Goal: Task Accomplishment & Management: Manage account settings

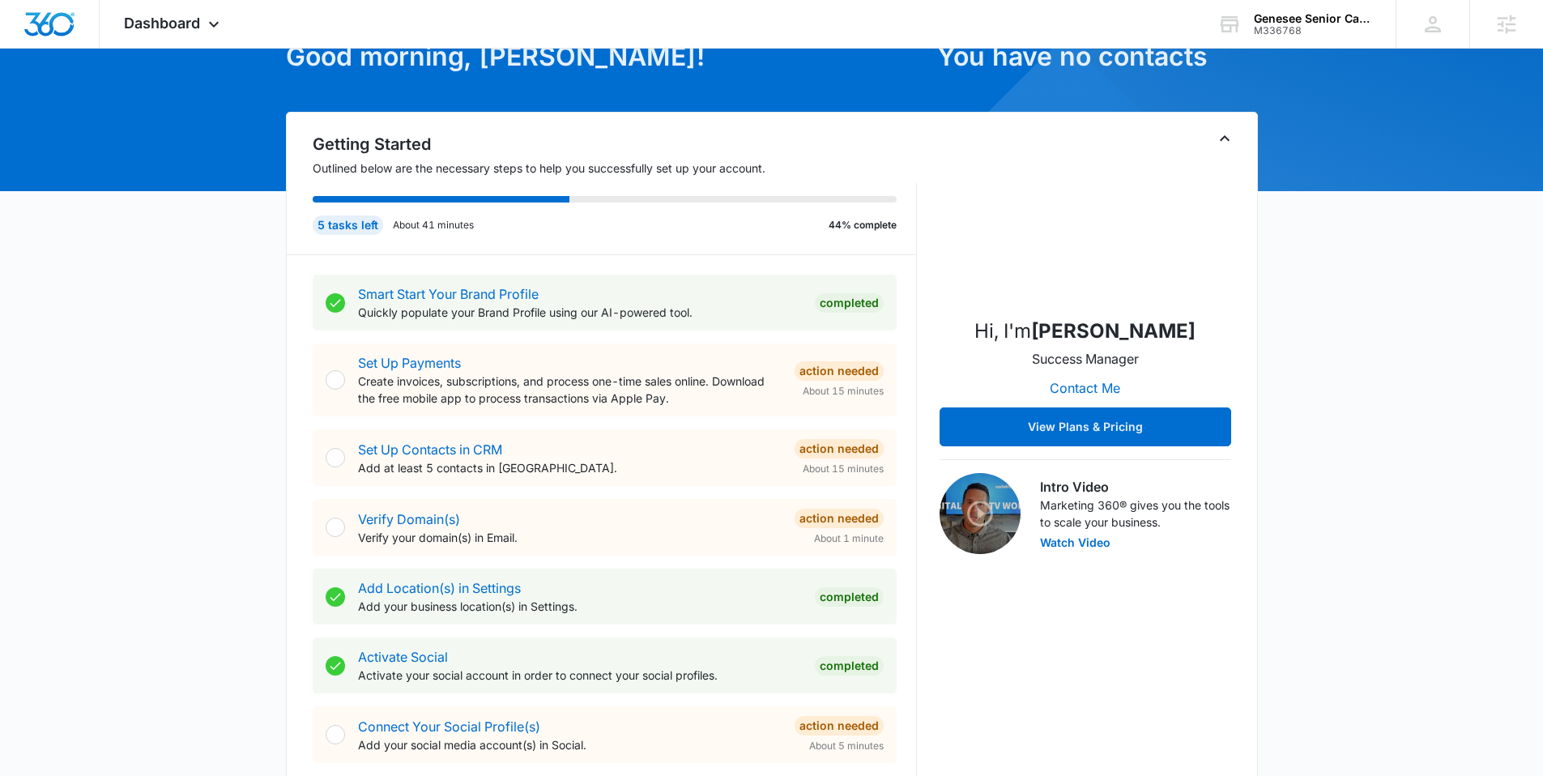
scroll to position [167, 0]
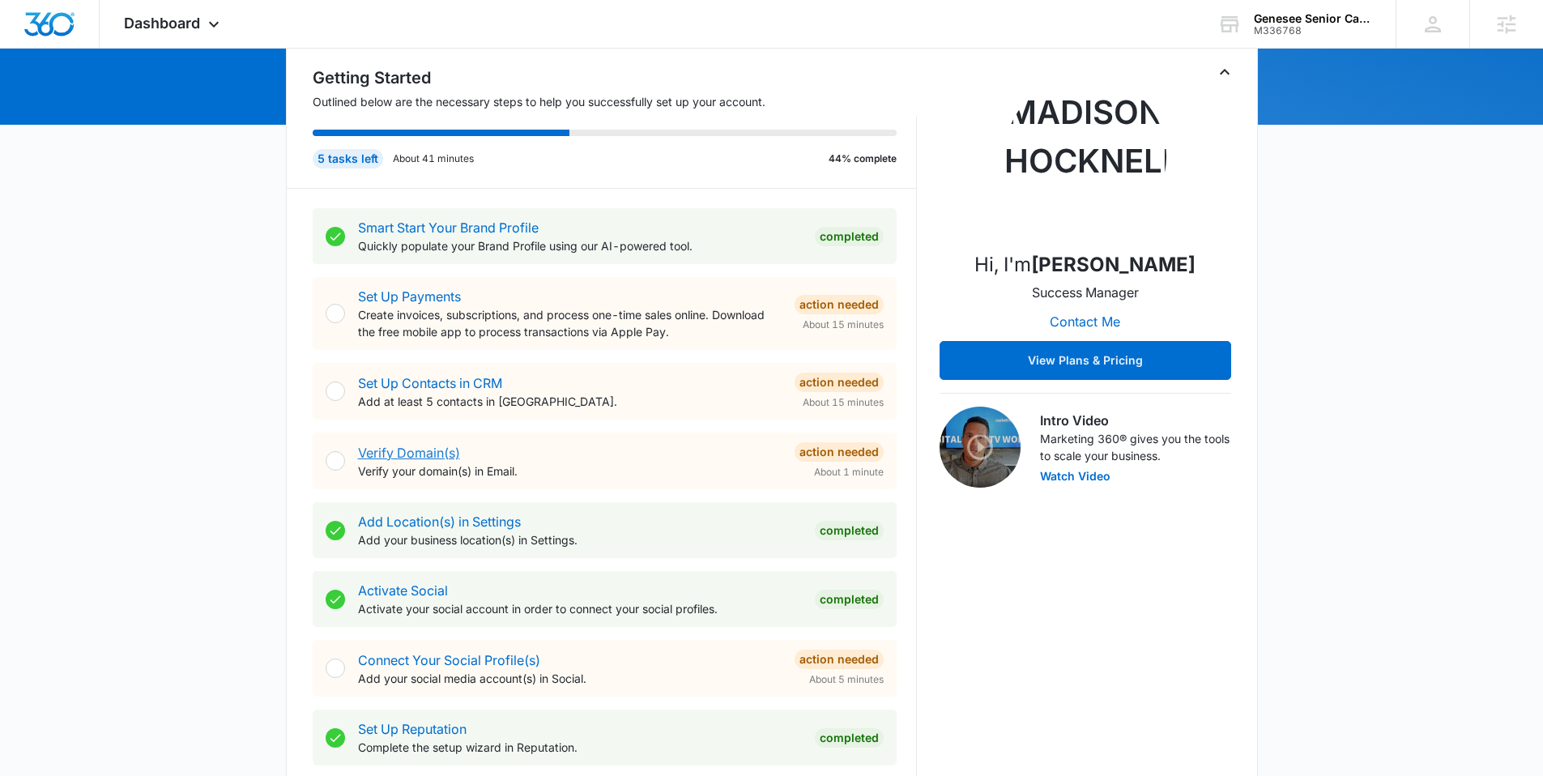
click at [415, 448] on link "Verify Domain(s)" at bounding box center [409, 453] width 102 height 16
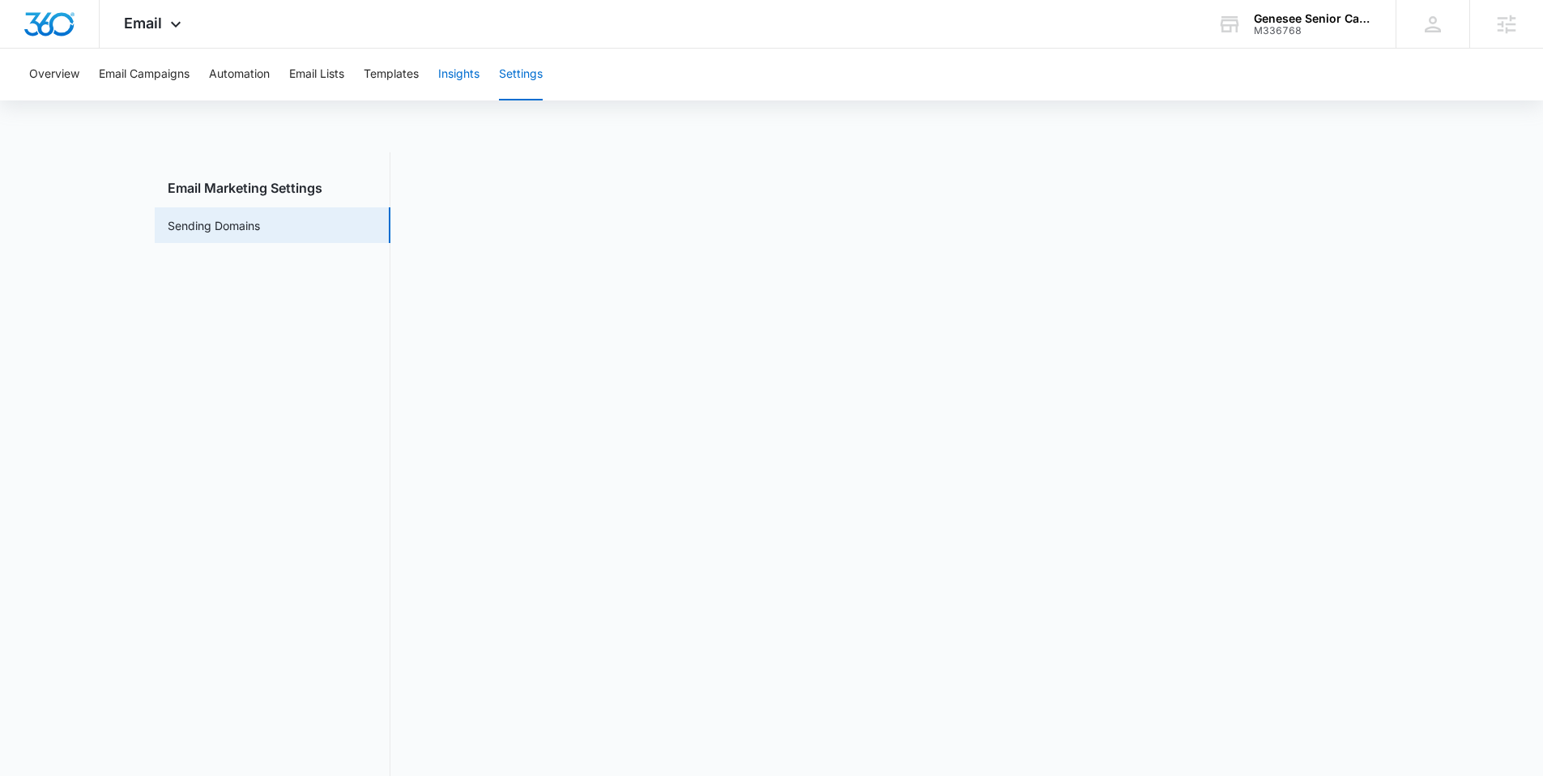
click at [472, 78] on button "Insights" at bounding box center [458, 75] width 41 height 52
click at [517, 74] on button "Settings" at bounding box center [521, 75] width 44 height 52
click at [54, 28] on img "Dashboard" at bounding box center [49, 24] width 52 height 24
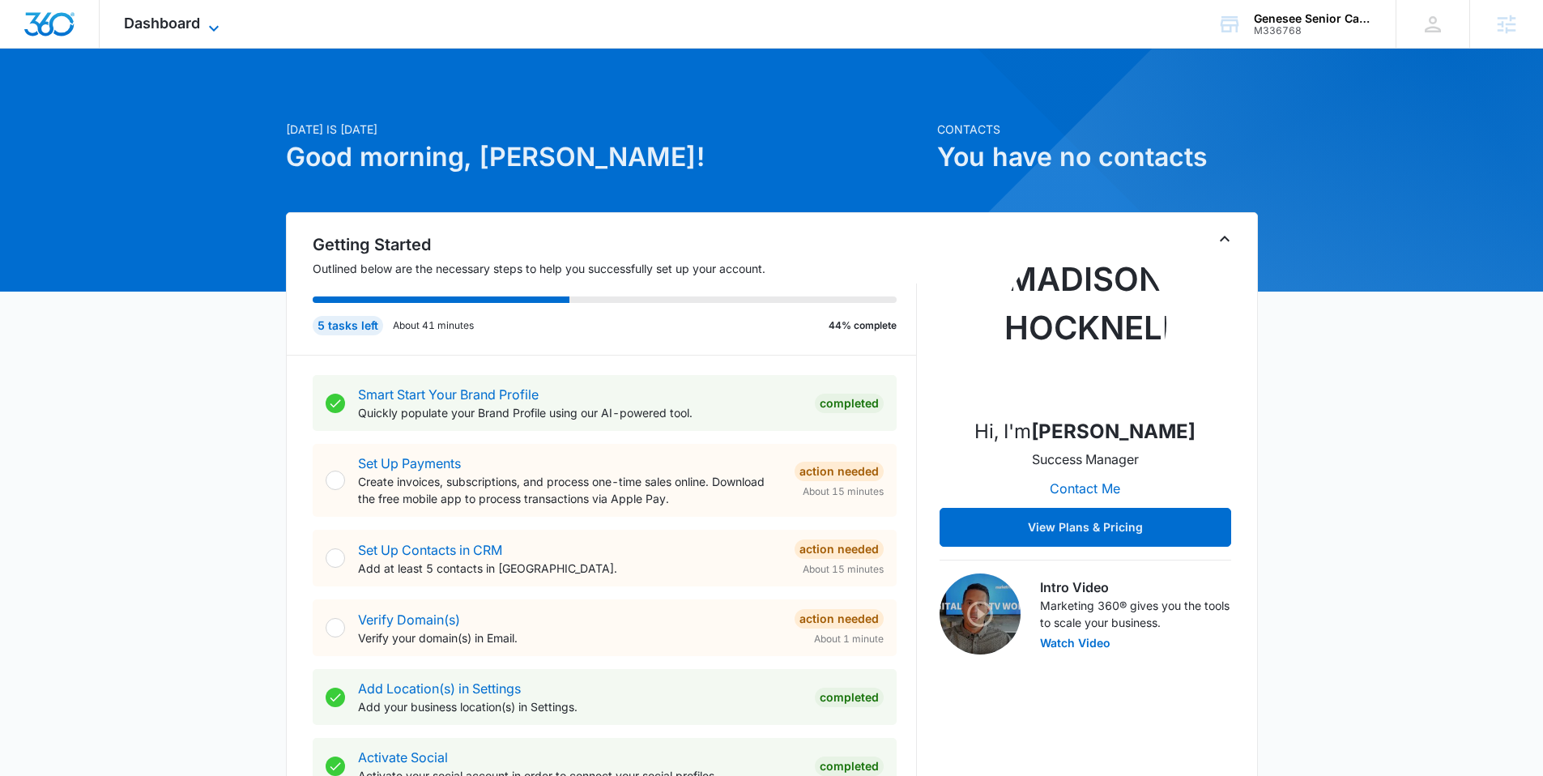
click at [221, 30] on icon at bounding box center [213, 28] width 19 height 19
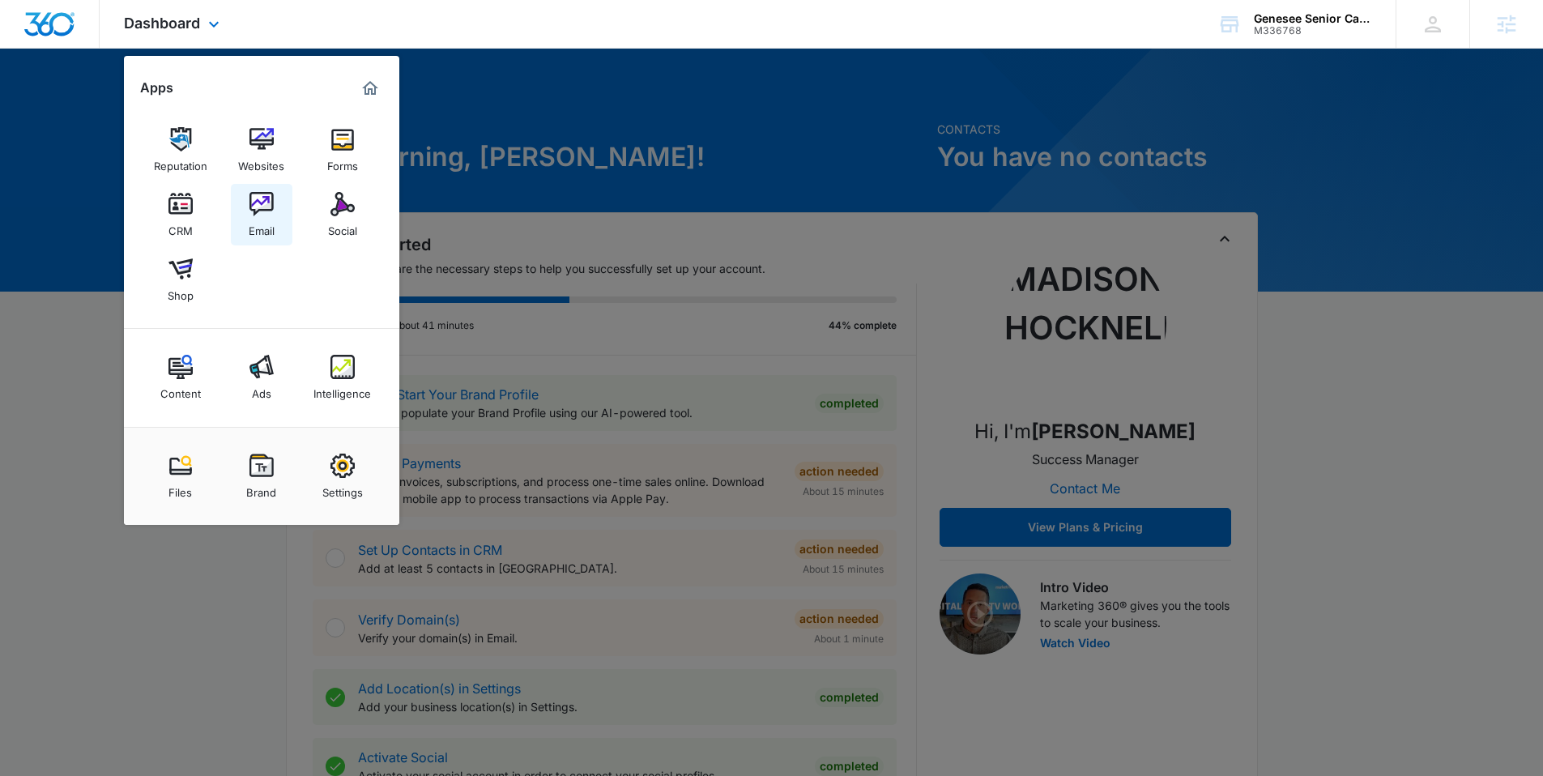
click at [264, 217] on div "Email" at bounding box center [262, 226] width 26 height 21
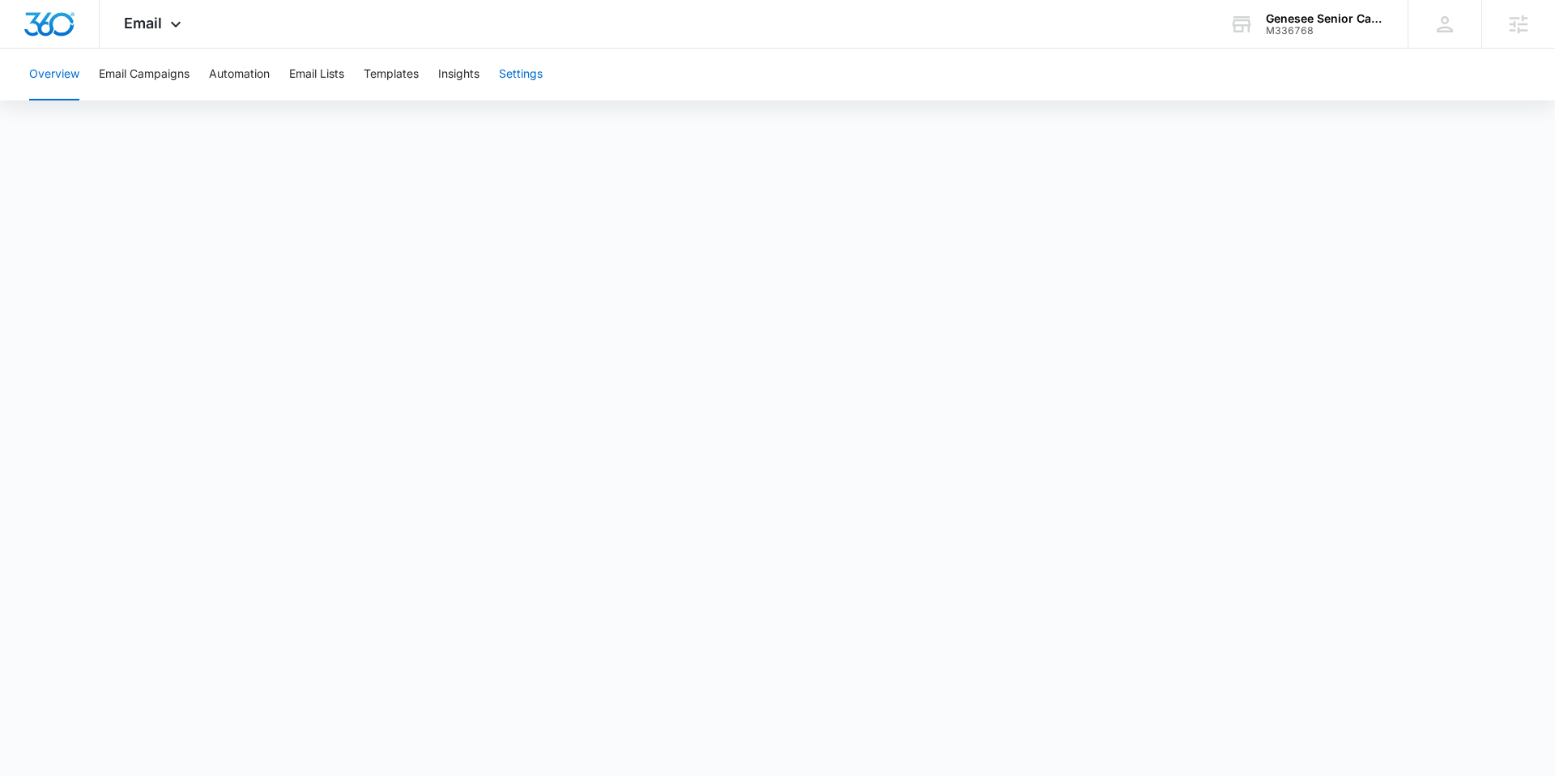
click at [528, 64] on button "Settings" at bounding box center [521, 75] width 44 height 52
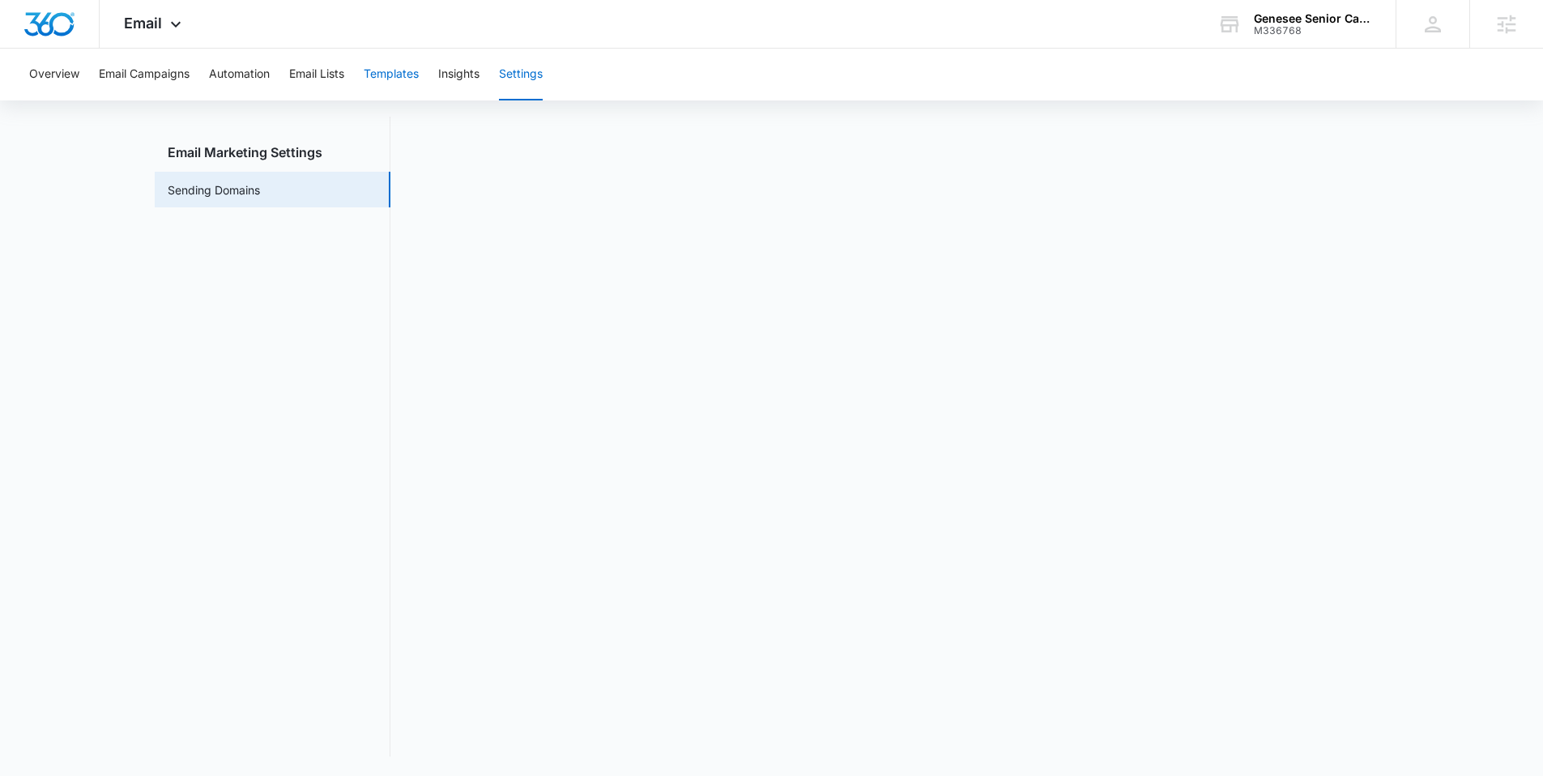
click at [411, 83] on button "Templates" at bounding box center [391, 75] width 55 height 52
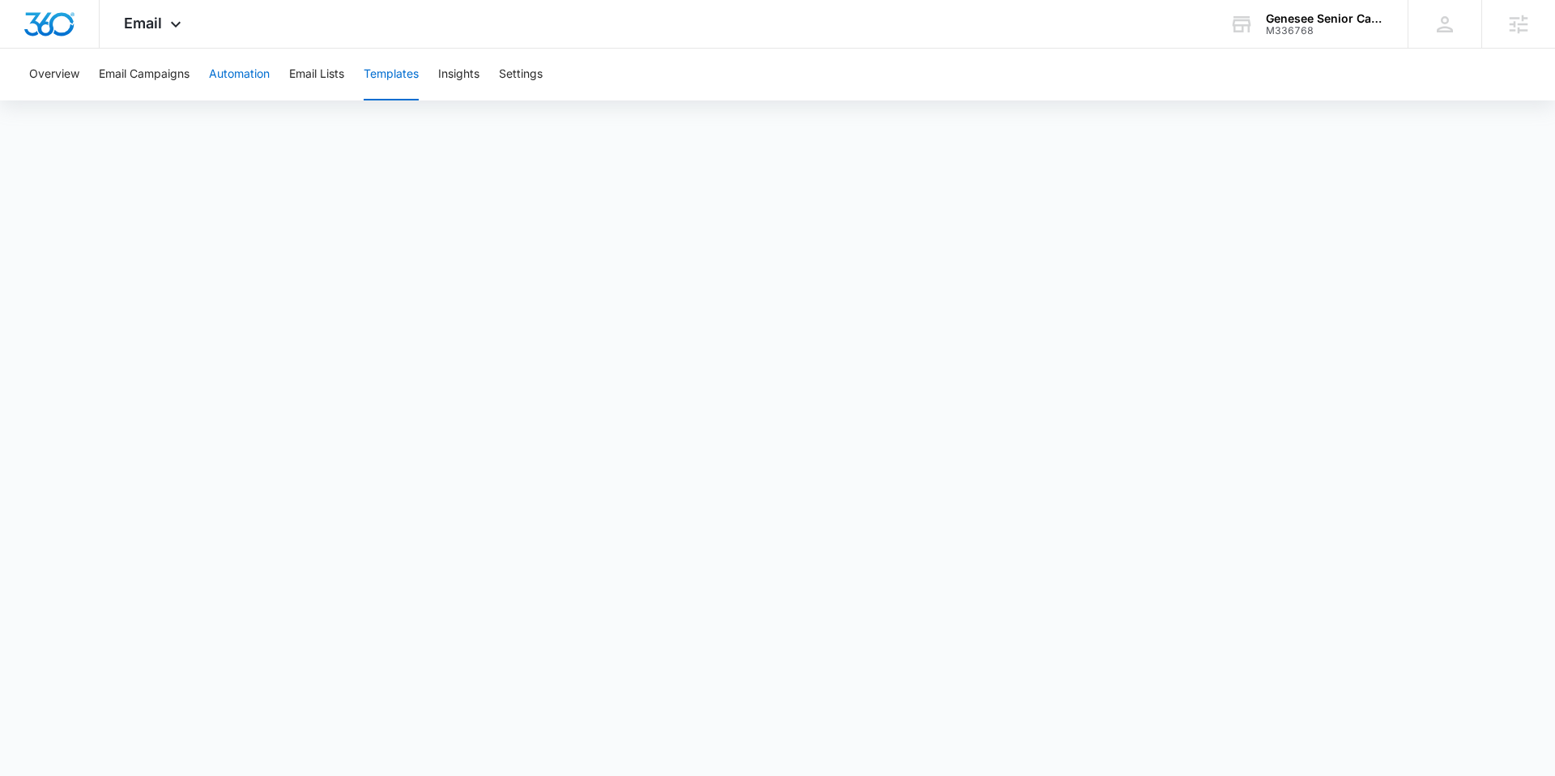
click at [229, 81] on button "Automation" at bounding box center [239, 75] width 61 height 52
click at [52, 20] on img "Dashboard" at bounding box center [49, 24] width 52 height 24
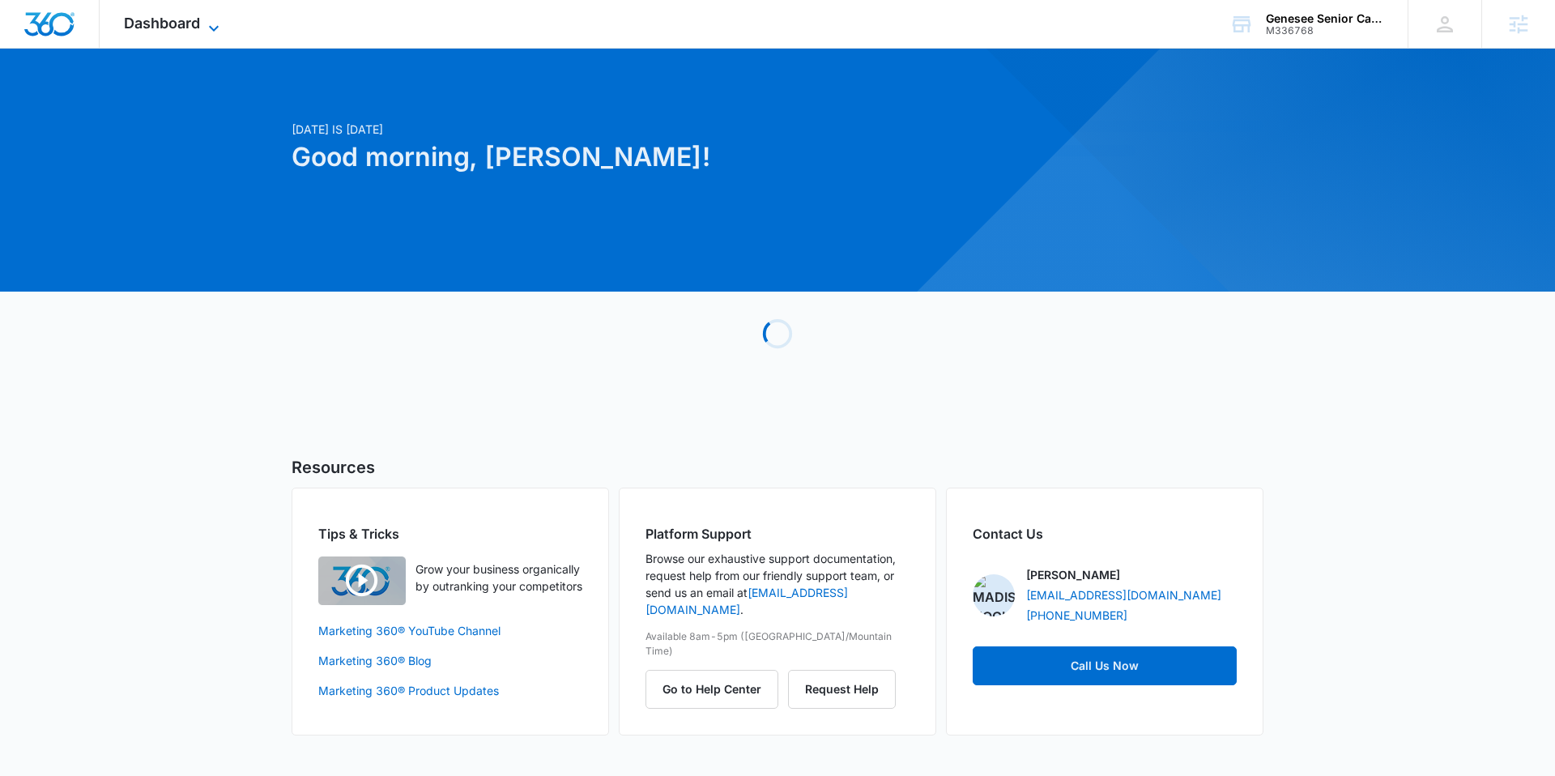
click at [194, 23] on span "Dashboard" at bounding box center [162, 23] width 76 height 17
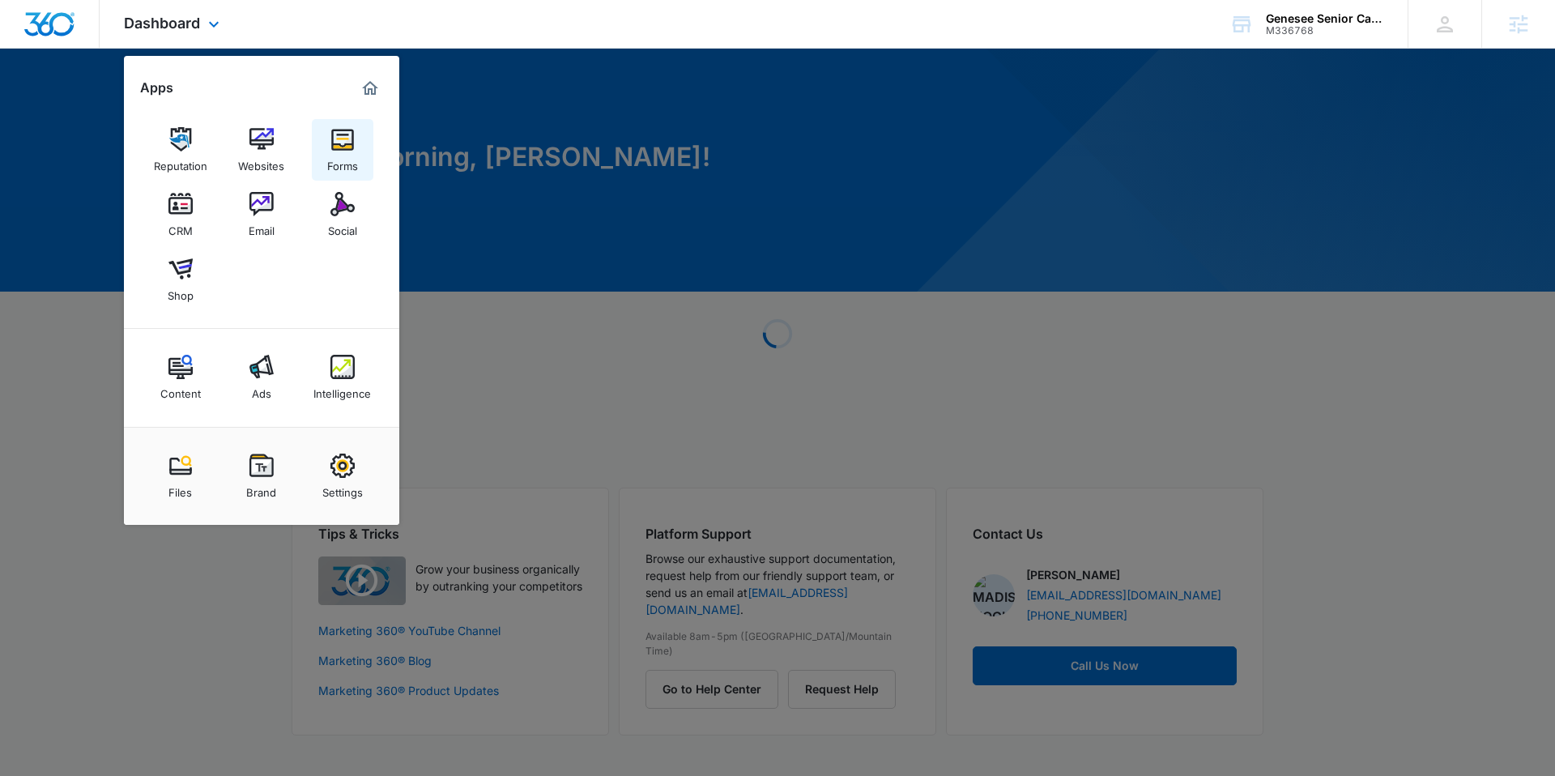
click at [345, 161] on div "Forms" at bounding box center [342, 161] width 31 height 21
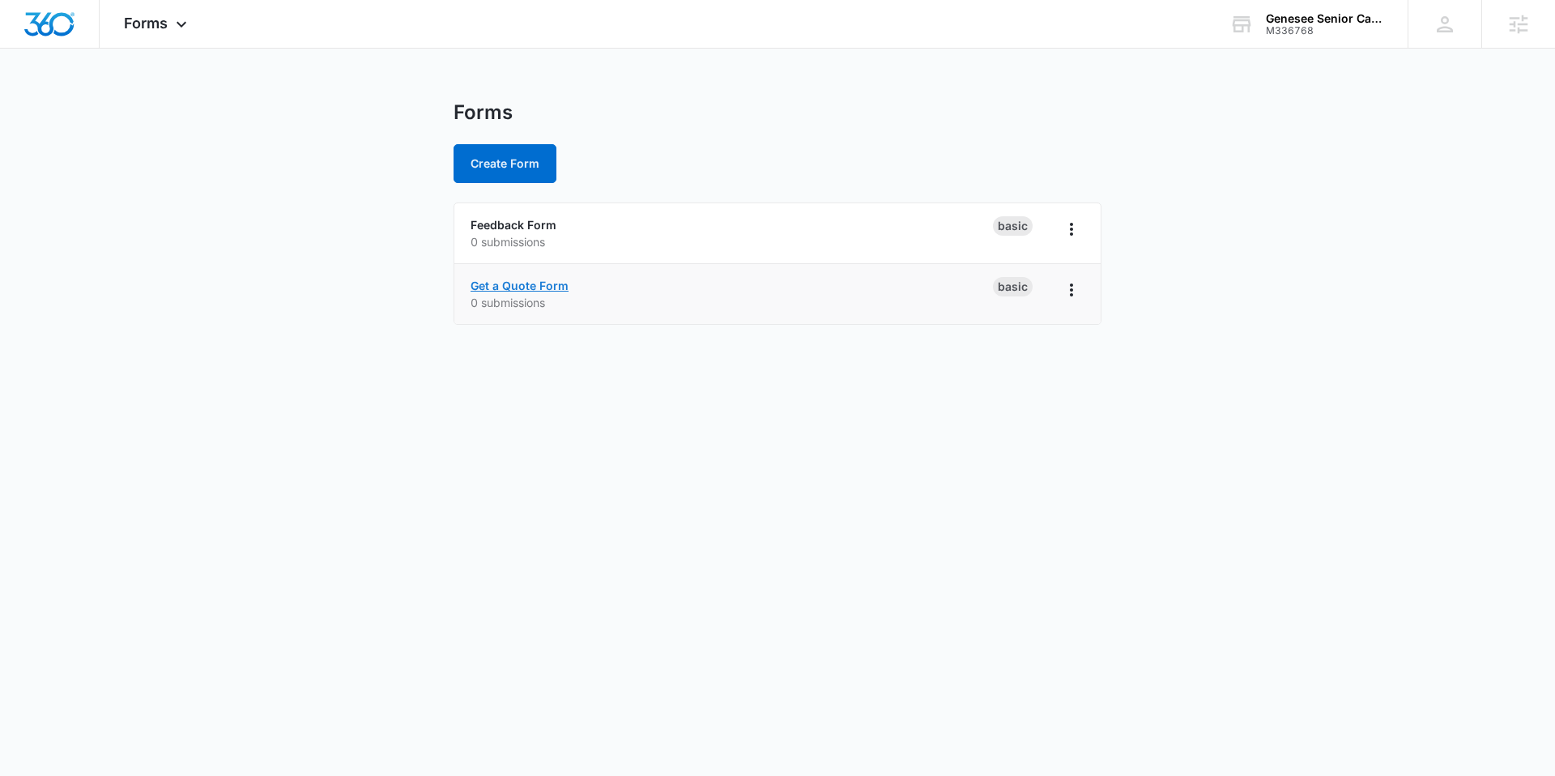
click at [548, 291] on link "Get a Quote Form" at bounding box center [519, 286] width 98 height 14
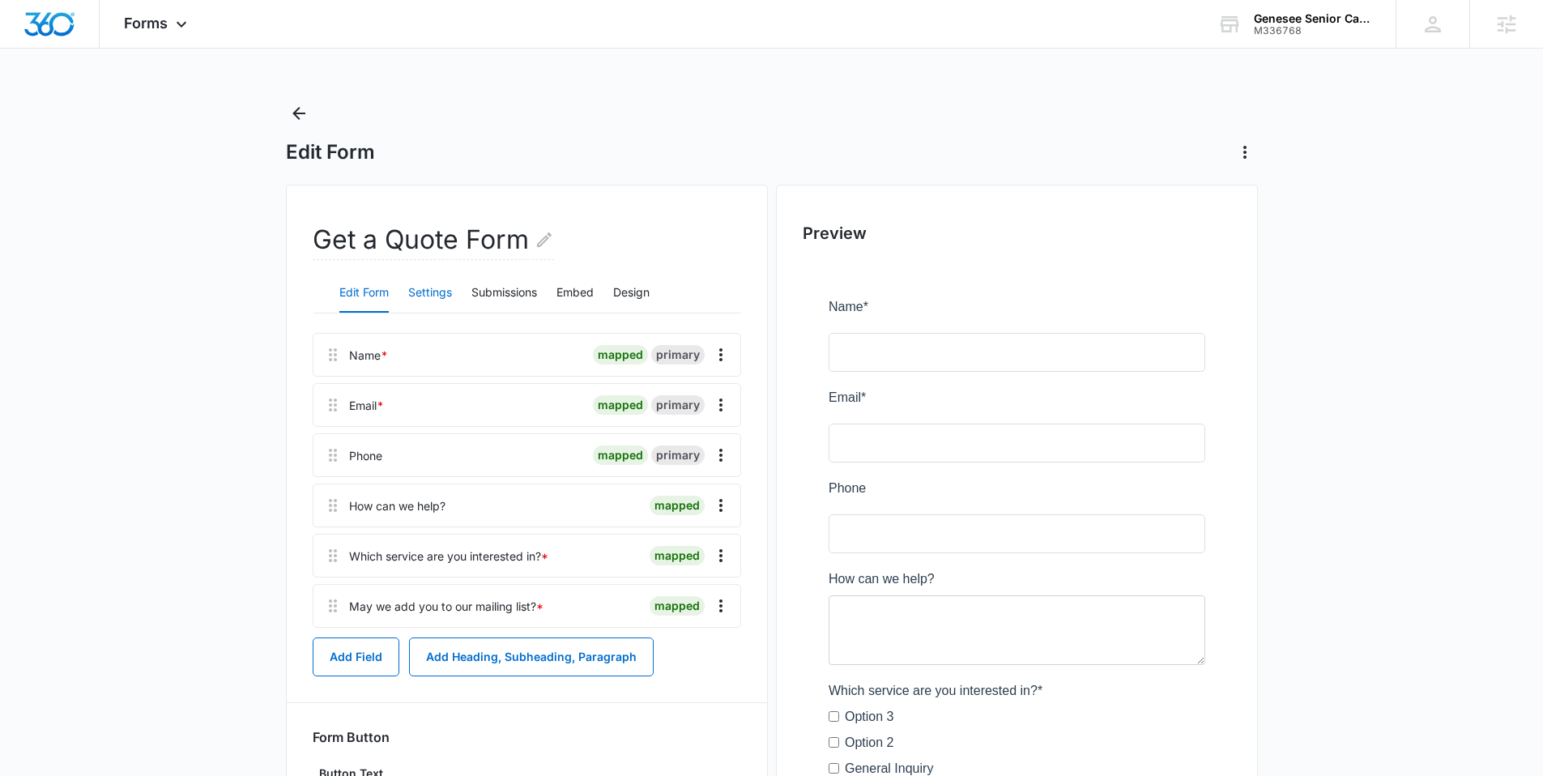
click at [428, 287] on button "Settings" at bounding box center [430, 293] width 44 height 39
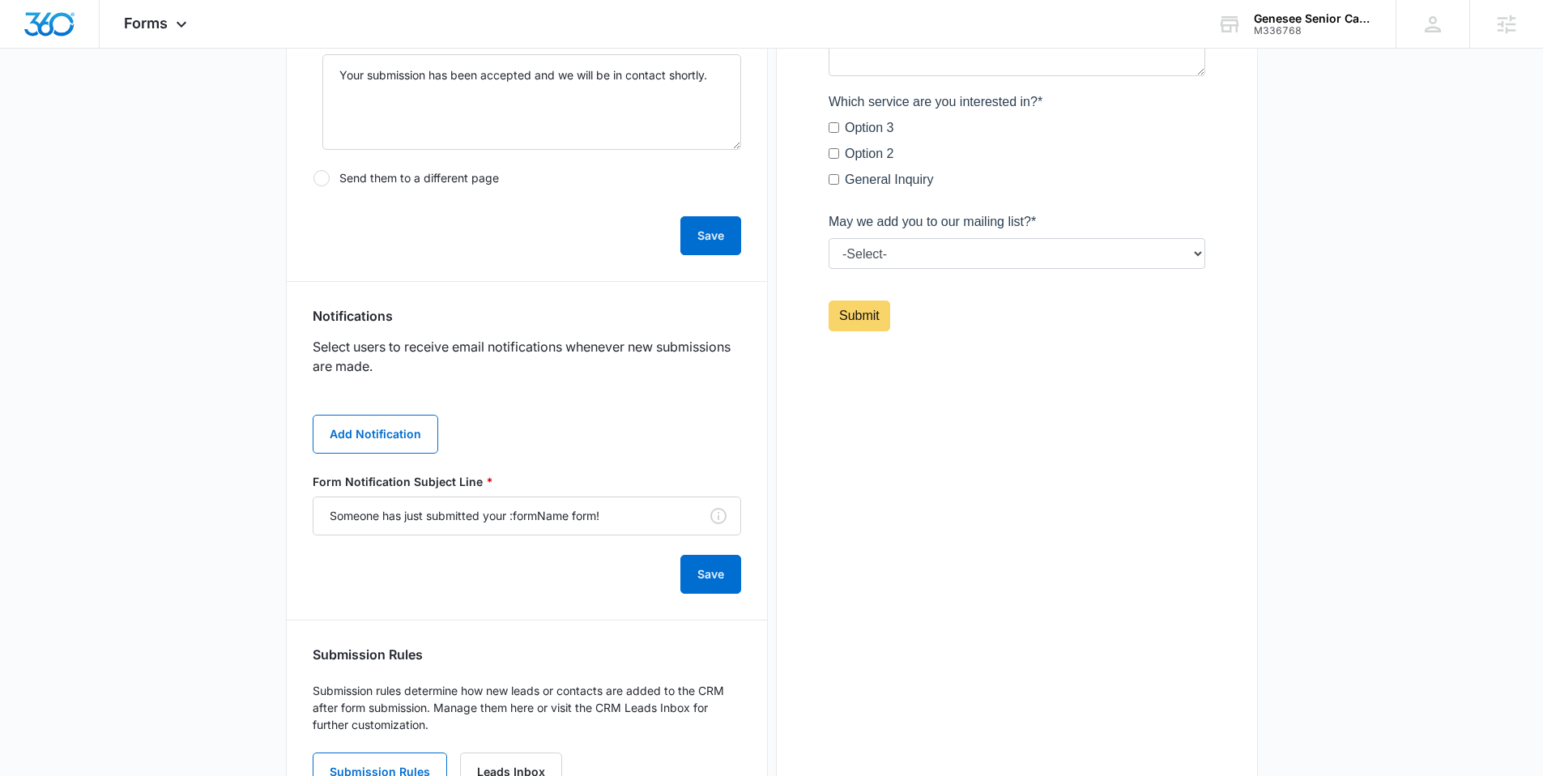
scroll to position [498, 0]
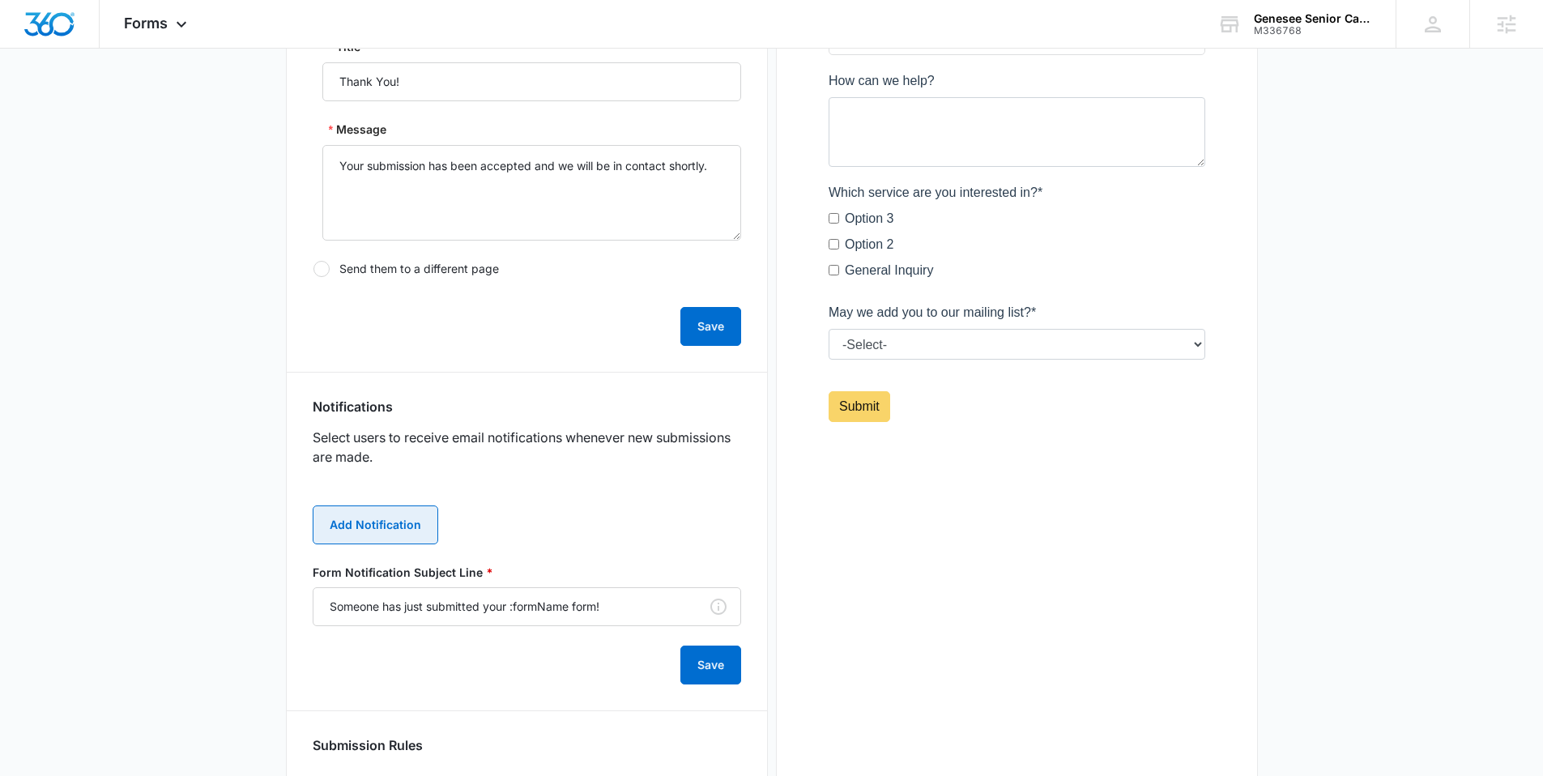
click at [366, 505] on button "Add Notification" at bounding box center [376, 524] width 126 height 39
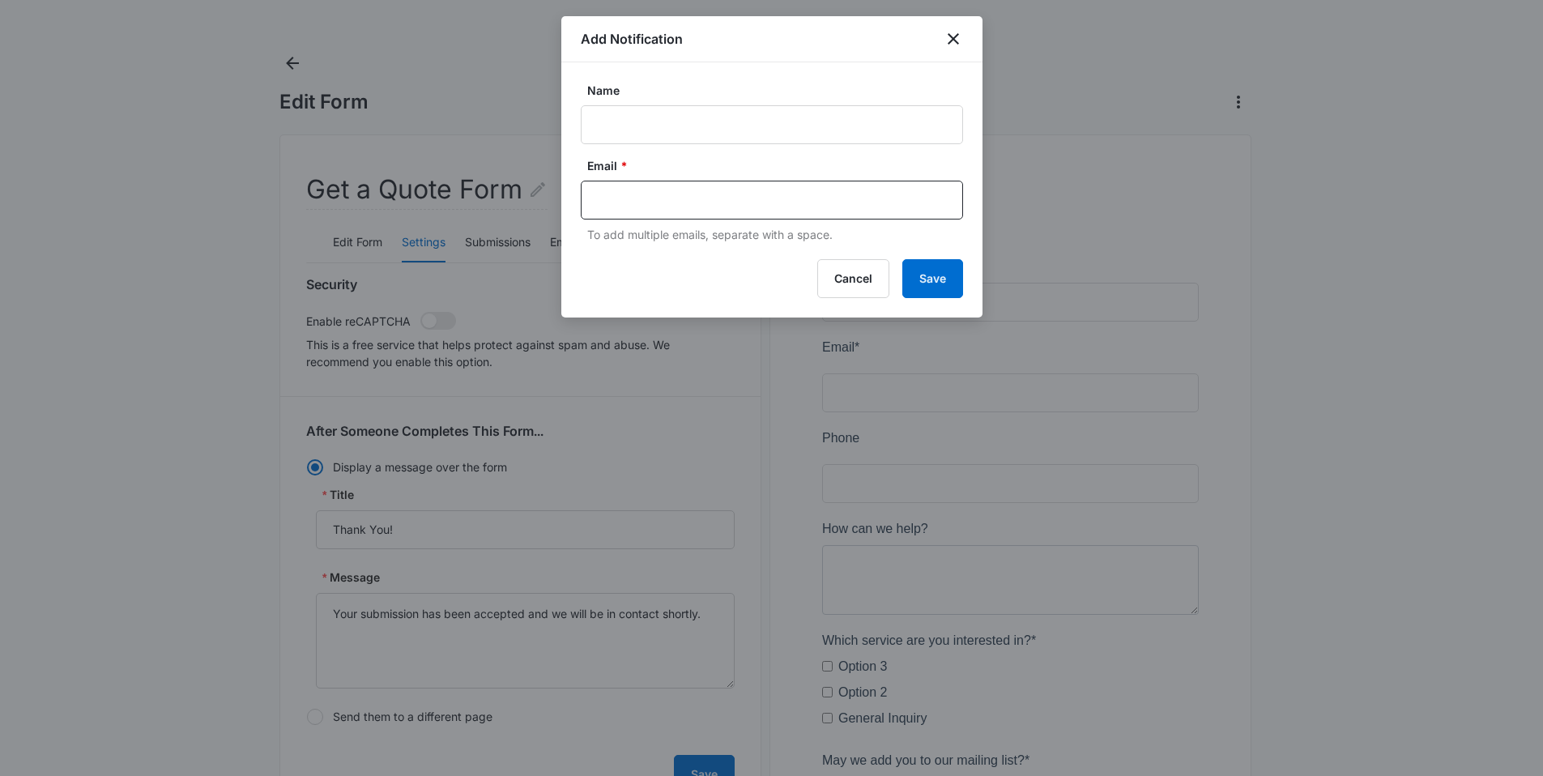
scroll to position [0, 0]
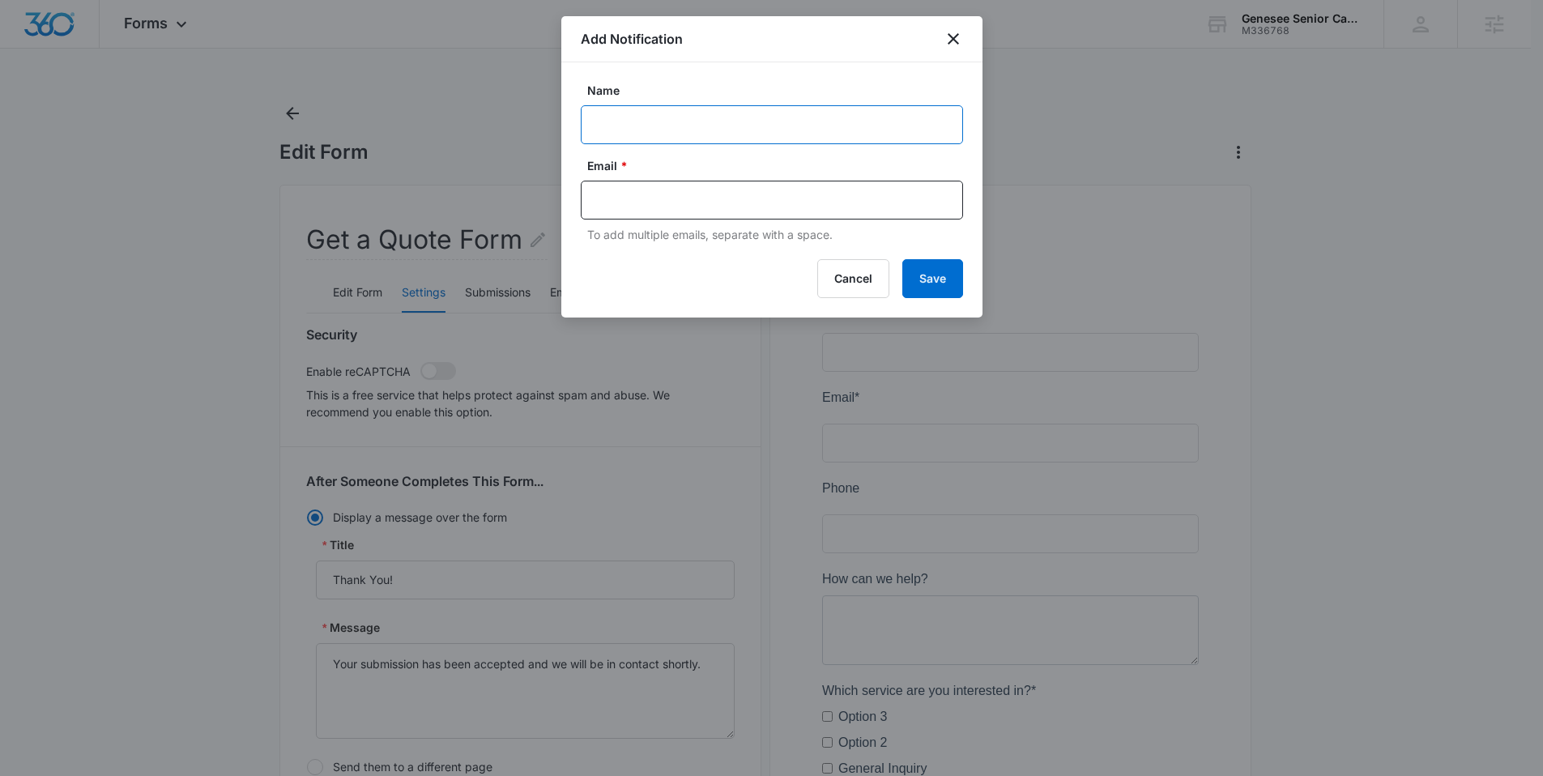
click at [605, 132] on input "Name" at bounding box center [772, 124] width 382 height 39
type input "MSM Notification - M336768 Genesee Senior Care"
click at [663, 196] on input "text" at bounding box center [773, 200] width 351 height 24
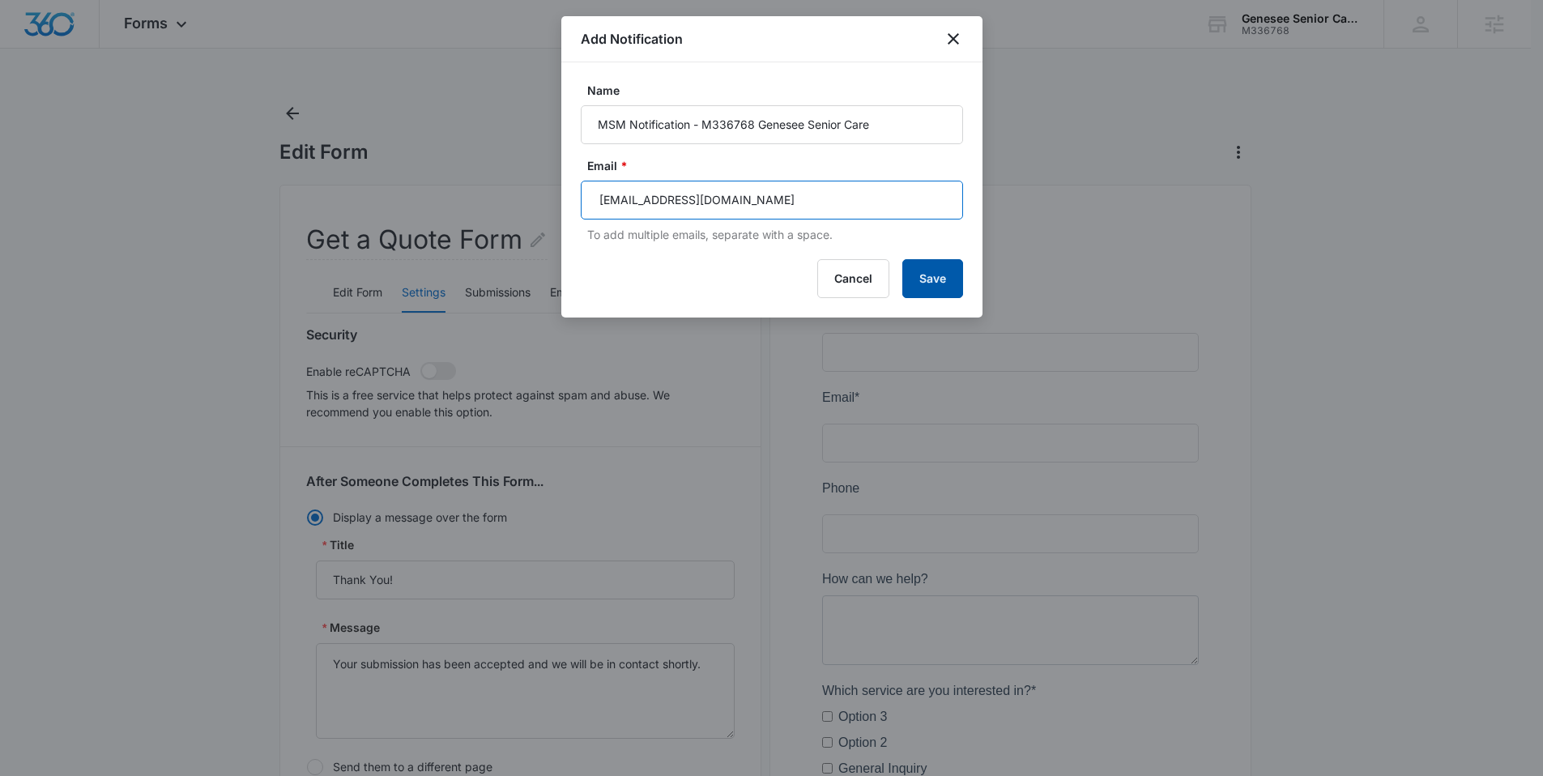
type input "madison.hocknell@madwire.com"
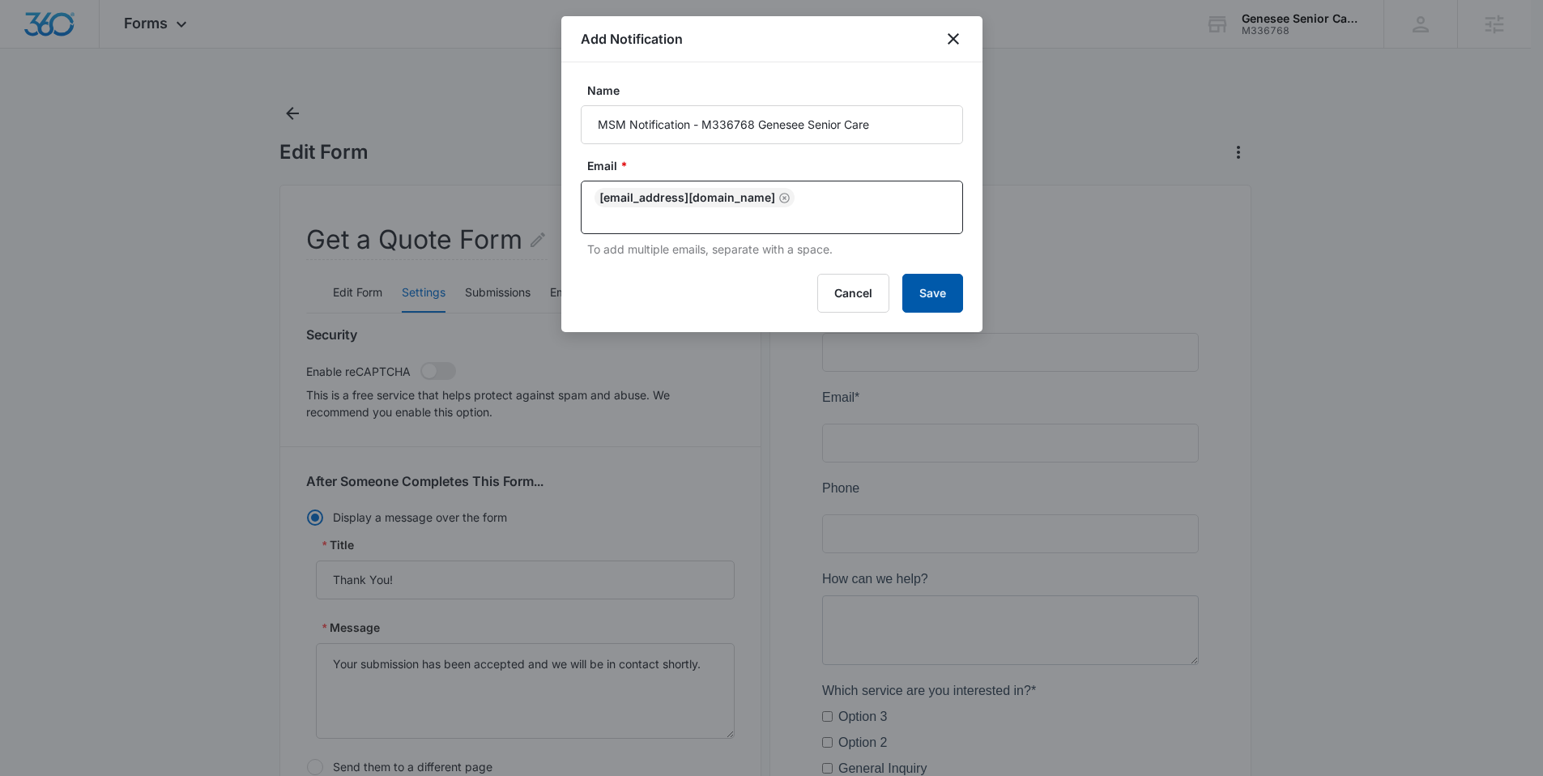
click at [905, 287] on button "Save" at bounding box center [932, 293] width 61 height 39
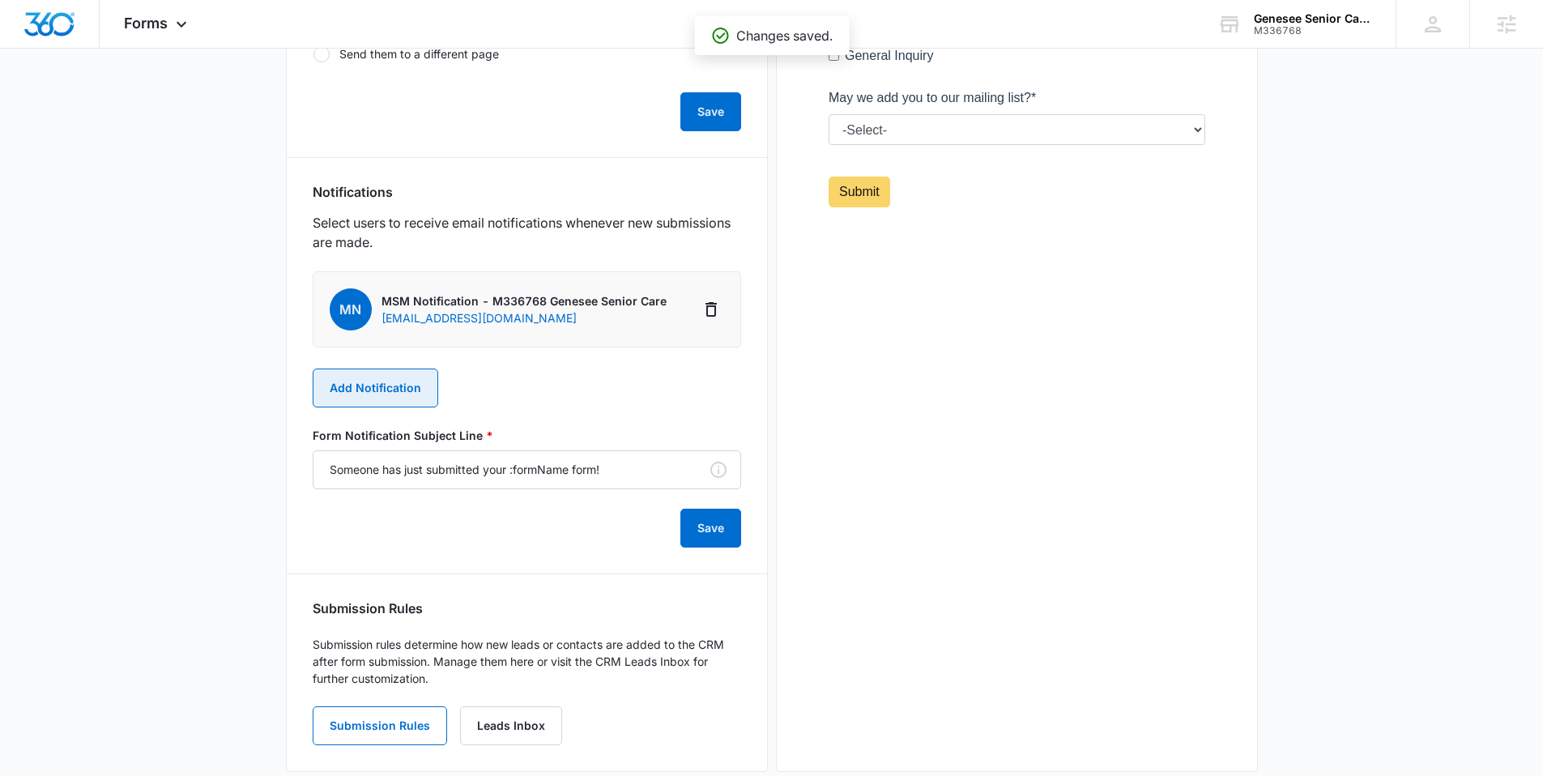
click at [403, 395] on button "Add Notification" at bounding box center [376, 387] width 126 height 39
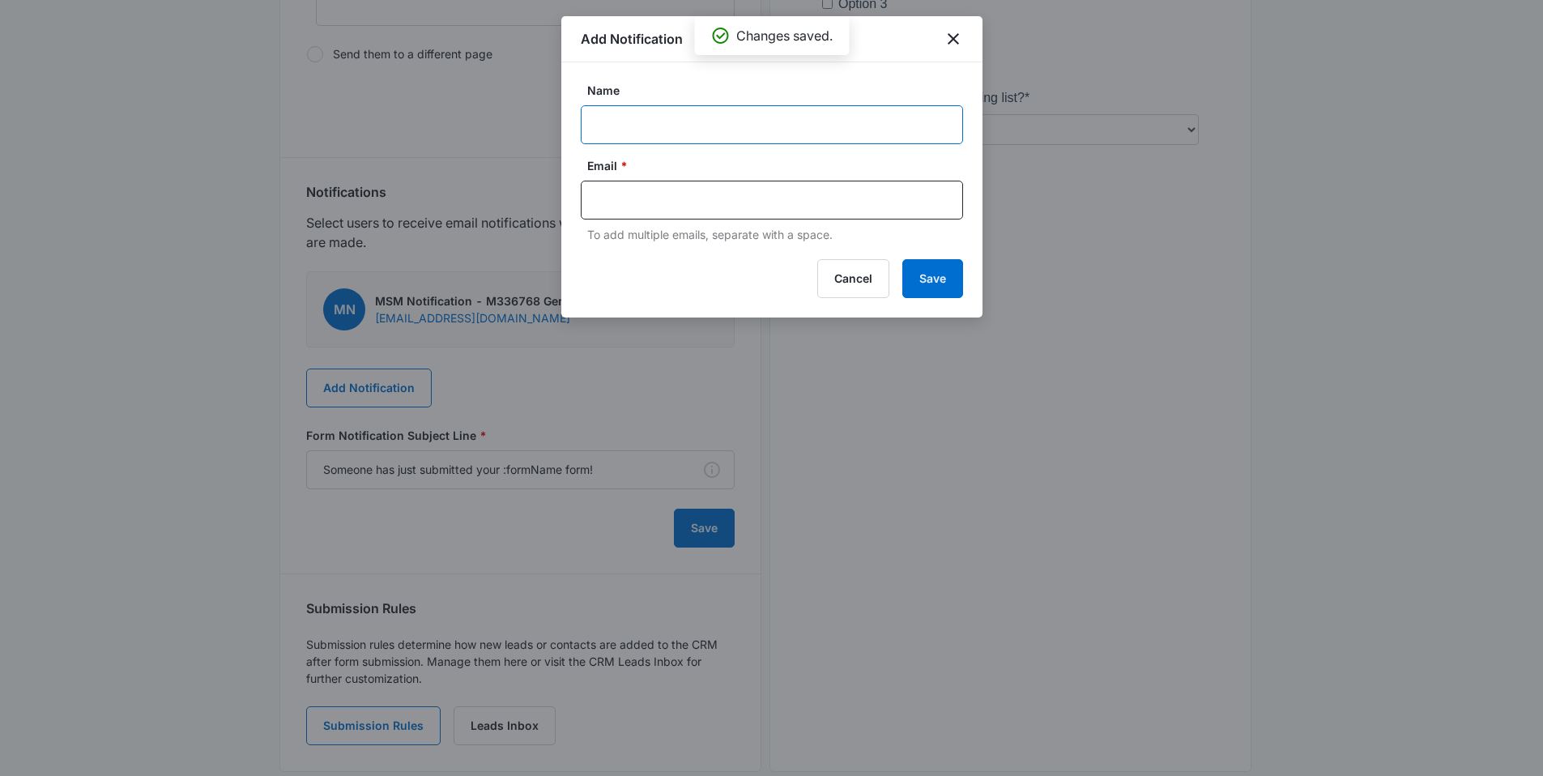
click at [632, 142] on input "Name" at bounding box center [772, 124] width 382 height 39
type input "Val - new quote Form Genesee Home Care"
click at [653, 208] on input "text" at bounding box center [773, 200] width 351 height 24
paste input "valgocan@gmail.com"
type input "valgocan@gmail.com"
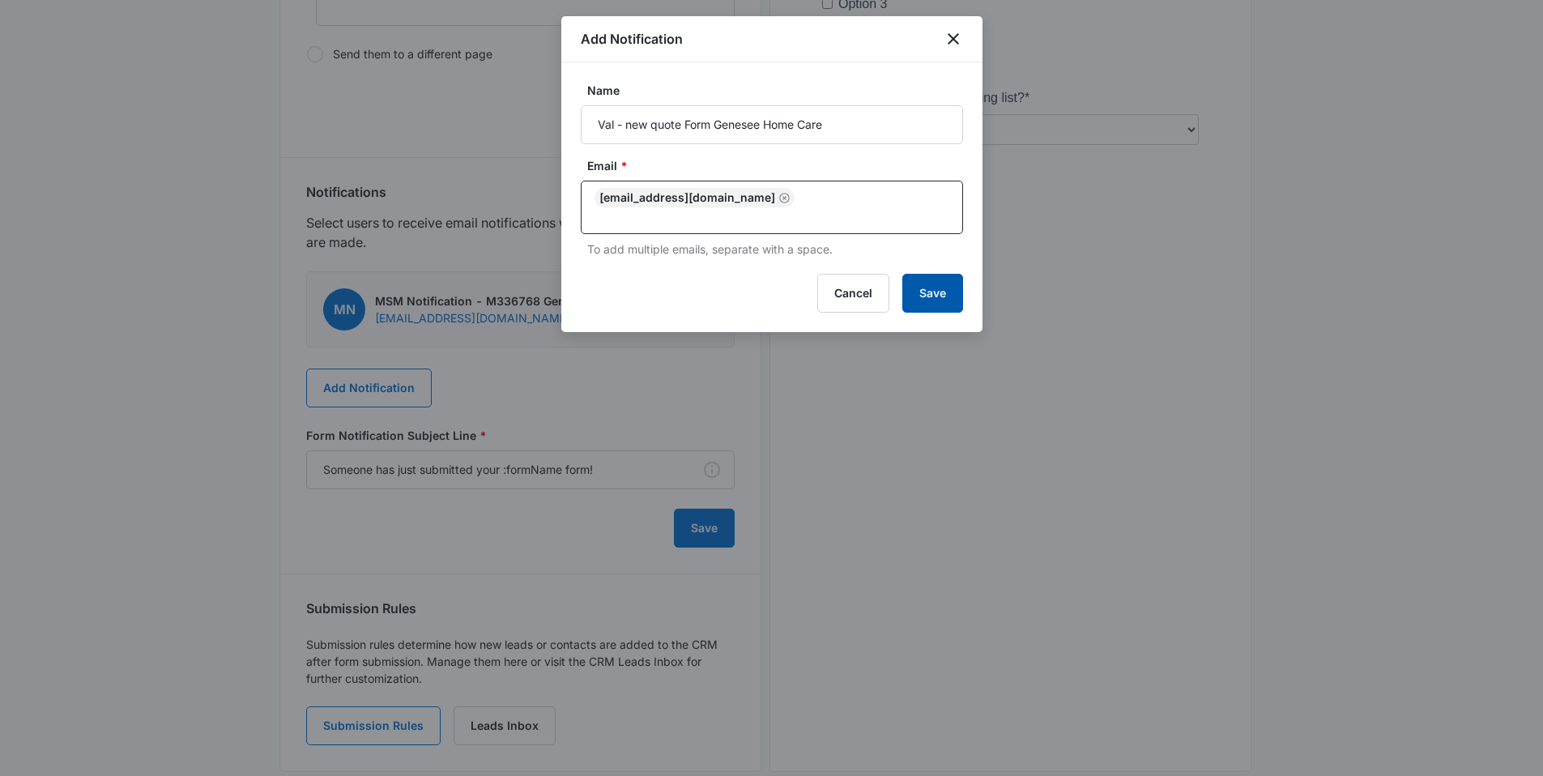
click at [927, 274] on button "Save" at bounding box center [932, 293] width 61 height 39
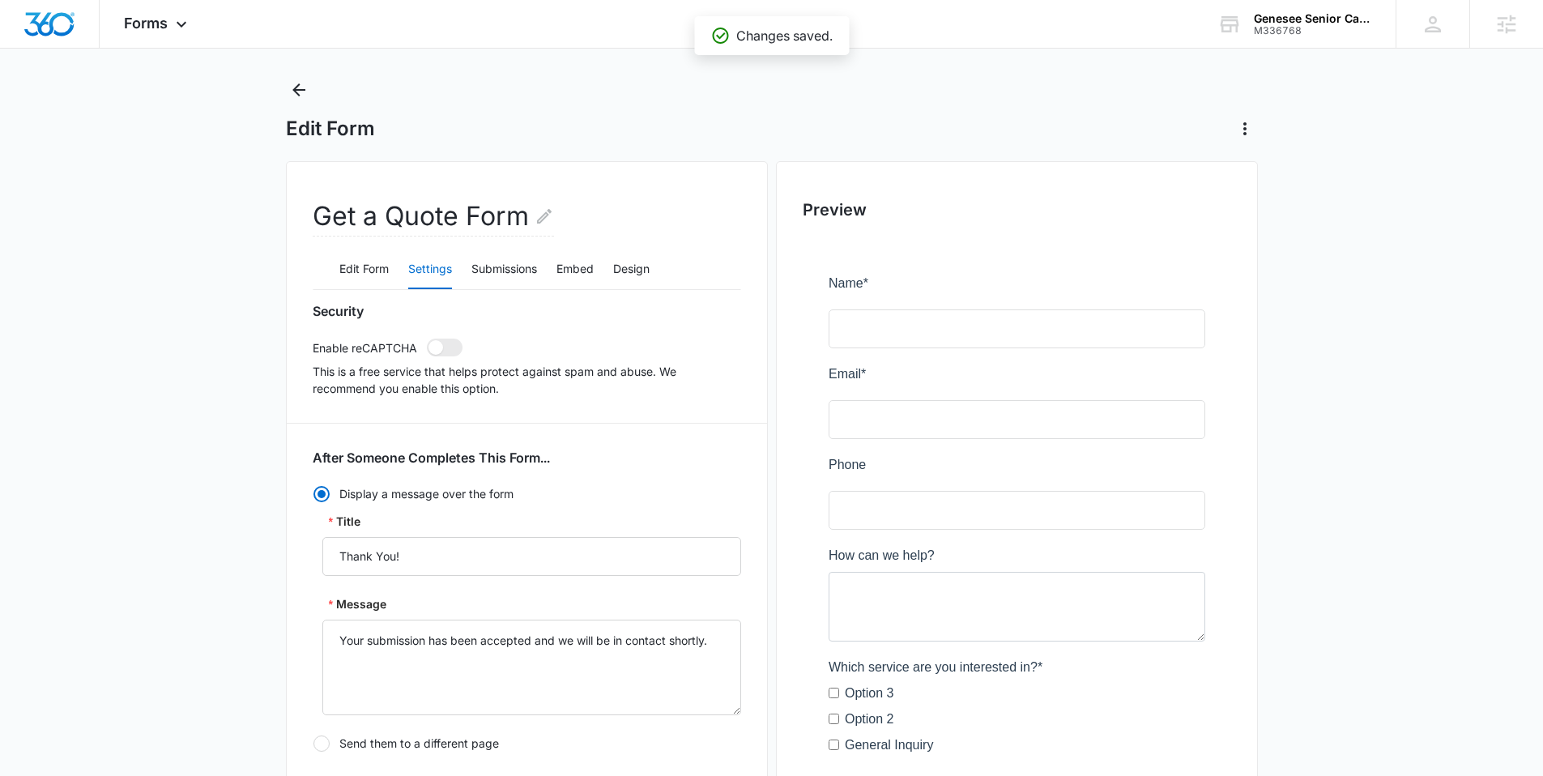
scroll to position [12, 0]
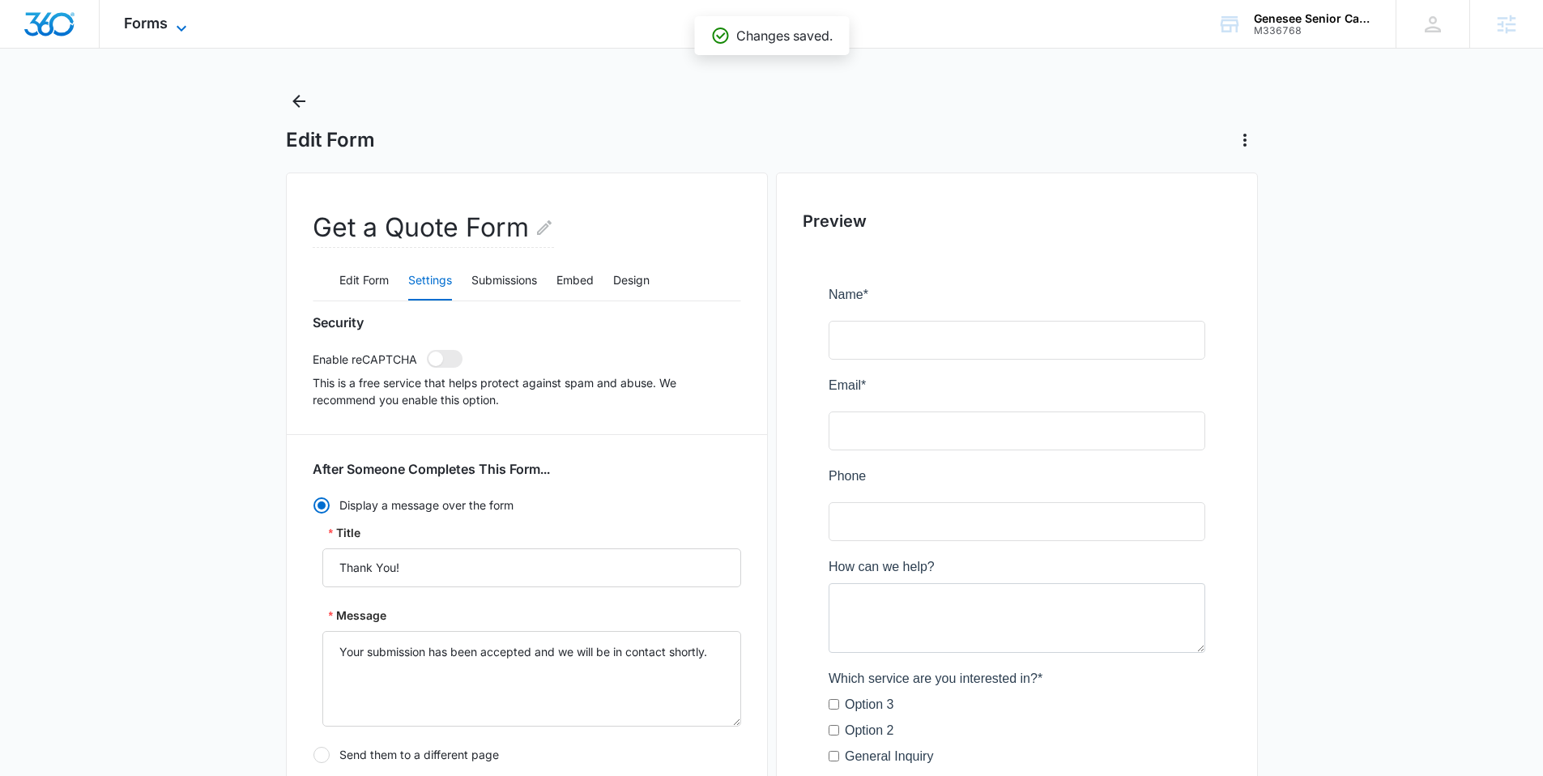
click at [178, 25] on icon at bounding box center [181, 28] width 19 height 19
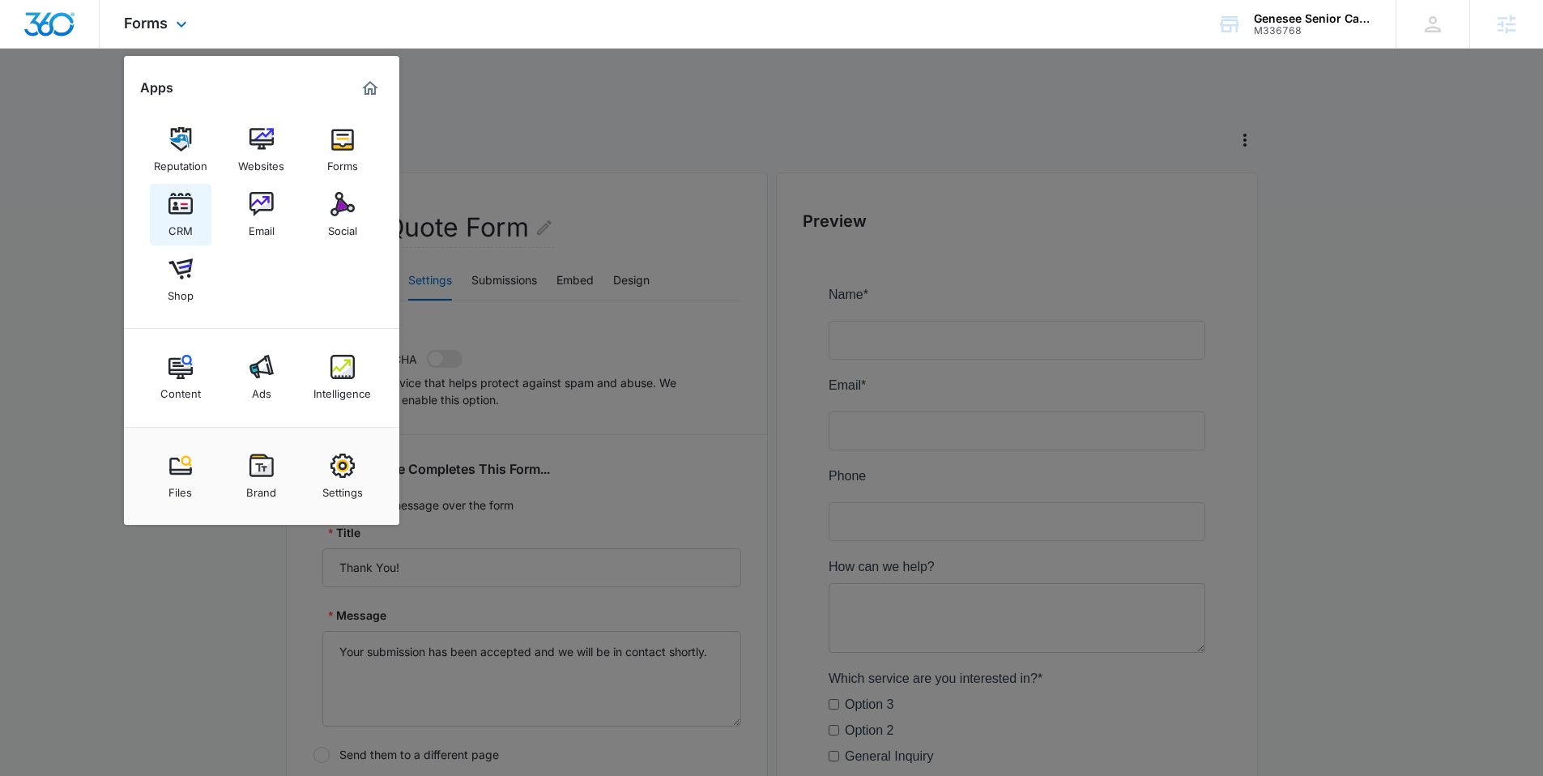
click at [192, 210] on link "CRM" at bounding box center [181, 215] width 62 height 62
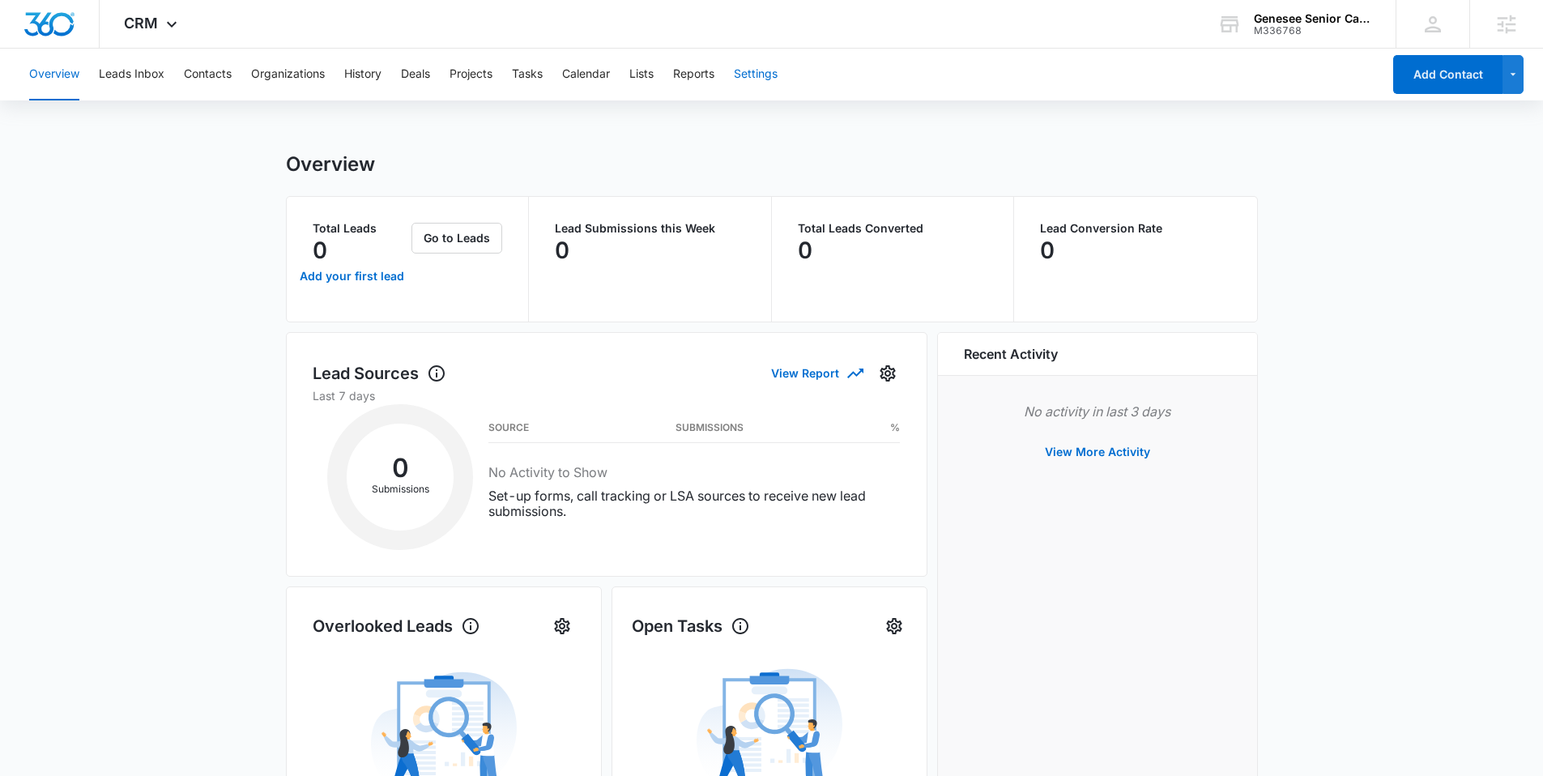
click at [771, 62] on button "Settings" at bounding box center [756, 75] width 44 height 52
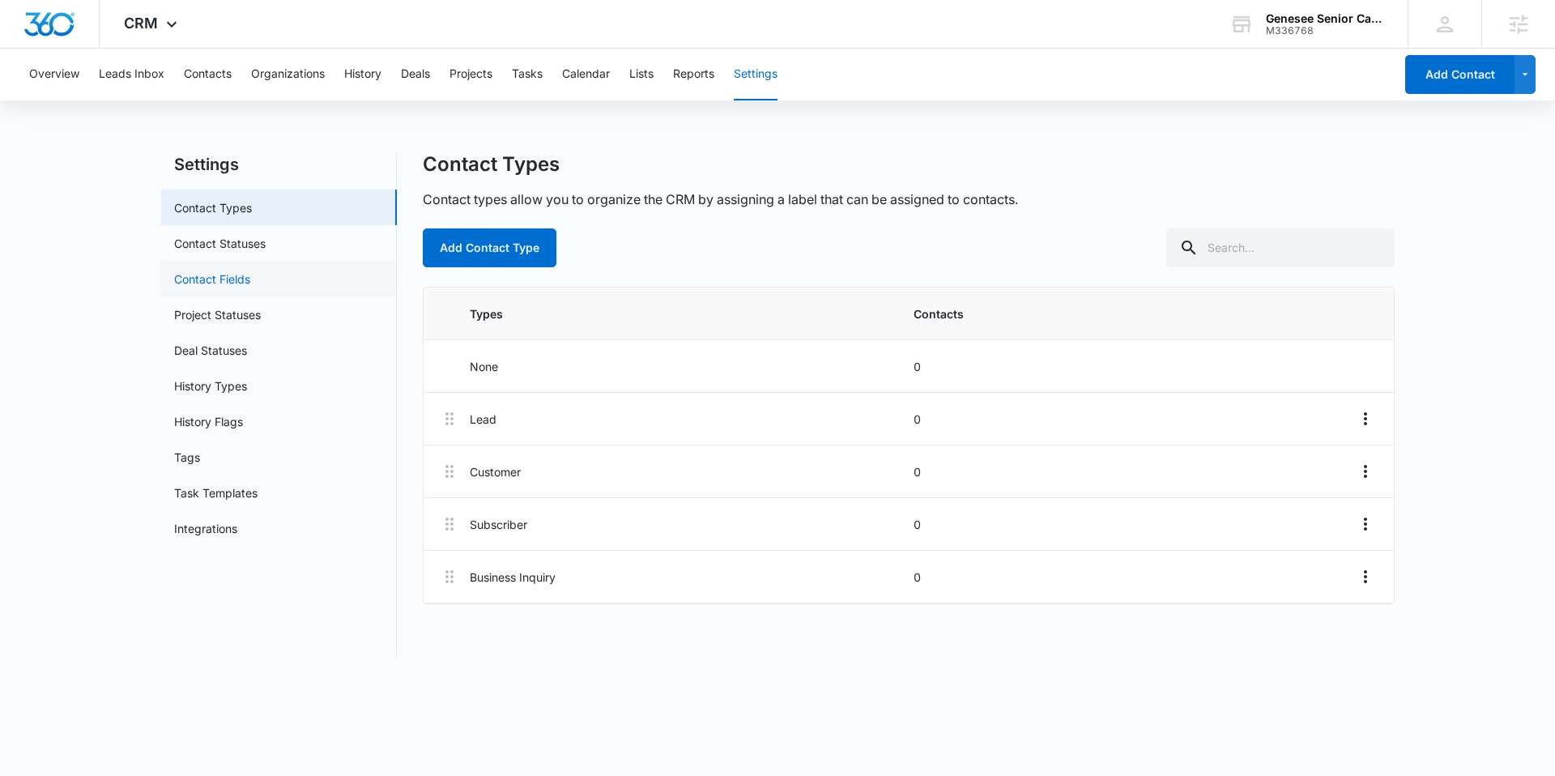
click at [249, 273] on link "Contact Fields" at bounding box center [212, 278] width 76 height 17
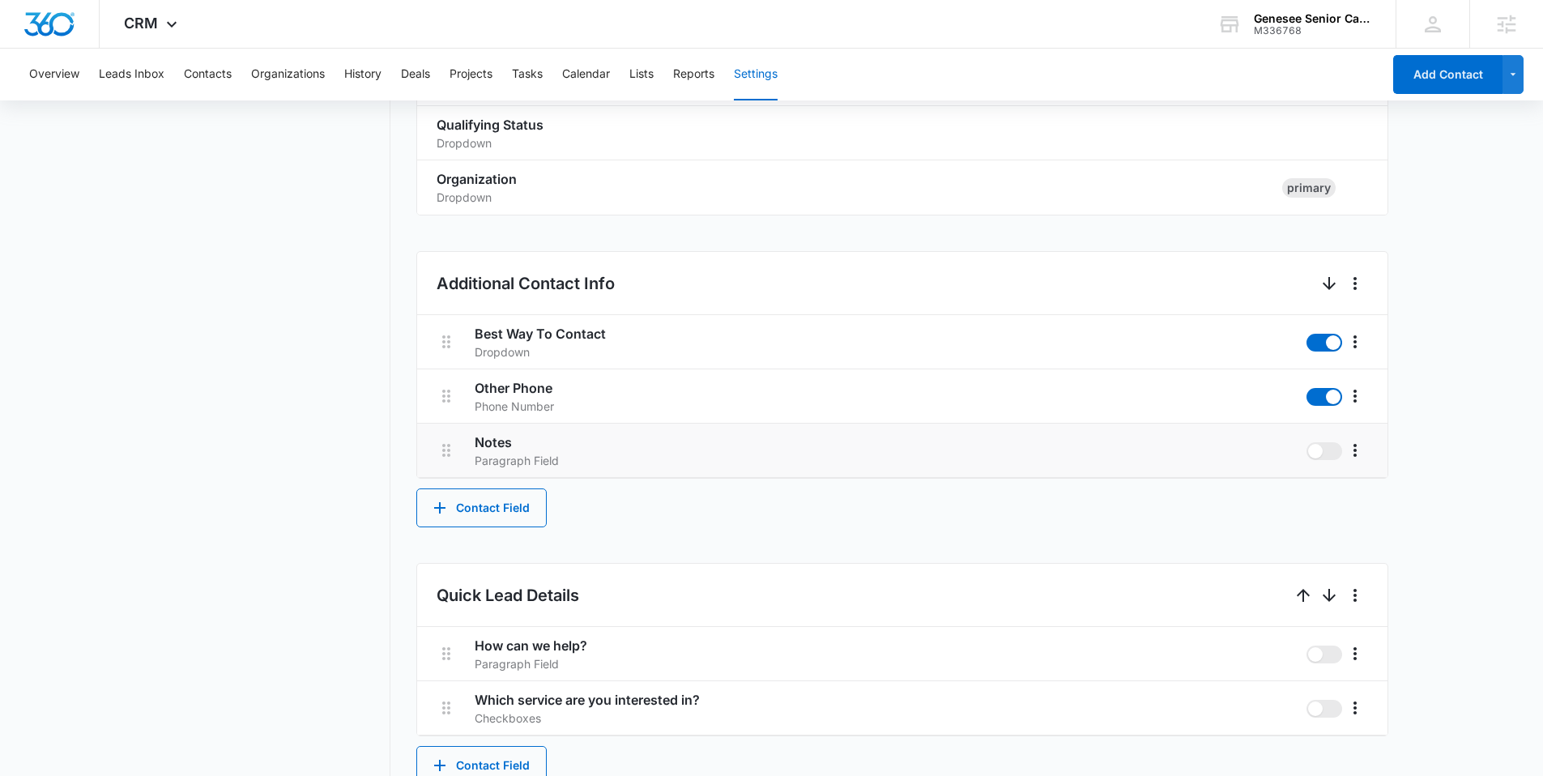
scroll to position [562, 0]
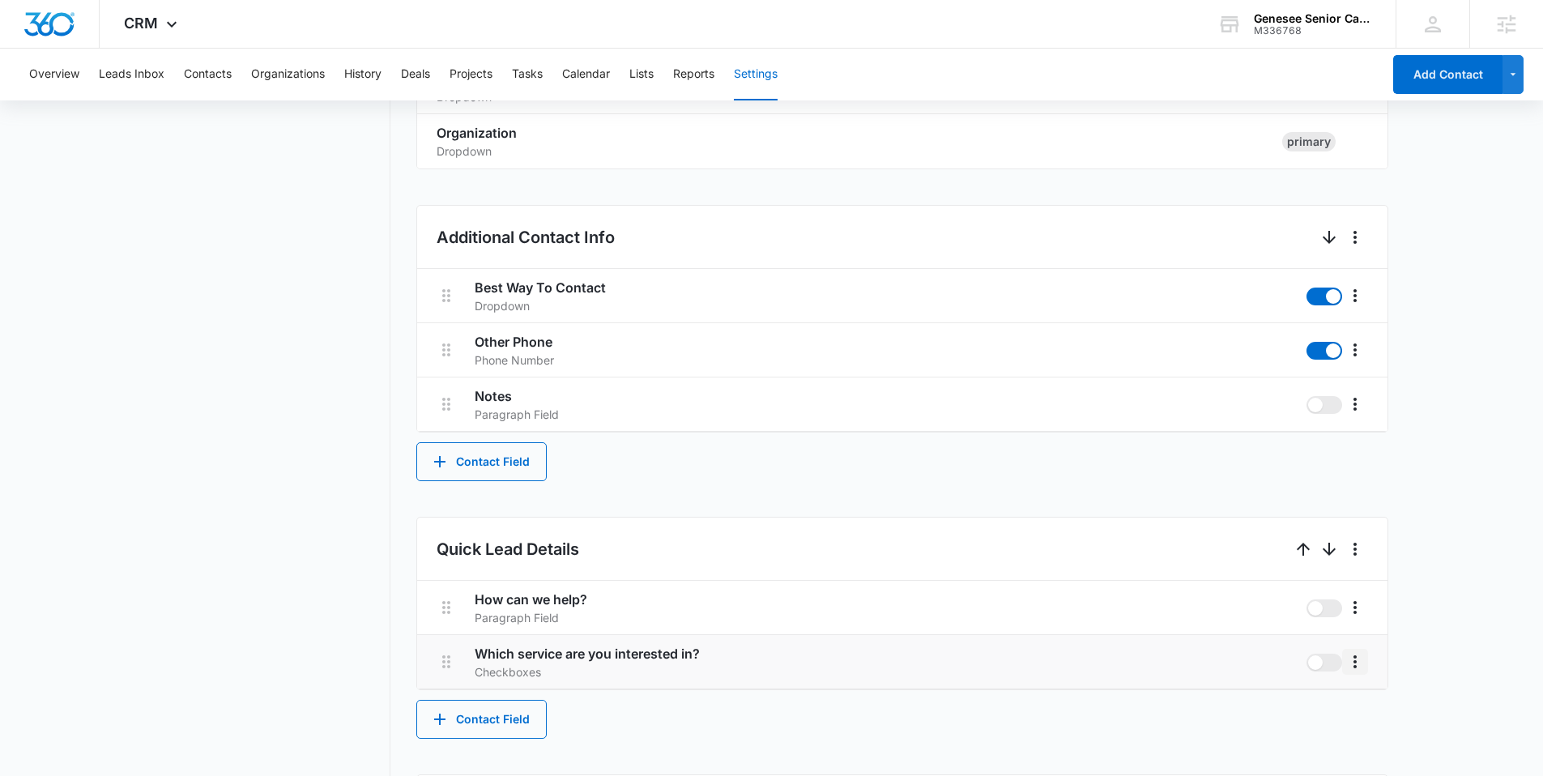
click at [1360, 661] on icon "More" at bounding box center [1354, 661] width 19 height 19
click at [1373, 726] on div "Delete" at bounding box center [1379, 731] width 34 height 11
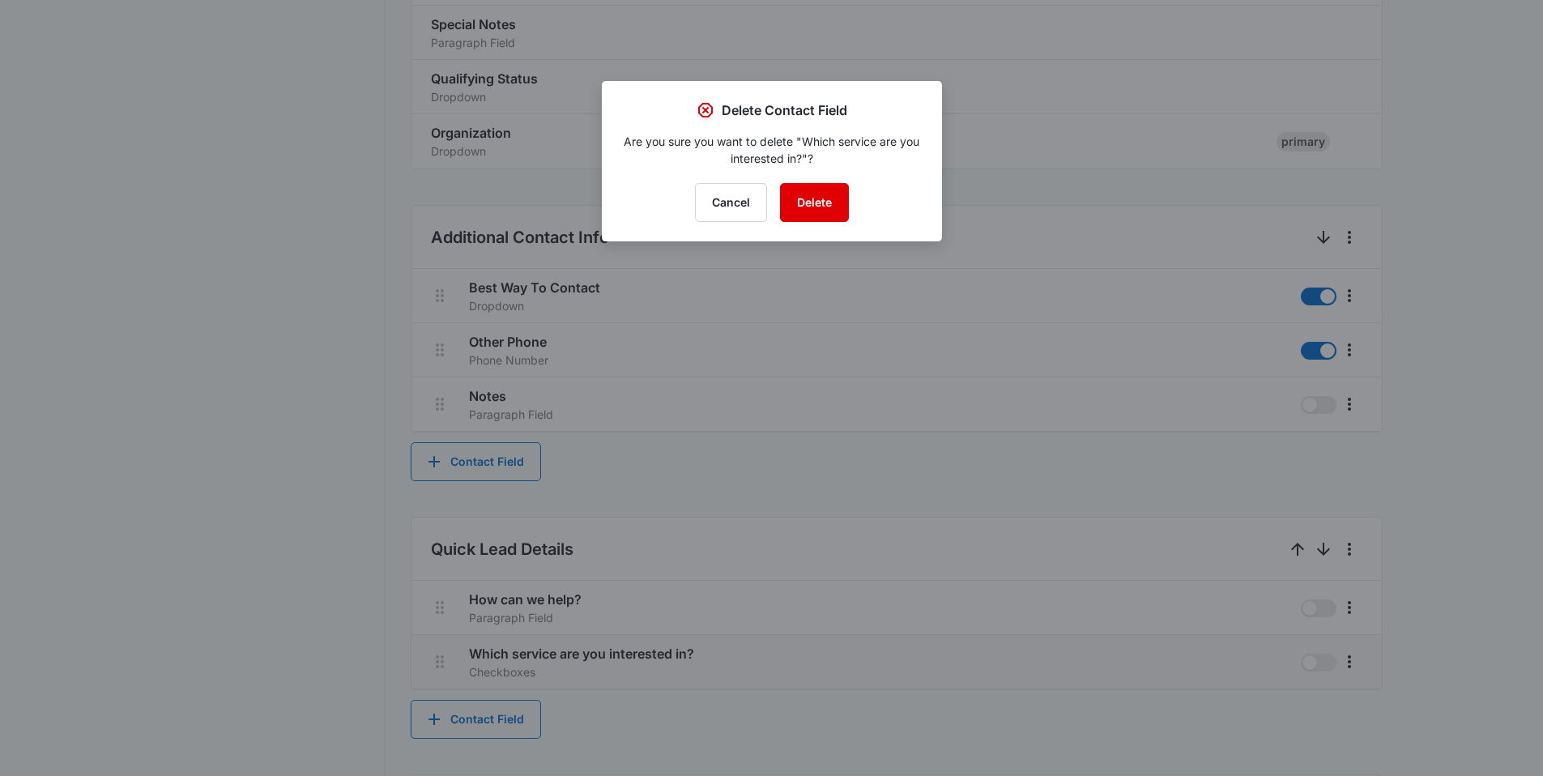
click at [806, 191] on button "Delete" at bounding box center [814, 202] width 69 height 39
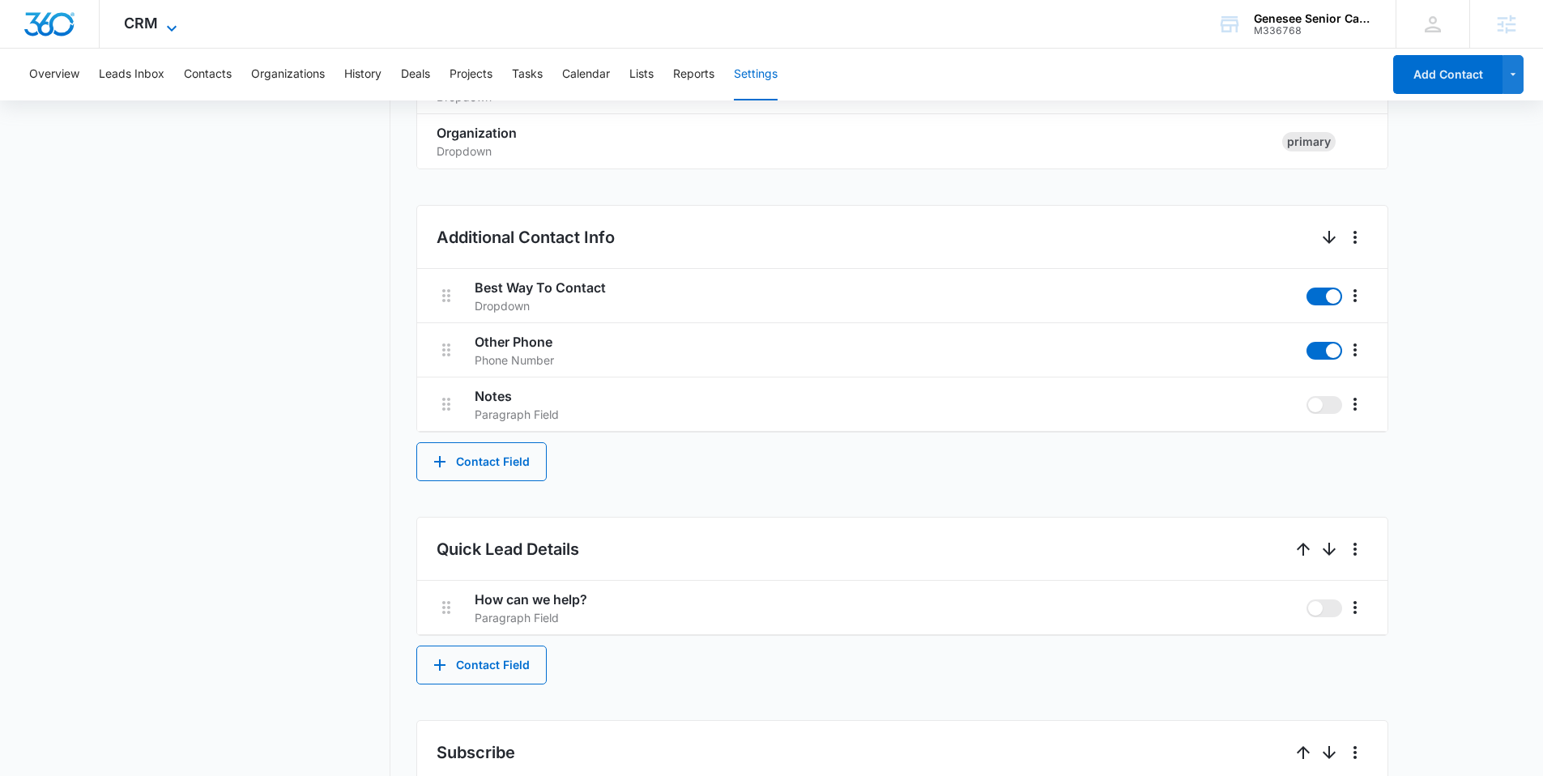
click at [153, 16] on span "CRM" at bounding box center [141, 23] width 34 height 17
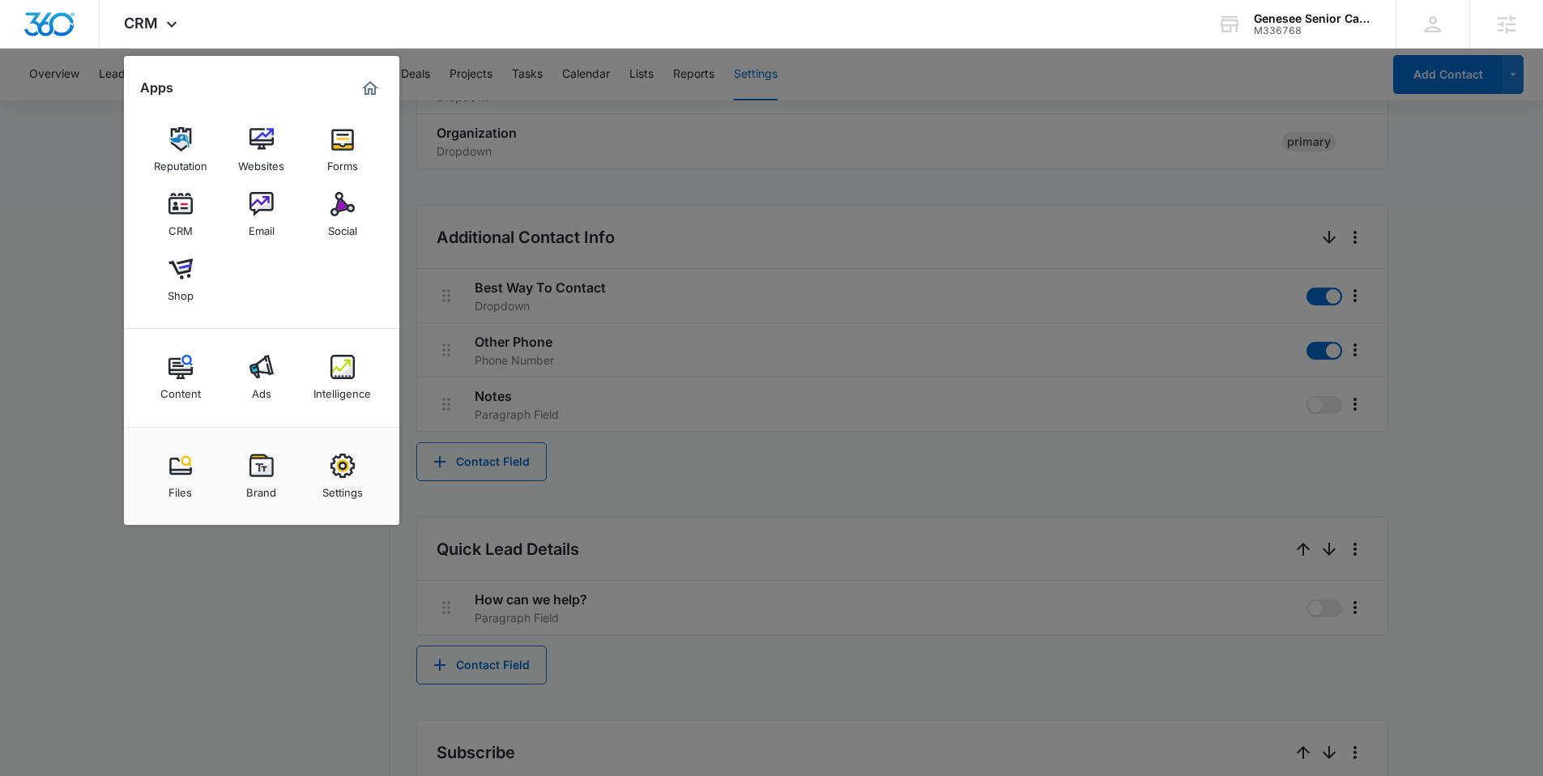
click at [68, 156] on div at bounding box center [771, 388] width 1543 height 776
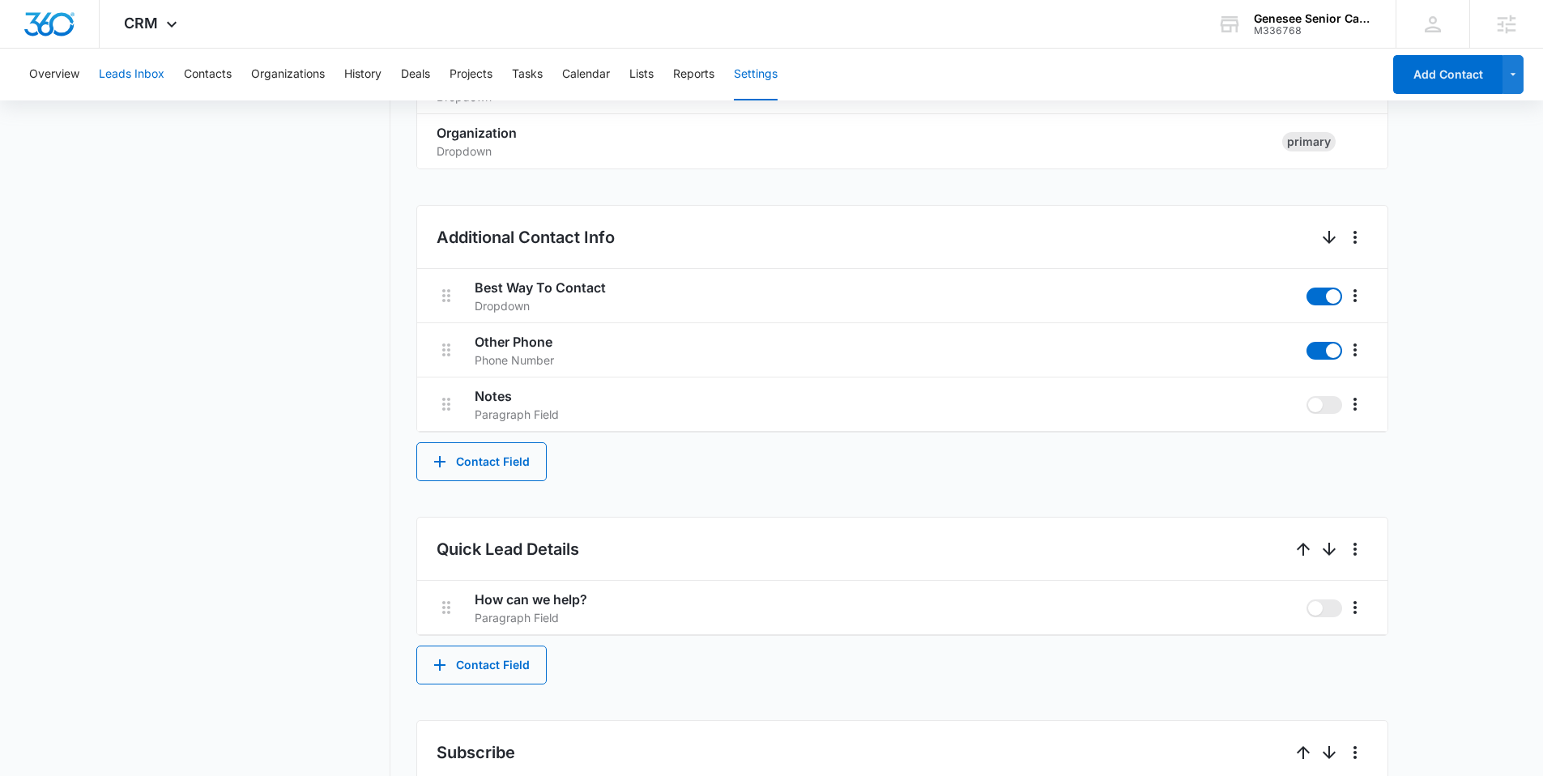
click at [138, 71] on button "Leads Inbox" at bounding box center [132, 75] width 66 height 52
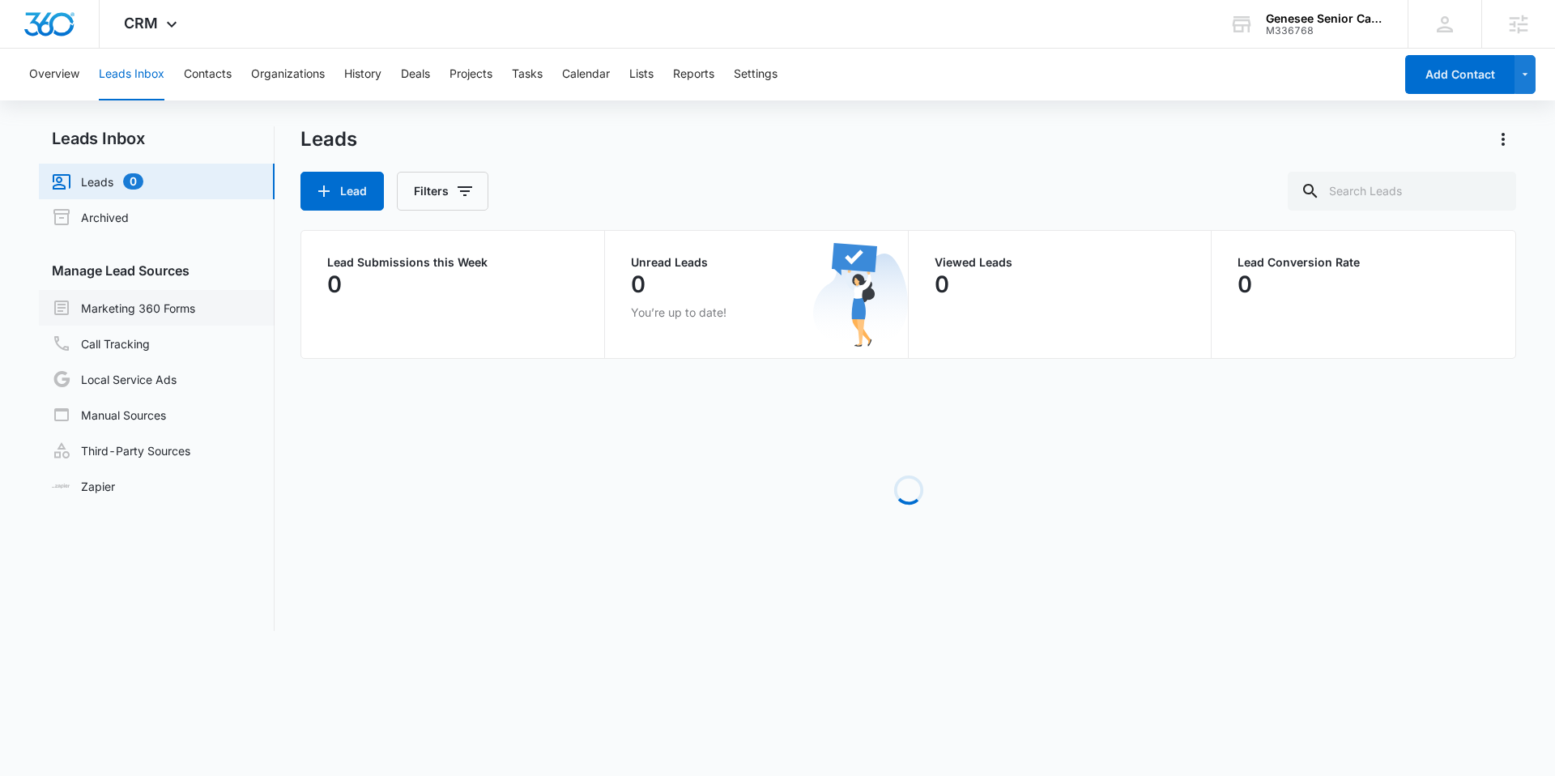
click at [167, 298] on link "Marketing 360 Forms" at bounding box center [123, 307] width 143 height 19
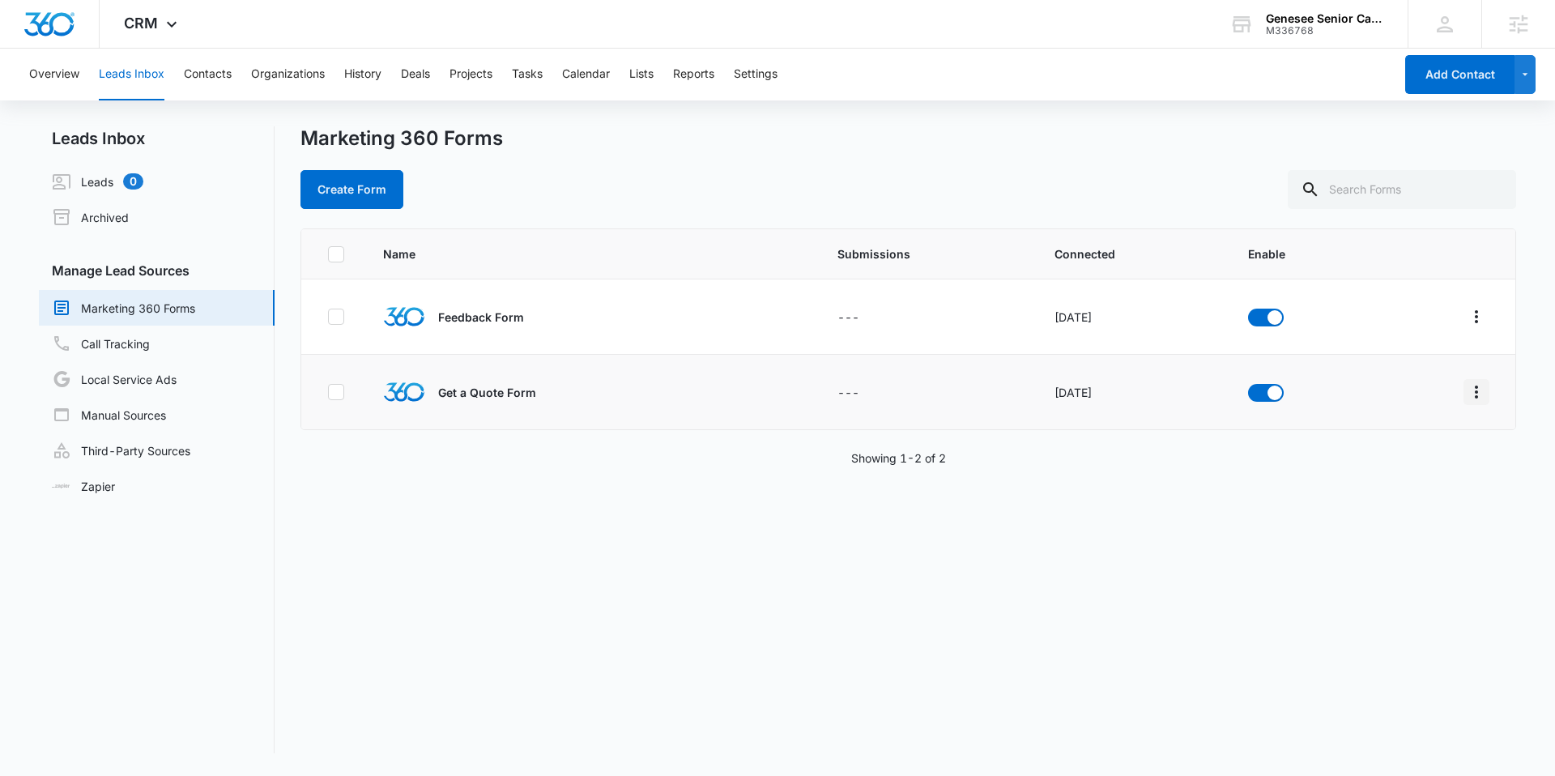
click at [1466, 389] on icon "Overflow Menu" at bounding box center [1475, 391] width 19 height 19
click at [1380, 489] on div "Field Mapping" at bounding box center [1392, 485] width 92 height 11
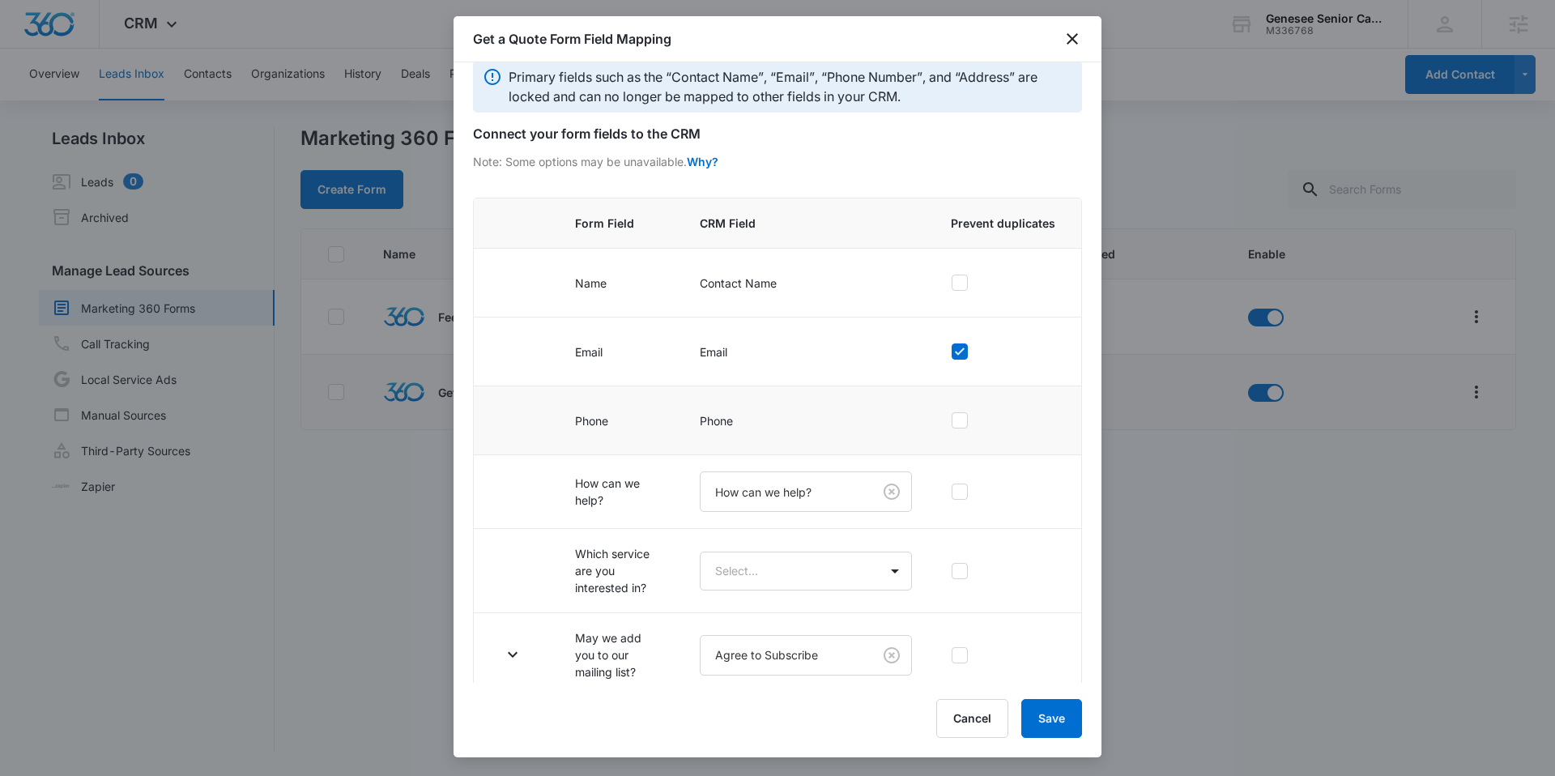
scroll to position [36, 0]
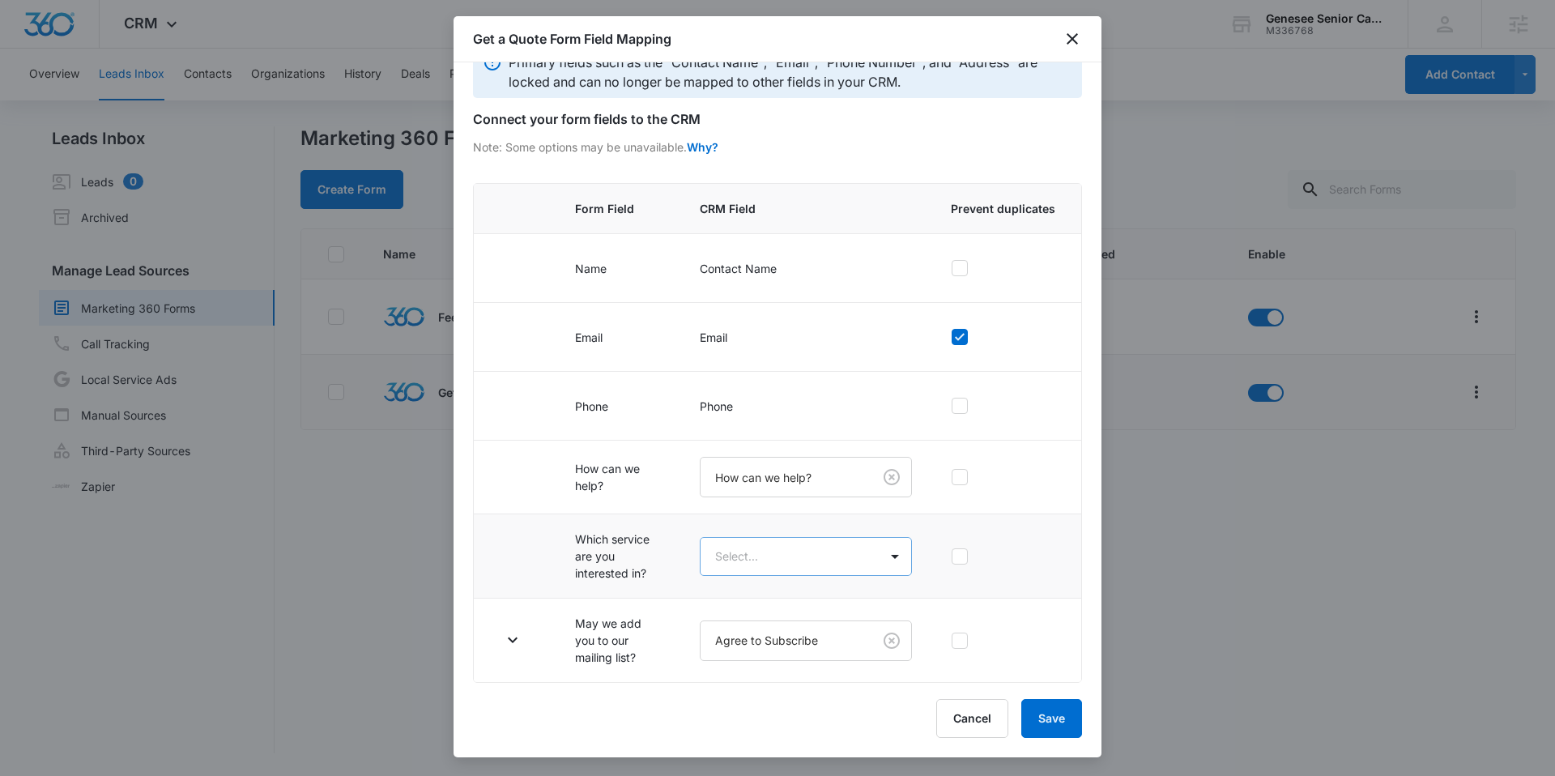
click at [788, 554] on body "CRM Apps Reputation Websites Forms CRM Email Social Shop Content Ads Intelligen…" at bounding box center [777, 388] width 1555 height 776
click at [605, 512] on div at bounding box center [777, 388] width 1555 height 776
click at [508, 638] on icon "button" at bounding box center [512, 639] width 19 height 19
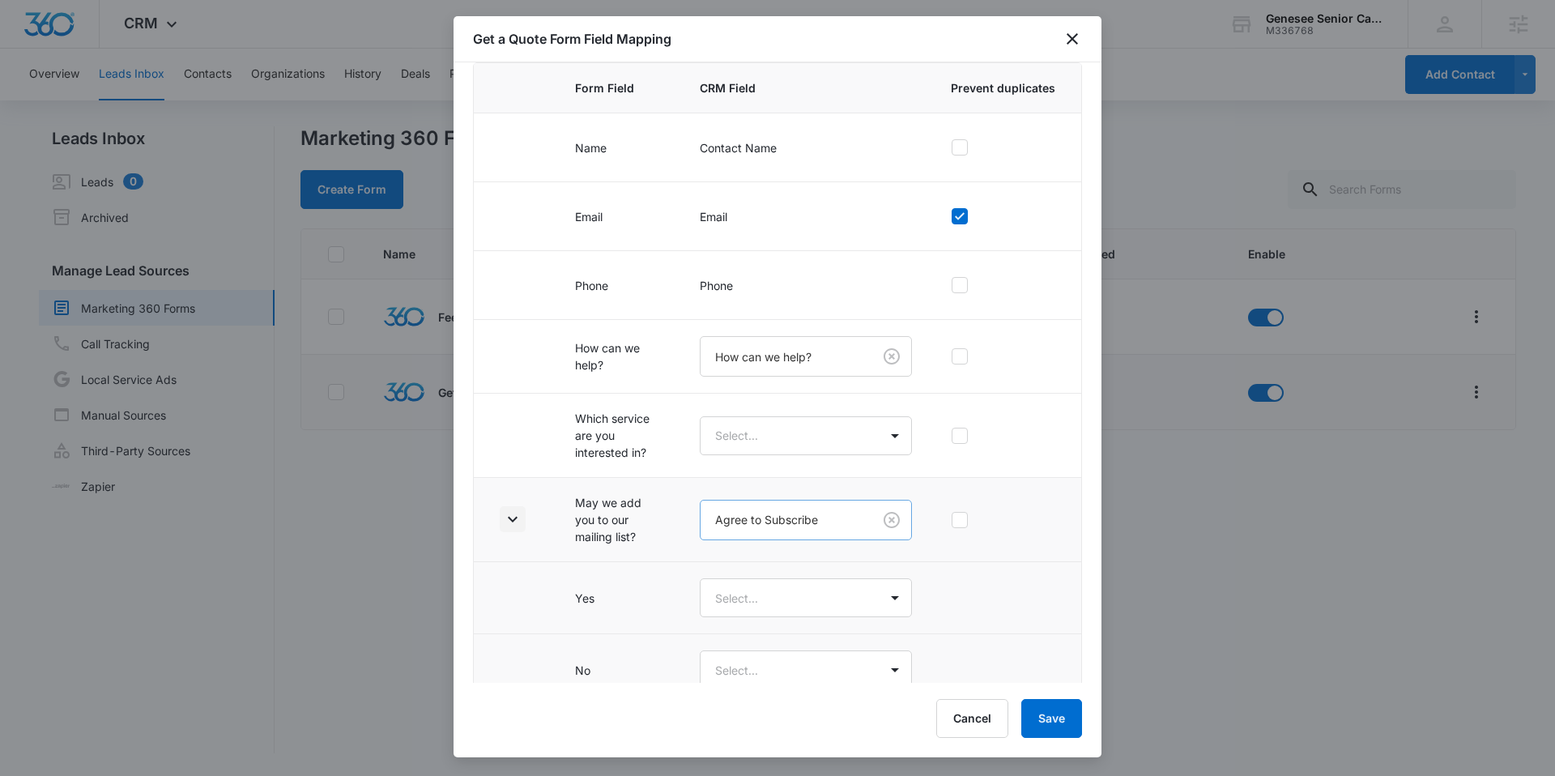
scroll to position [126, 0]
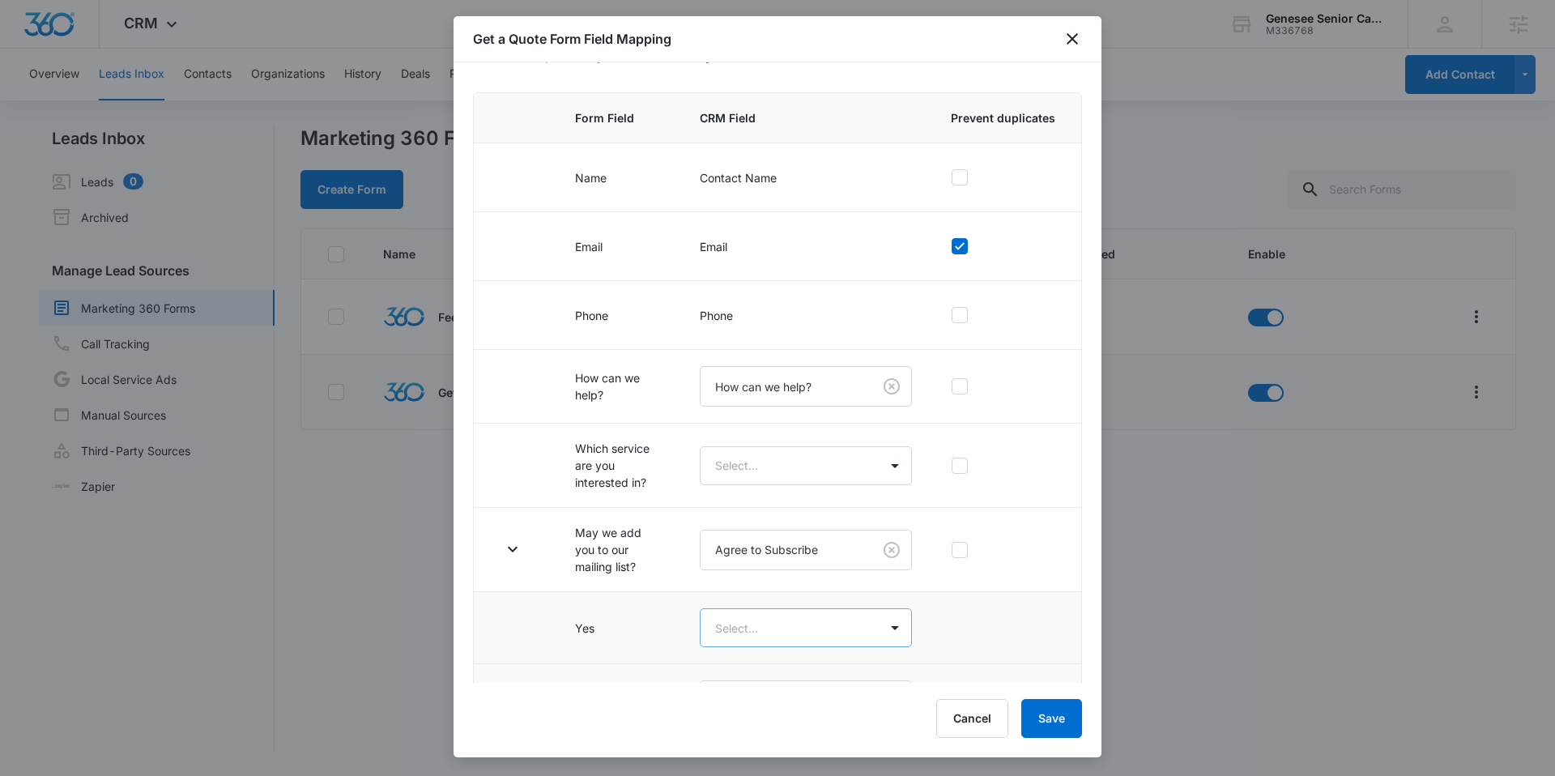
click at [775, 612] on body "CRM Apps Reputation Websites Forms CRM Email Social Shop Content Ads Intelligen…" at bounding box center [777, 388] width 1555 height 776
click at [755, 676] on div "Yes" at bounding box center [798, 684] width 162 height 17
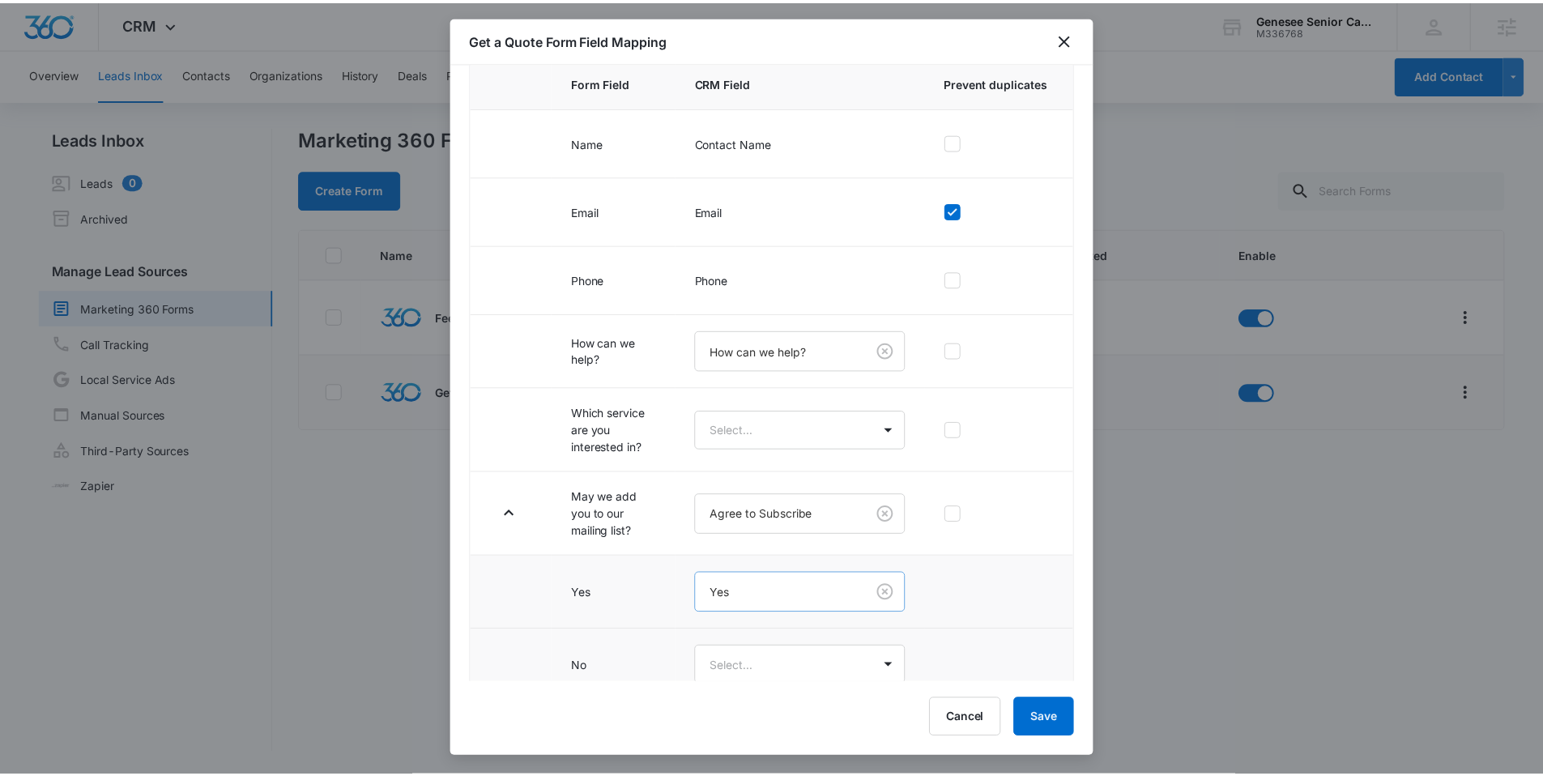
scroll to position [181, 0]
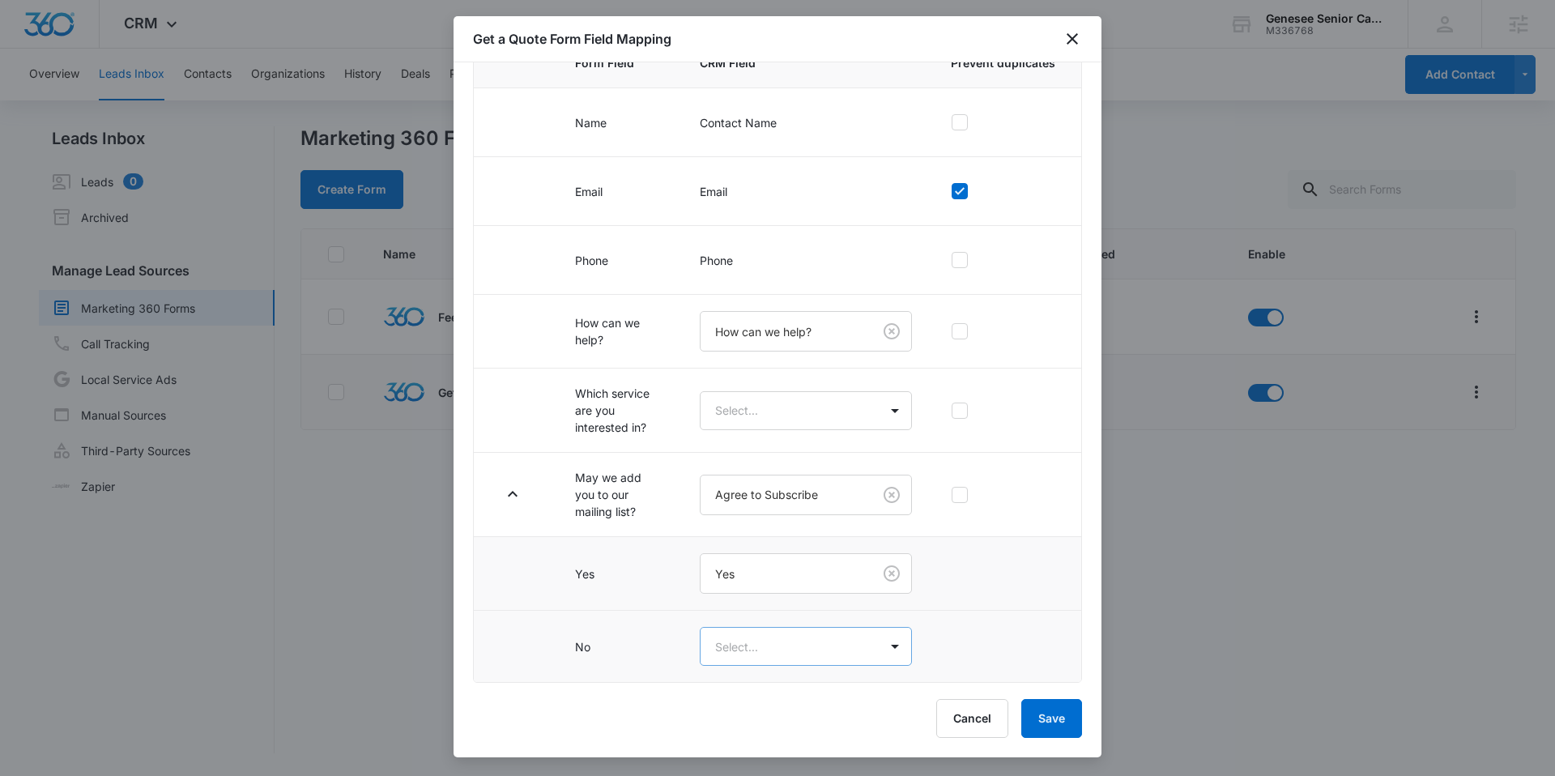
click at [764, 644] on body "CRM Apps Reputation Websites Forms CRM Email Social Shop Content Ads Intelligen…" at bounding box center [777, 388] width 1555 height 776
click at [739, 734] on div "No" at bounding box center [798, 733] width 162 height 17
click at [1049, 712] on button "Save" at bounding box center [1051, 718] width 61 height 39
click at [1035, 716] on button "Save" at bounding box center [1051, 718] width 61 height 39
click at [1066, 36] on icon "close" at bounding box center [1071, 38] width 19 height 19
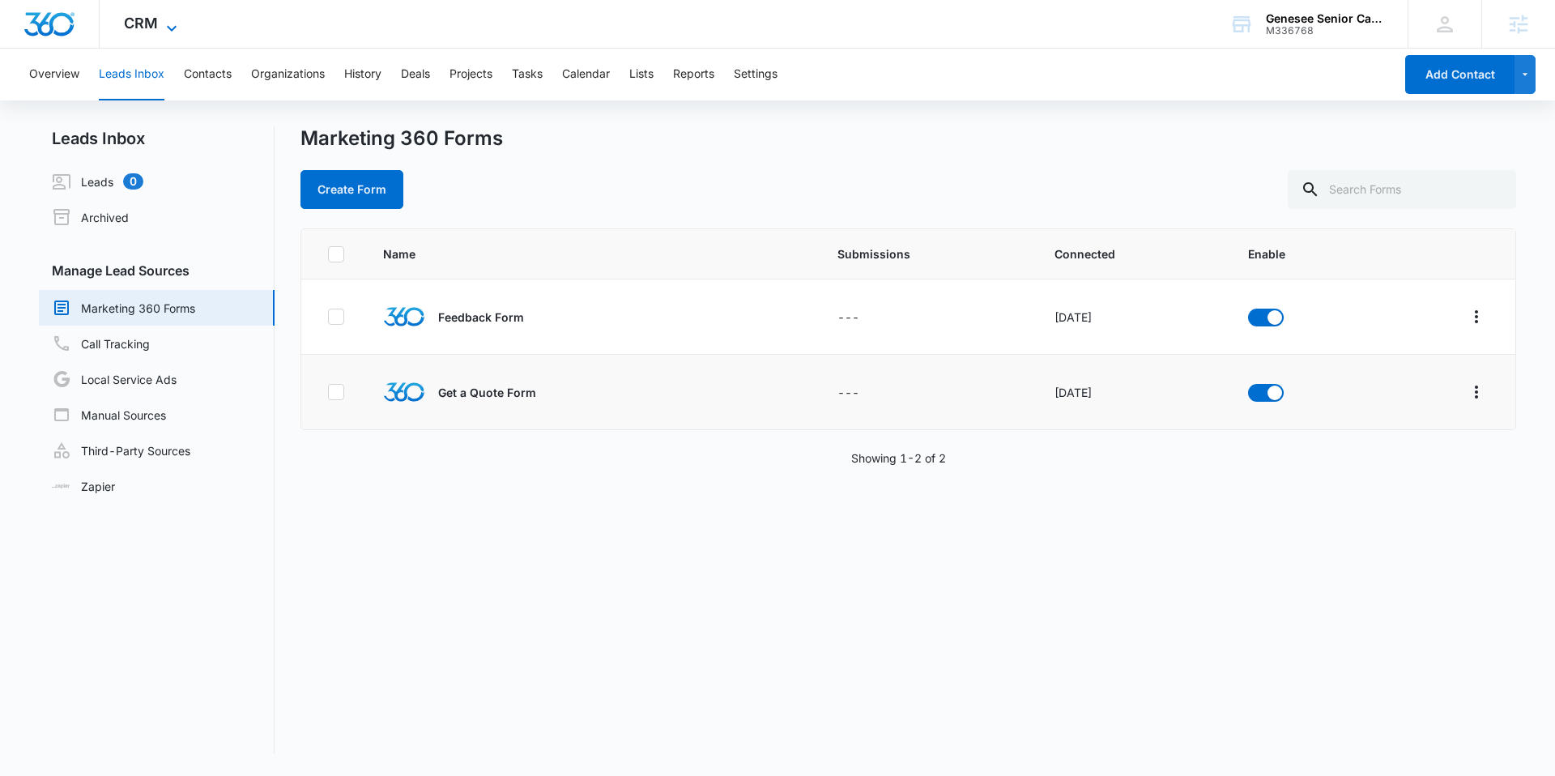
click at [152, 31] on span "CRM" at bounding box center [141, 23] width 34 height 17
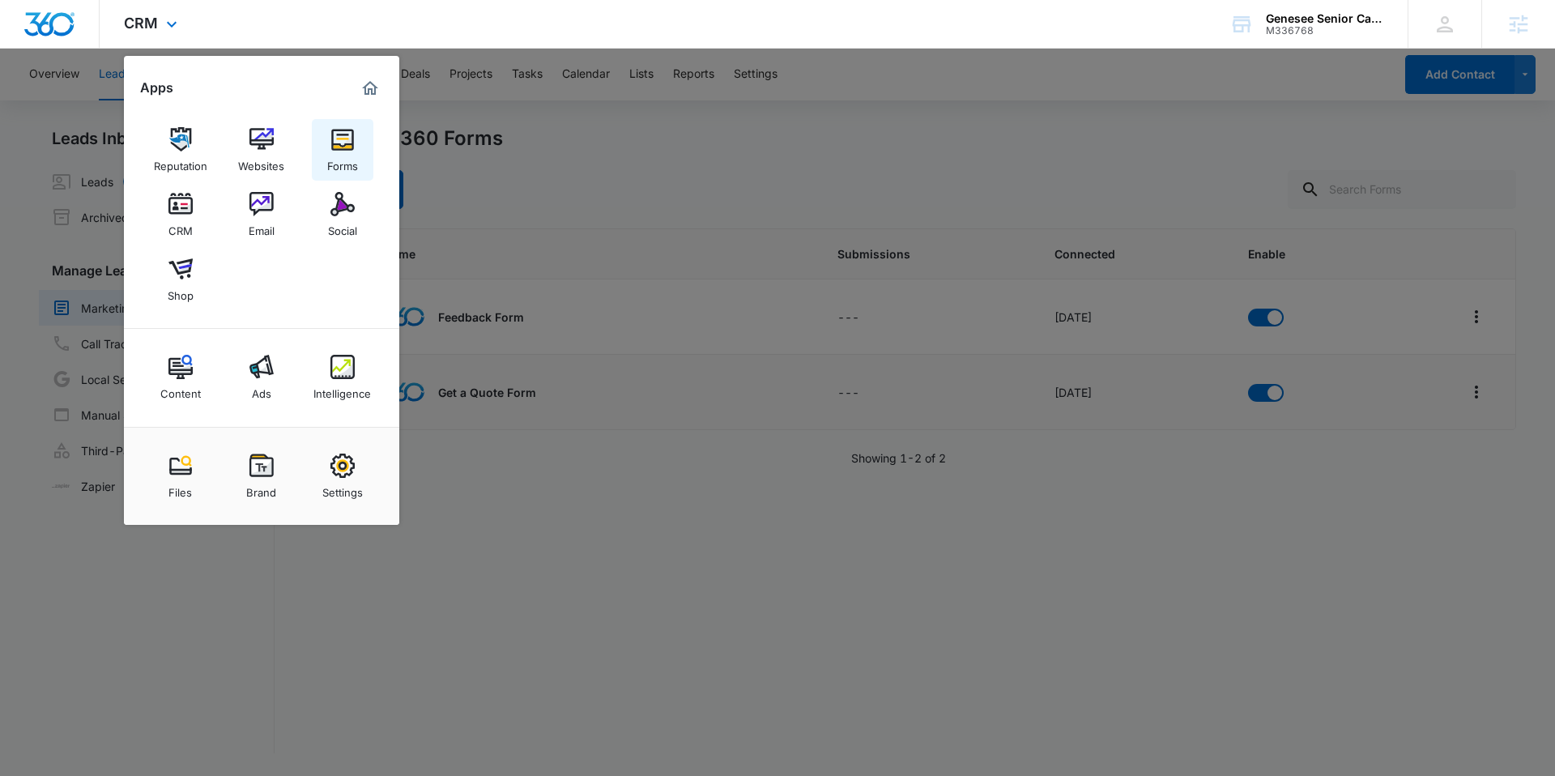
click at [331, 155] on div "Forms" at bounding box center [342, 161] width 31 height 21
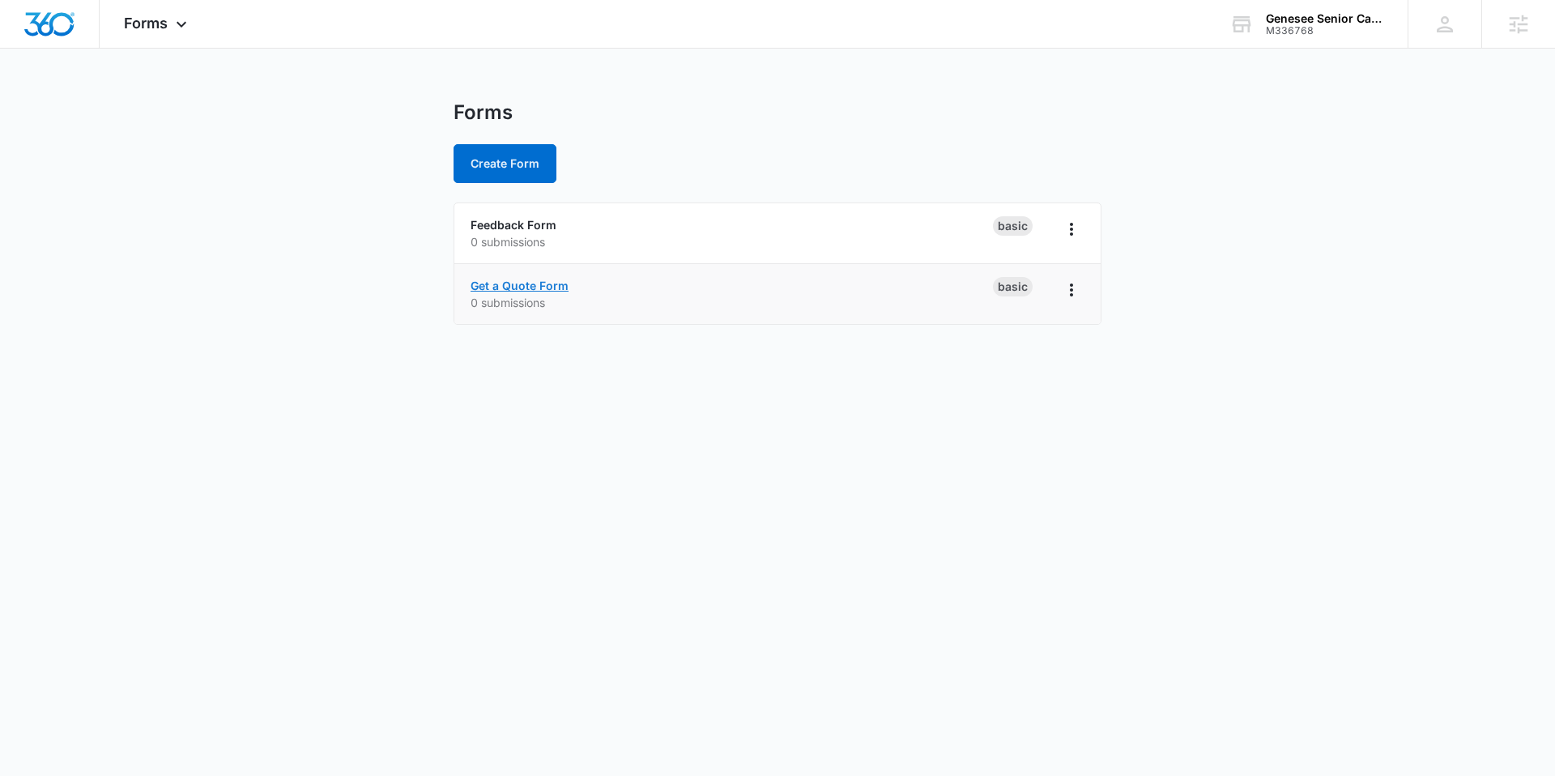
click at [485, 282] on link "Get a Quote Form" at bounding box center [519, 286] width 98 height 14
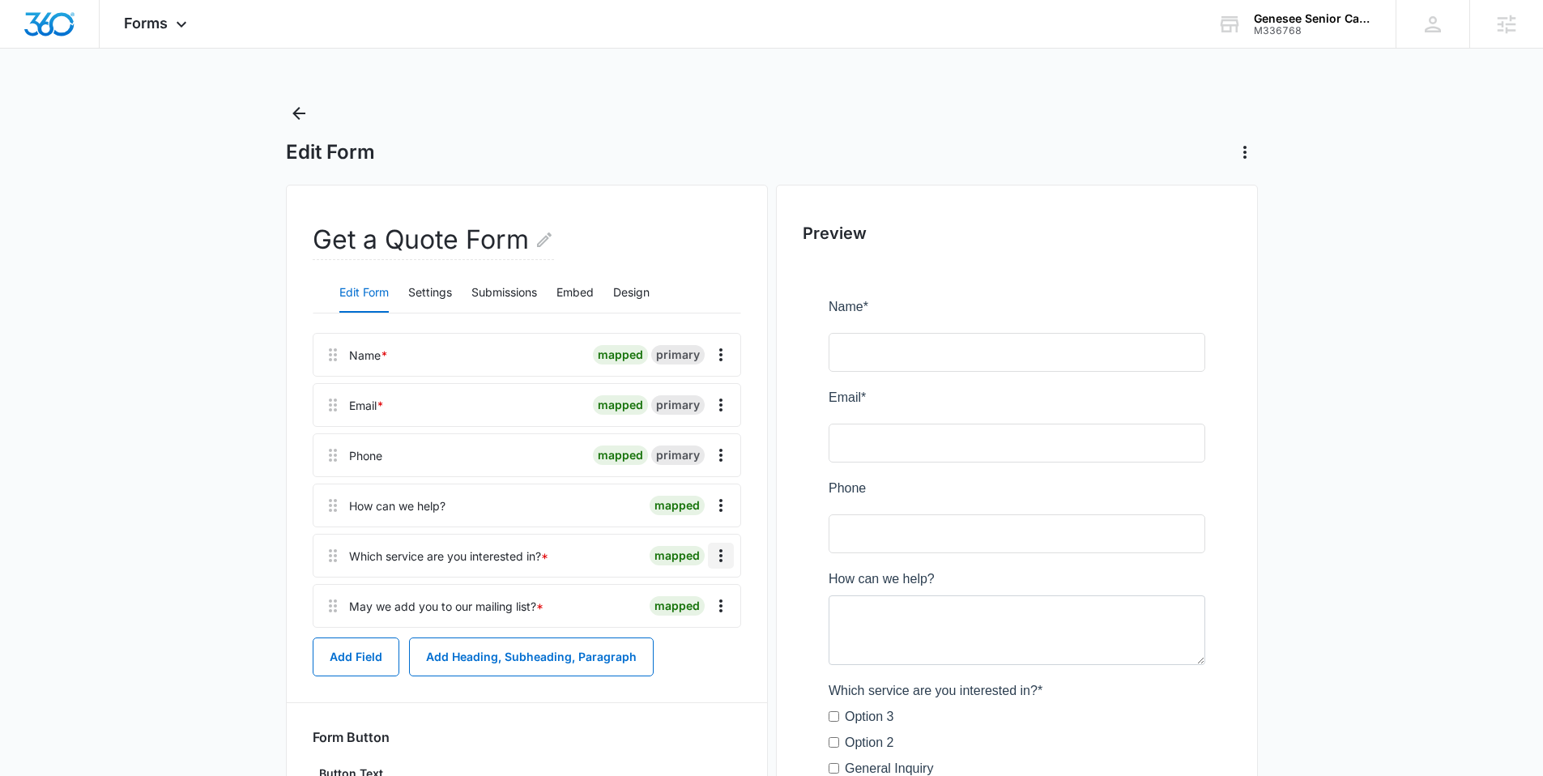
click at [712, 564] on icon "Overflow Menu" at bounding box center [720, 555] width 19 height 19
click at [671, 624] on div "Delete" at bounding box center [677, 624] width 34 height 11
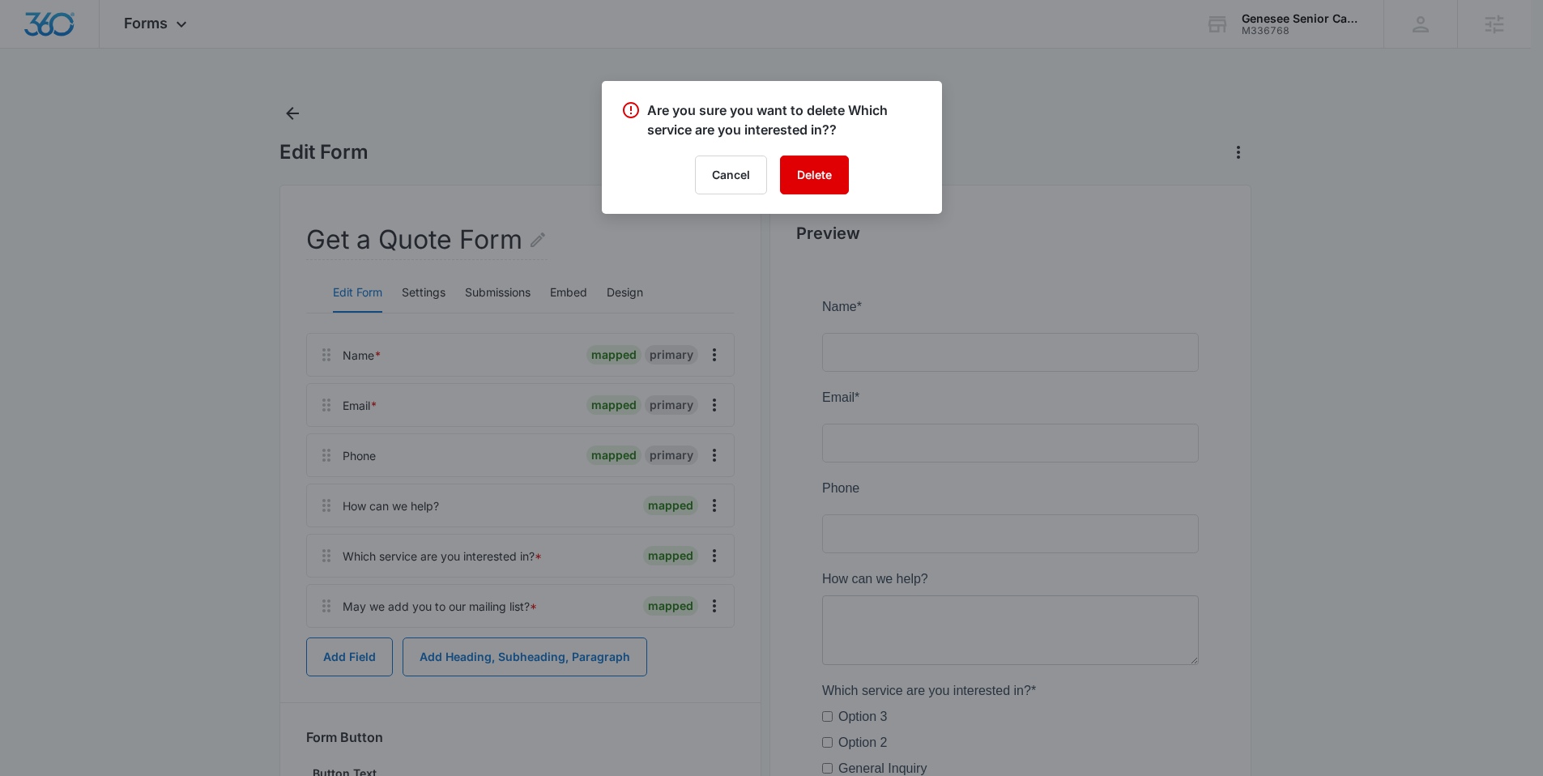
click at [811, 166] on button "Delete" at bounding box center [814, 174] width 69 height 39
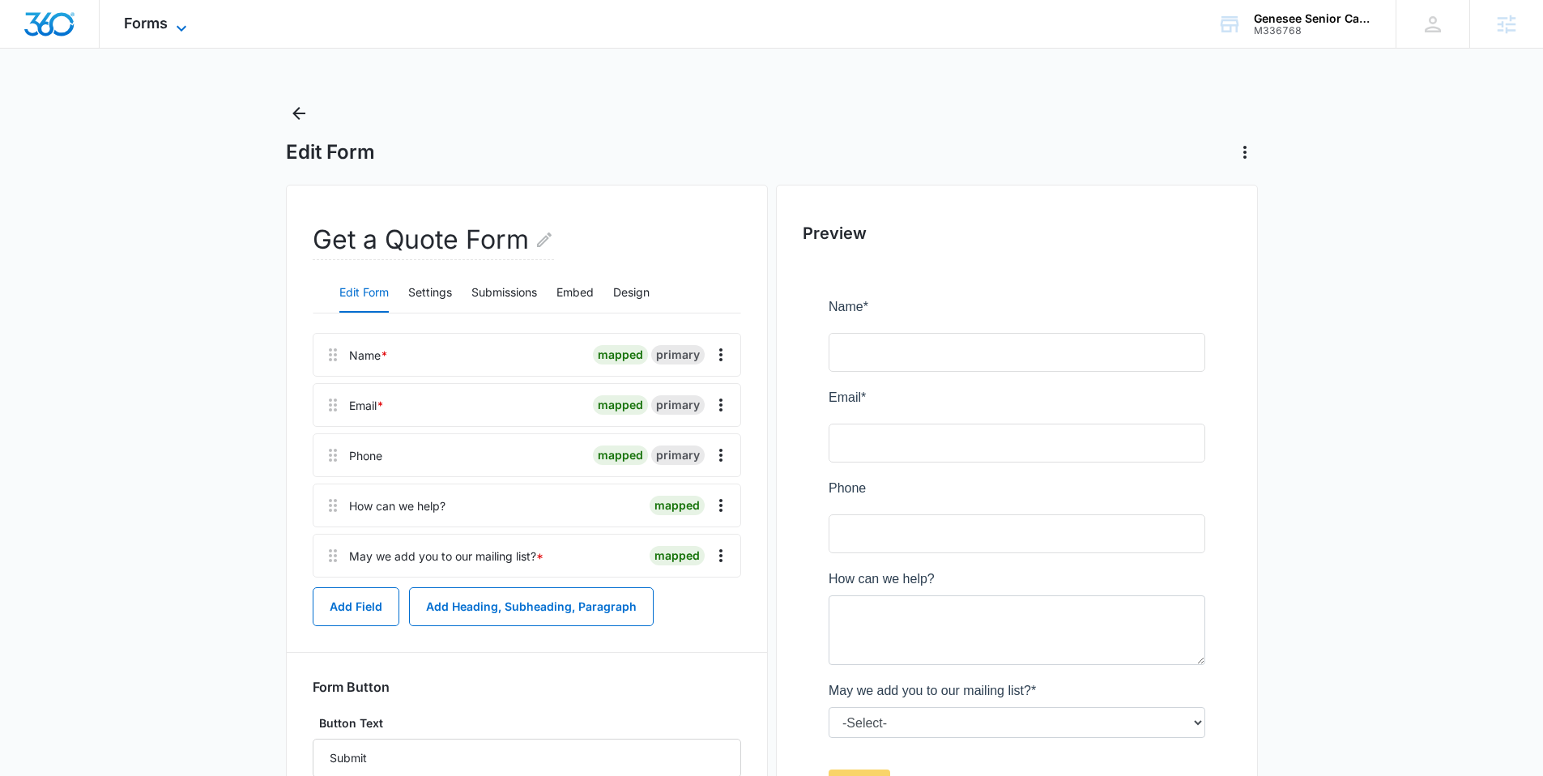
click at [160, 24] on span "Forms" at bounding box center [146, 23] width 44 height 17
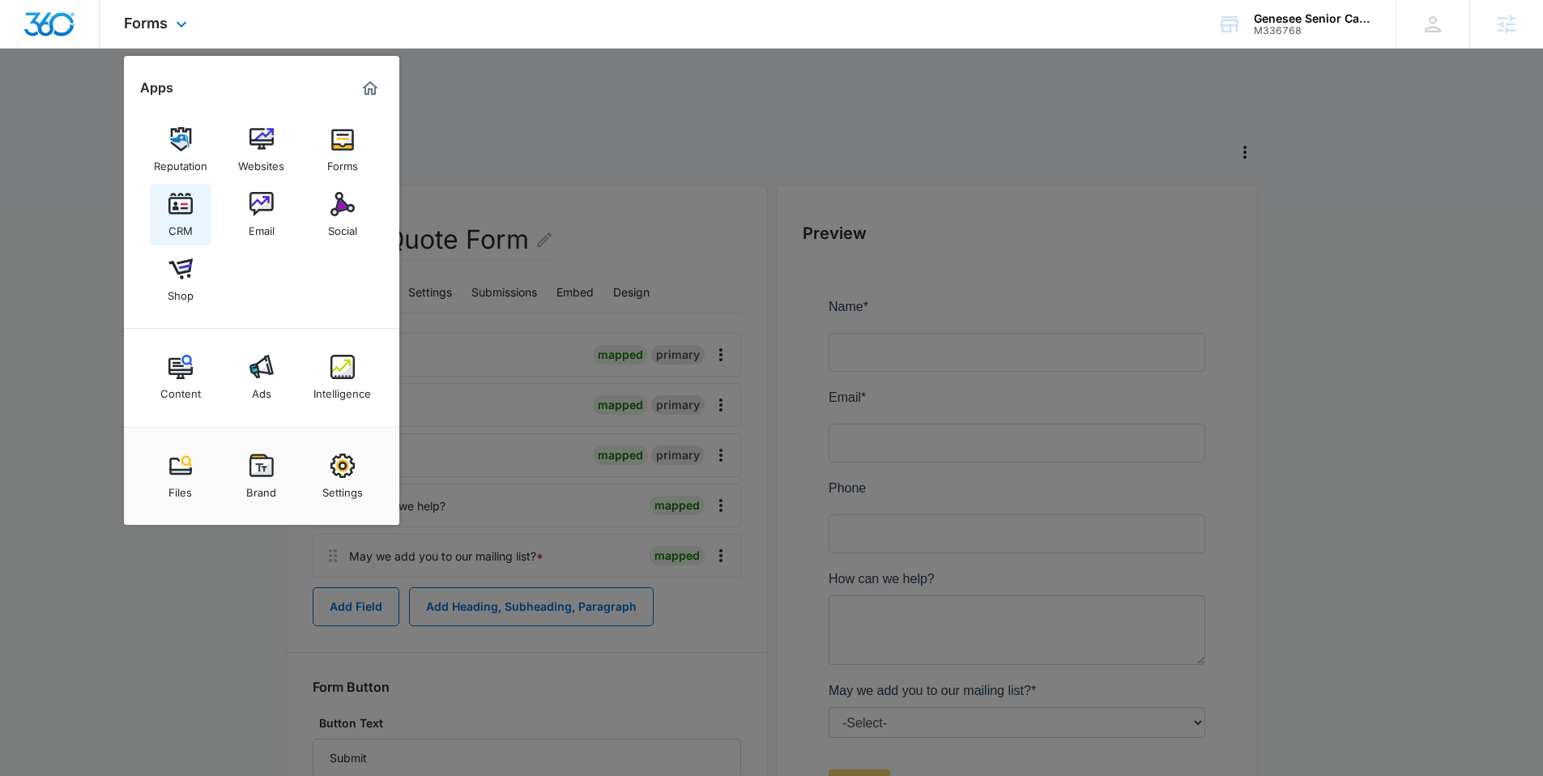
click at [187, 201] on img at bounding box center [180, 204] width 24 height 24
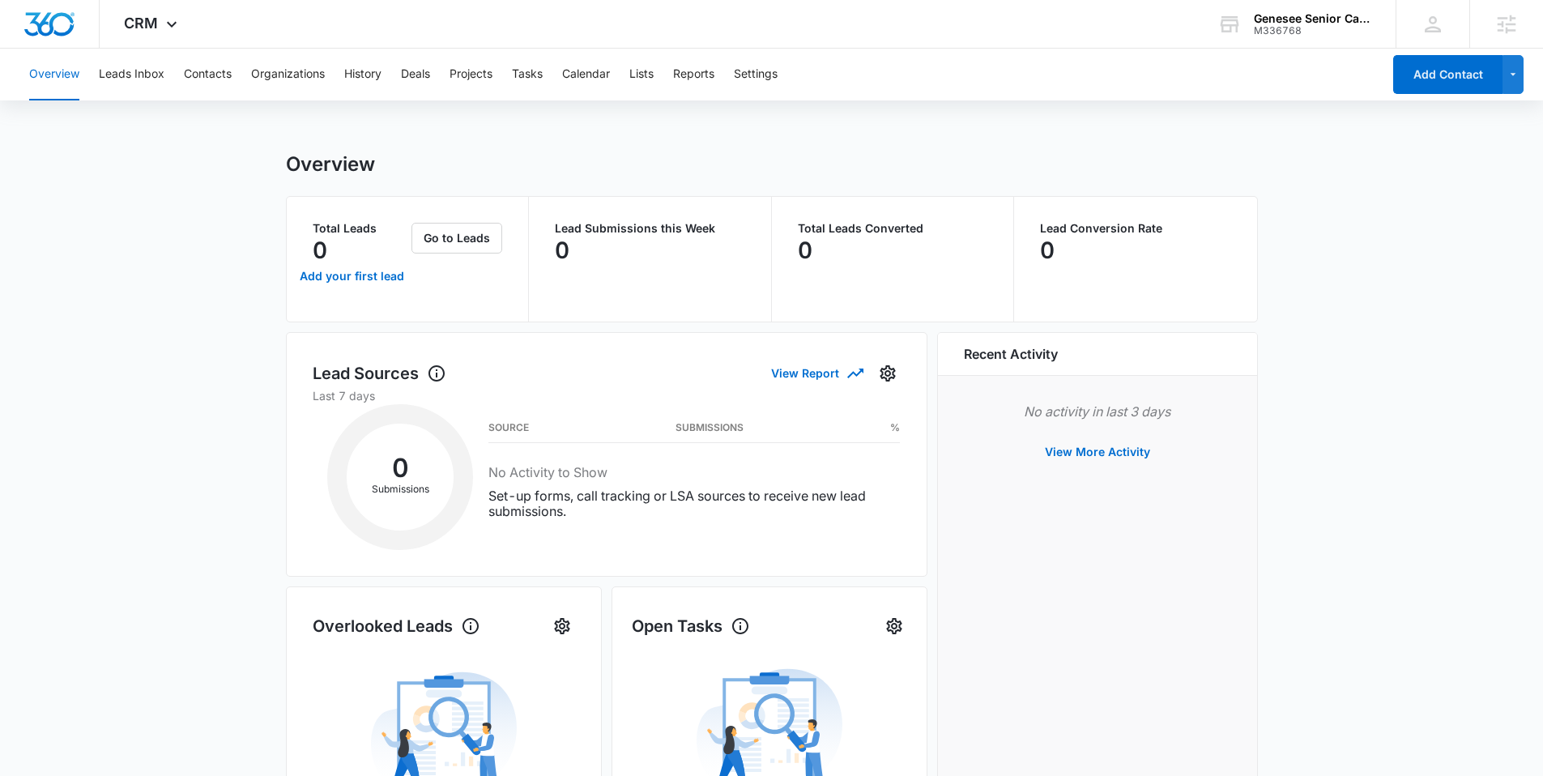
click at [130, 110] on div "Overview Leads Inbox Contacts Organizations History Deals Projects Tasks Calend…" at bounding box center [771, 671] width 1543 height 1244
click at [134, 85] on button "Leads Inbox" at bounding box center [132, 75] width 66 height 52
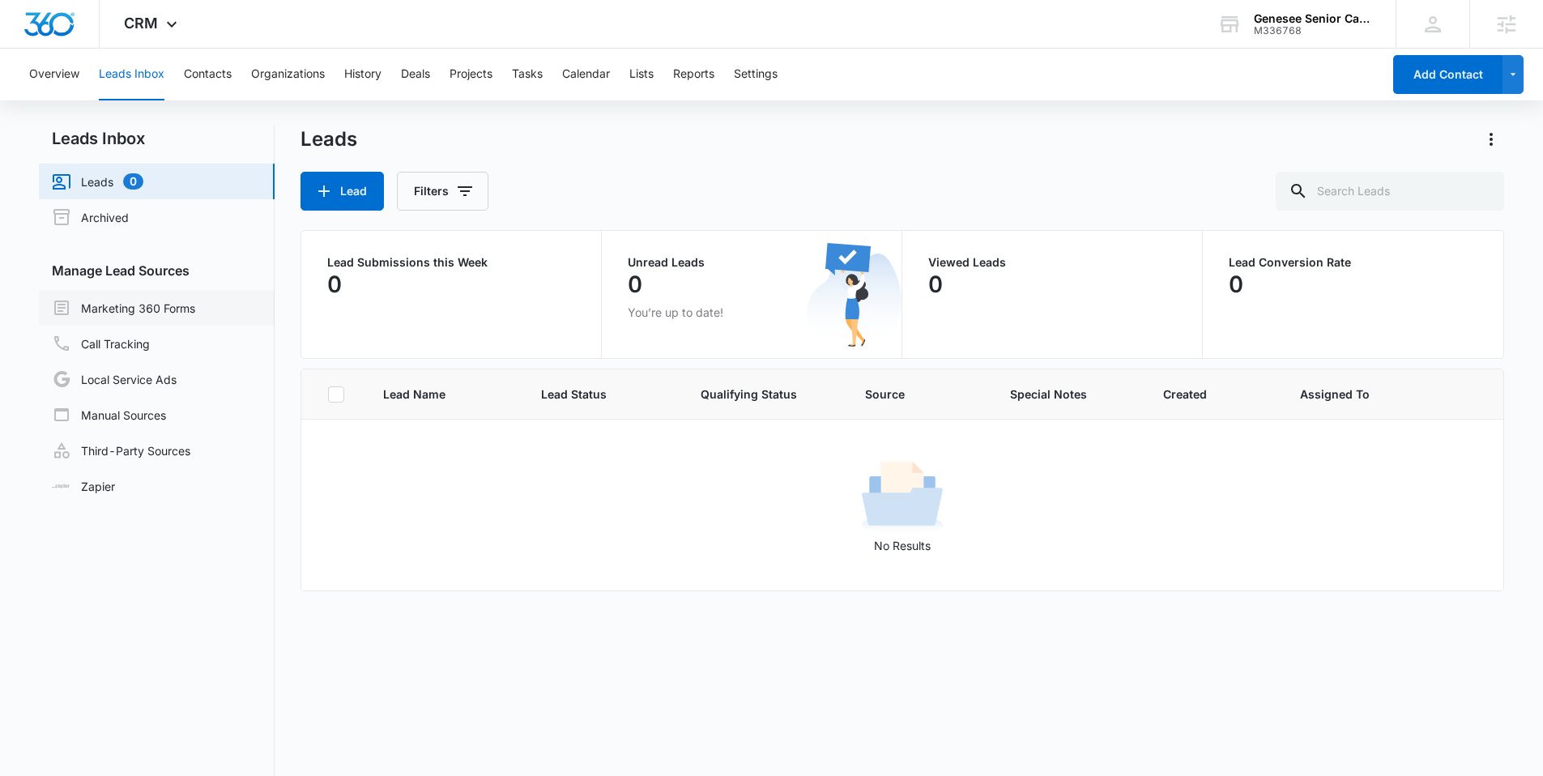
click at [164, 308] on link "Marketing 360 Forms" at bounding box center [123, 307] width 143 height 19
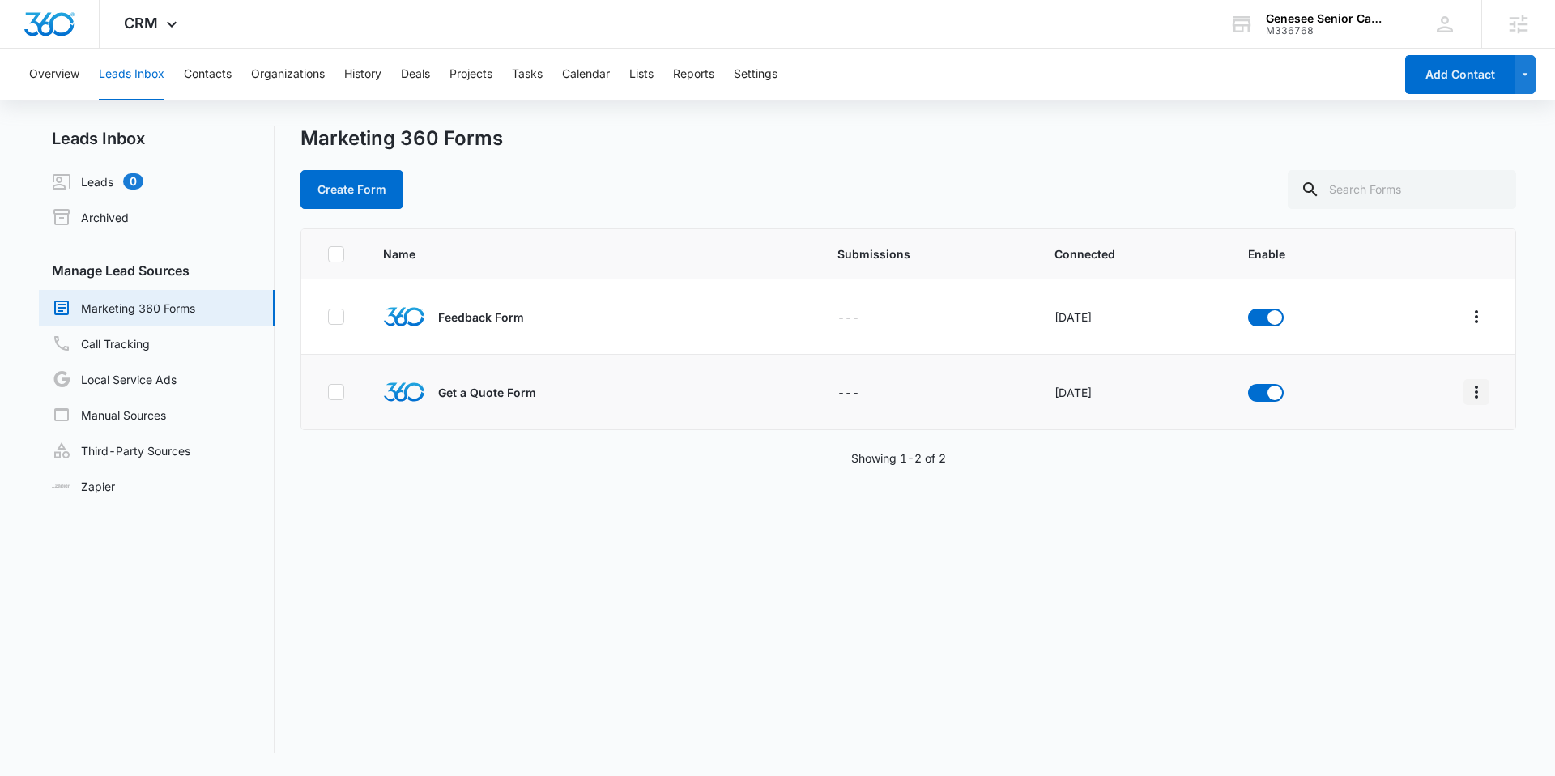
click at [1466, 391] on icon "Overflow Menu" at bounding box center [1475, 391] width 19 height 19
click at [1426, 479] on button "Field Mapping" at bounding box center [1401, 486] width 150 height 24
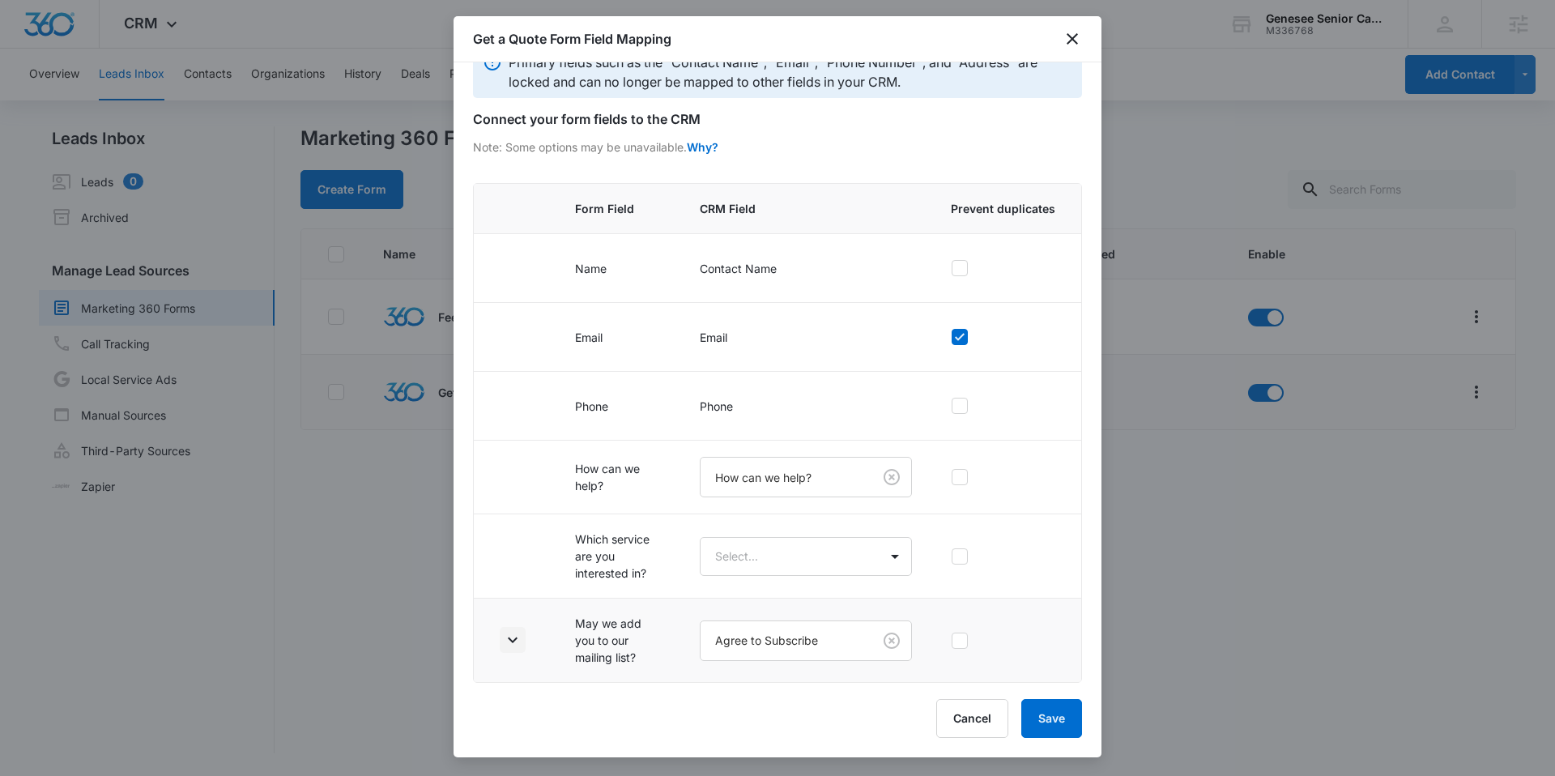
click at [513, 628] on button "button" at bounding box center [513, 640] width 26 height 26
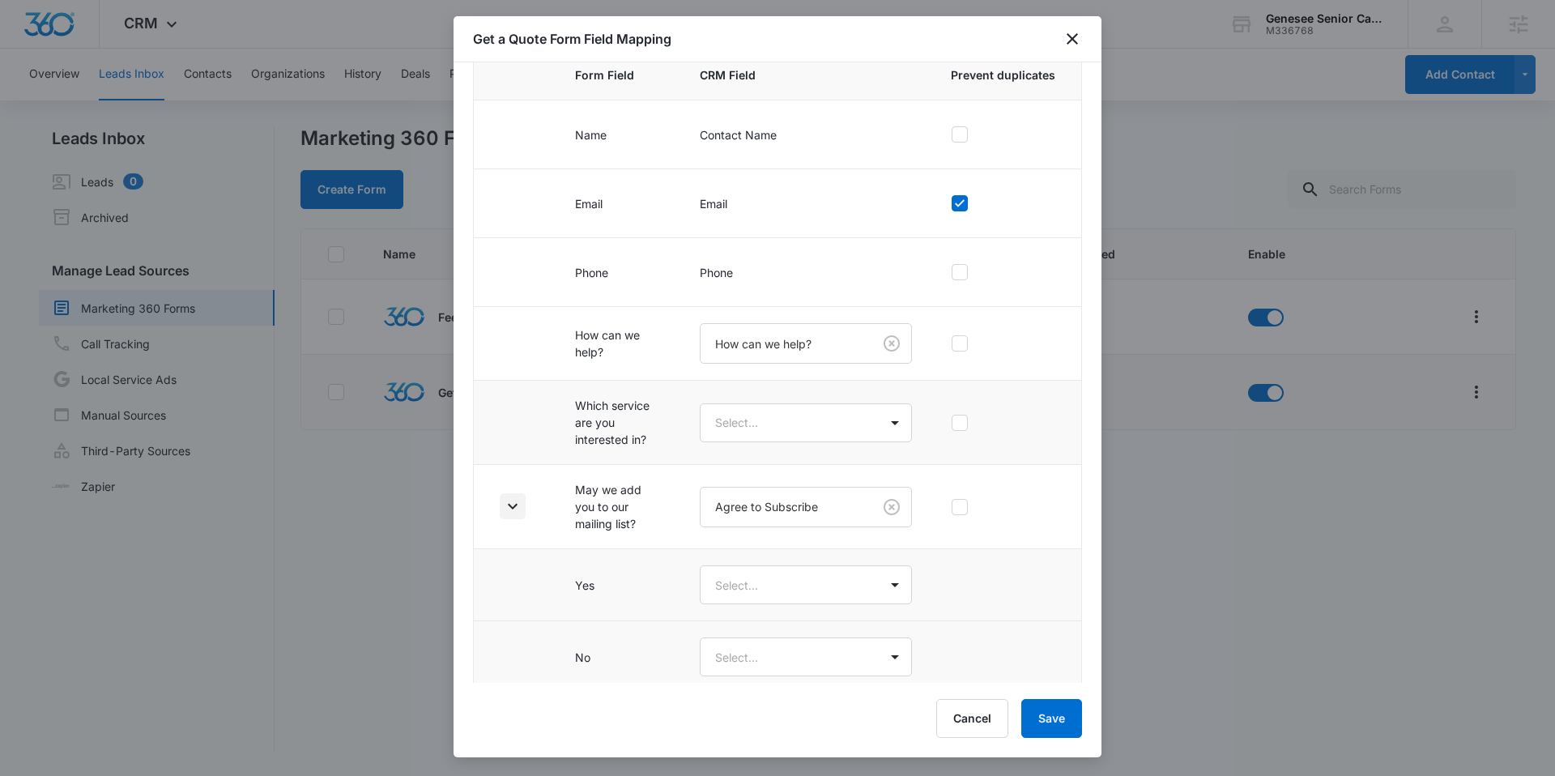
scroll to position [180, 0]
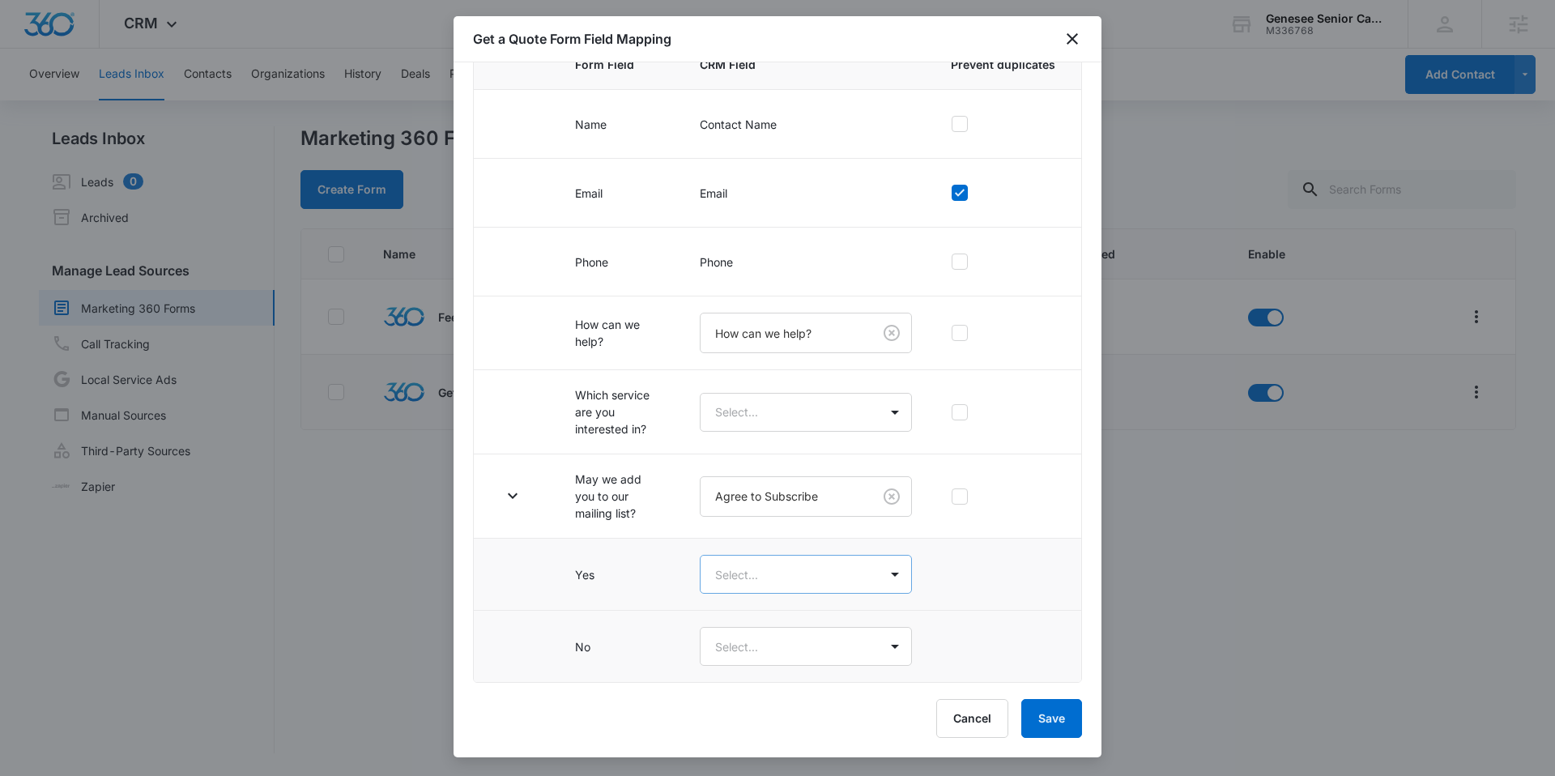
click at [785, 579] on body "CRM Apps Reputation Websites Forms CRM Email Social Shop Content Ads Intelligen…" at bounding box center [777, 388] width 1555 height 776
click at [743, 635] on div "Yes" at bounding box center [798, 631] width 162 height 17
click at [751, 654] on body "CRM Apps Reputation Websites Forms CRM Email Social Shop Content Ads Intelligen…" at bounding box center [777, 388] width 1555 height 776
click at [750, 739] on div "No" at bounding box center [798, 734] width 162 height 17
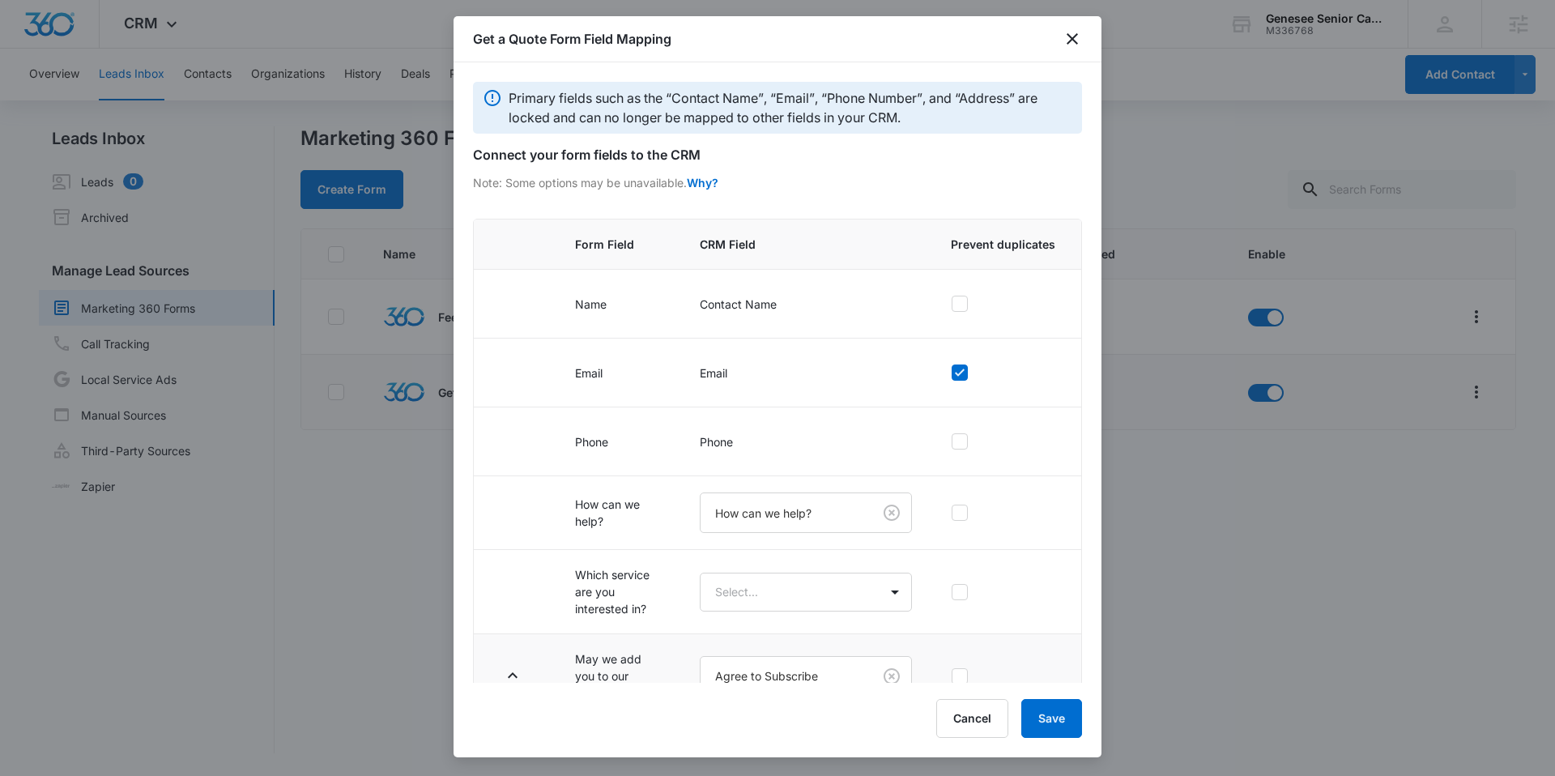
scroll to position [96, 0]
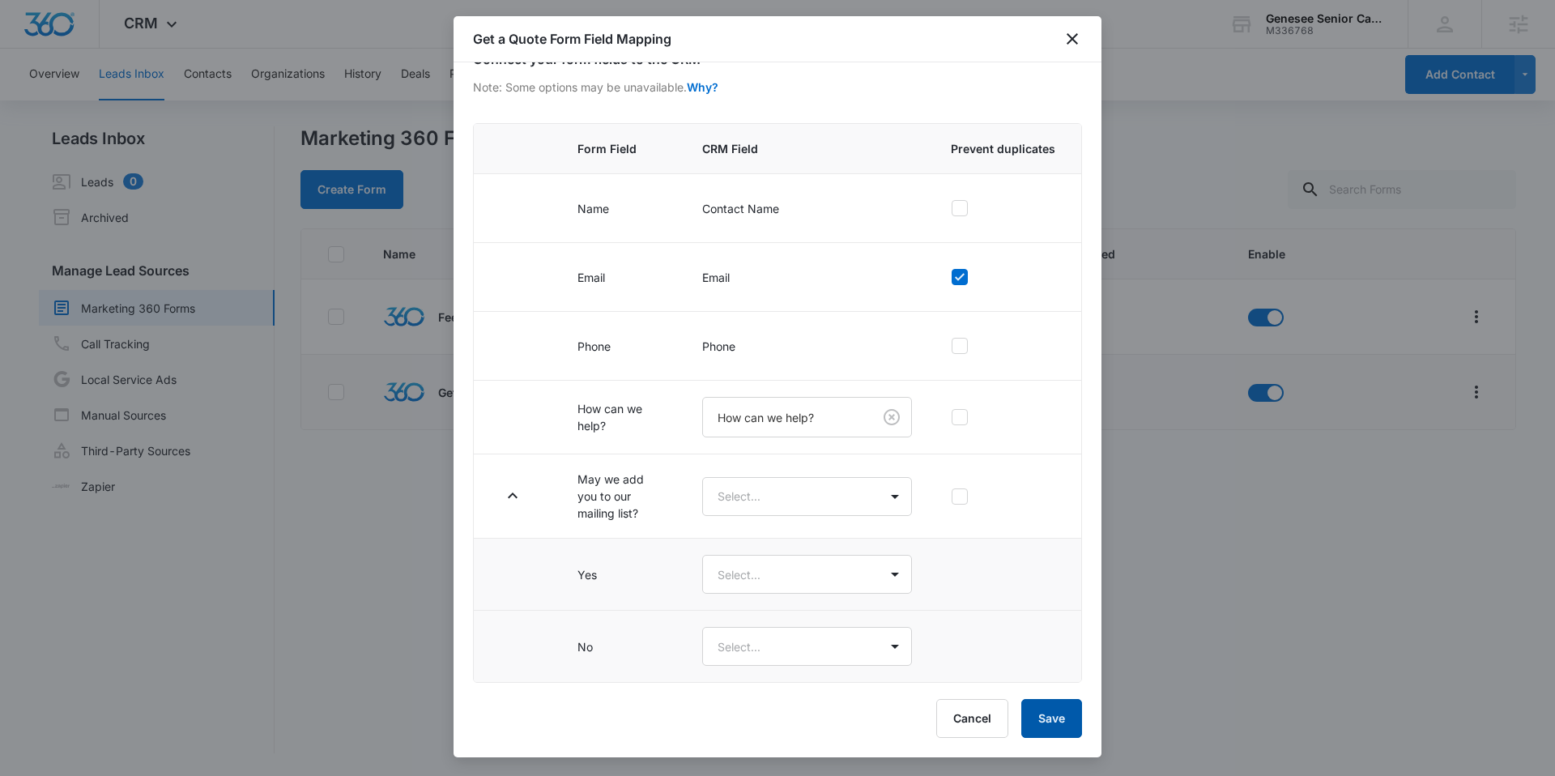
click at [1045, 713] on button "Save" at bounding box center [1051, 718] width 61 height 39
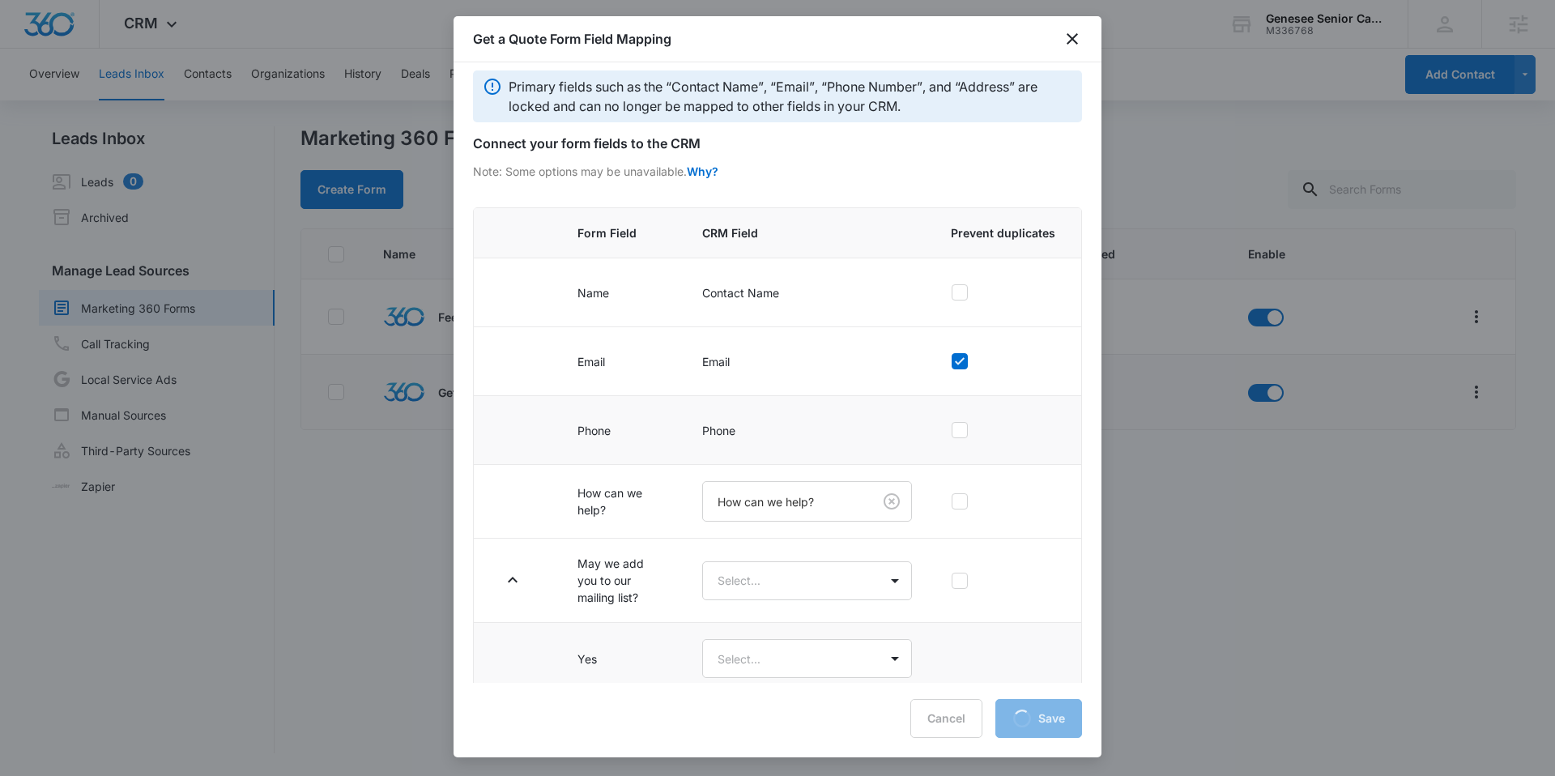
scroll to position [0, 0]
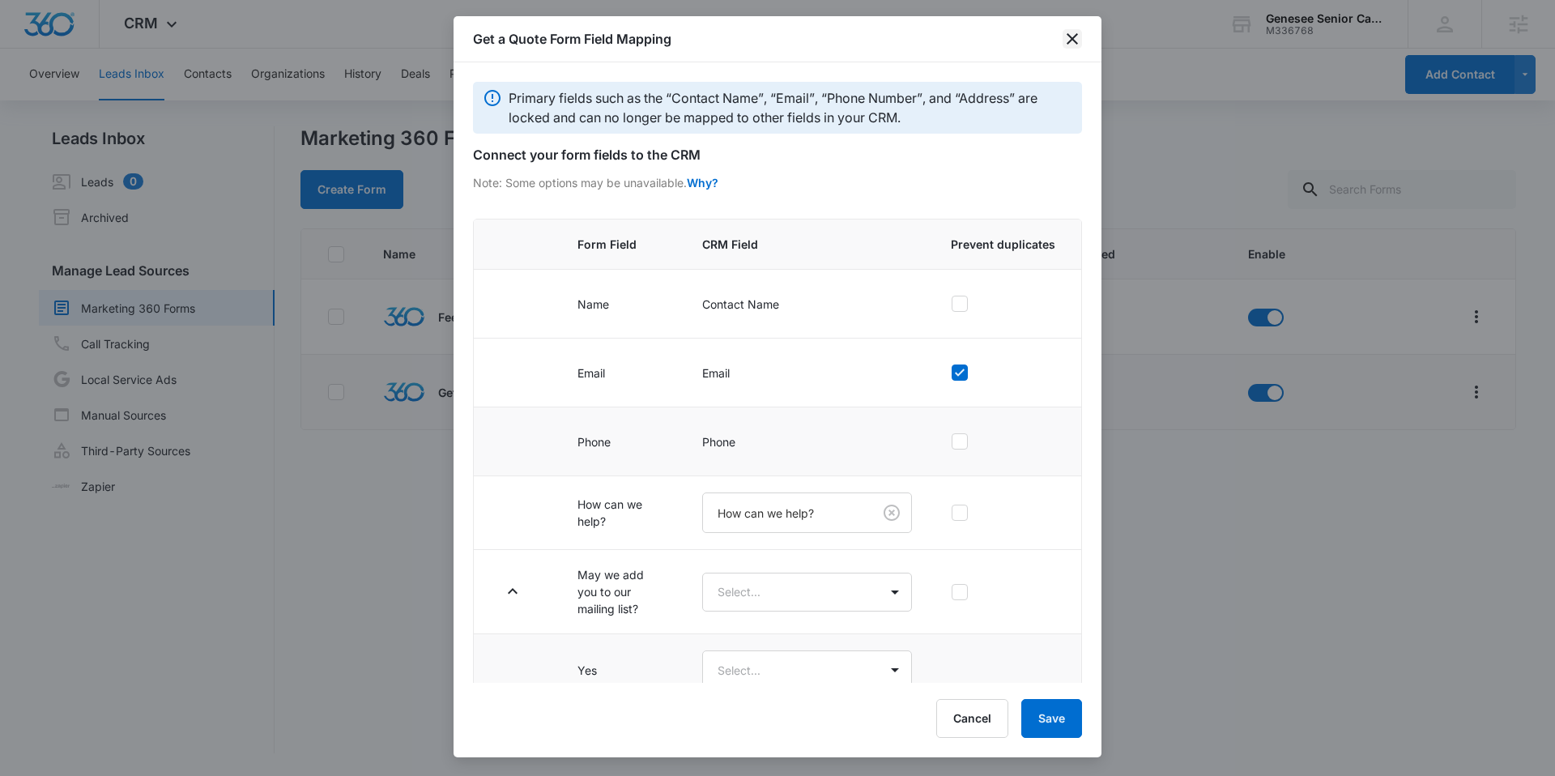
click at [1075, 35] on icon "close" at bounding box center [1071, 38] width 11 height 11
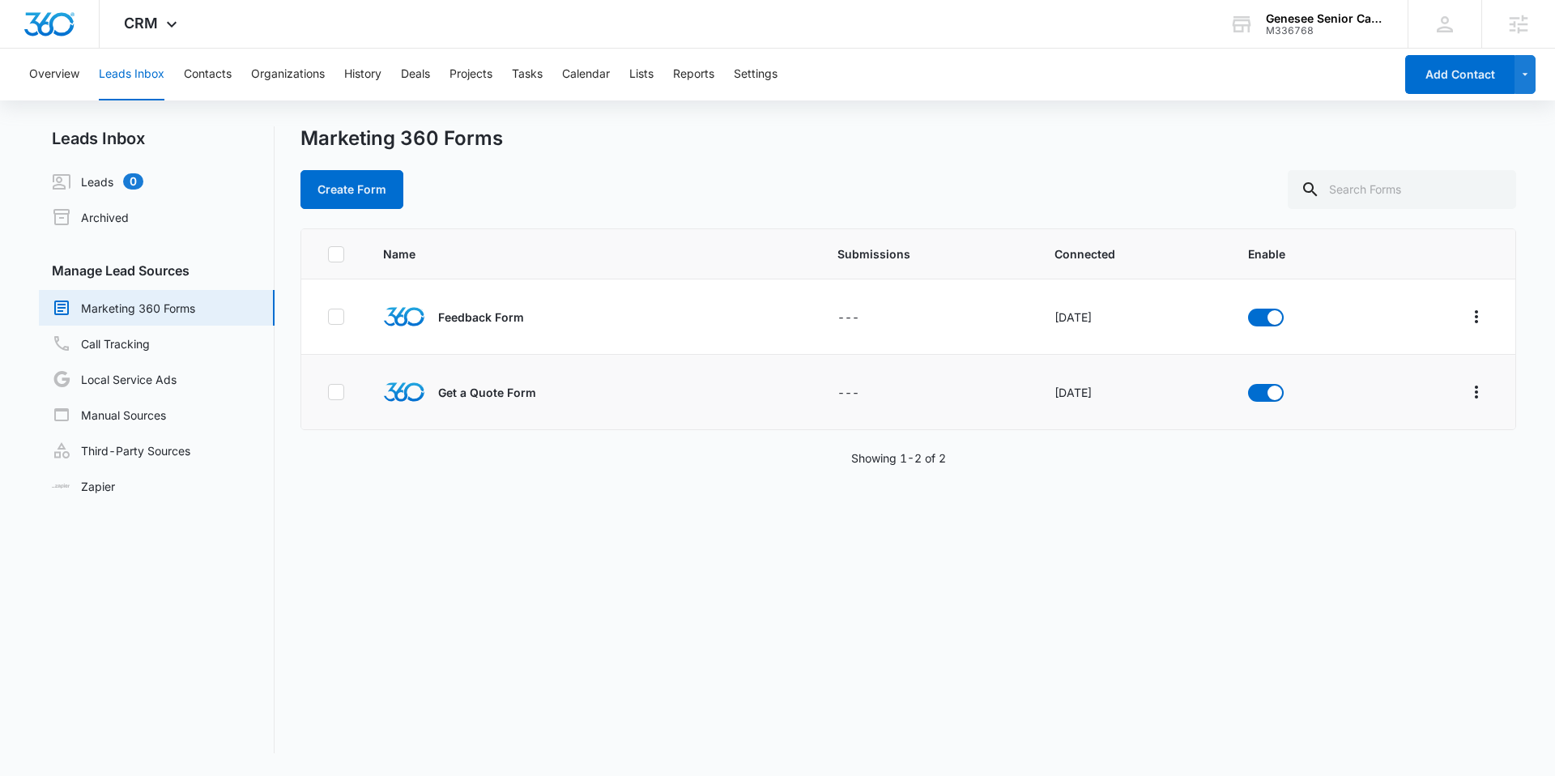
click at [479, 387] on p "Get a Quote Form" at bounding box center [487, 392] width 98 height 17
click at [1466, 389] on icon "Overflow Menu" at bounding box center [1475, 391] width 19 height 19
click at [1420, 490] on div "Field Mapping" at bounding box center [1392, 485] width 92 height 11
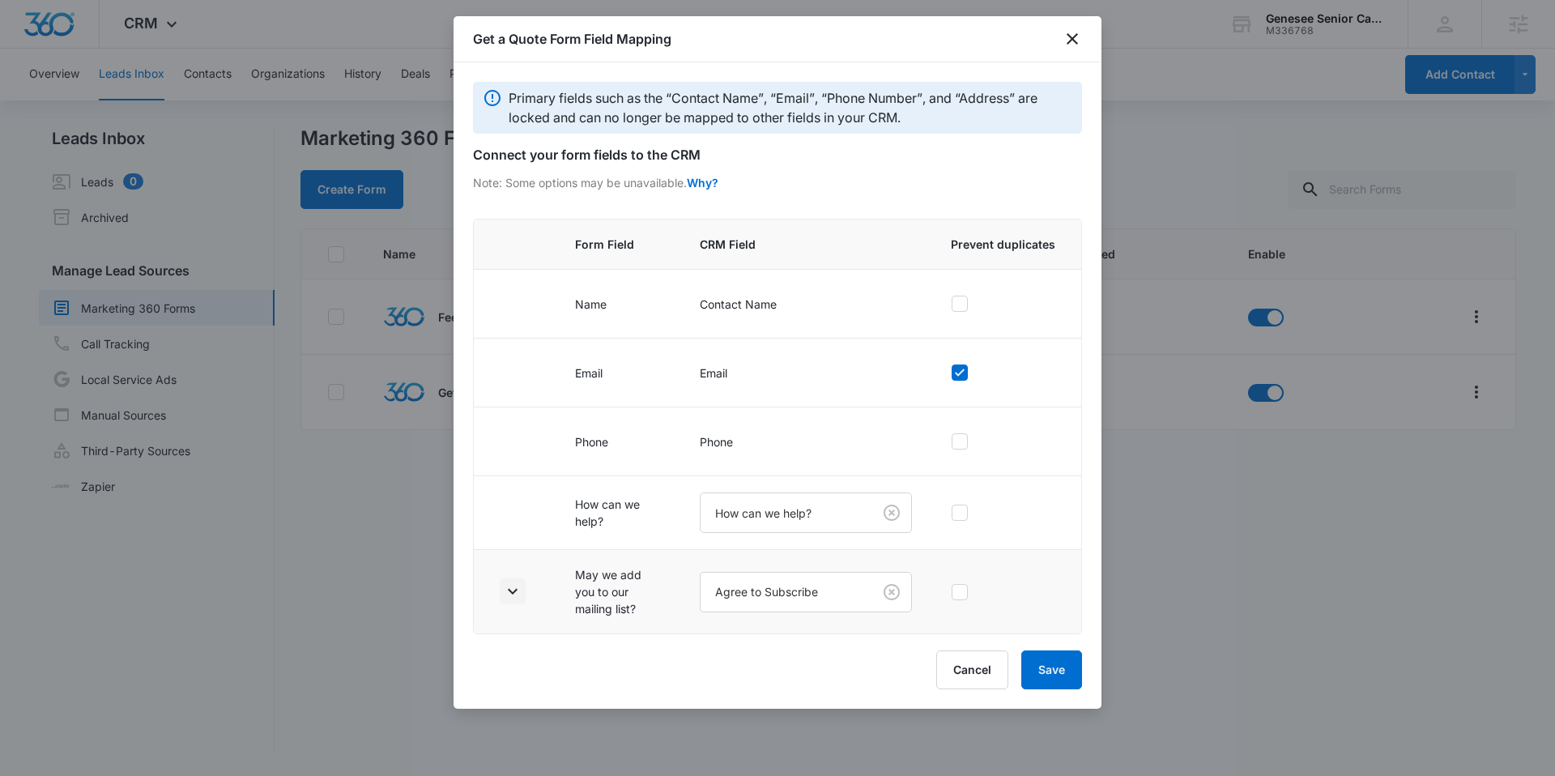
click at [504, 584] on icon "button" at bounding box center [512, 590] width 19 height 19
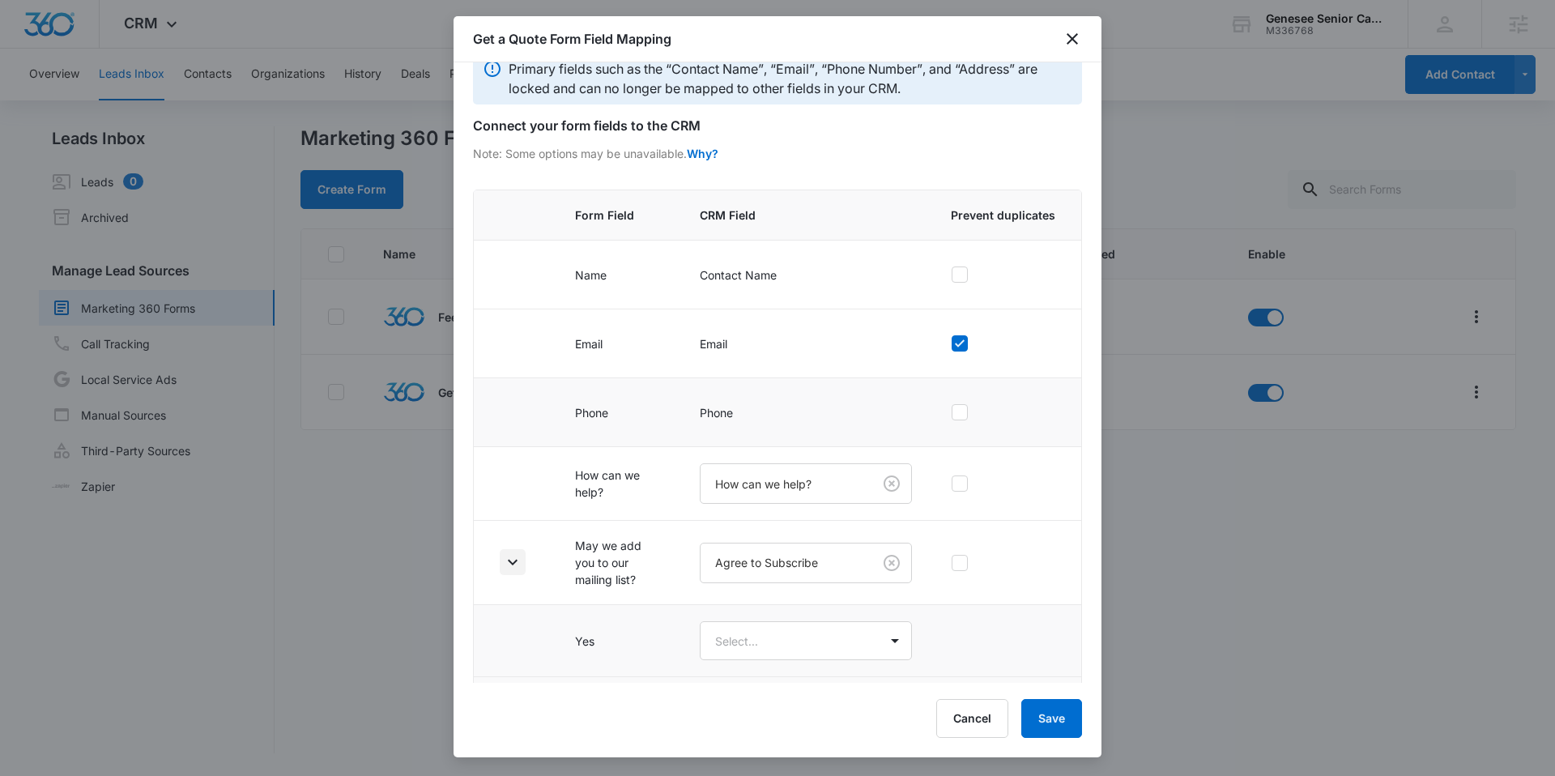
scroll to position [96, 0]
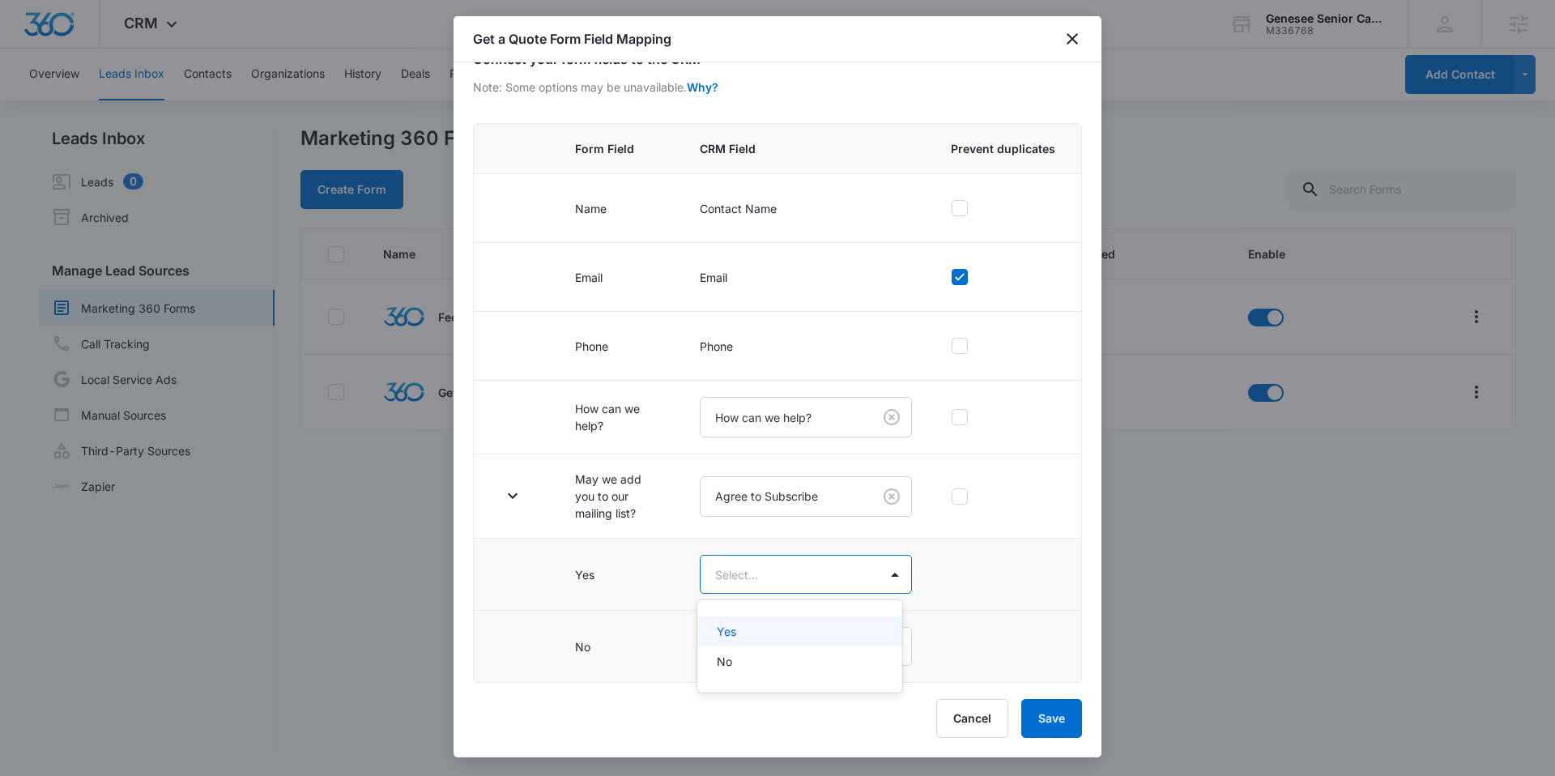
click at [789, 581] on body "CRM Apps Reputation Websites Forms CRM Email Social Shop Content Ads Intelligen…" at bounding box center [777, 388] width 1555 height 776
click at [755, 623] on div "Yes" at bounding box center [798, 631] width 162 height 17
click at [755, 653] on body "CRM Apps Reputation Websites Forms CRM Email Social Shop Content Ads Intelligen…" at bounding box center [777, 388] width 1555 height 776
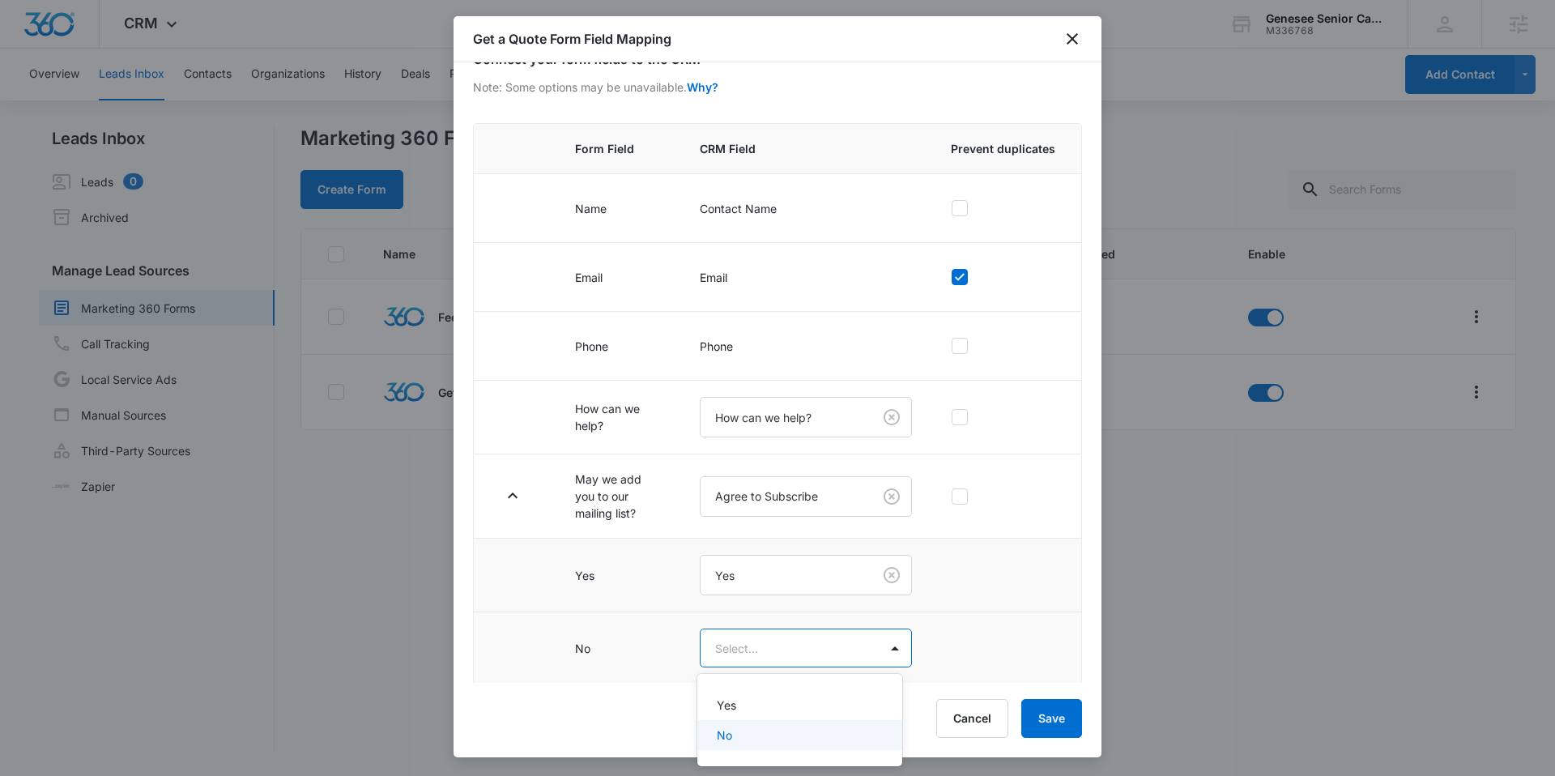
click at [758, 727] on div "No" at bounding box center [798, 734] width 162 height 17
click at [1037, 715] on button "Save" at bounding box center [1051, 718] width 61 height 39
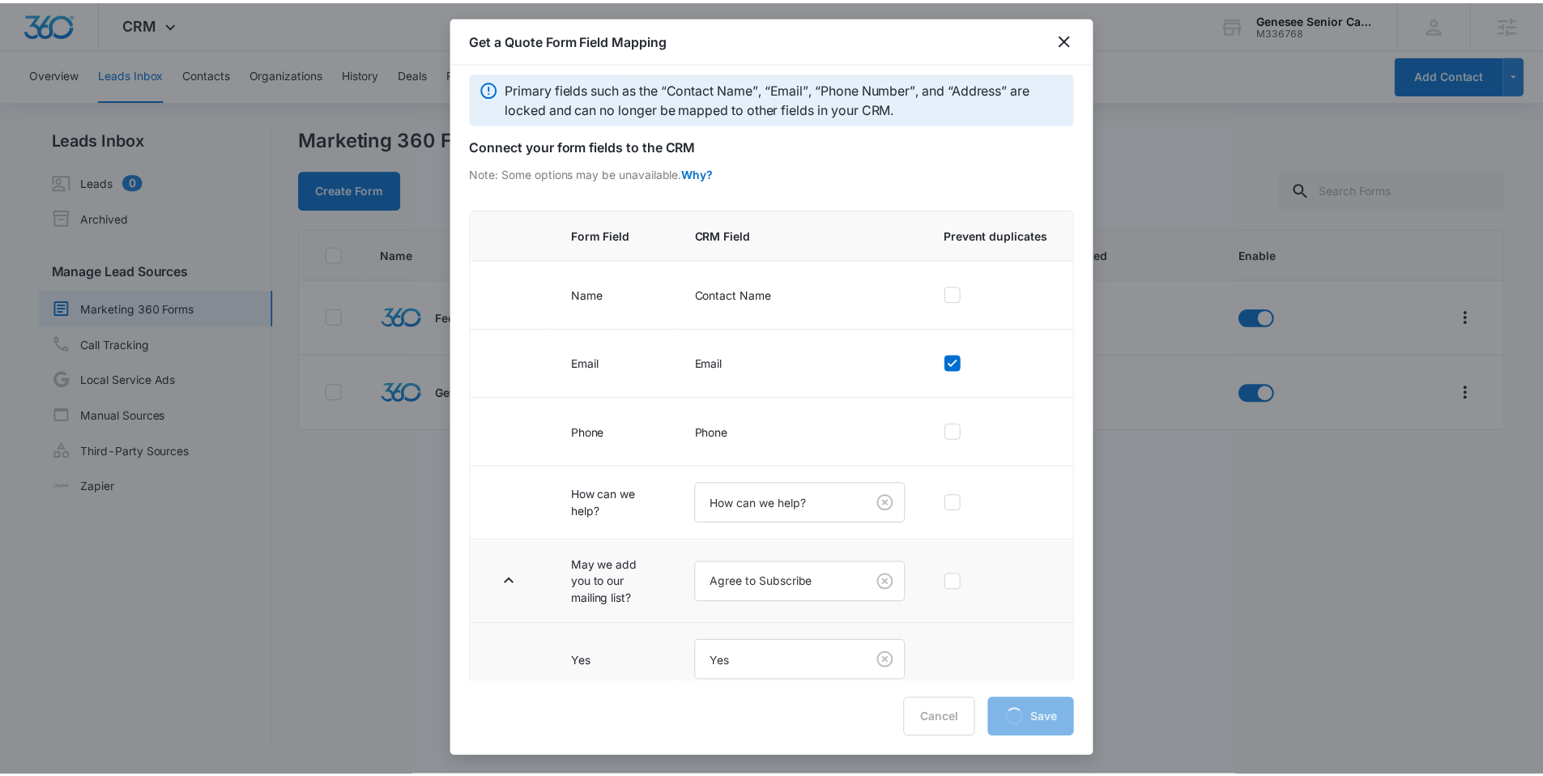
scroll to position [0, 0]
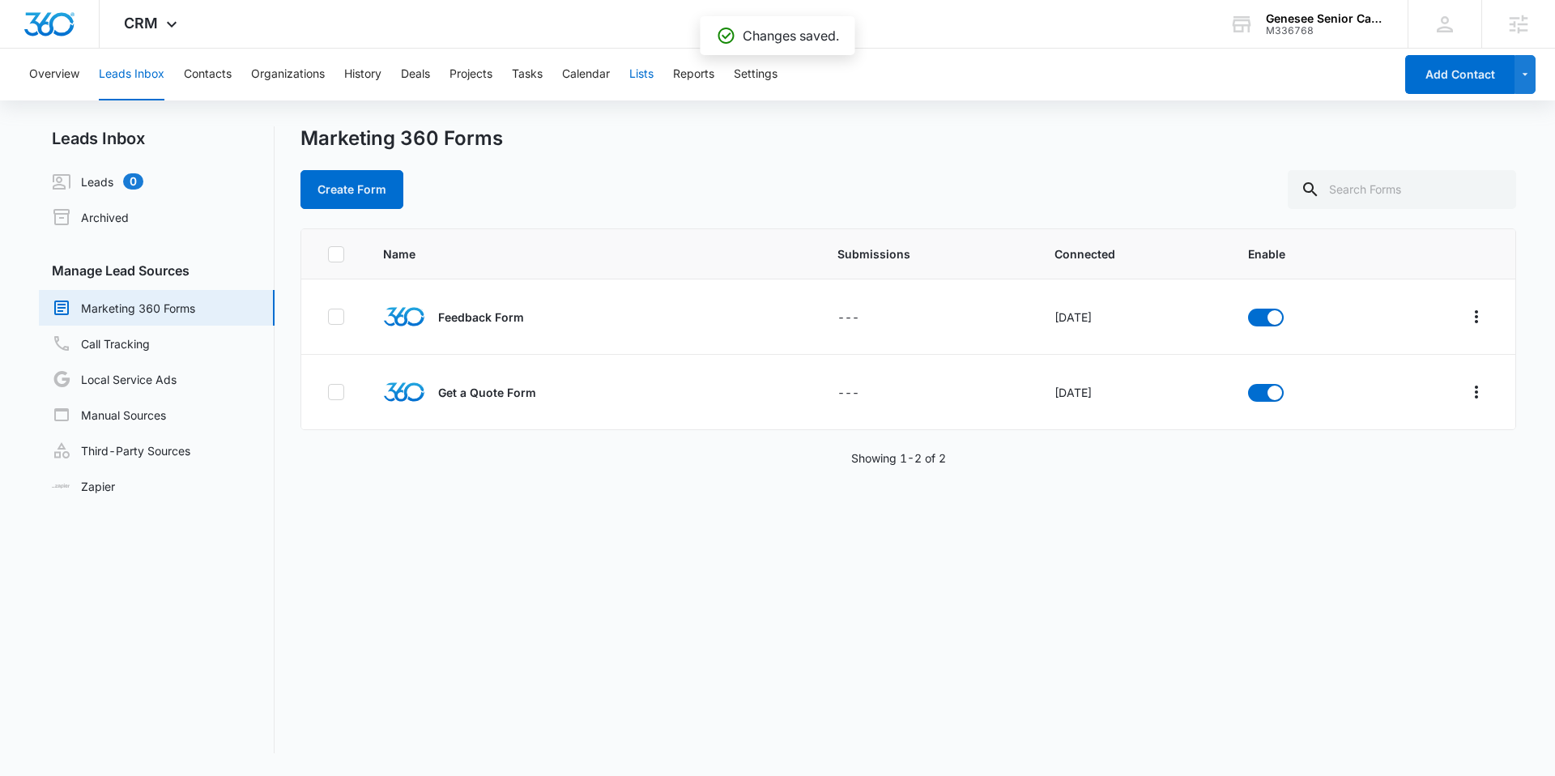
click at [636, 78] on button "Lists" at bounding box center [641, 75] width 24 height 52
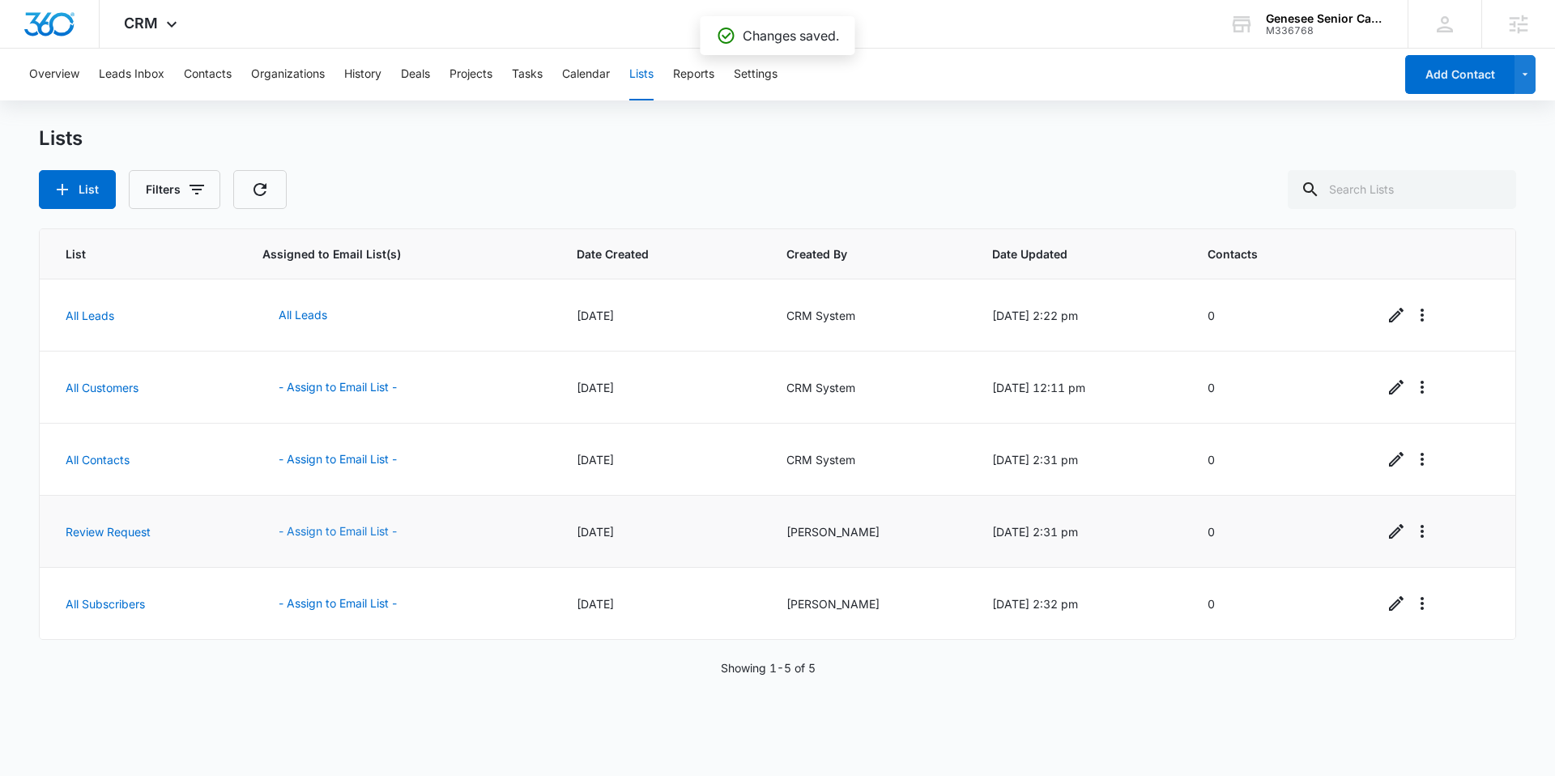
click at [332, 539] on button "- Assign to Email List -" at bounding box center [337, 531] width 151 height 39
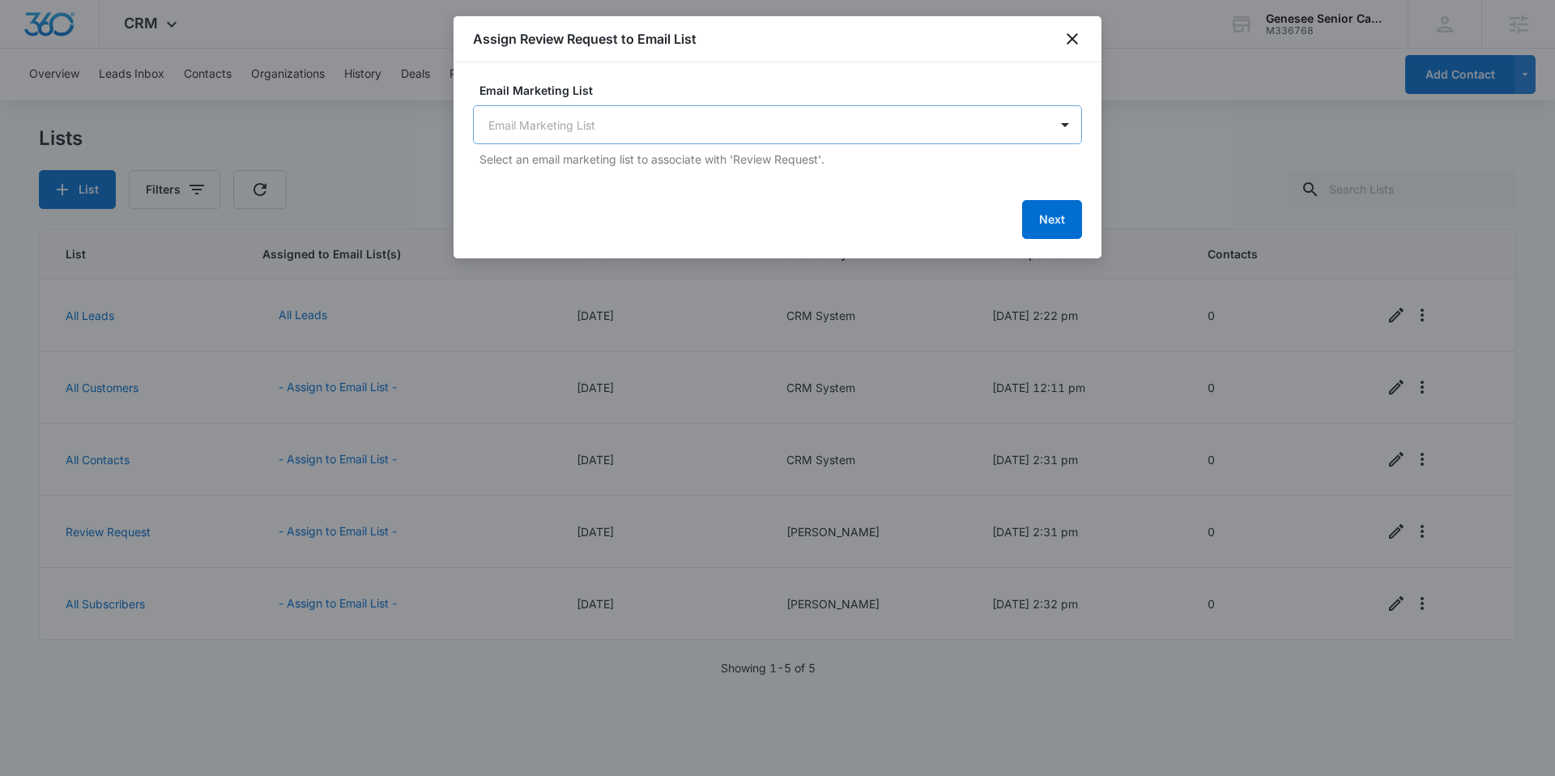
click at [713, 105] on body "CRM Apps Reputation Websites Forms CRM Email Social Shop Content Ads Intelligen…" at bounding box center [777, 388] width 1555 height 776
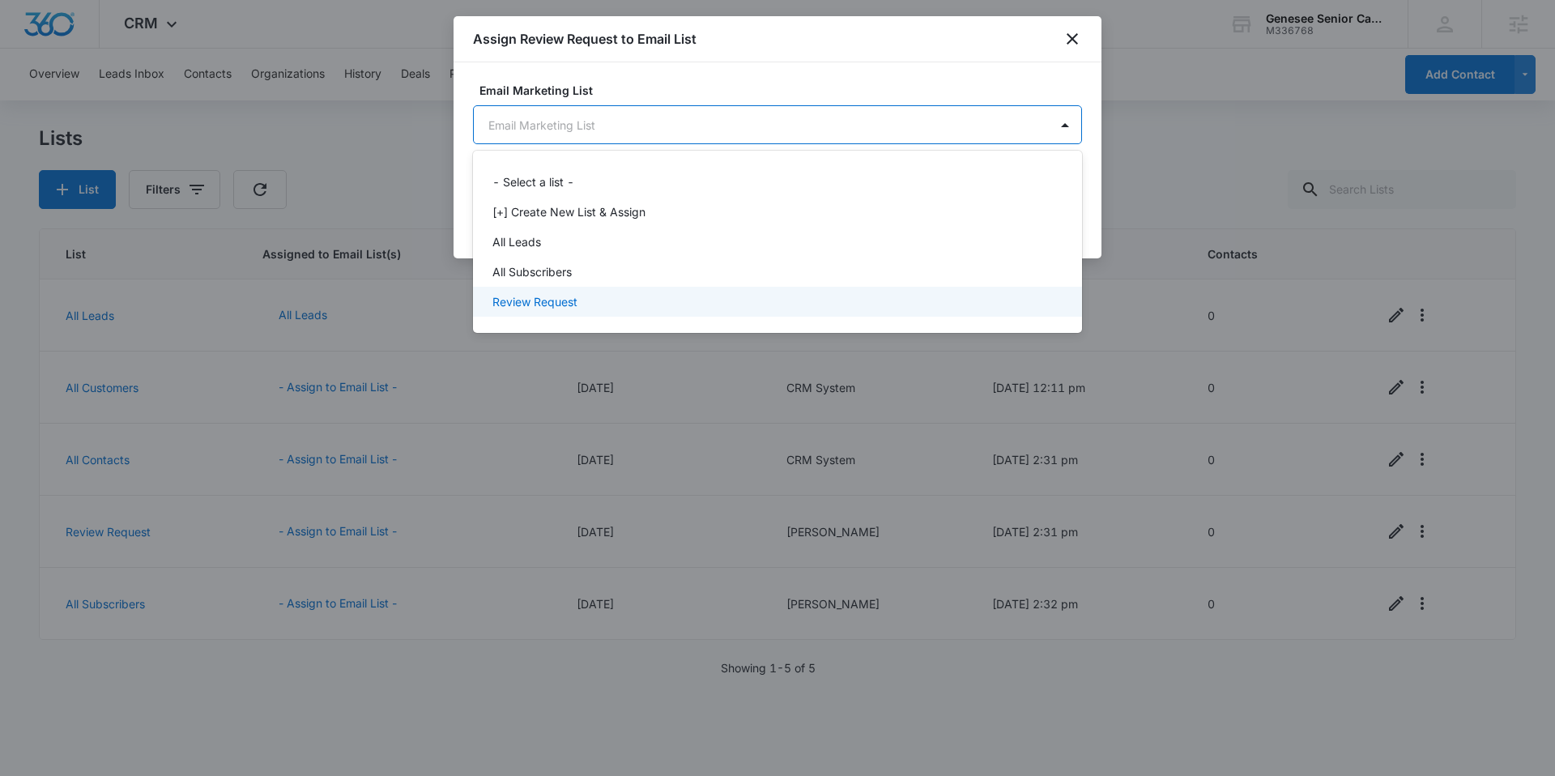
click at [551, 296] on p "Review Request" at bounding box center [534, 301] width 85 height 17
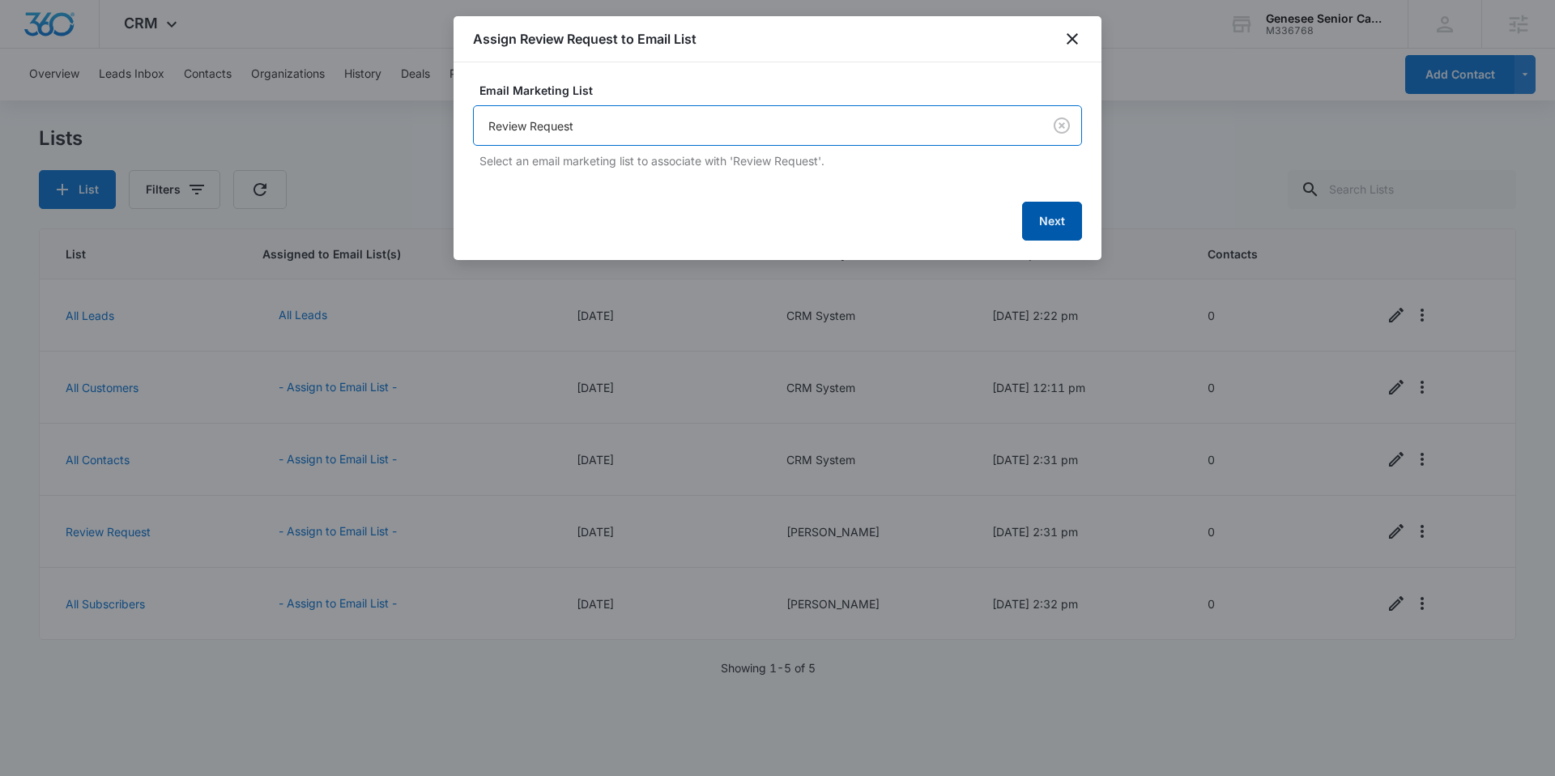
click at [1046, 218] on button "Next" at bounding box center [1052, 221] width 60 height 39
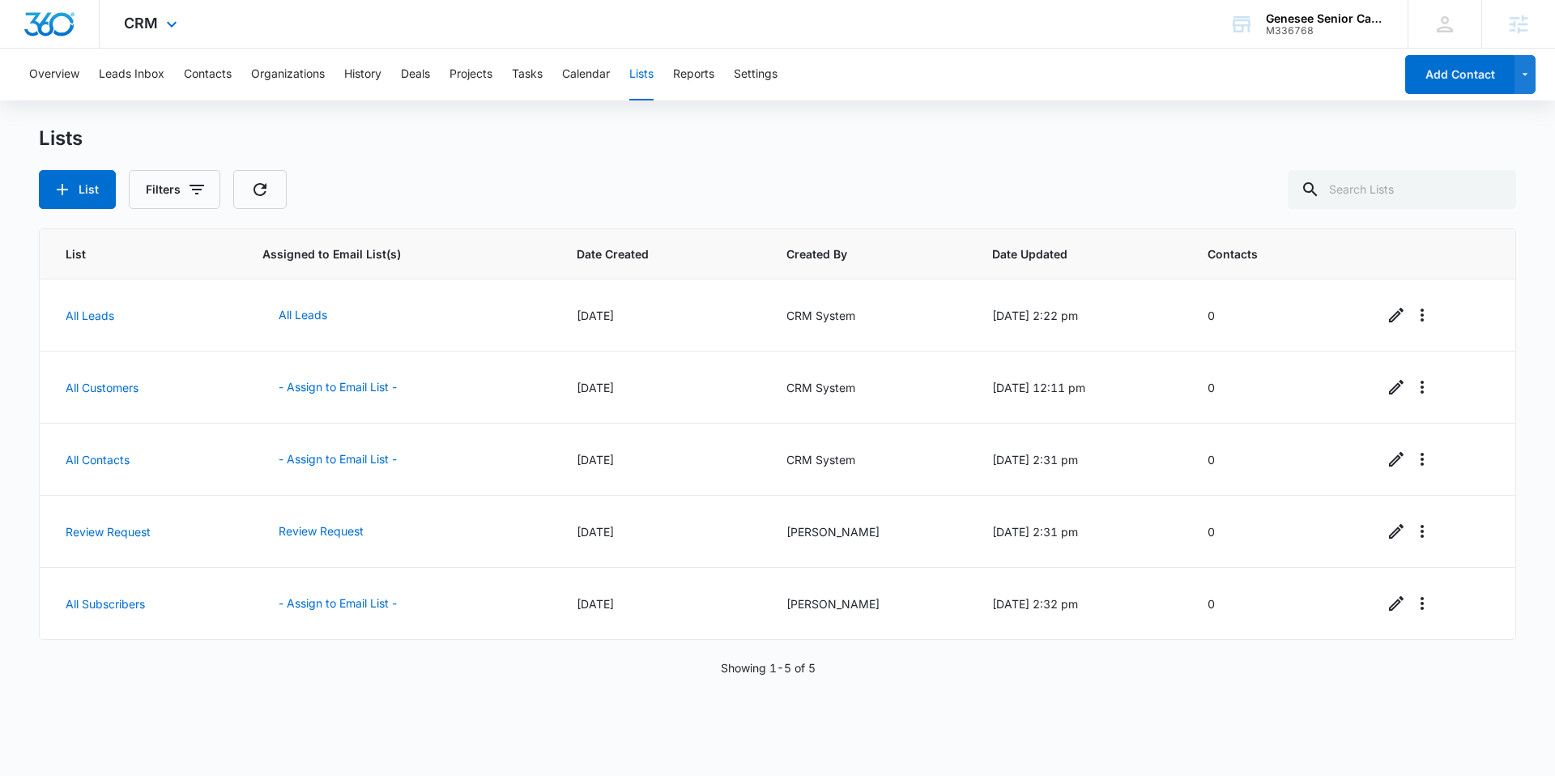
click at [38, 19] on img "Dashboard" at bounding box center [49, 24] width 52 height 24
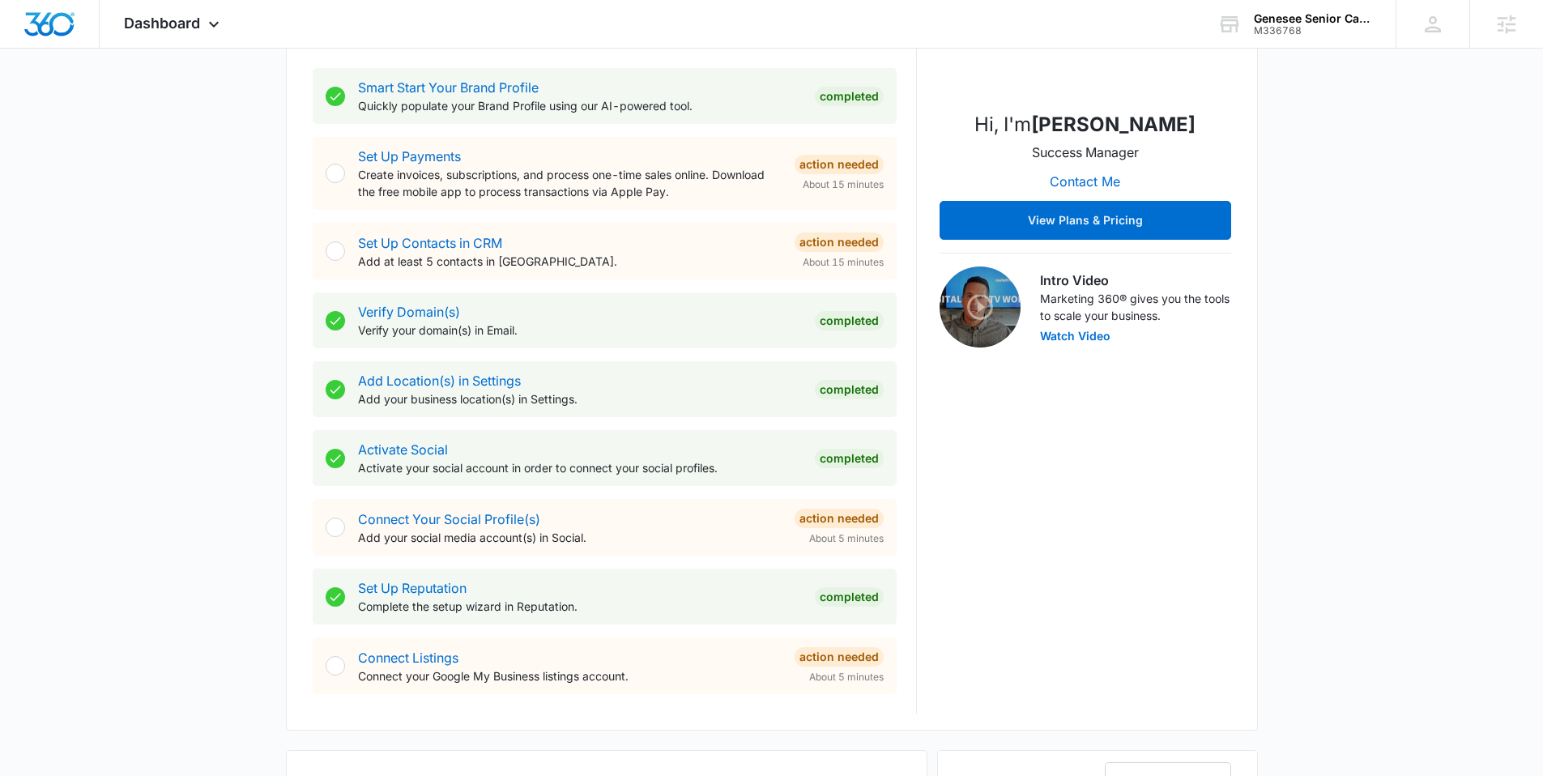
scroll to position [316, 0]
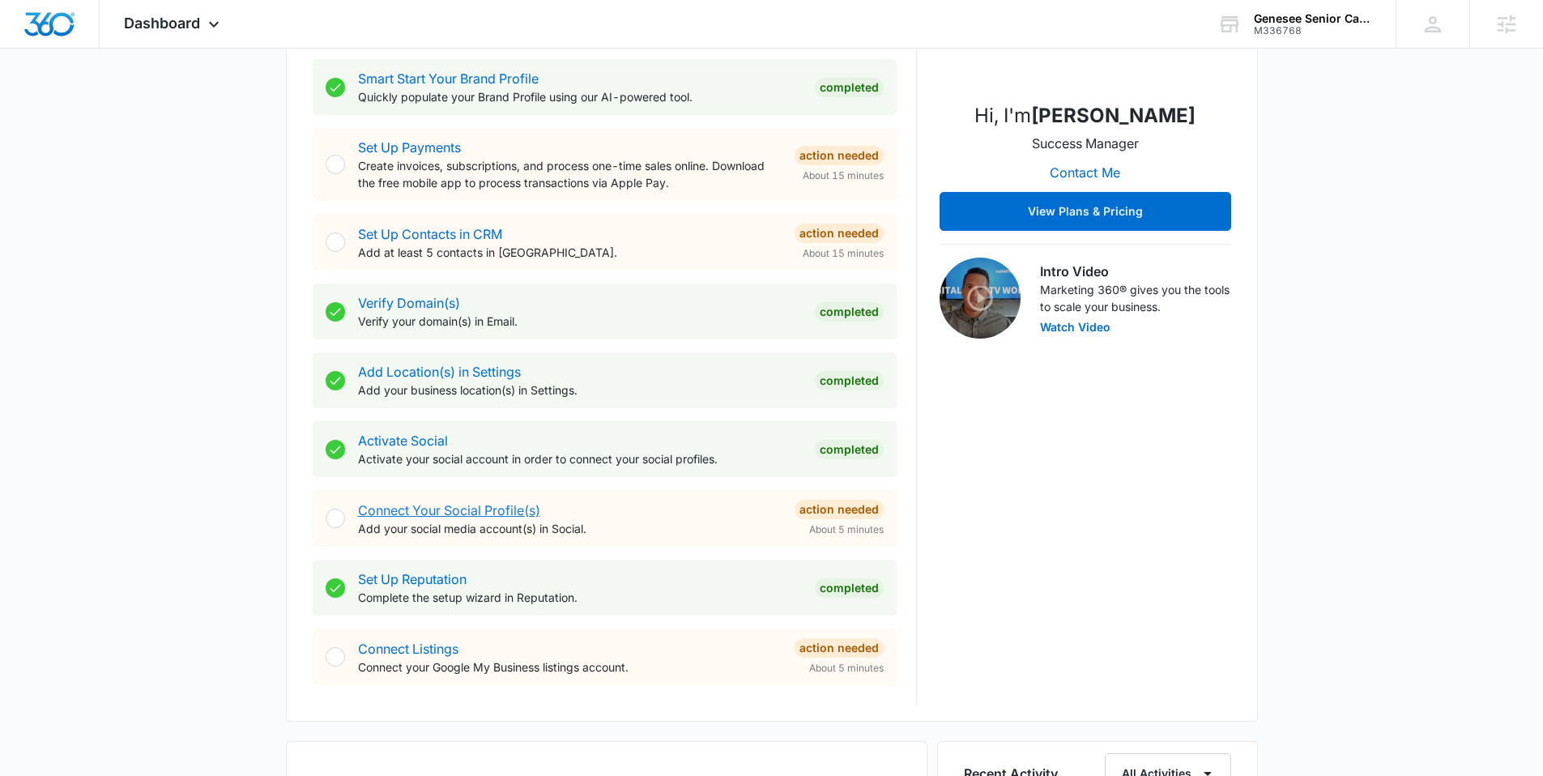
click at [431, 507] on link "Connect Your Social Profile(s)" at bounding box center [449, 510] width 182 height 16
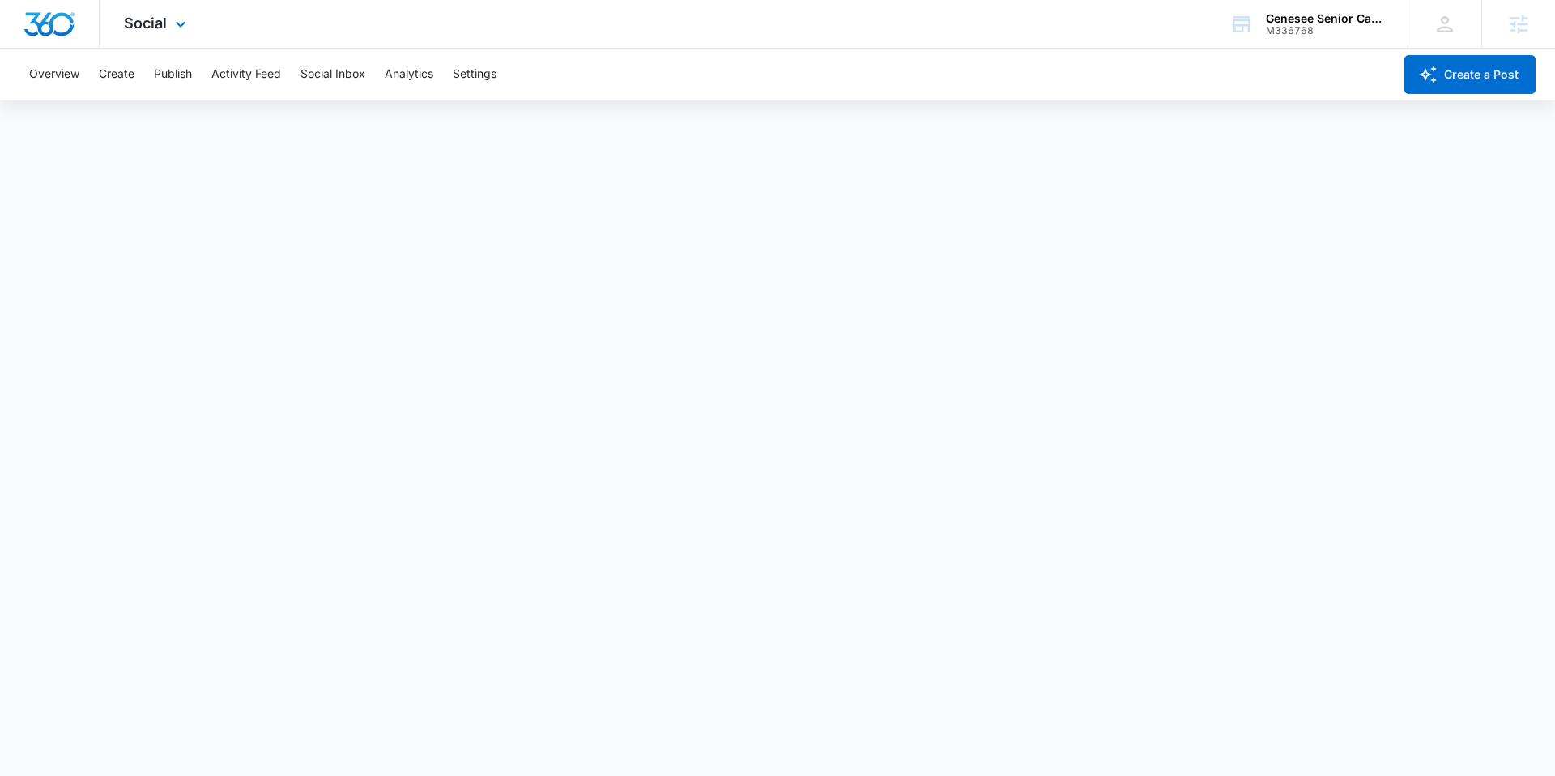
click at [40, 13] on img "Dashboard" at bounding box center [49, 24] width 52 height 24
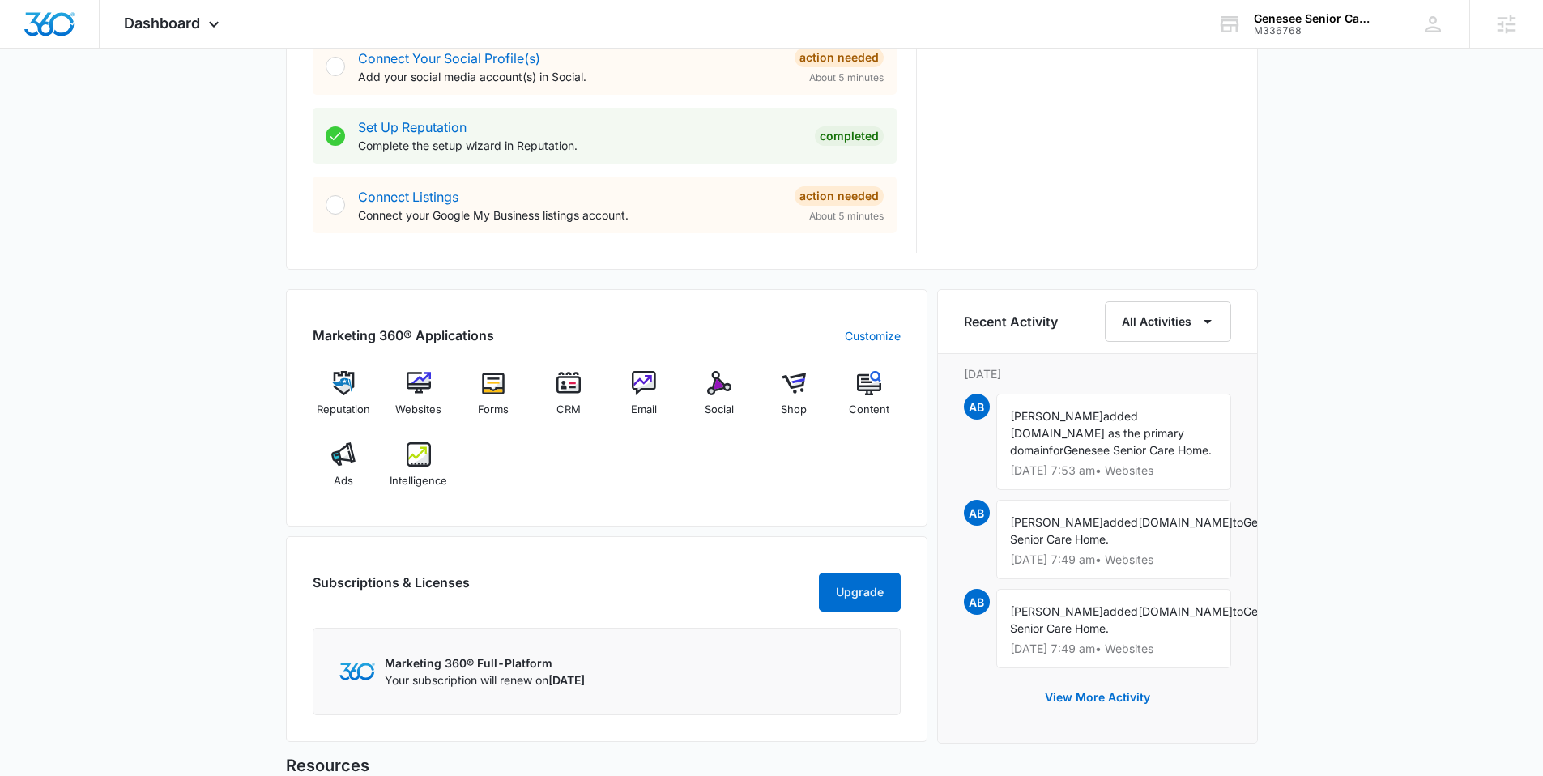
scroll to position [879, 0]
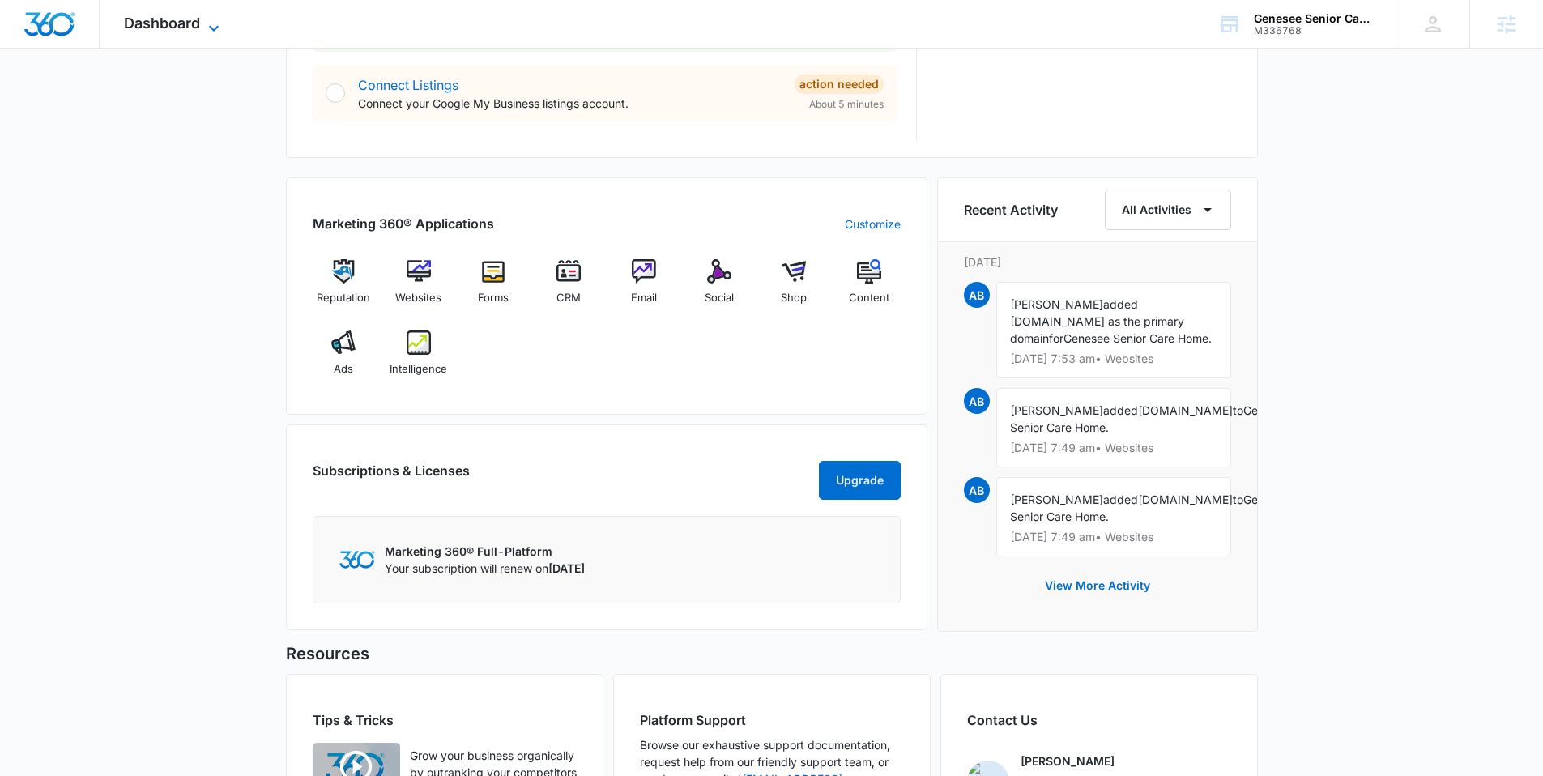
click at [187, 23] on span "Dashboard" at bounding box center [162, 23] width 76 height 17
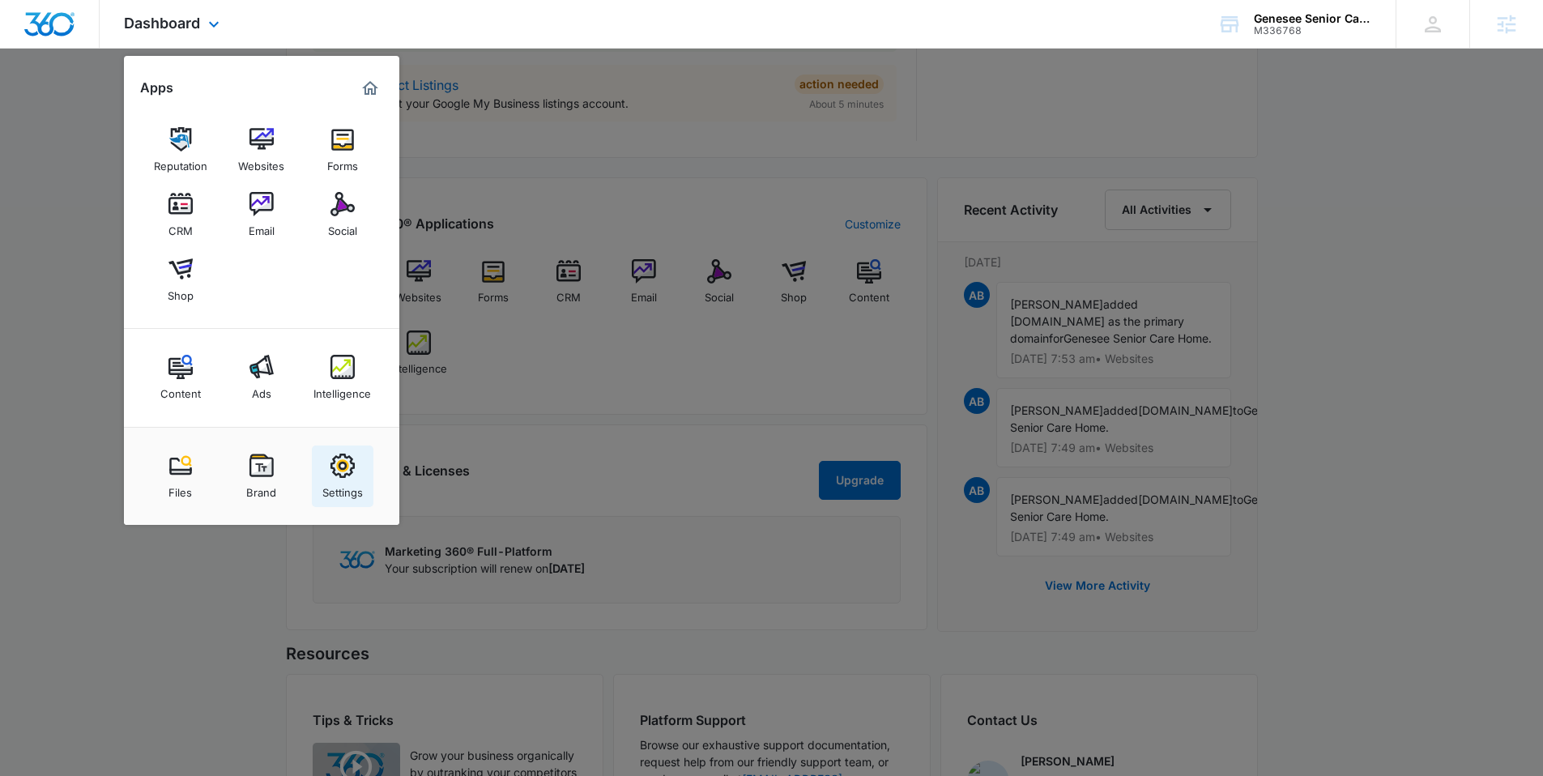
click at [353, 473] on img at bounding box center [342, 465] width 24 height 24
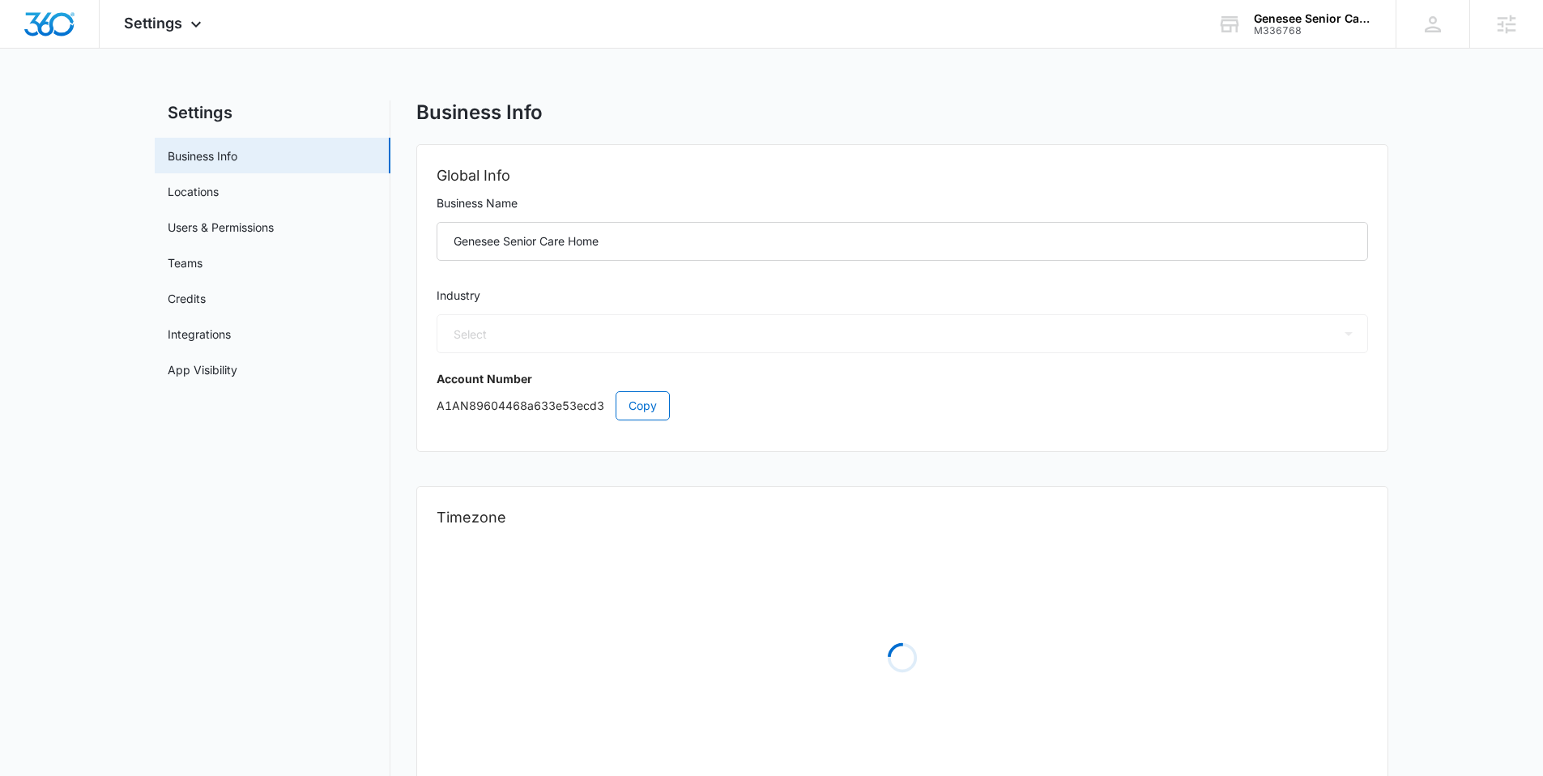
select select "20"
select select "US"
select select "America/Los_Angeles"
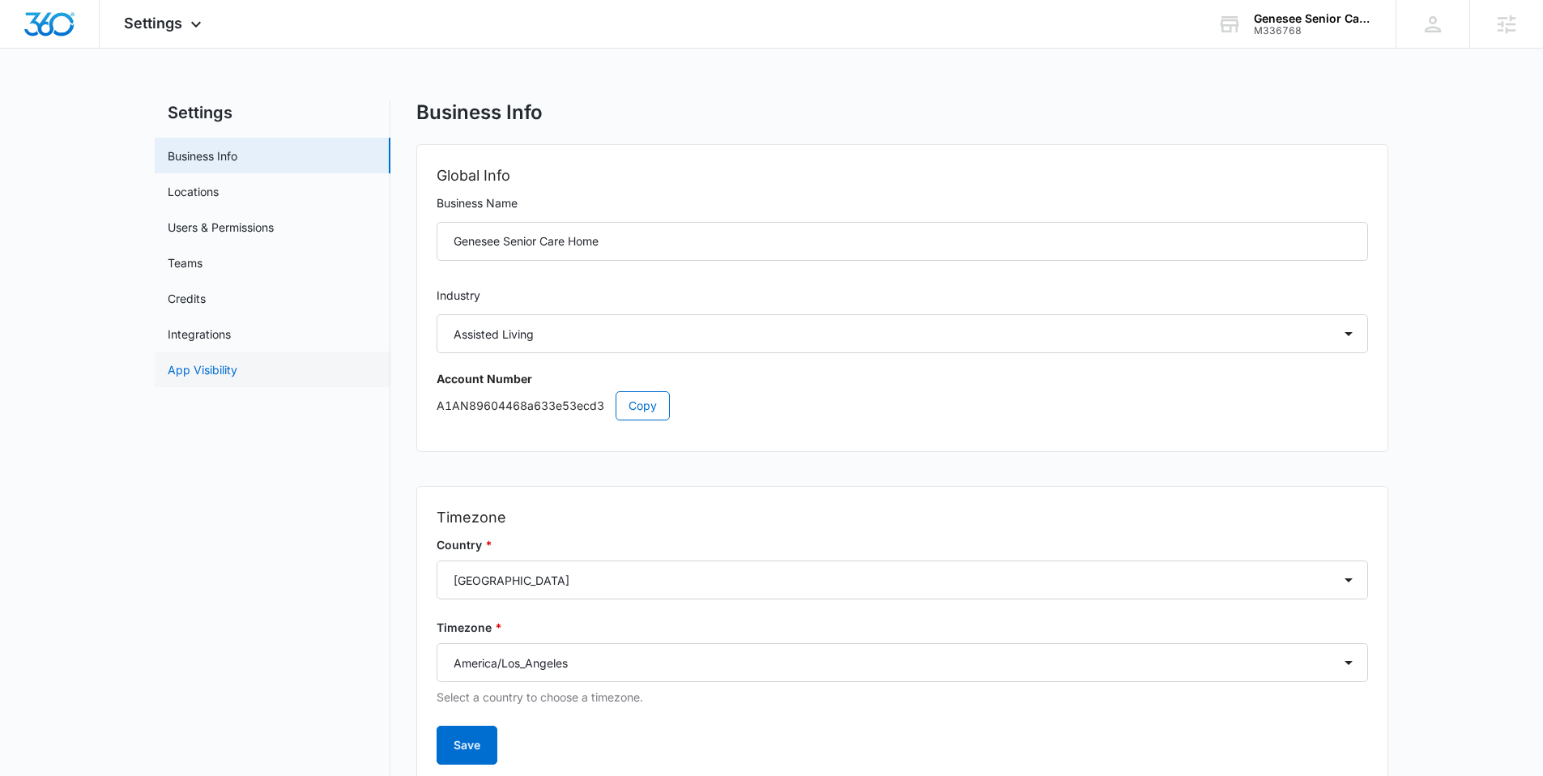
click at [198, 361] on link "App Visibility" at bounding box center [203, 369] width 70 height 17
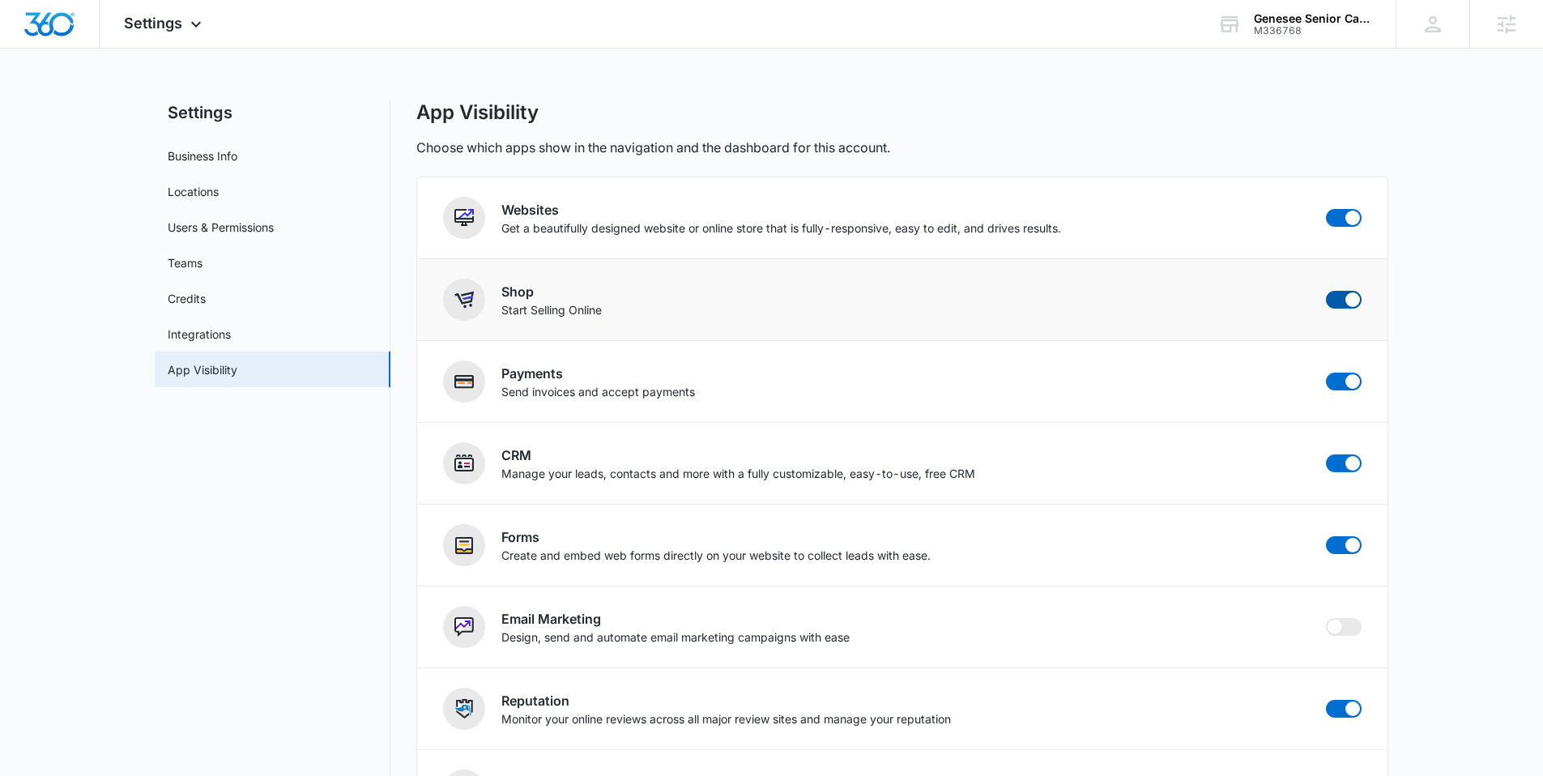
click at [1352, 303] on span at bounding box center [1352, 299] width 15 height 15
click at [1326, 291] on input "checkbox" at bounding box center [1325, 290] width 1 height 1
checkbox input "false"
click at [186, 25] on icon at bounding box center [195, 28] width 19 height 19
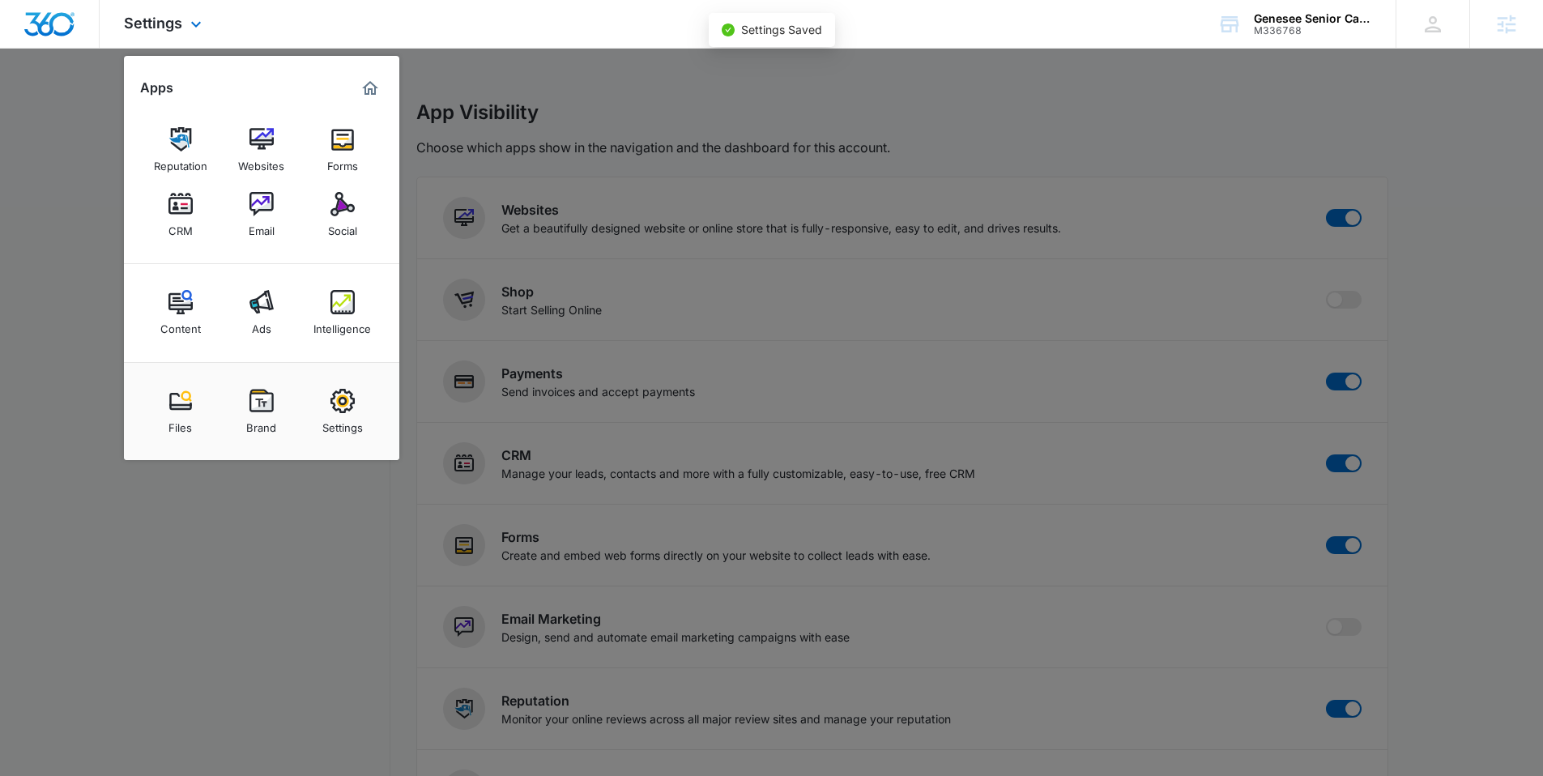
click at [369, 82] on img "Marketing 360® Dashboard" at bounding box center [369, 88] width 19 height 19
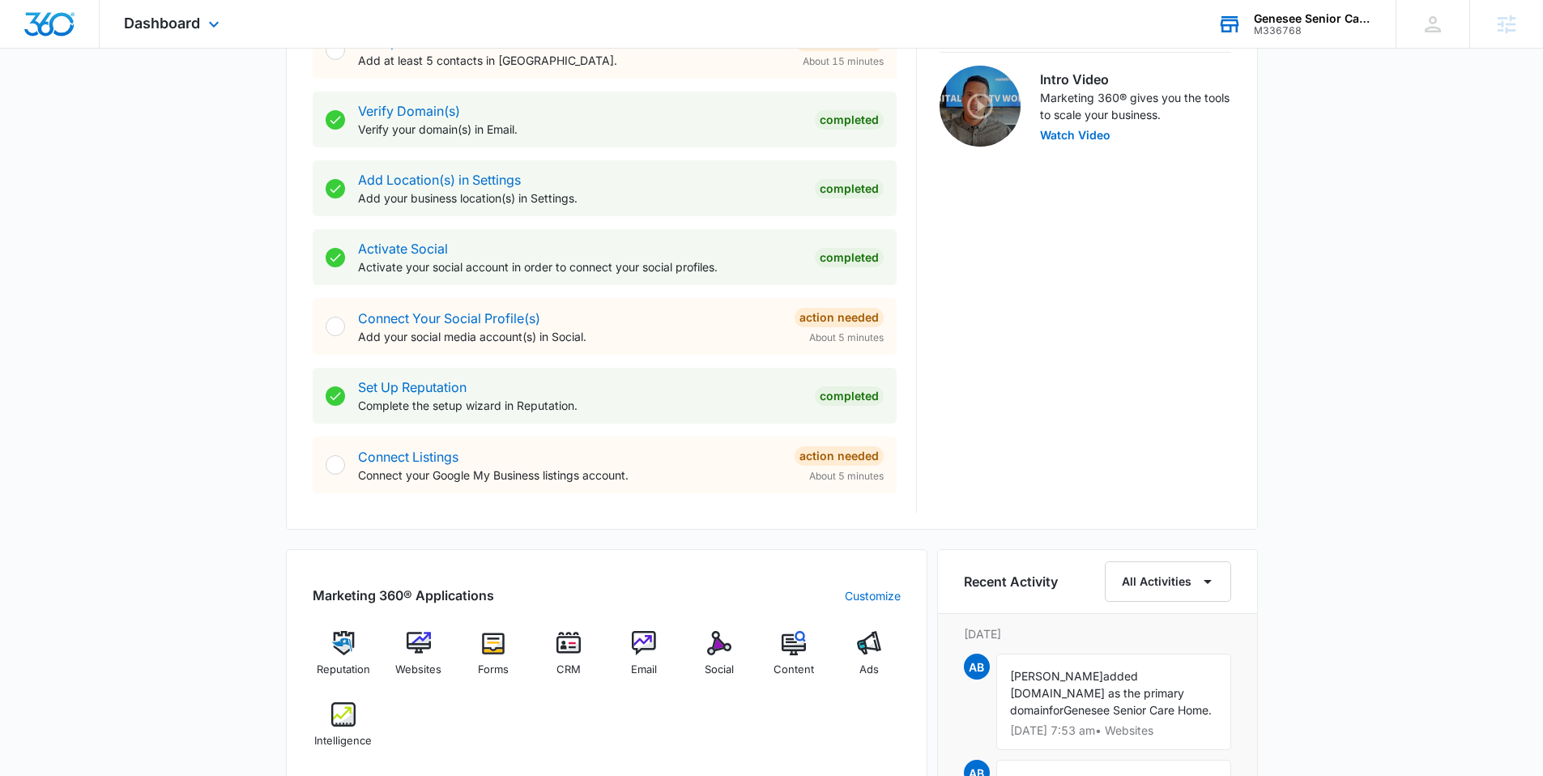
scroll to position [493, 0]
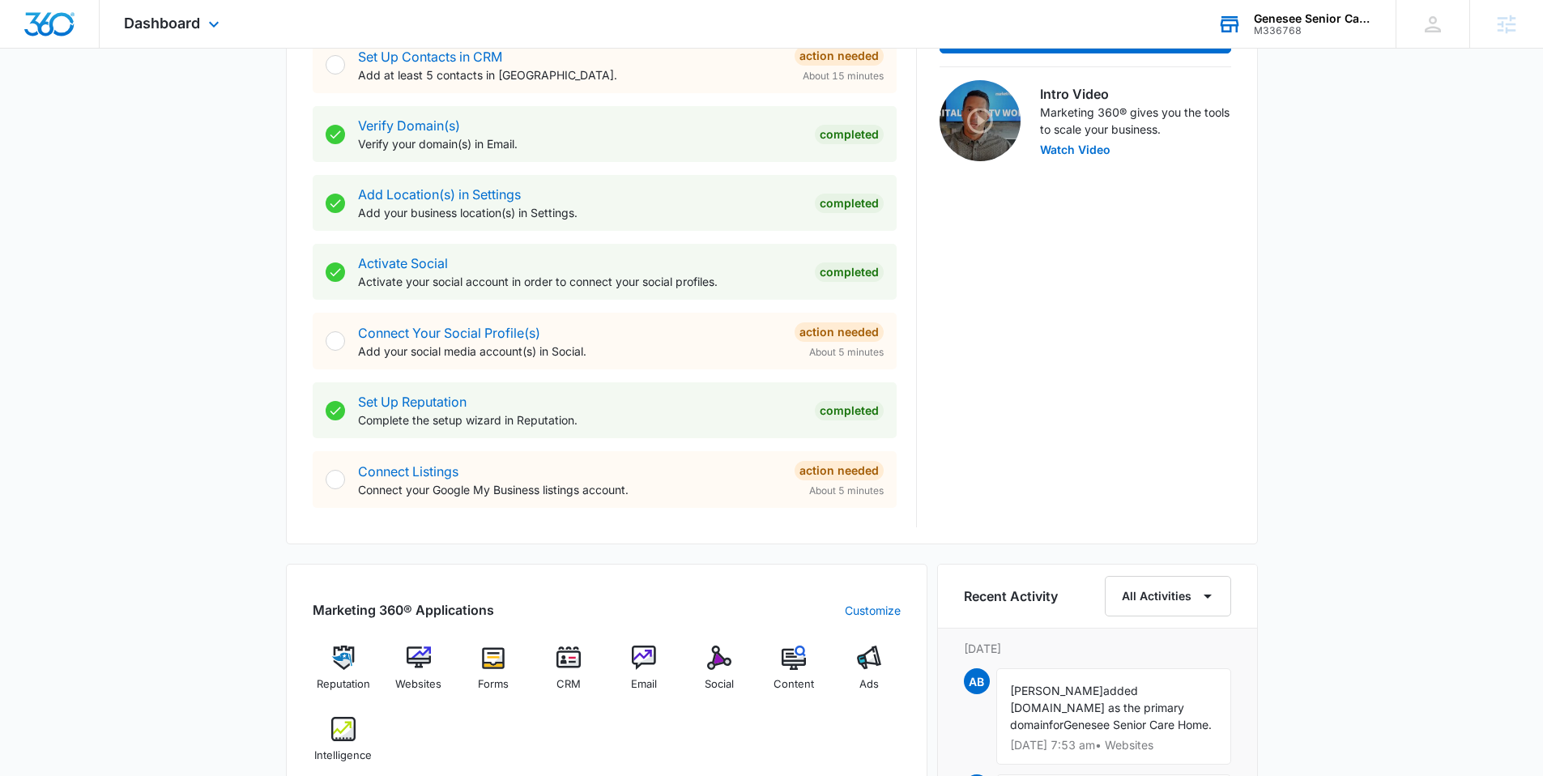
click at [1326, 15] on div "Genesee Senior Care Home" at bounding box center [1313, 18] width 118 height 13
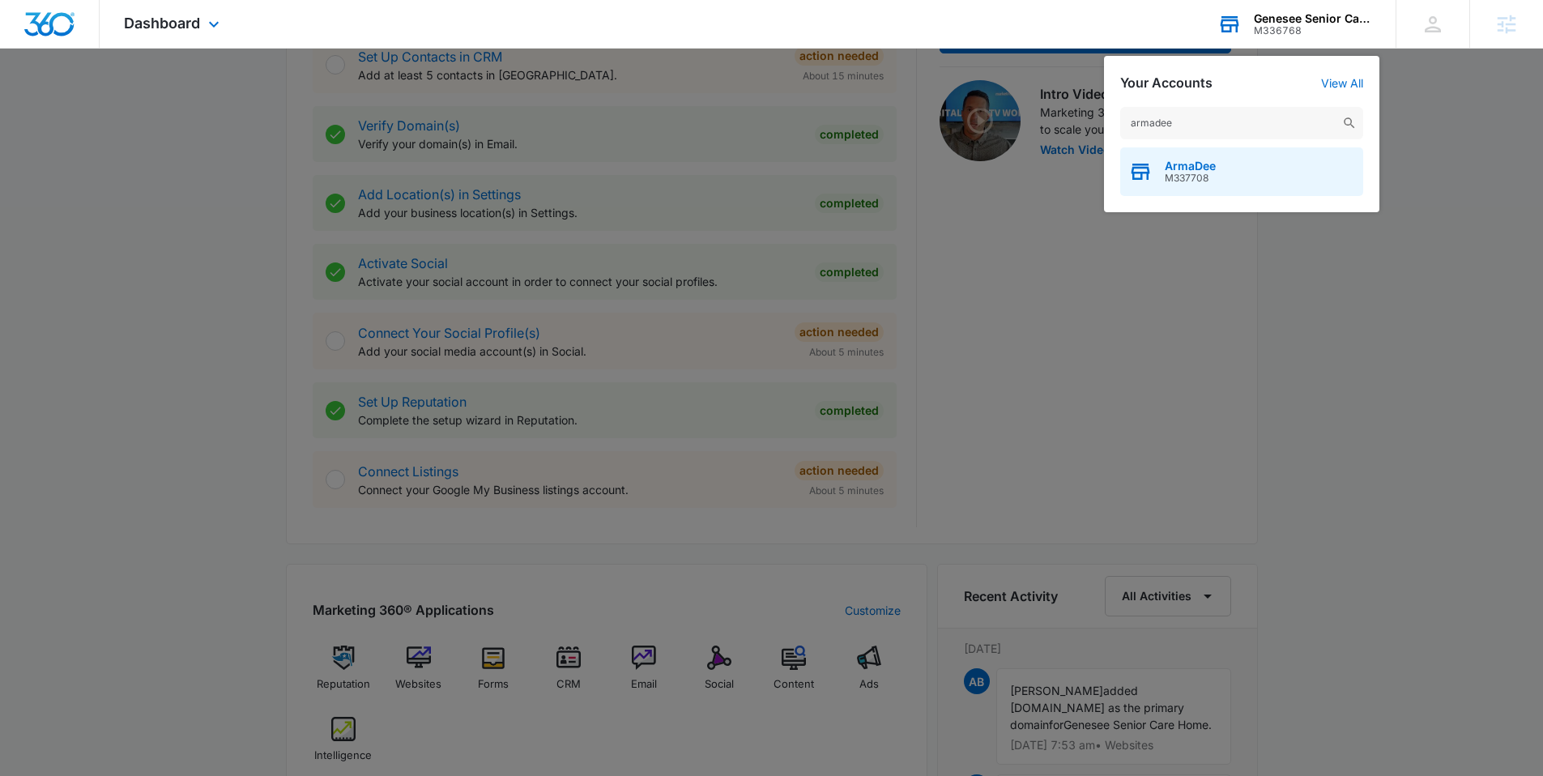
type input "armadee"
click at [1208, 167] on span "ArmaDee" at bounding box center [1189, 166] width 51 height 13
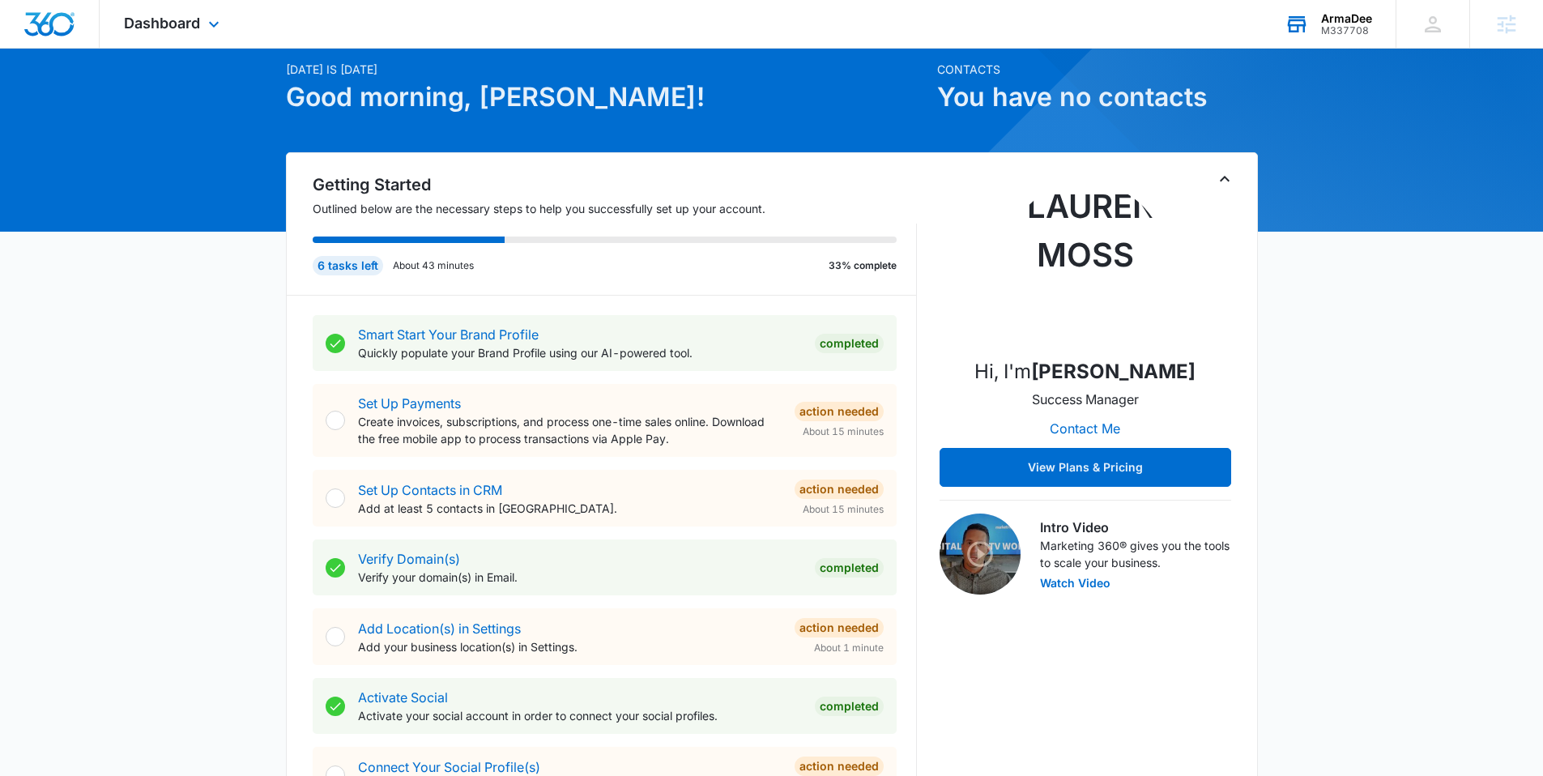
scroll to position [42, 0]
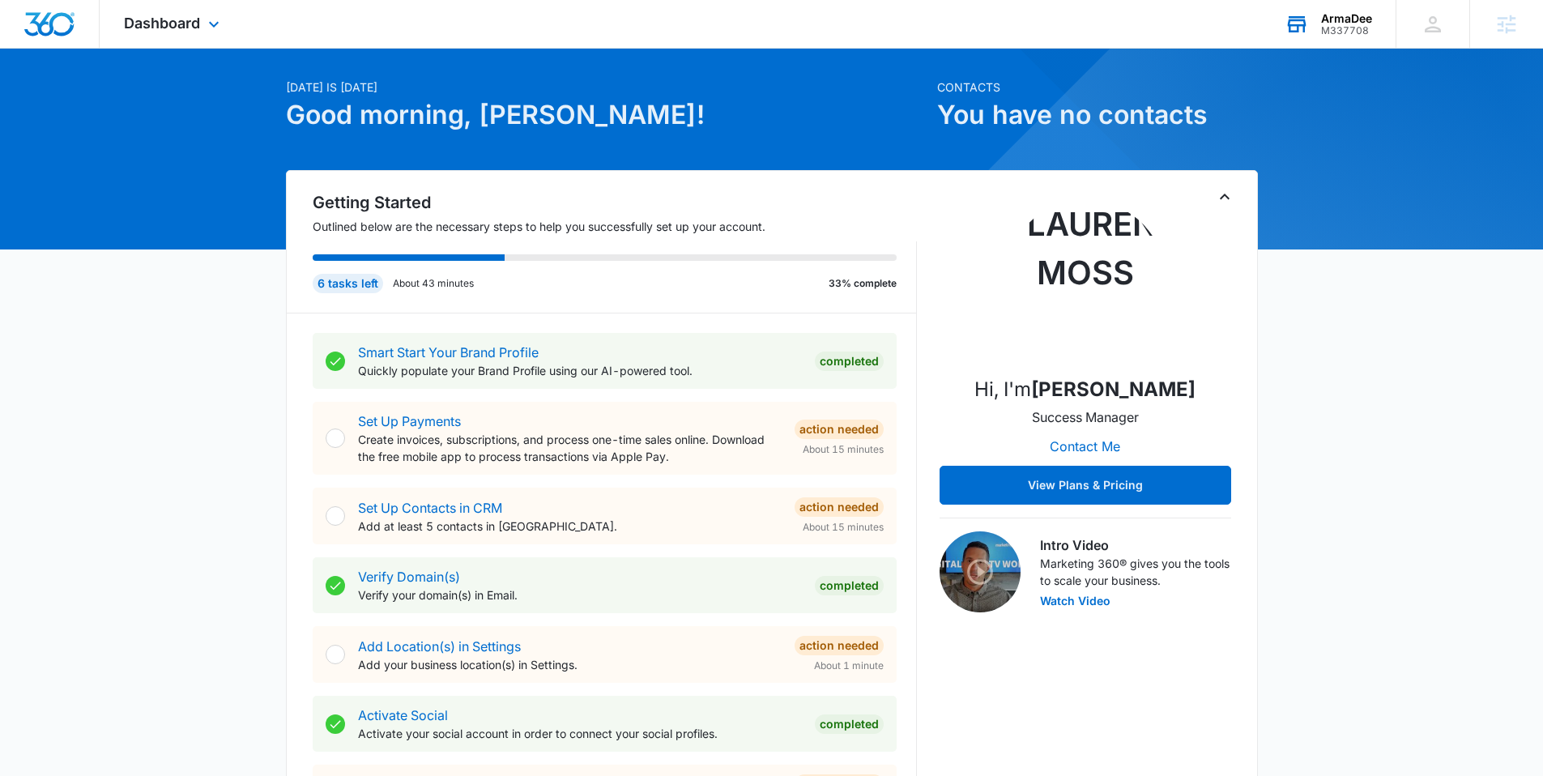
click at [1364, 40] on div "ArmaDee M337708 Your Accounts View All" at bounding box center [1327, 24] width 135 height 48
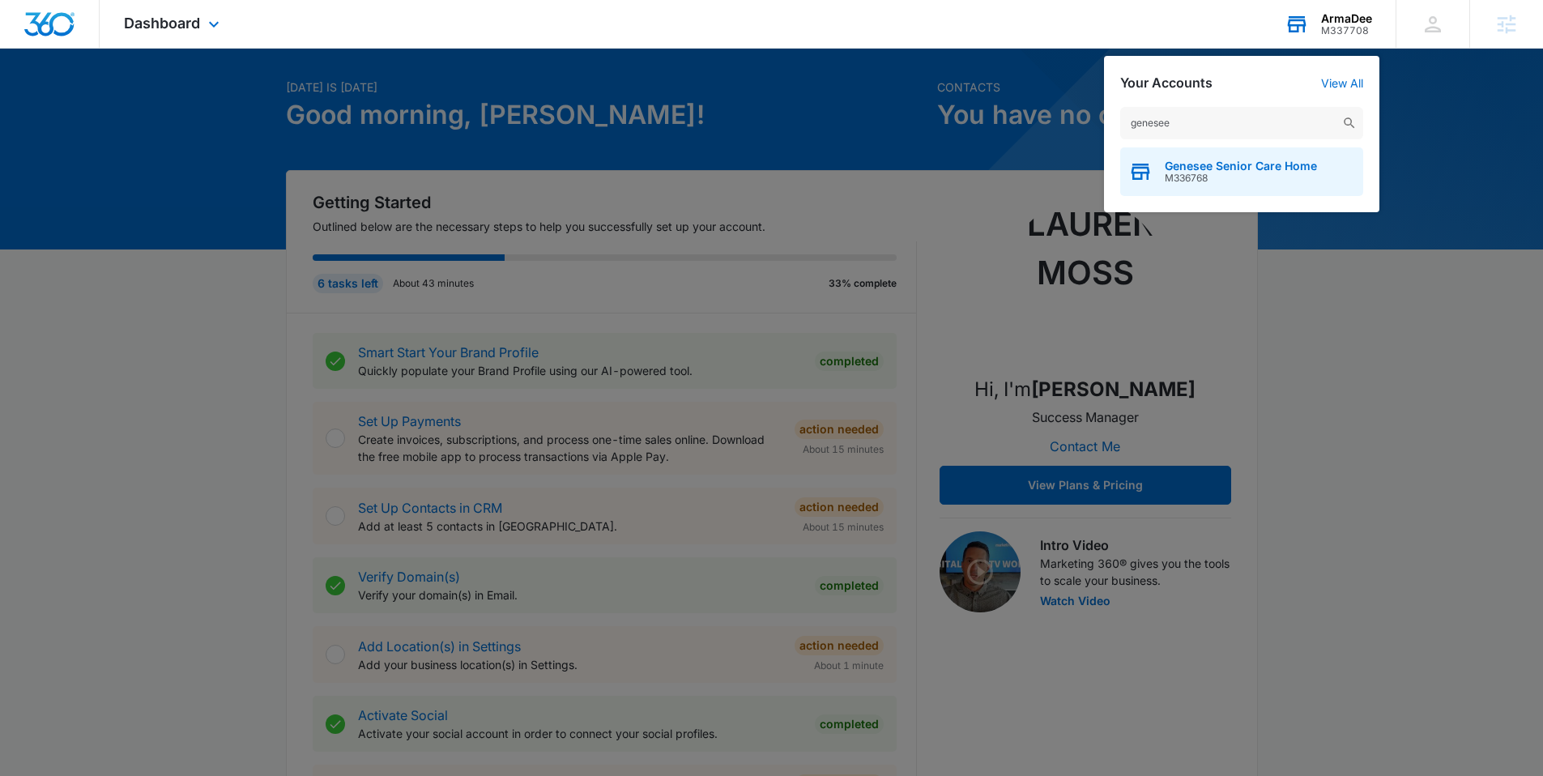
type input "genesee"
click at [1176, 162] on span "Genesee Senior Care Home" at bounding box center [1240, 166] width 152 height 13
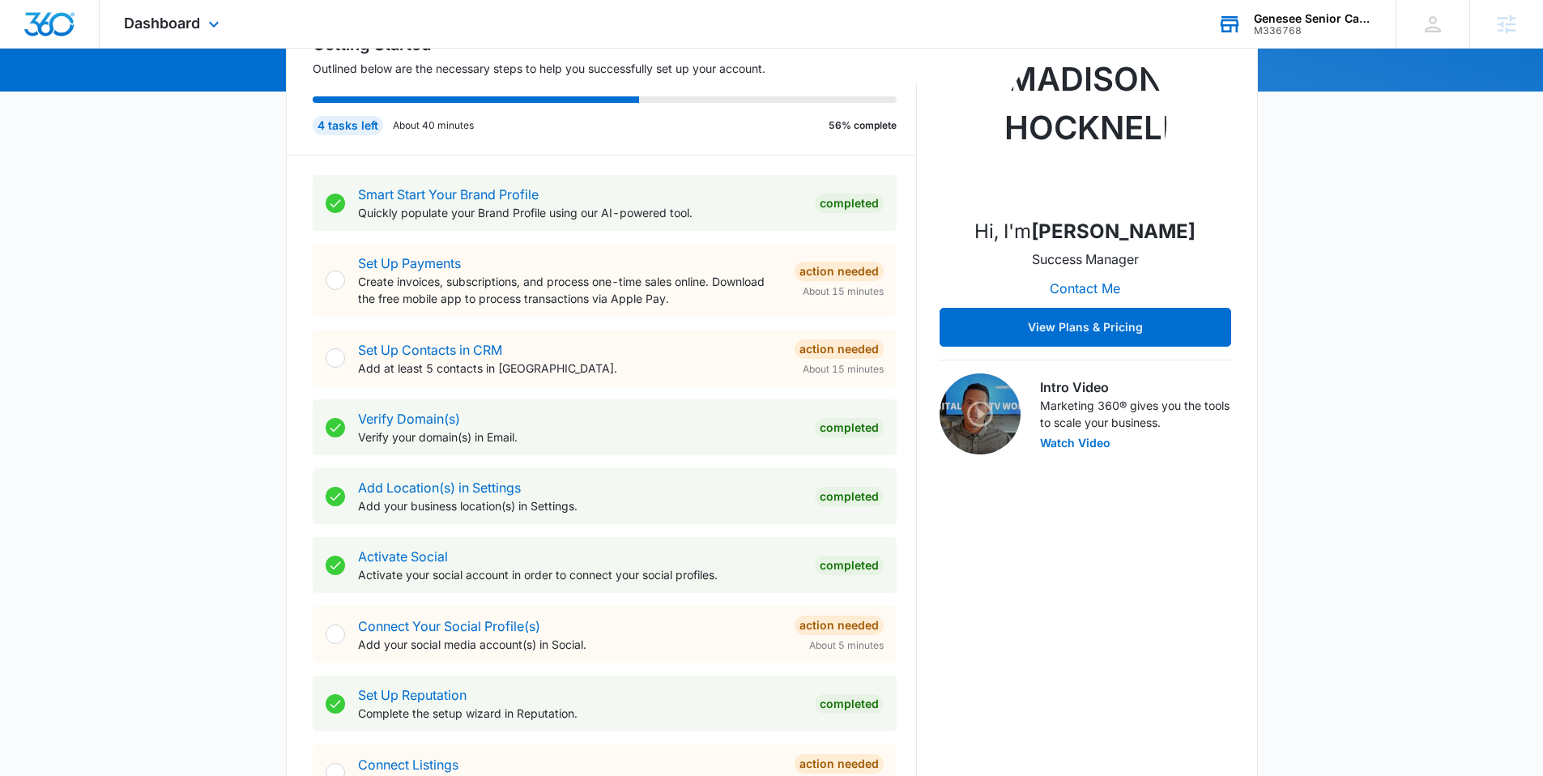
scroll to position [215, 0]
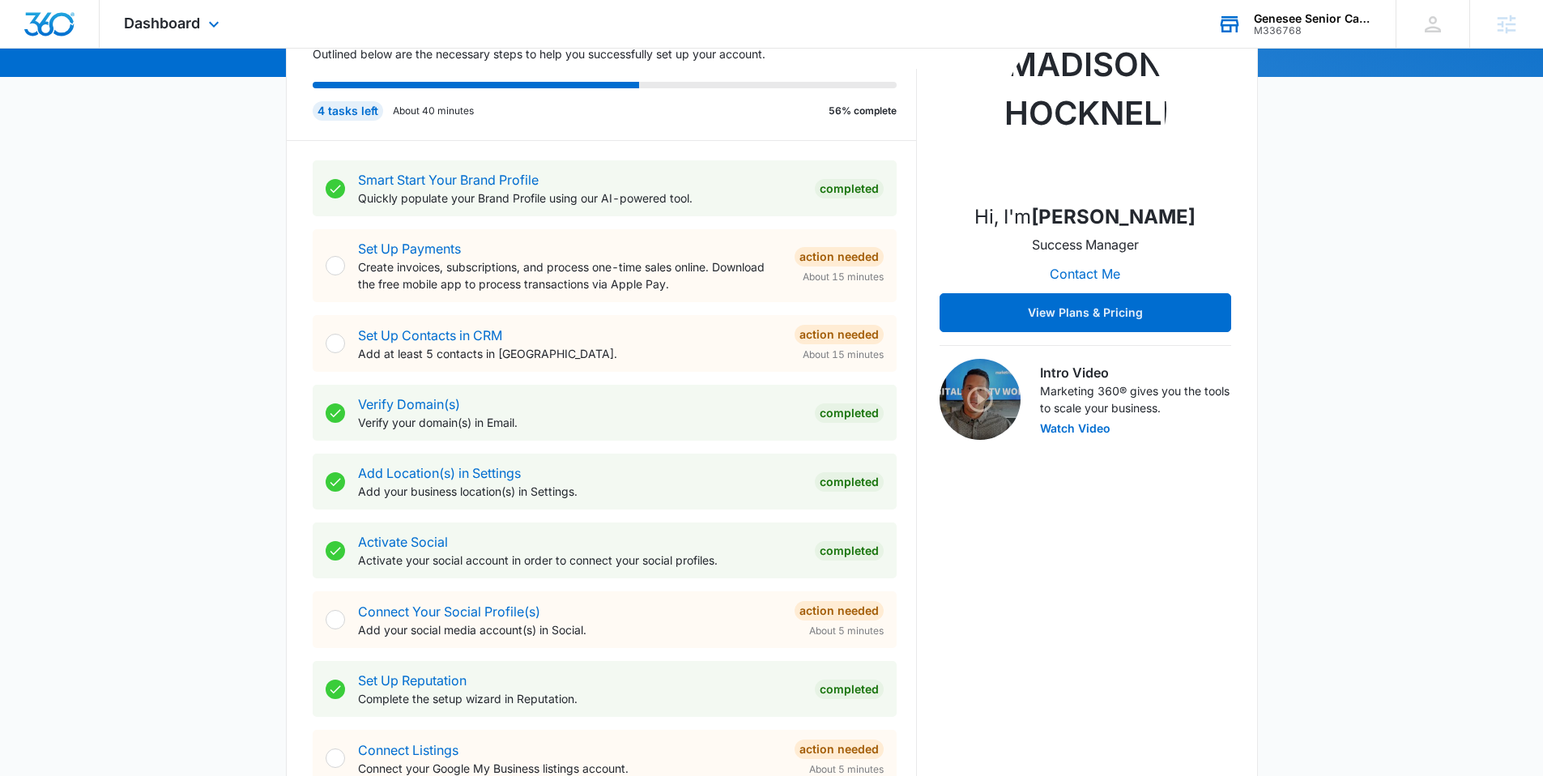
click at [413, 663] on div "Set Up Reputation Complete the setup wizard in Reputation. Completed" at bounding box center [605, 689] width 584 height 56
click at [412, 674] on link "Set Up Reputation" at bounding box center [412, 680] width 109 height 16
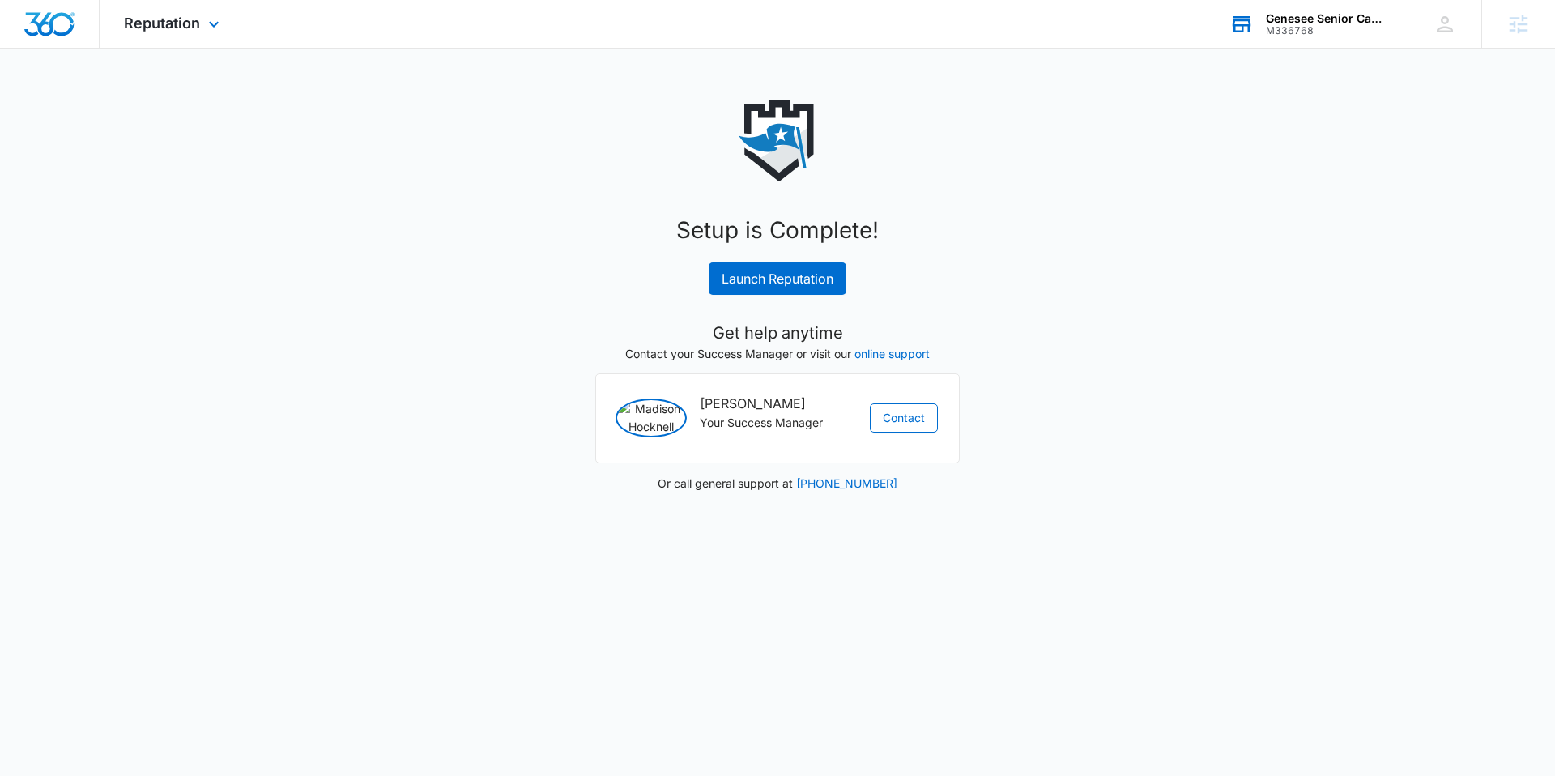
click at [776, 260] on div "Setup is Complete! Launch Reputation" at bounding box center [777, 254] width 648 height 82
click at [764, 286] on link "Launch Reputation" at bounding box center [778, 278] width 138 height 32
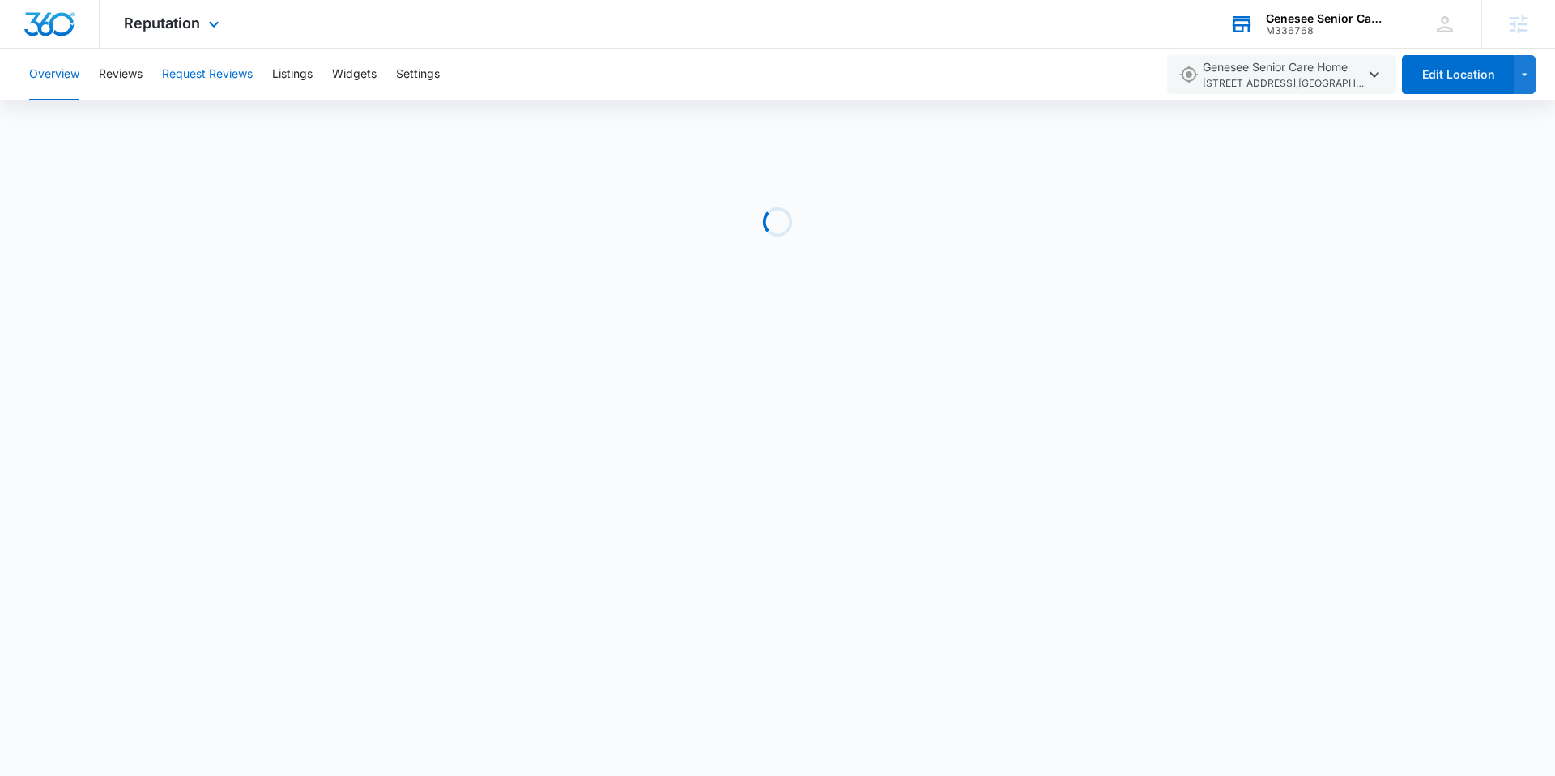
click at [183, 59] on button "Request Reviews" at bounding box center [207, 75] width 91 height 52
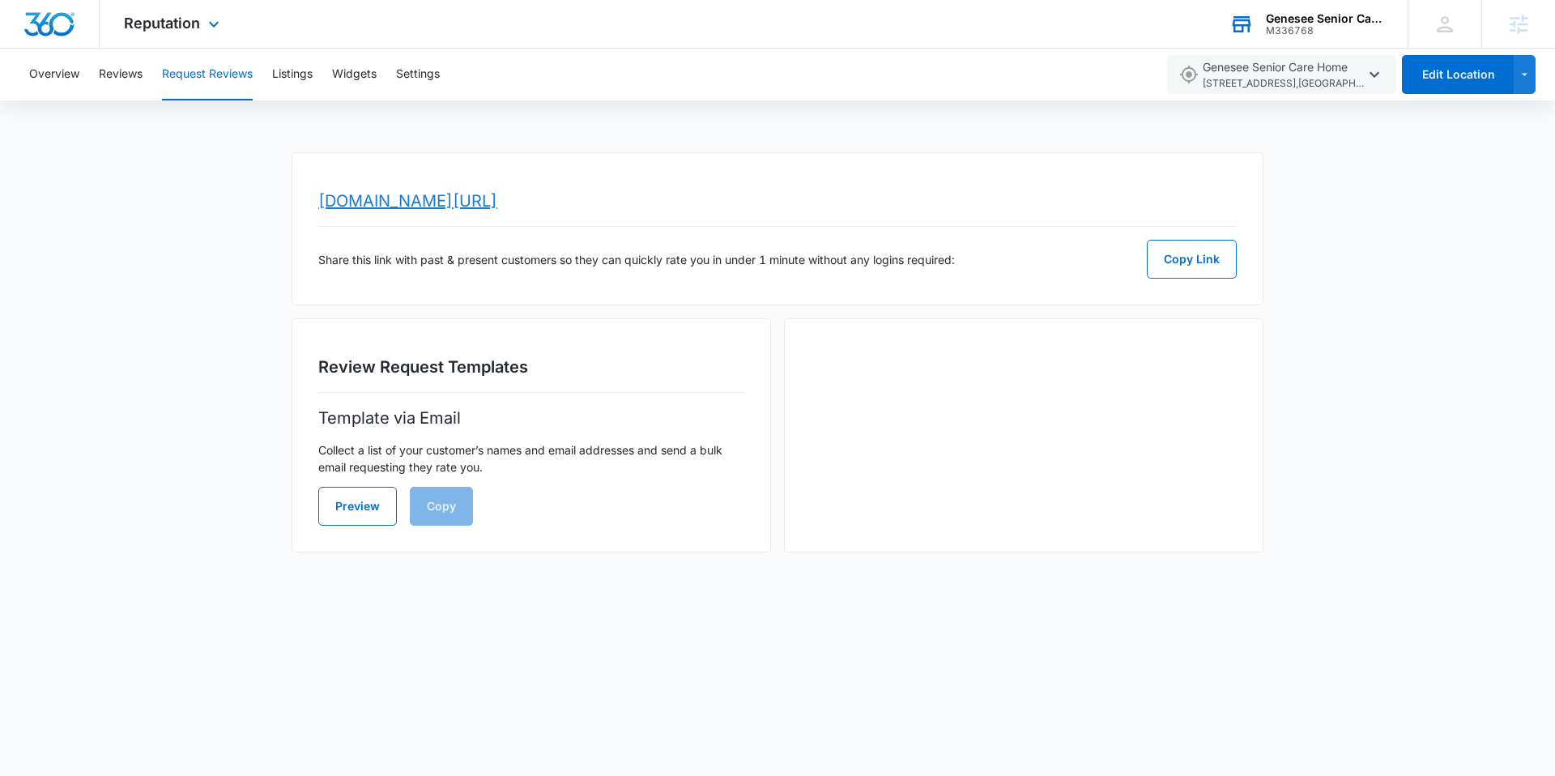
click at [497, 200] on link "www.topratedlocal.com/review/genesee-senior-care-home-reviews" at bounding box center [407, 200] width 179 height 19
click at [213, 6] on div "Reputation Apps Reputation Websites Forms CRM Email Social Content Ads Intellig…" at bounding box center [174, 24] width 148 height 48
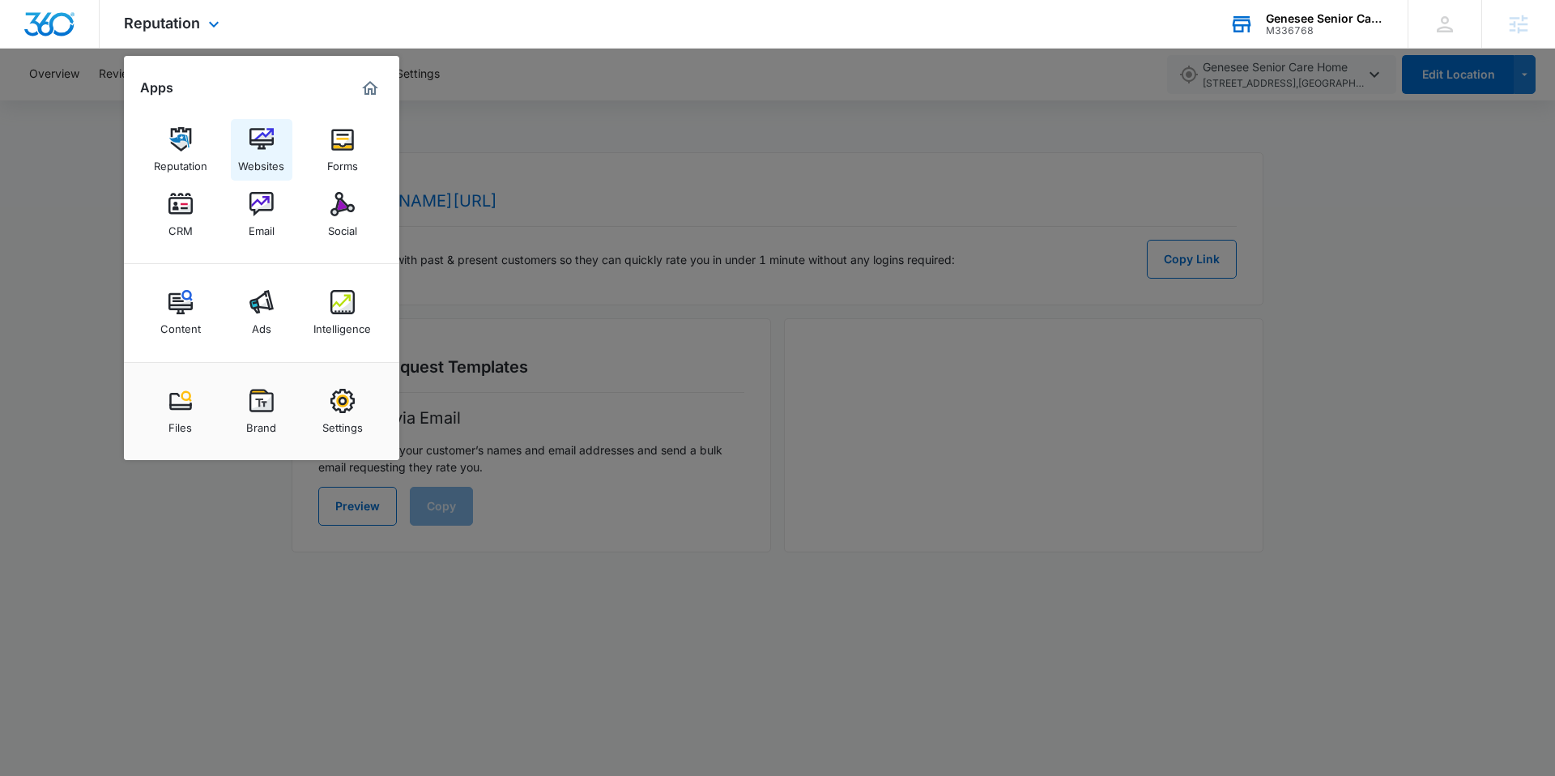
click at [258, 149] on img at bounding box center [261, 139] width 24 height 24
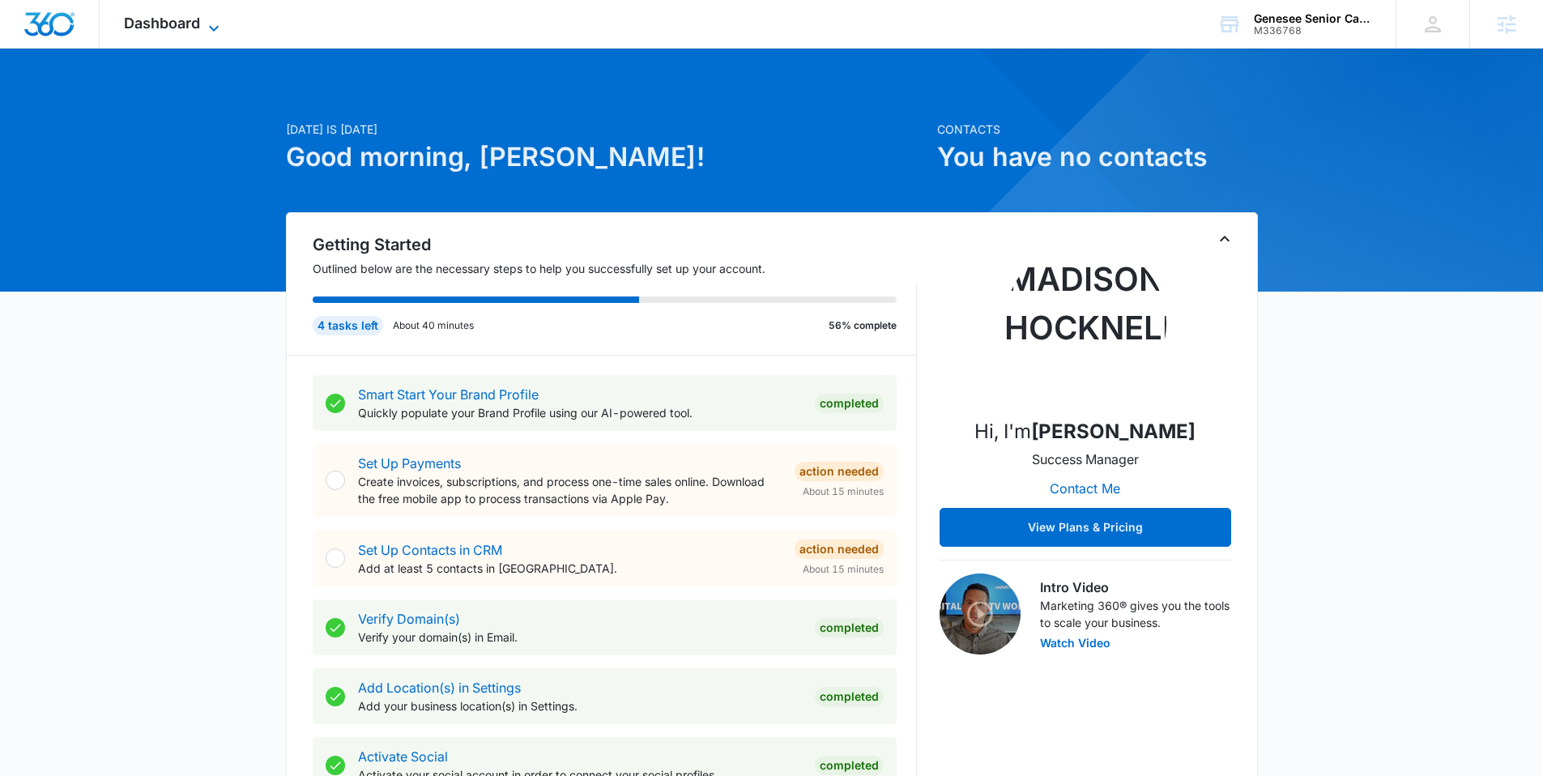
click at [207, 27] on icon at bounding box center [213, 28] width 19 height 19
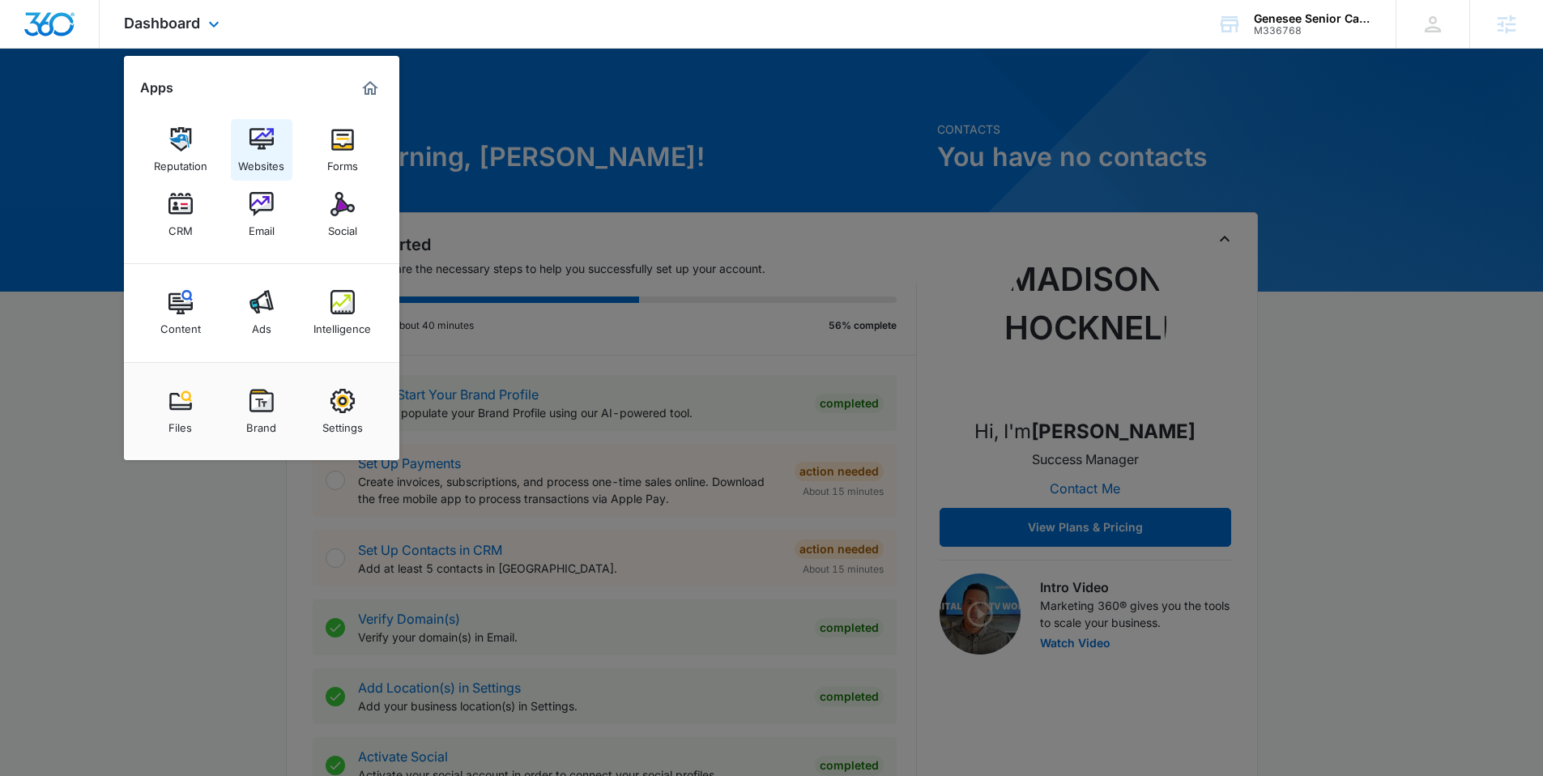
click at [249, 146] on img at bounding box center [261, 139] width 24 height 24
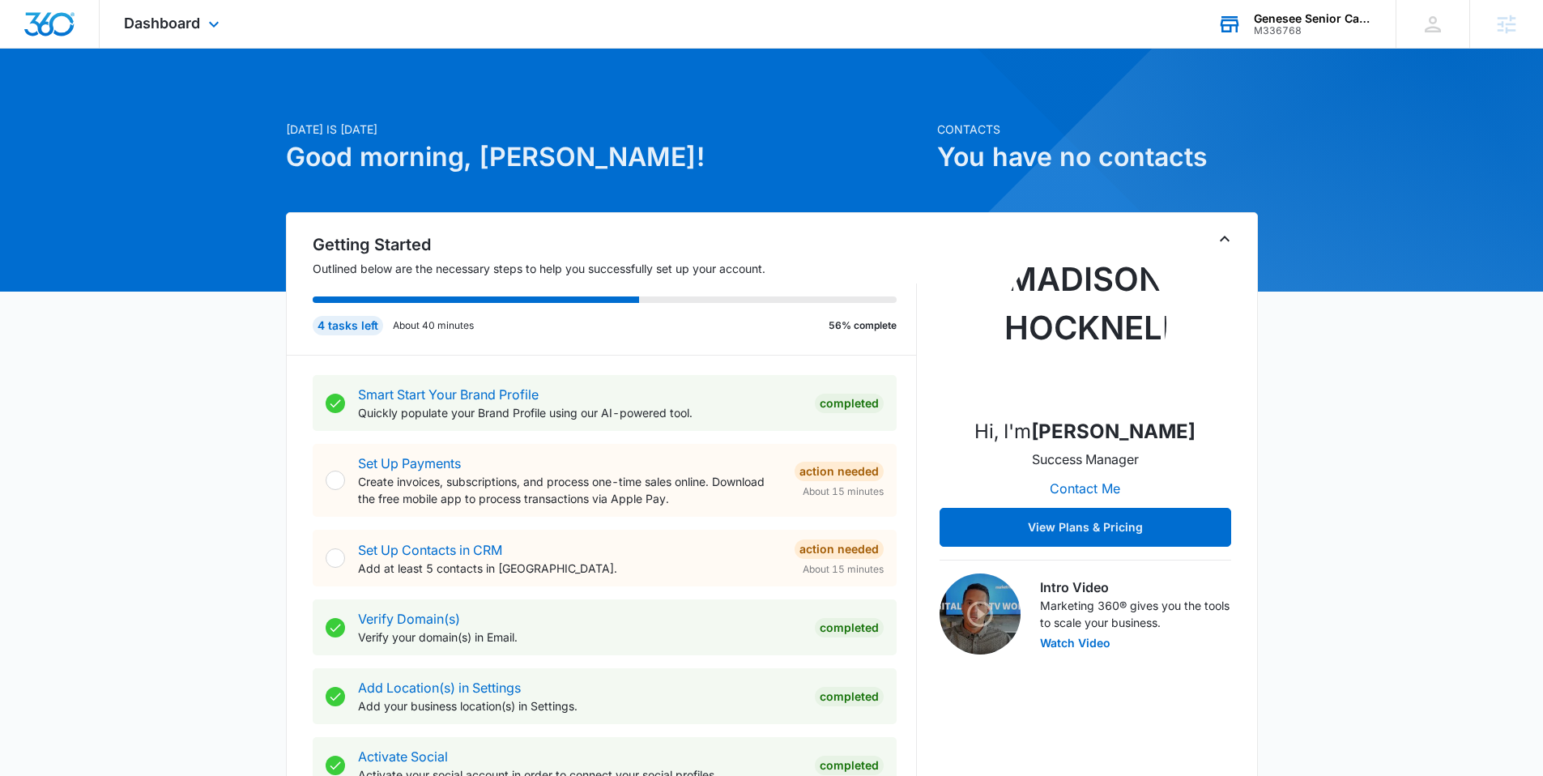
click at [1290, 14] on div "Genesee Senior Care Home" at bounding box center [1313, 18] width 118 height 13
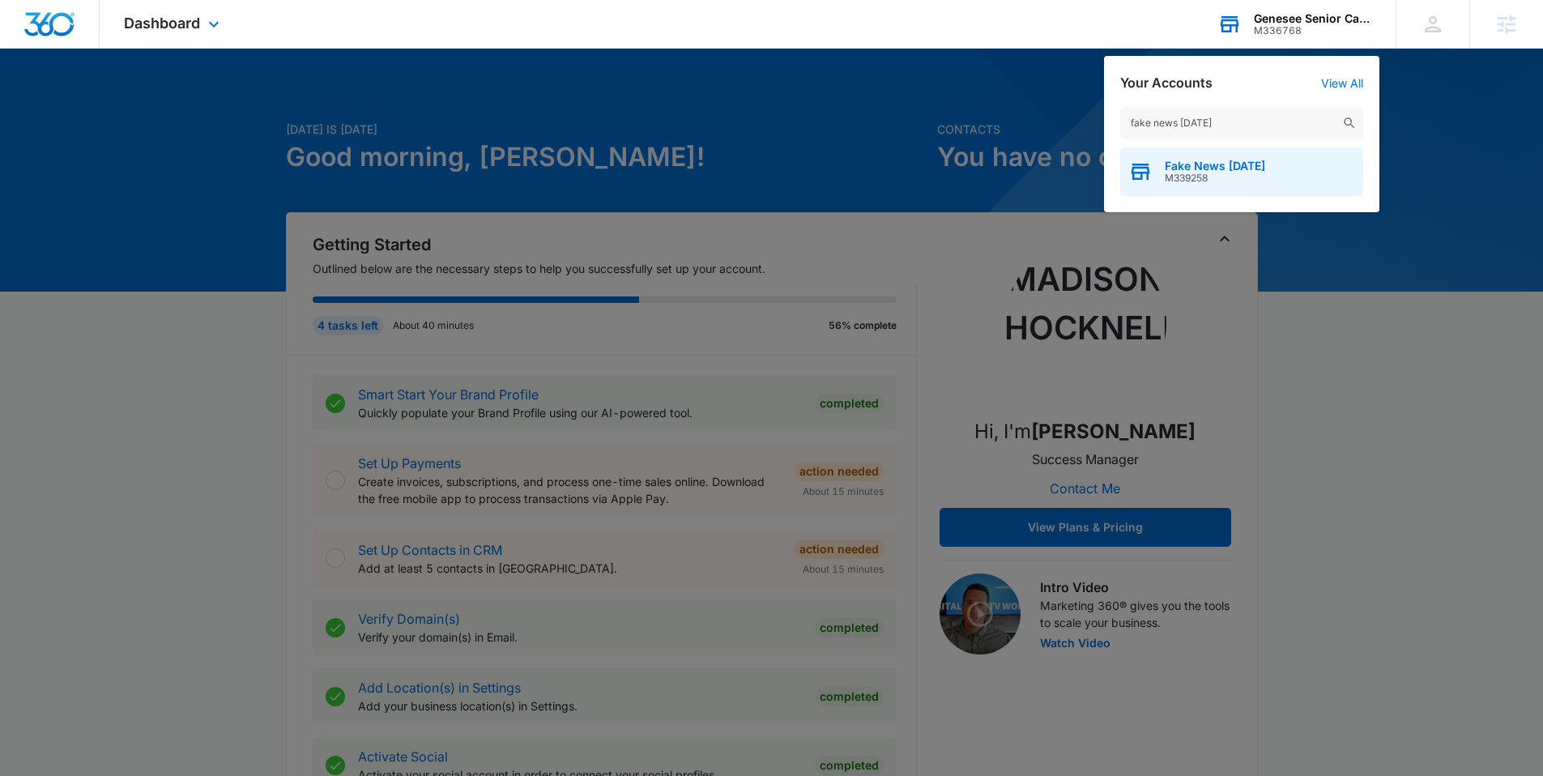
type input "fake news friday"
click at [1187, 172] on span "Fake News Friday" at bounding box center [1214, 166] width 100 height 13
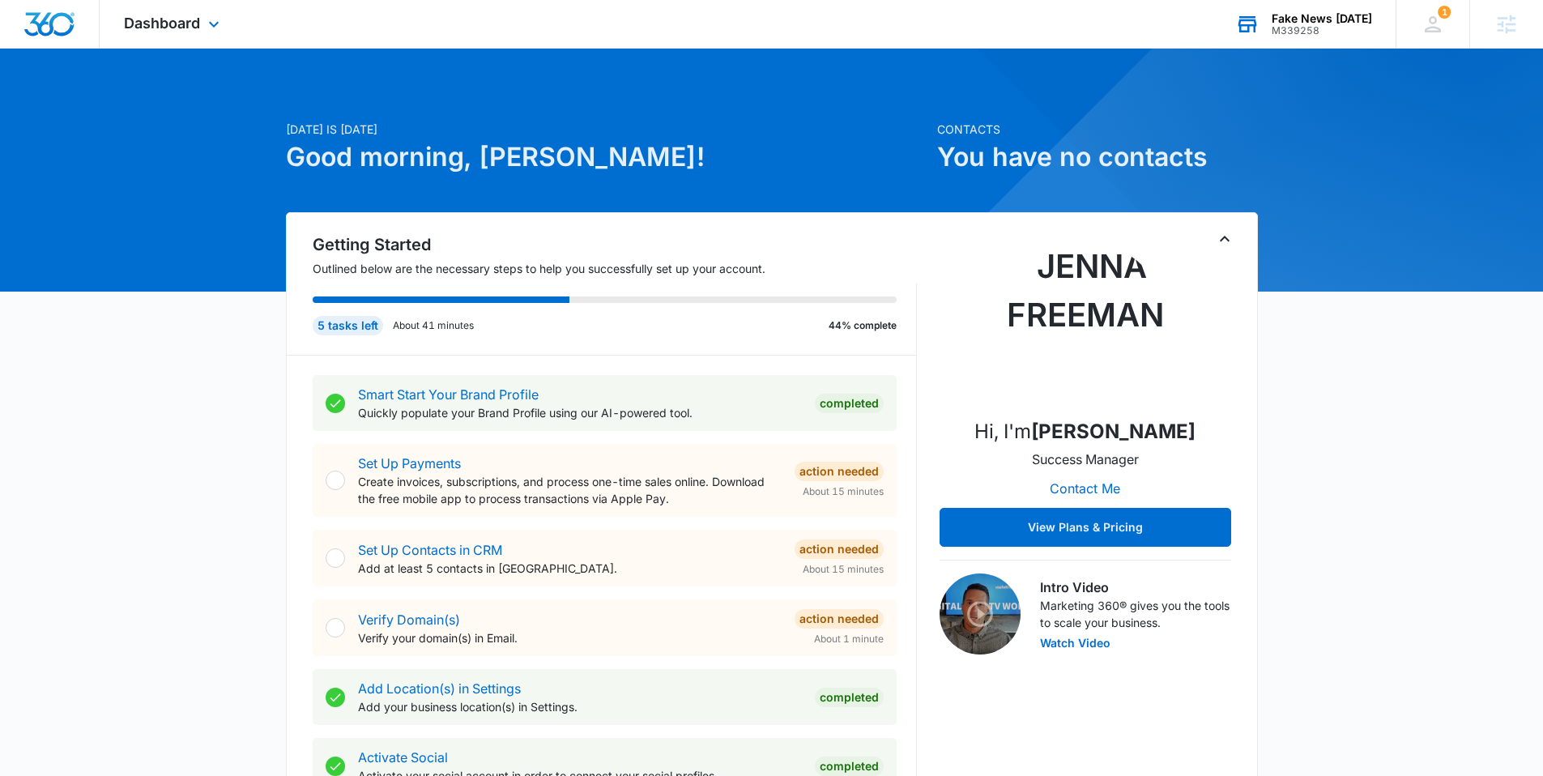
click at [179, 6] on div "Dashboard Apps Reputation Websites Forms CRM Email Social Shop Content Ads Inte…" at bounding box center [174, 24] width 148 height 48
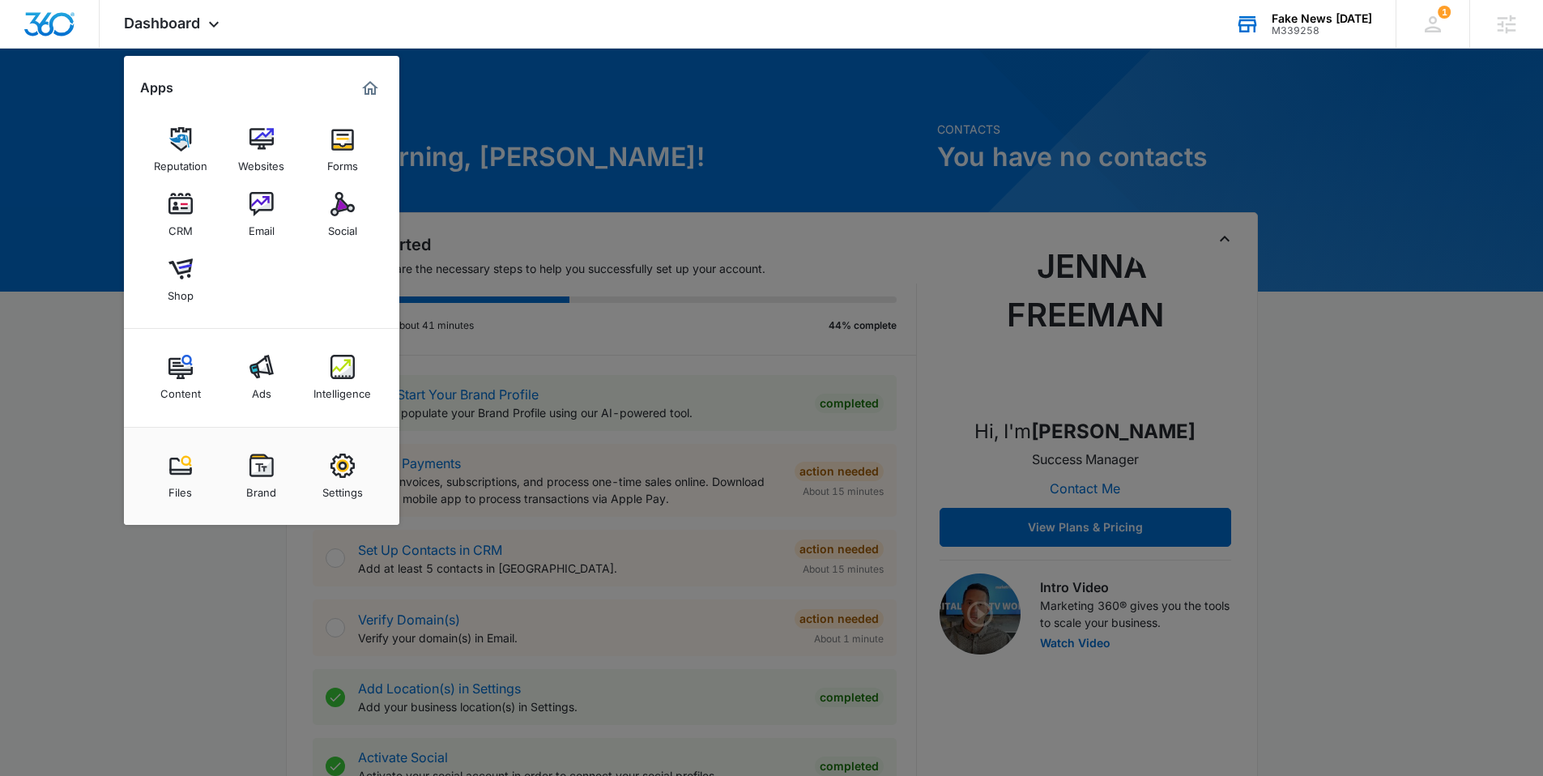
click at [252, 472] on img at bounding box center [261, 465] width 24 height 24
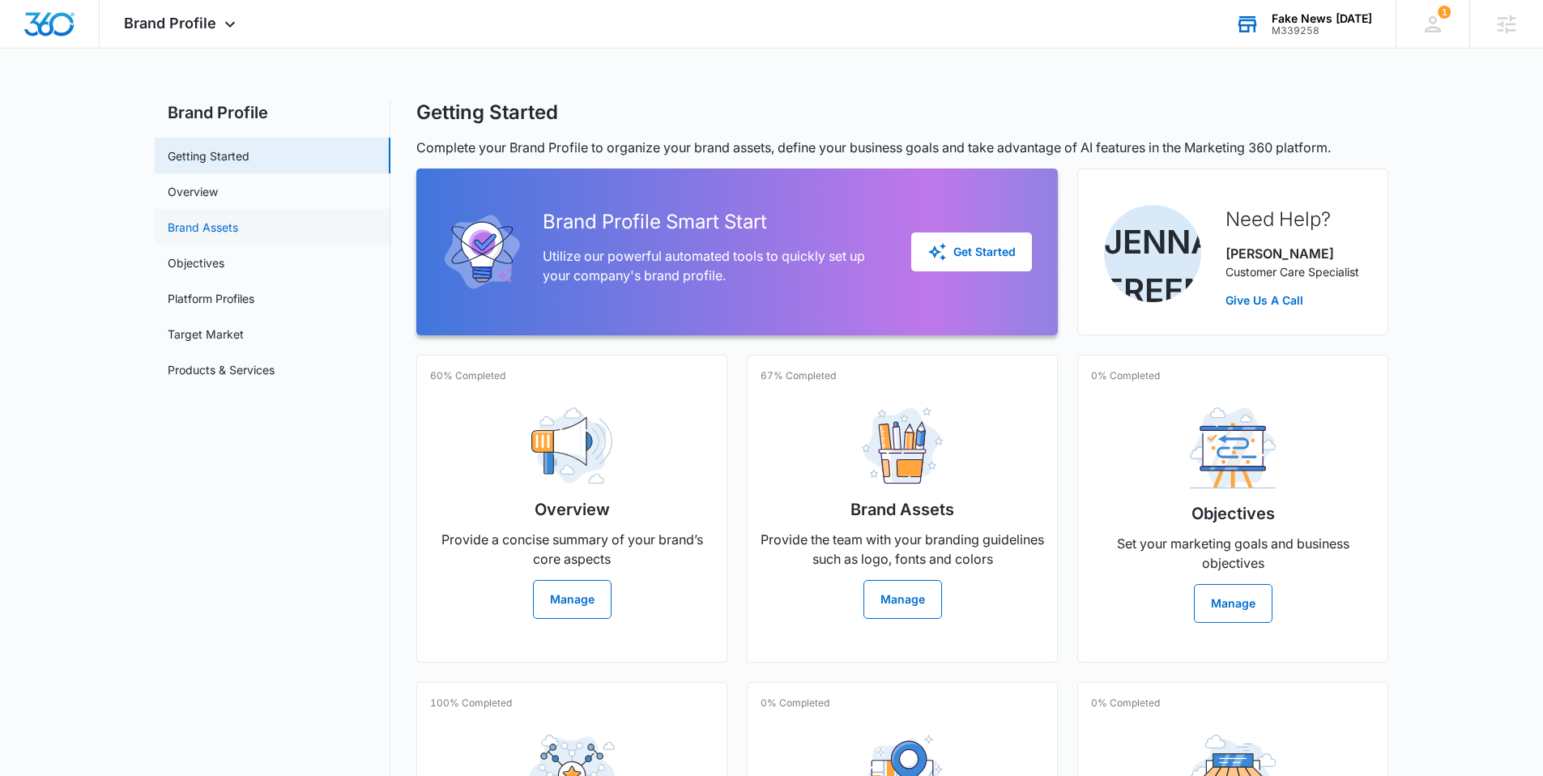
click at [223, 228] on link "Brand Assets" at bounding box center [203, 227] width 70 height 17
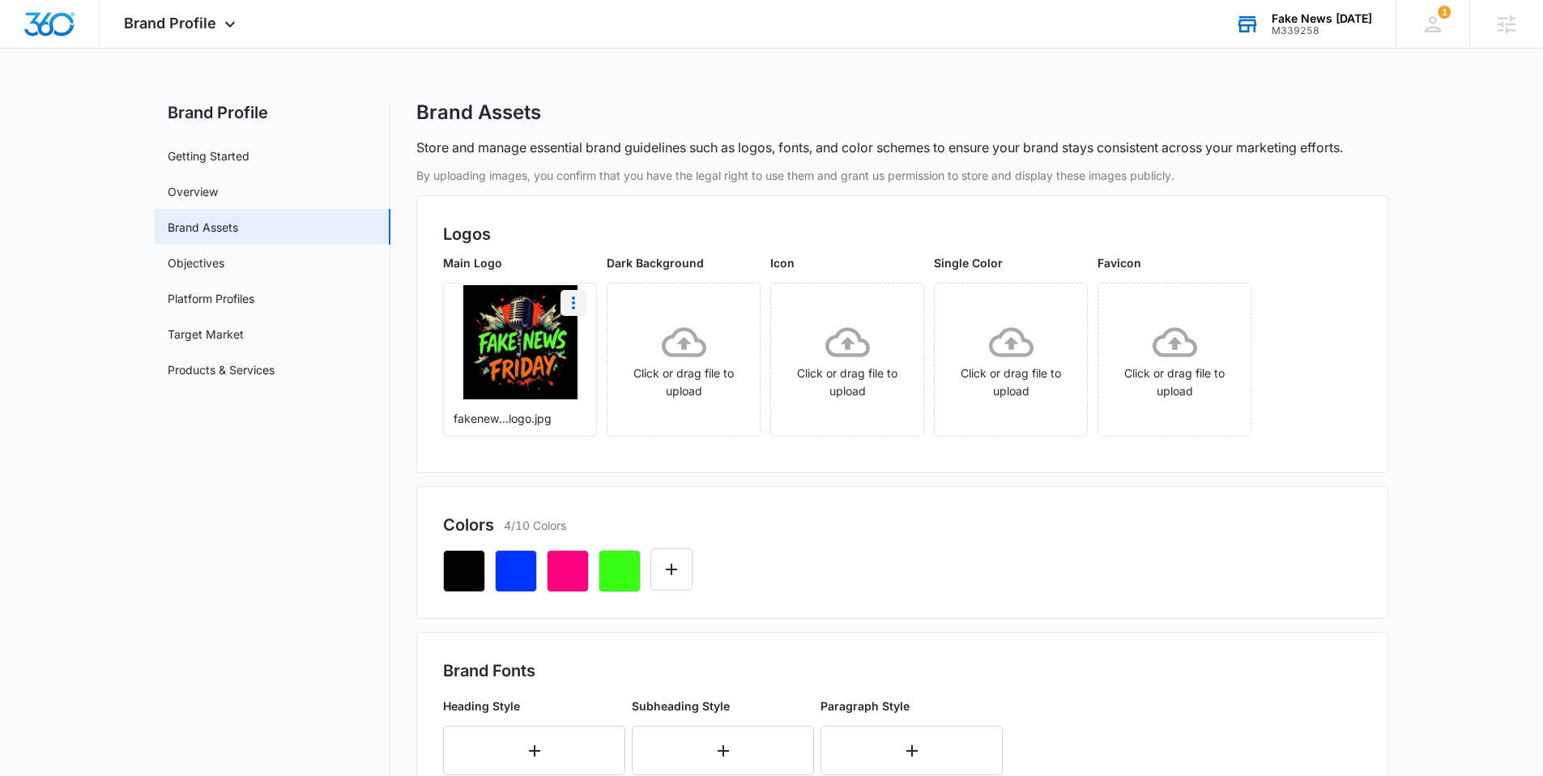
click at [568, 308] on icon "More" at bounding box center [573, 302] width 19 height 19
click at [610, 372] on div "Delete" at bounding box center [607, 372] width 53 height 11
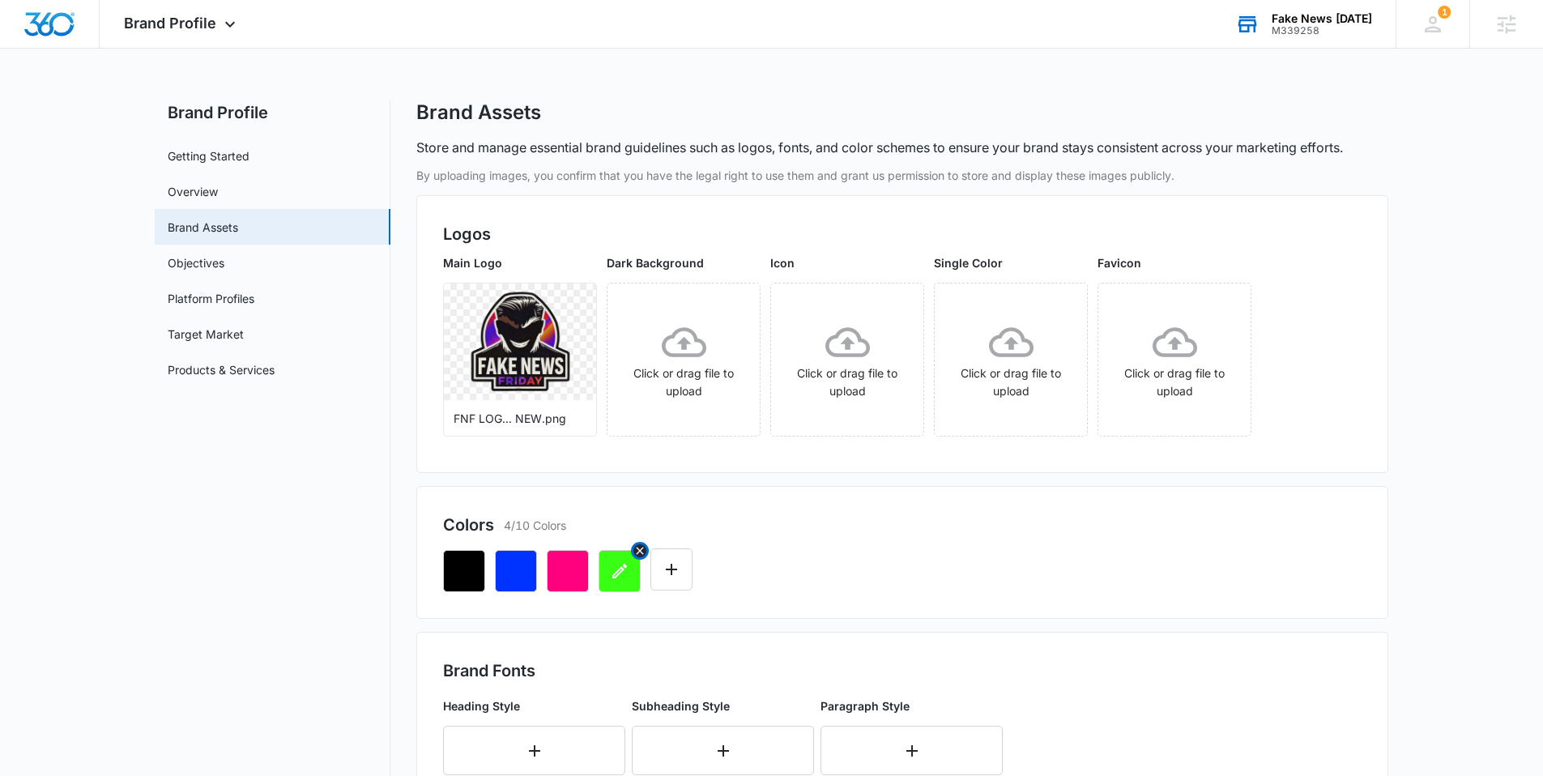
click at [636, 551] on icon "Remove" at bounding box center [639, 550] width 13 height 13
click at [587, 550] on icon "Remove" at bounding box center [587, 550] width 7 height 7
click at [537, 551] on icon "Remove" at bounding box center [535, 550] width 7 height 7
click at [514, 357] on img at bounding box center [520, 342] width 114 height 114
click at [529, 568] on button "Edit Color" at bounding box center [516, 569] width 42 height 42
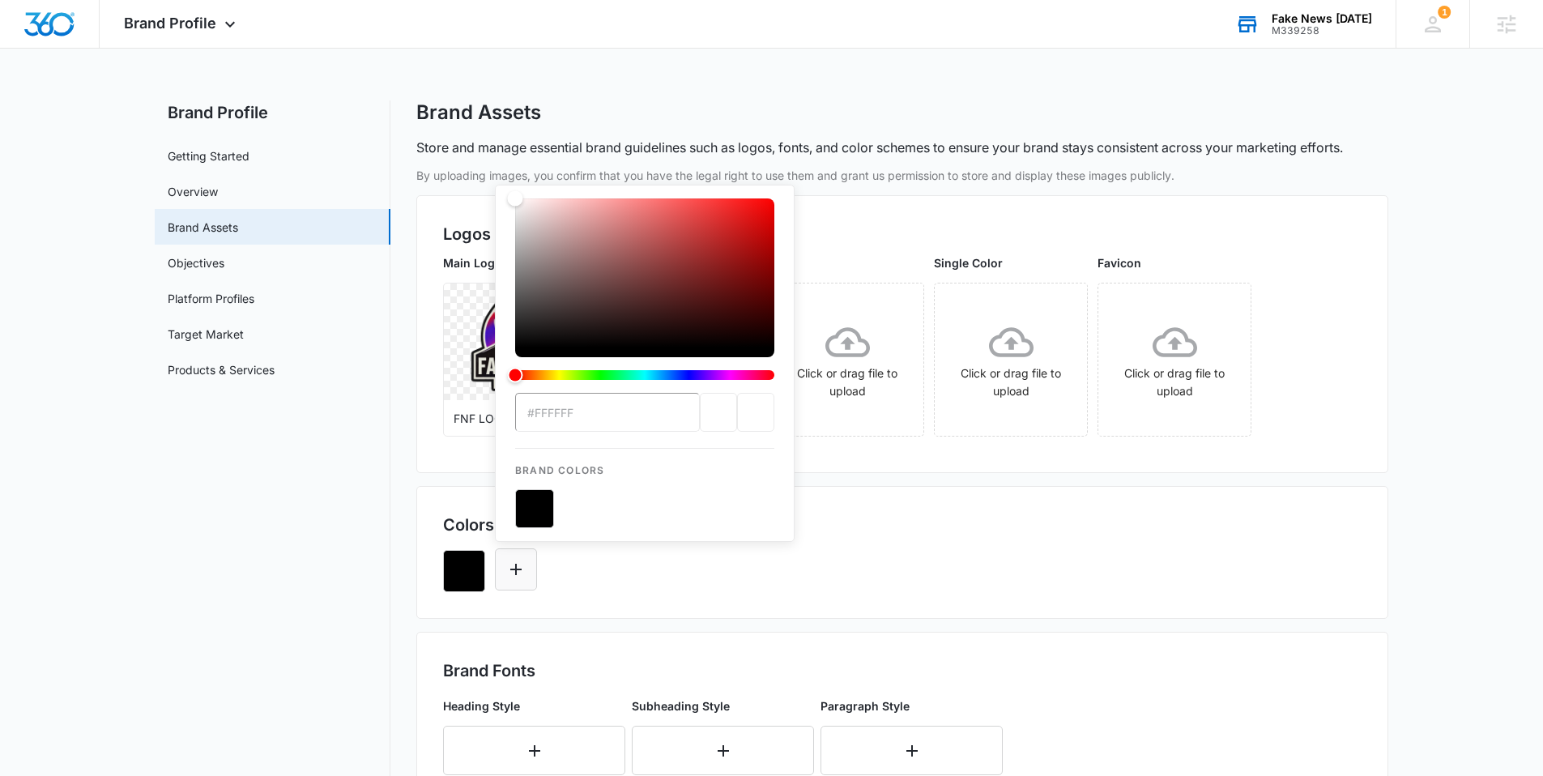
type input "#4815BA"
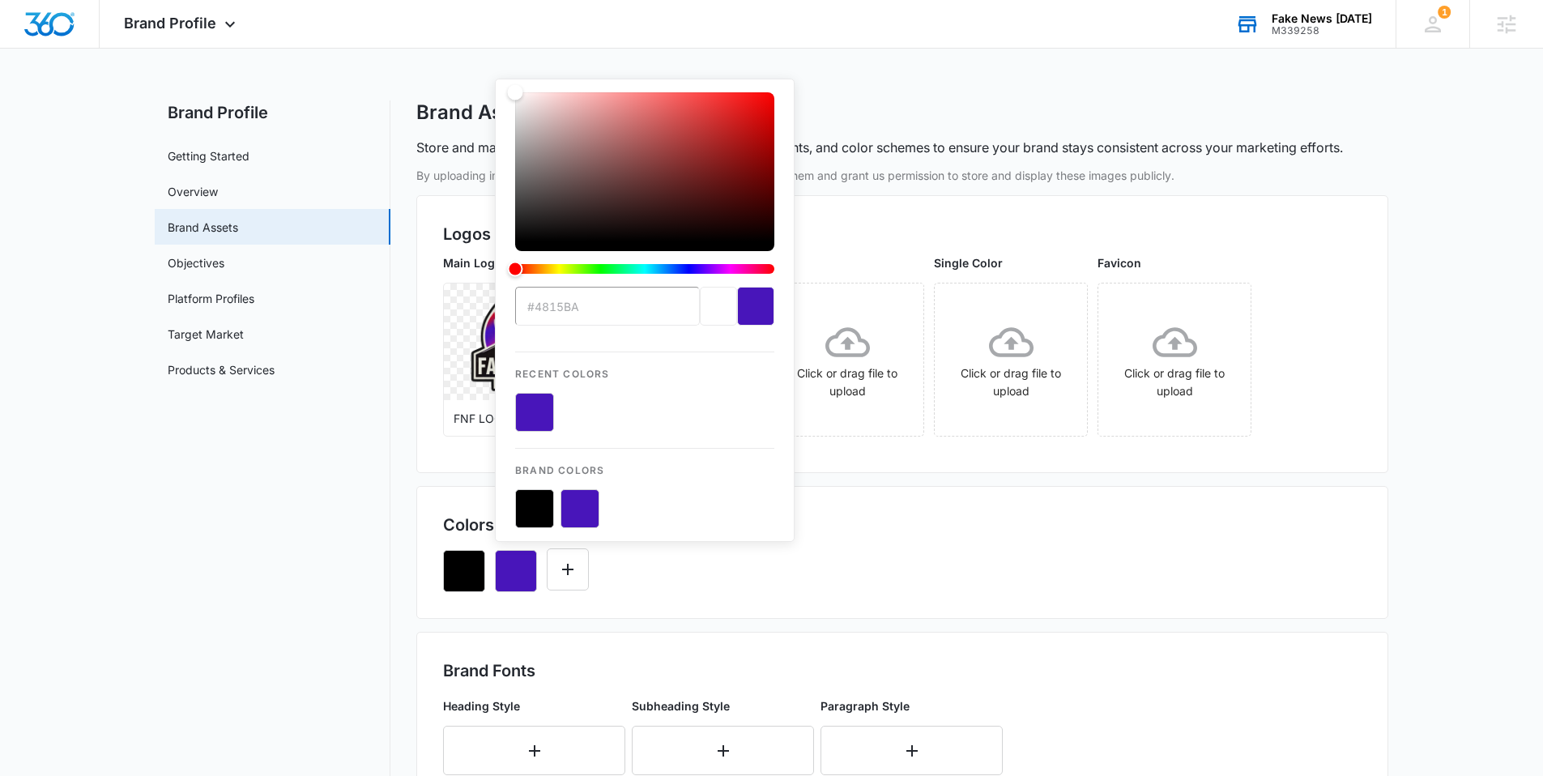
click at [593, 556] on div "#4815BA Recent Colors Brand Colors" at bounding box center [902, 564] width 918 height 55
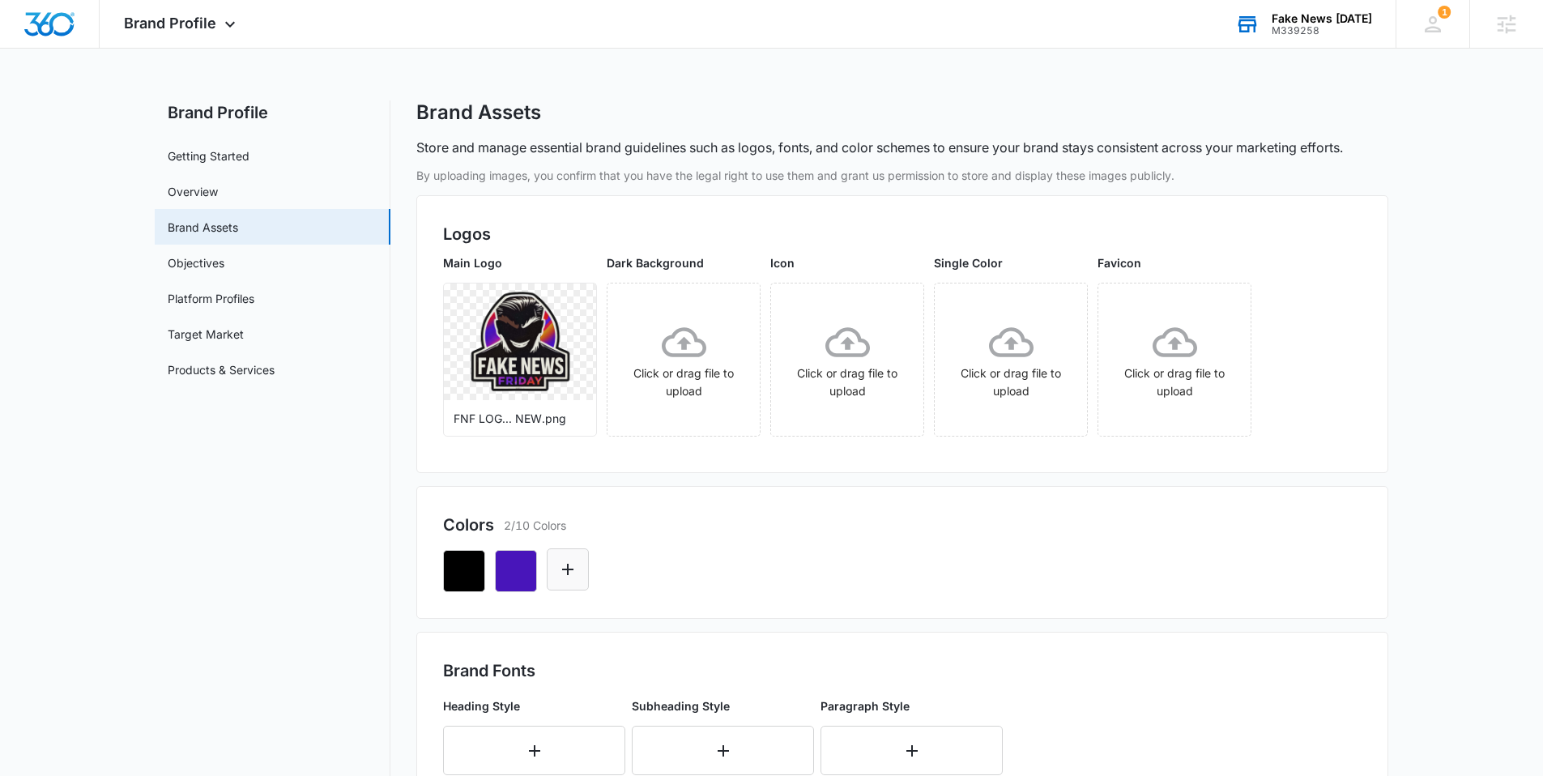
click at [573, 568] on icon "Edit Color" at bounding box center [567, 569] width 19 height 19
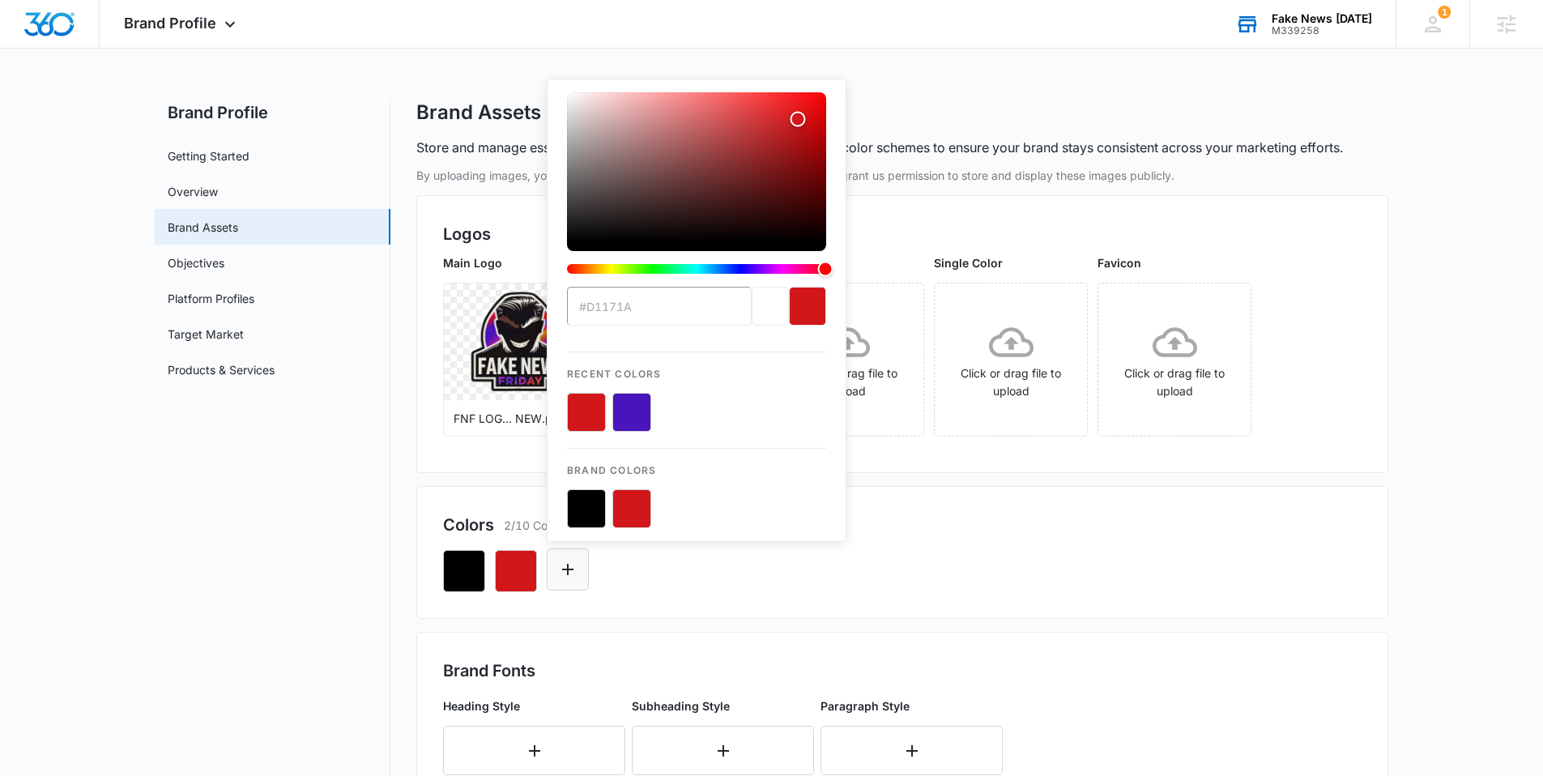
type input "#D1171A"
click at [574, 561] on icon "Edit Color" at bounding box center [567, 569] width 19 height 19
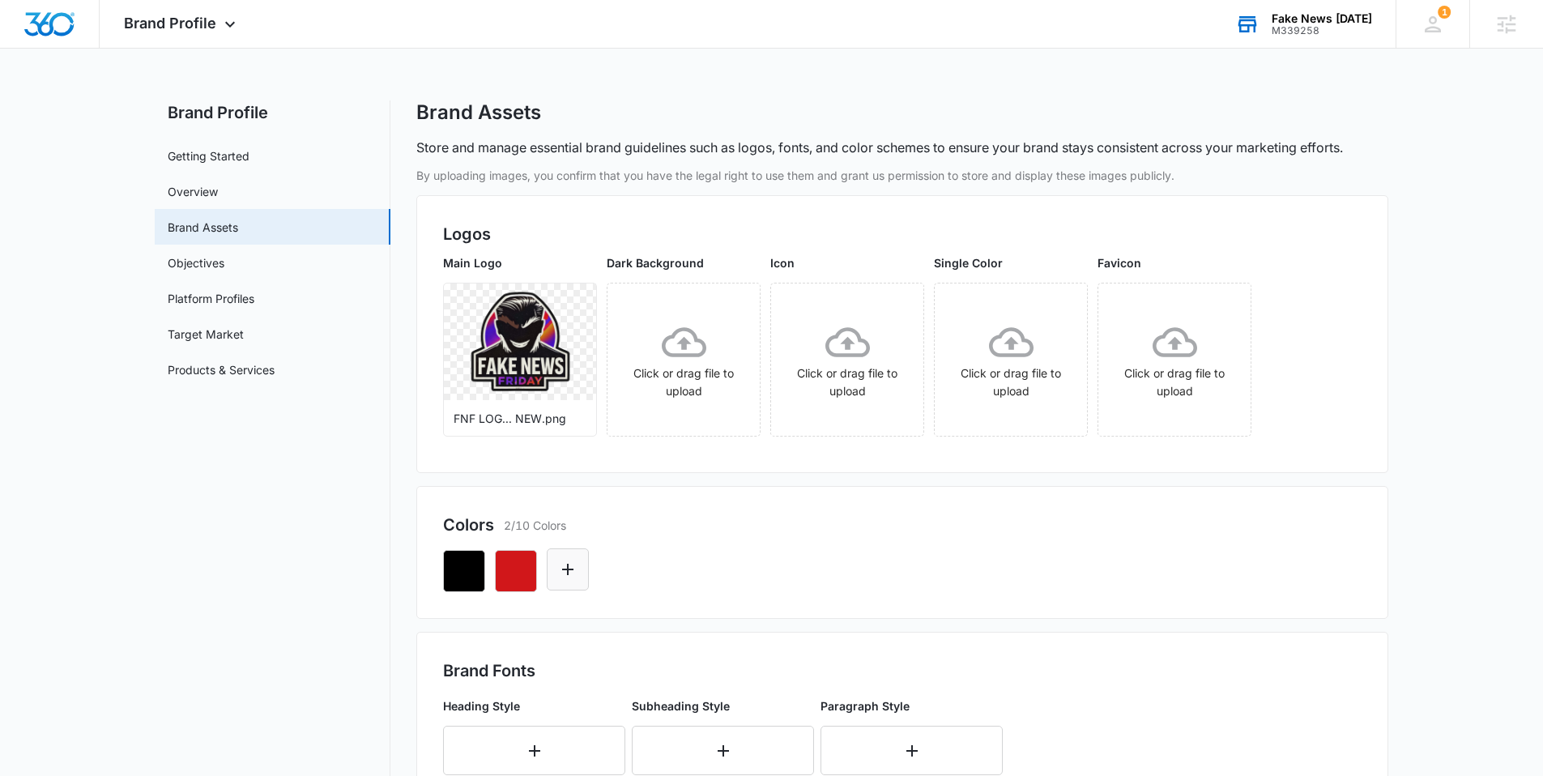
click at [574, 556] on button "Edit Color" at bounding box center [568, 569] width 42 height 42
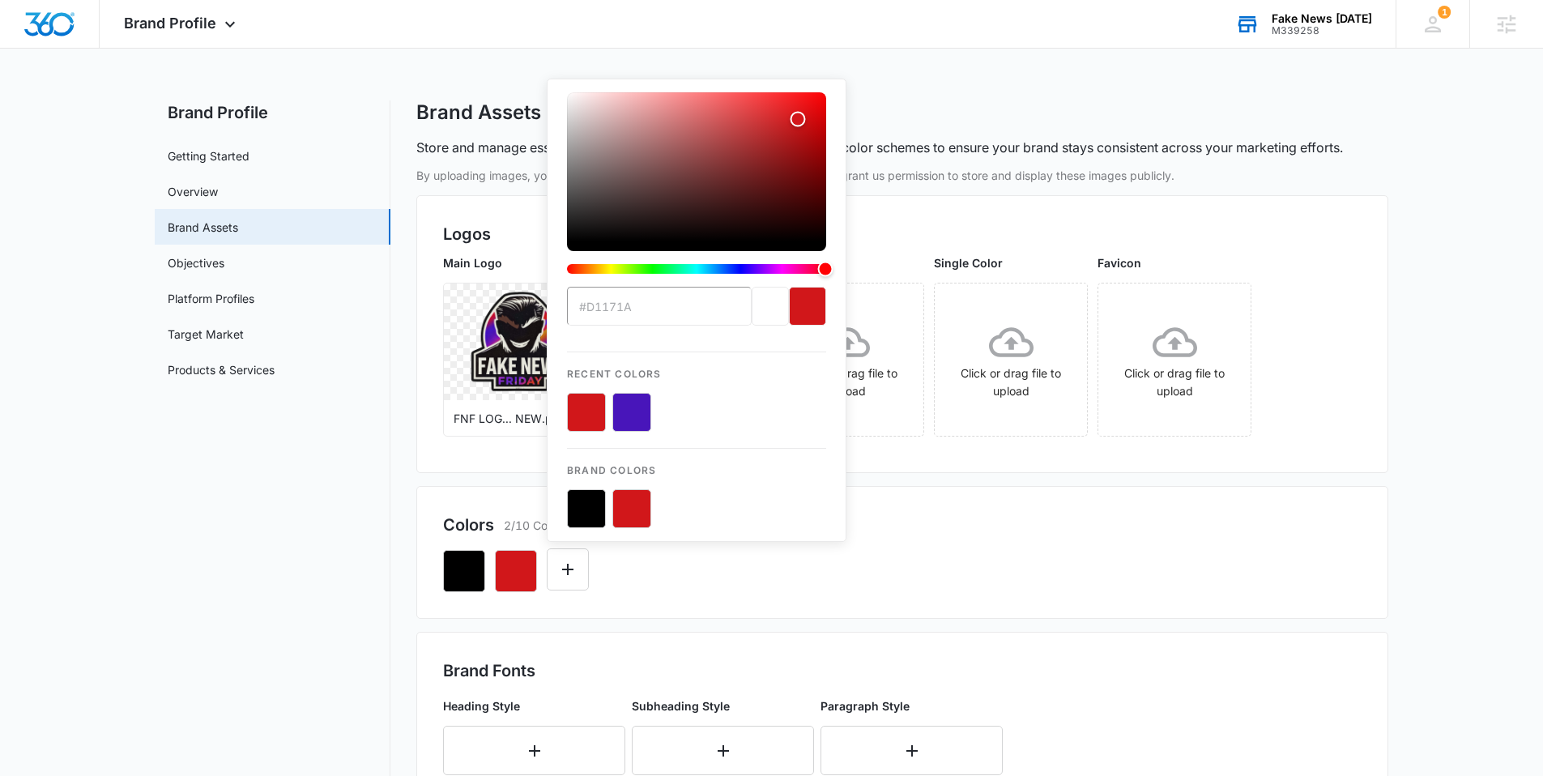
click at [640, 411] on button "color-picker-container" at bounding box center [631, 412] width 39 height 39
type input "#FFFFFF"
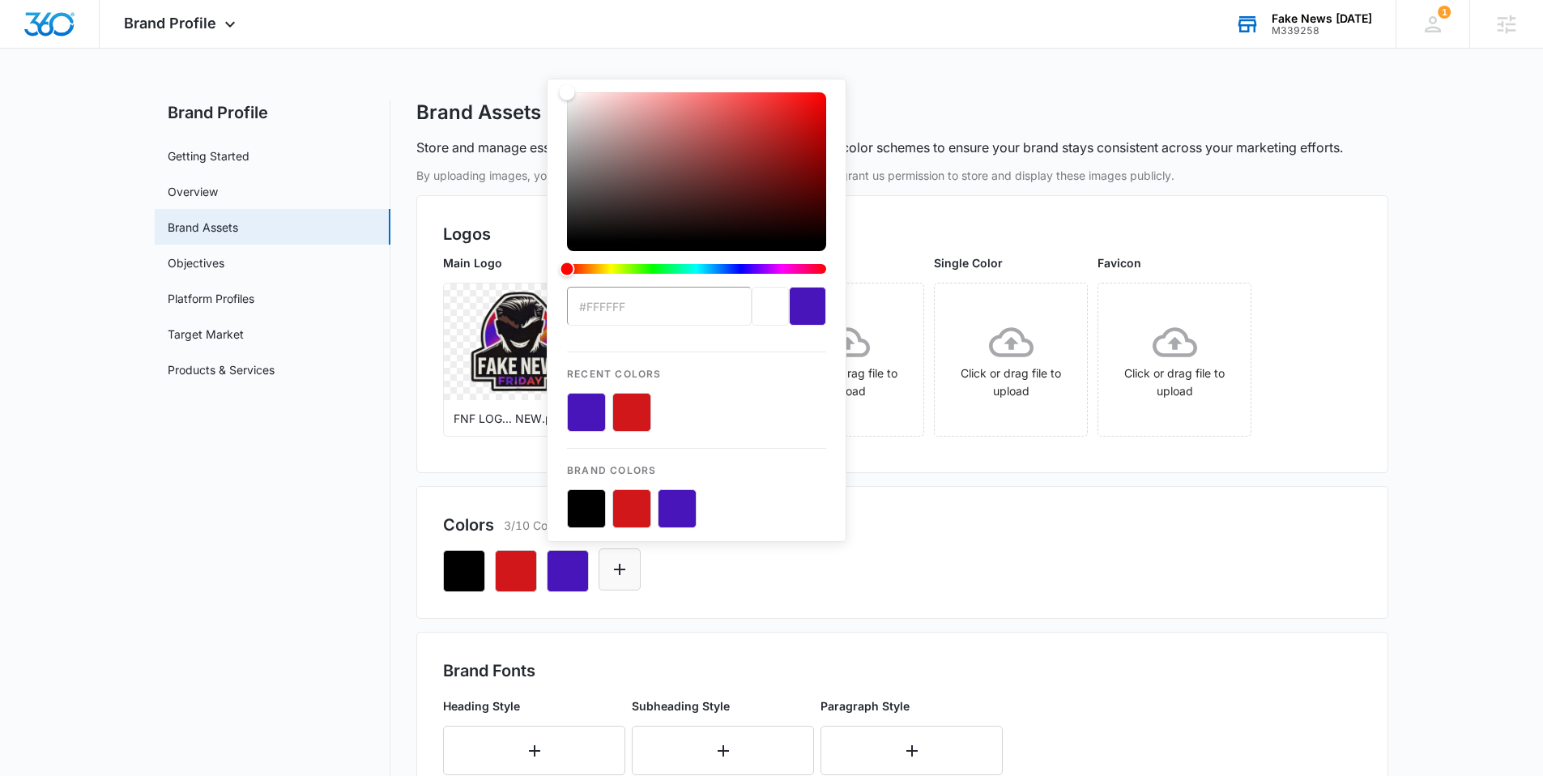
click at [607, 580] on button "Edit Color" at bounding box center [619, 569] width 42 height 42
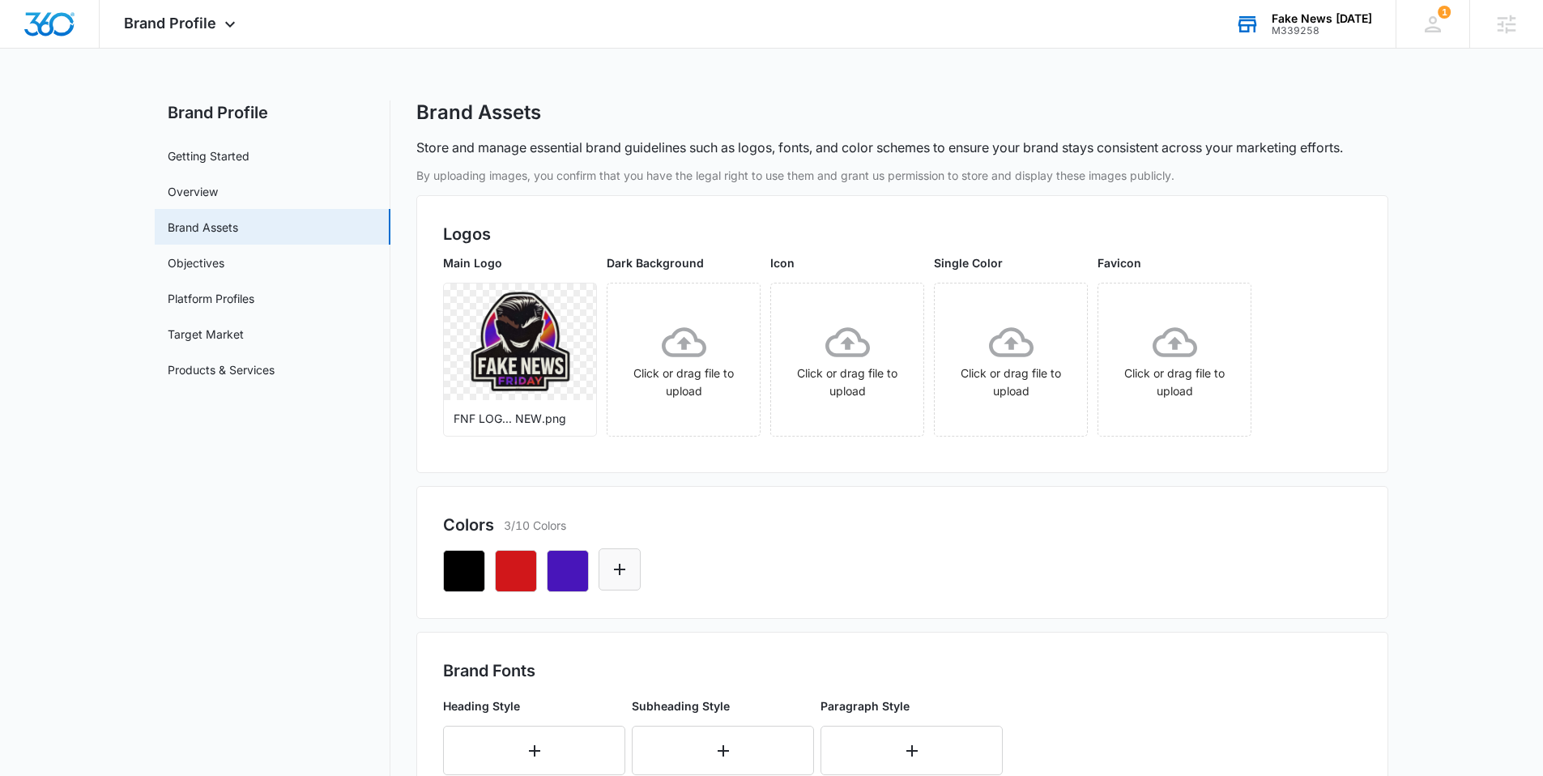
click at [618, 568] on icon "Edit Color" at bounding box center [619, 569] width 11 height 11
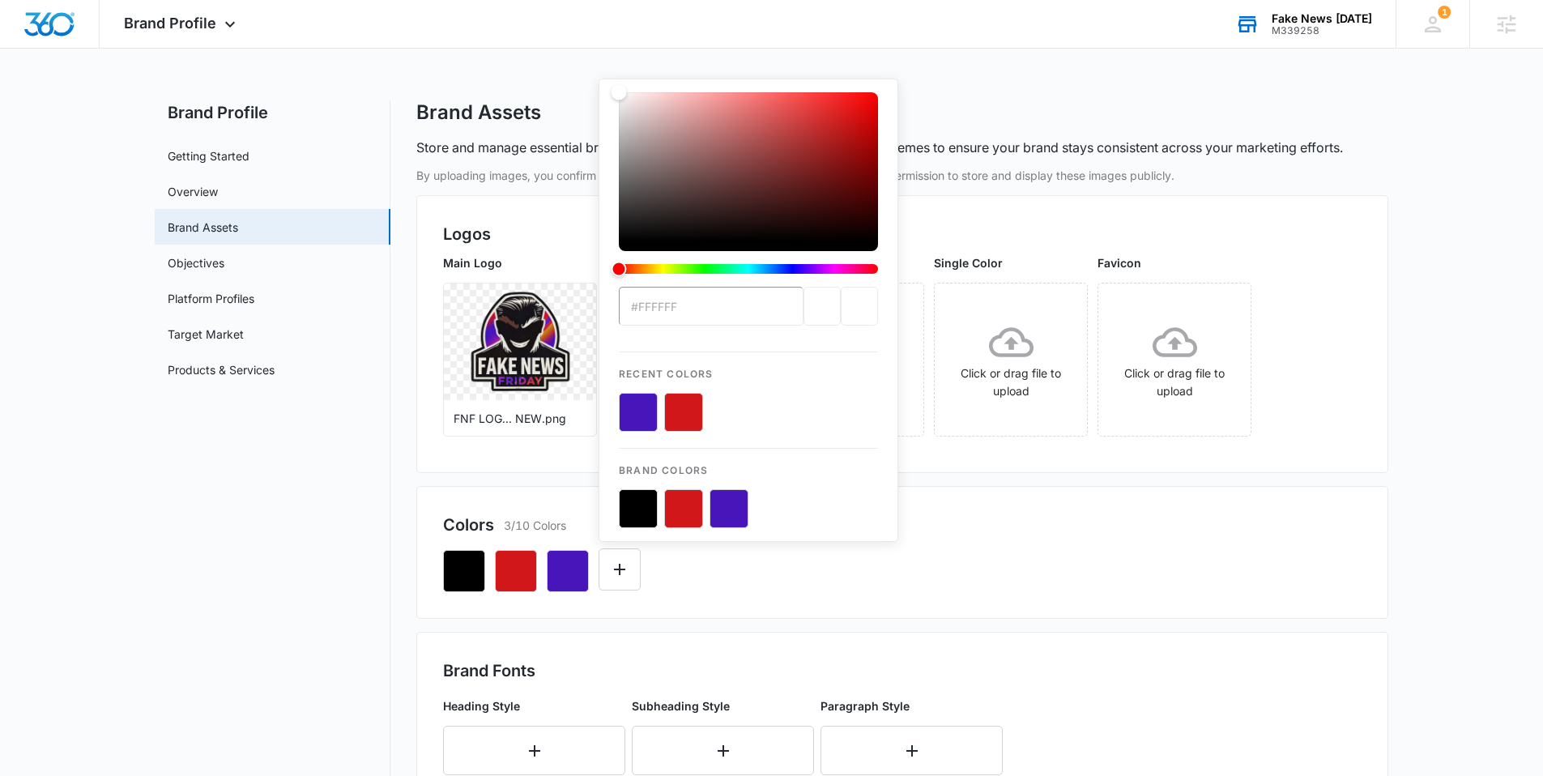
type input "#DC5A35"
click at [780, 582] on div "#DC5A35 Recent Colors Brand Colors" at bounding box center [902, 564] width 918 height 55
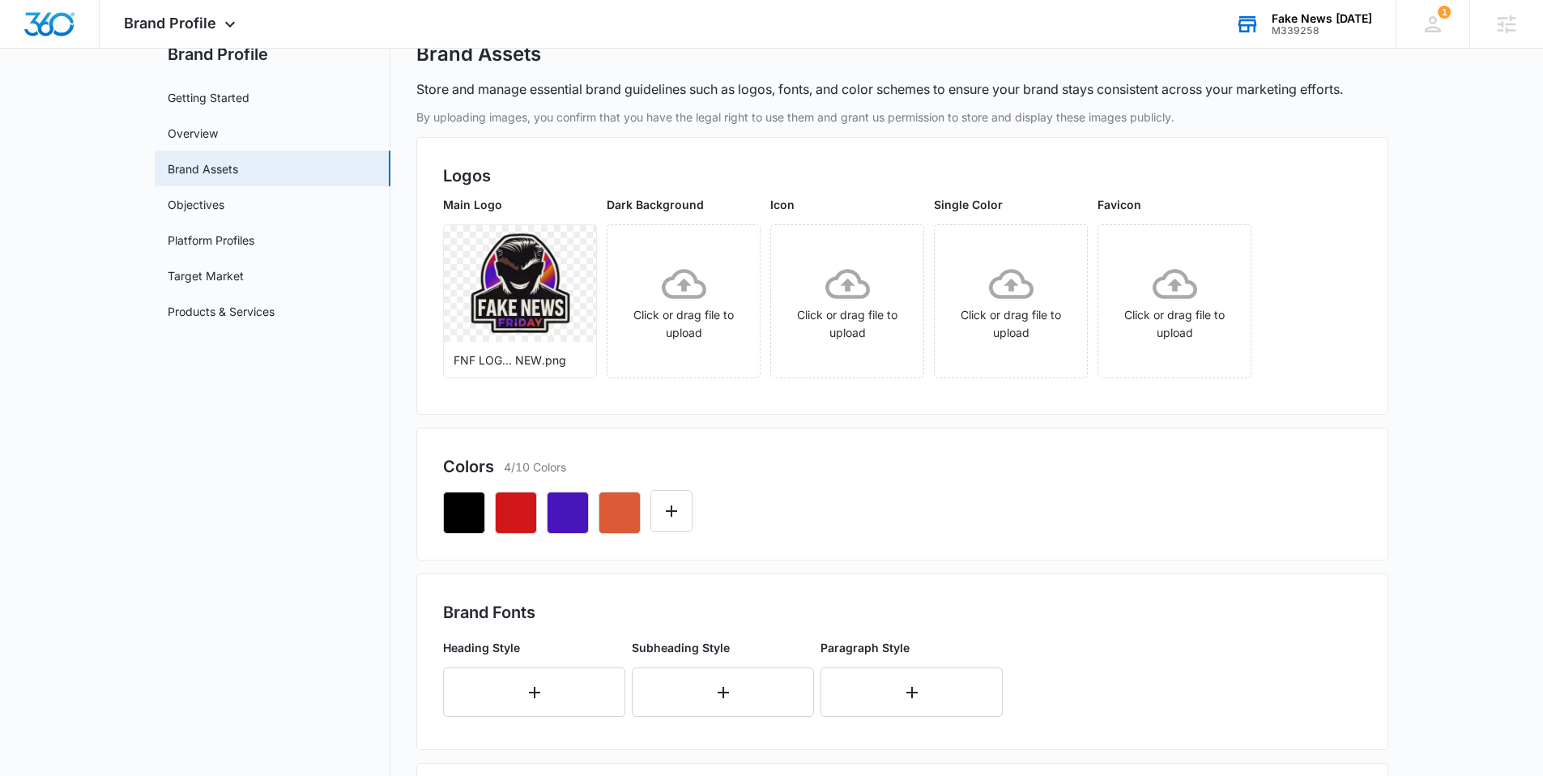
scroll to position [103, 0]
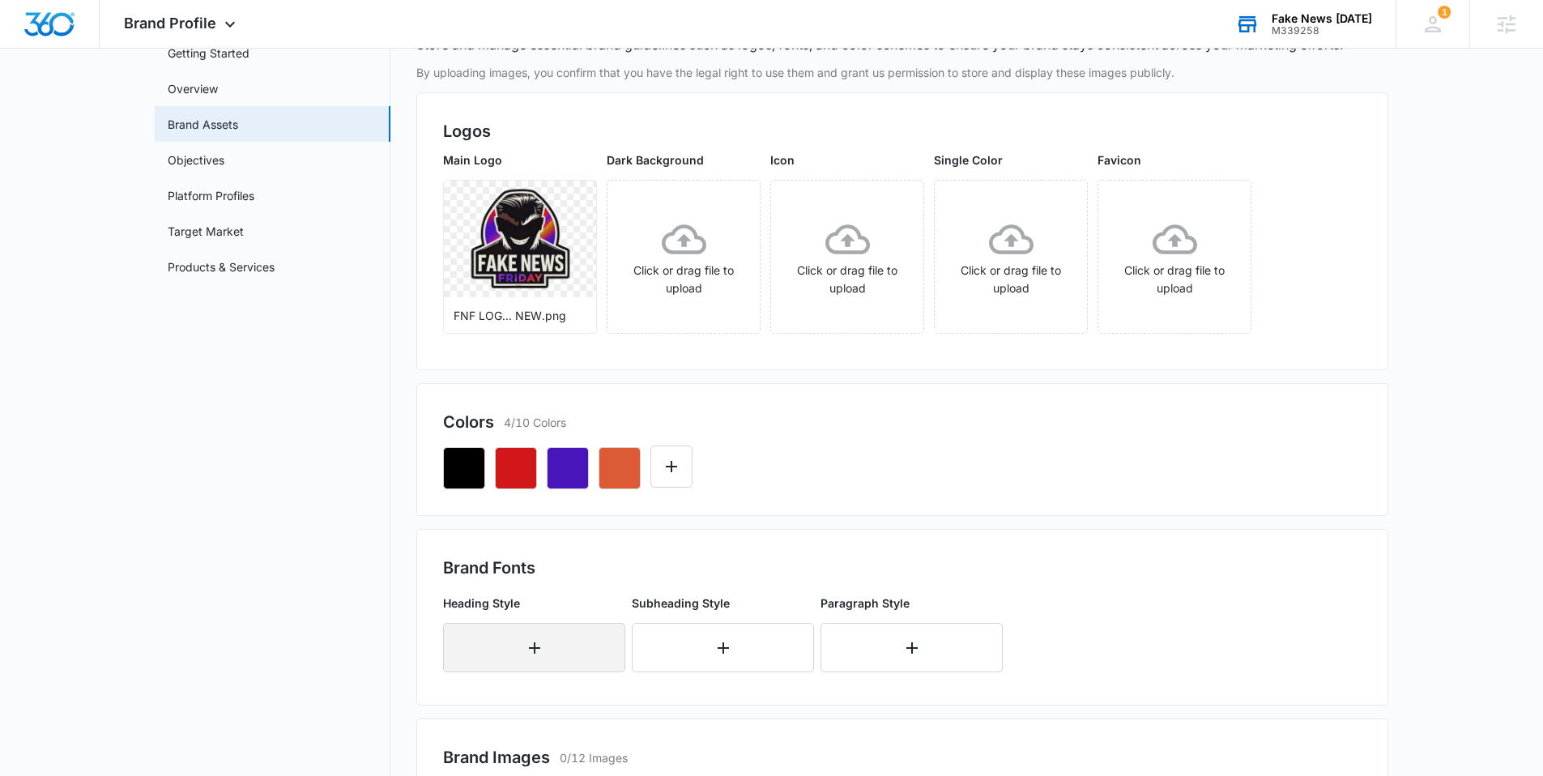
click at [522, 648] on button "button" at bounding box center [534, 647] width 182 height 49
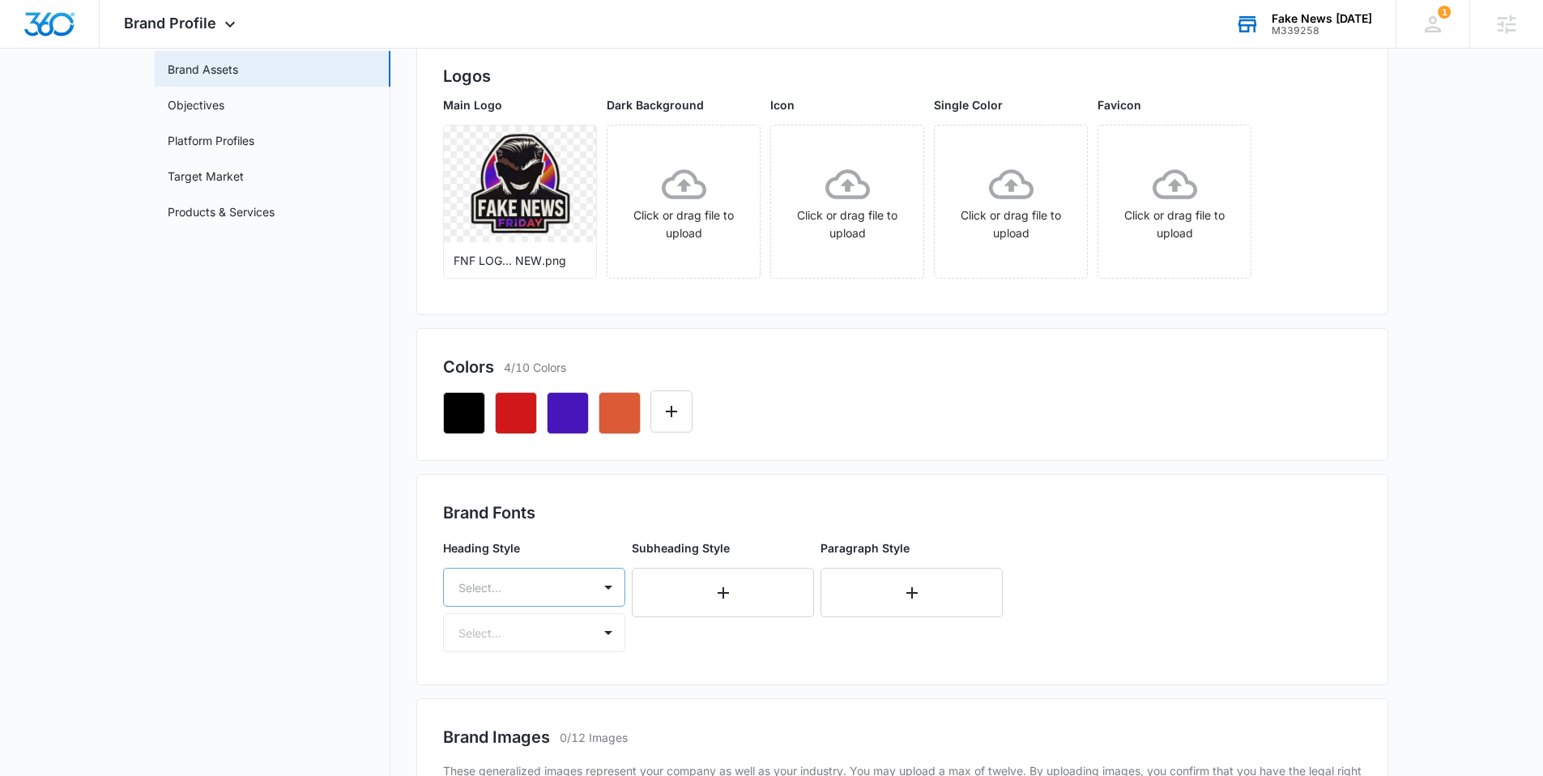
click at [497, 581] on div "Select..." at bounding box center [534, 587] width 182 height 39
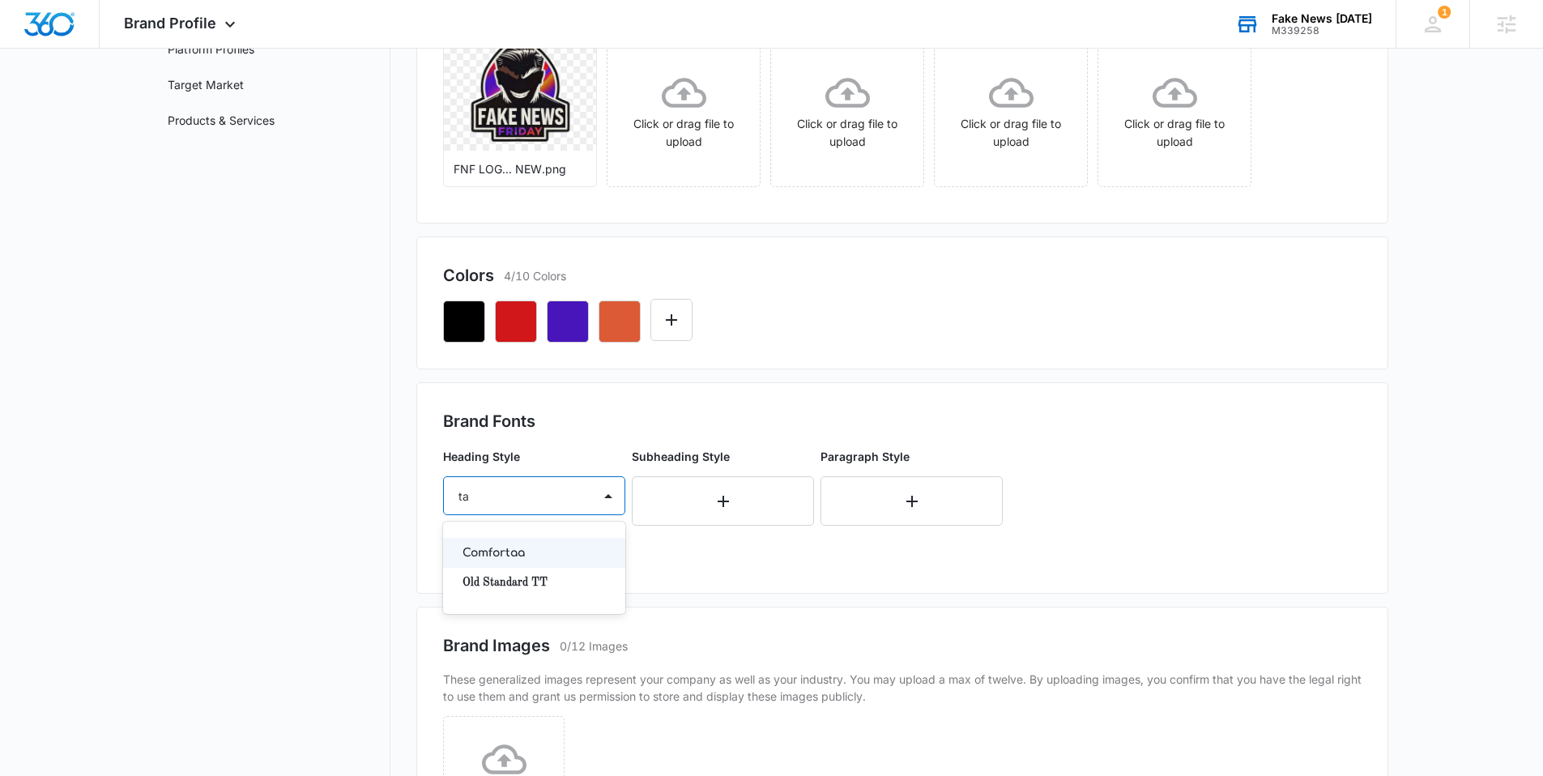
type input "t"
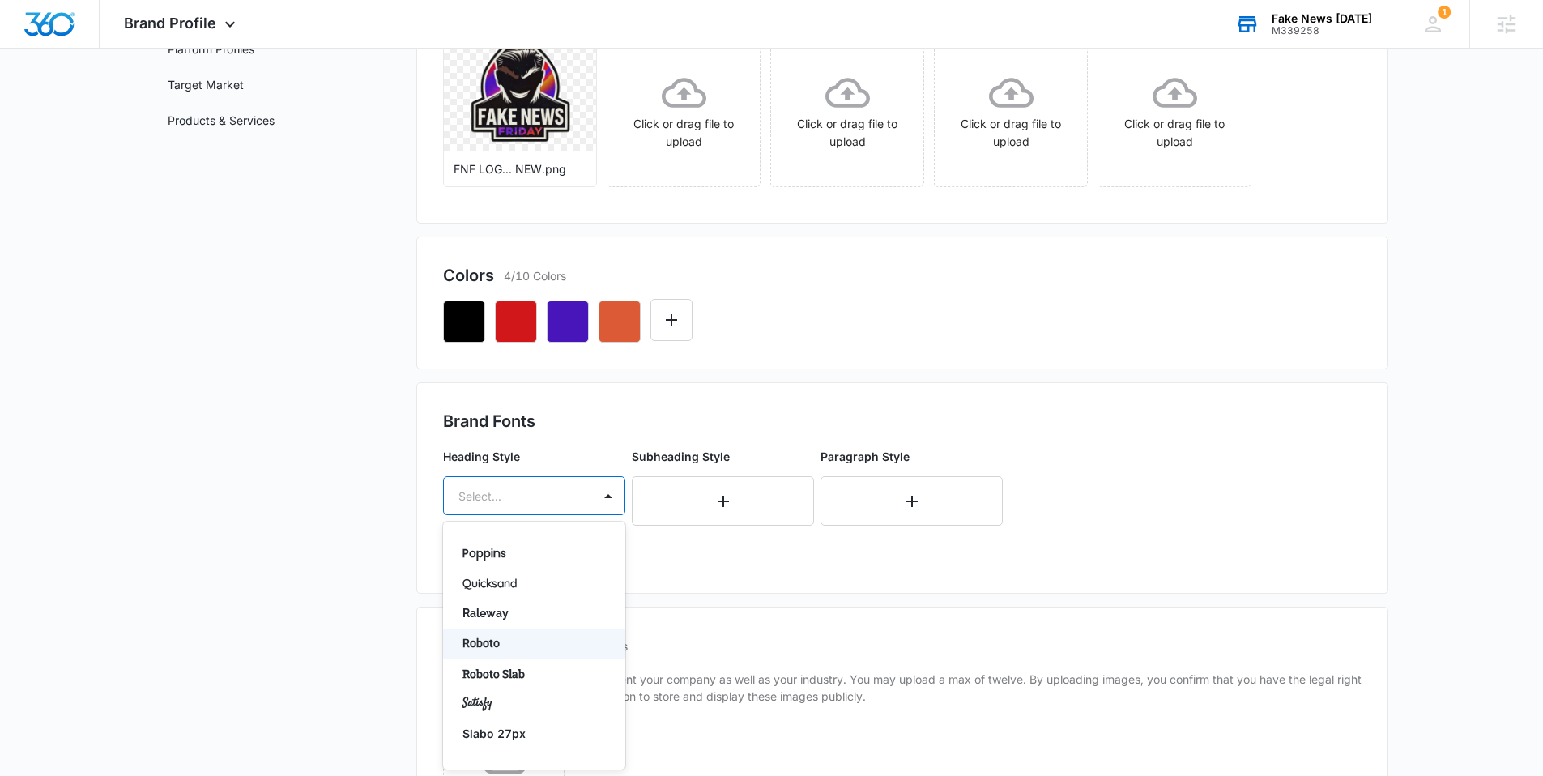
scroll to position [1079, 0]
click at [516, 642] on p "Roboto" at bounding box center [532, 642] width 140 height 17
click at [537, 551] on div at bounding box center [514, 543] width 113 height 20
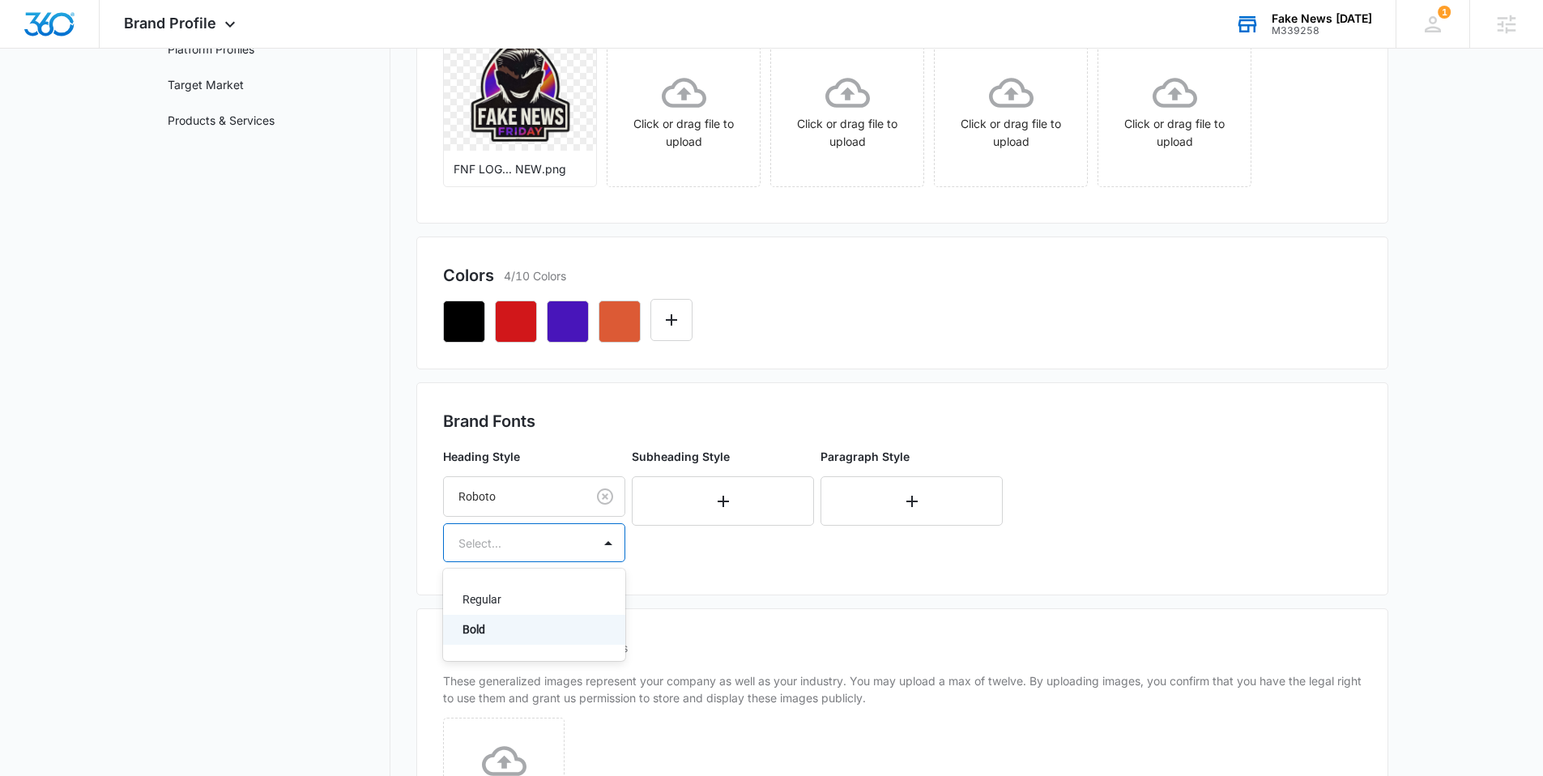
click at [492, 632] on p "Bold" at bounding box center [532, 629] width 140 height 17
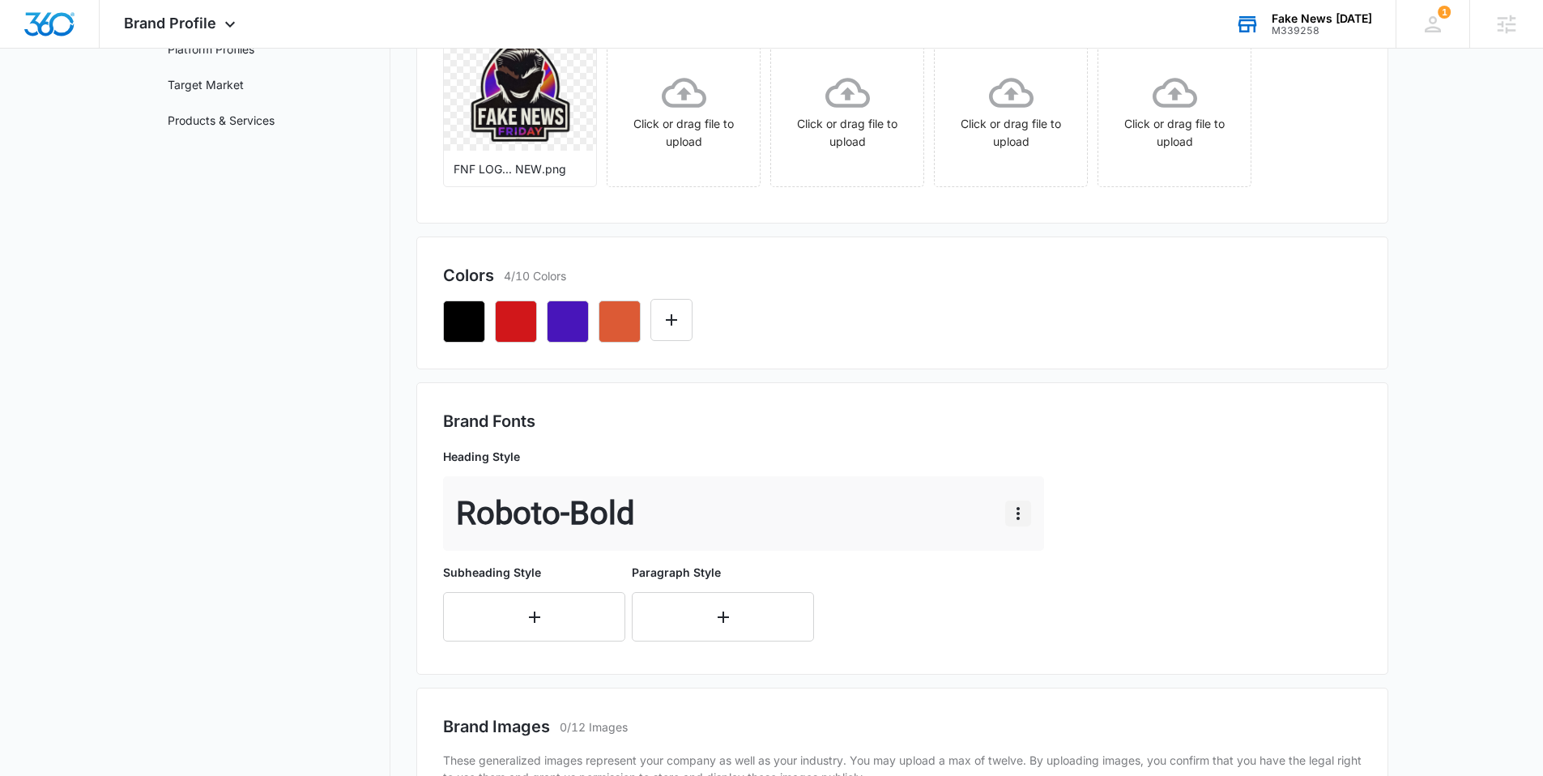
click at [1015, 504] on icon "button" at bounding box center [1017, 513] width 19 height 19
click at [1033, 543] on div "Edit Delete" at bounding box center [1052, 571] width 94 height 76
click at [1037, 558] on div "Heading Style Roboto - Bold Subheading Style Paragraph Style" at bounding box center [746, 544] width 607 height 206
click at [1018, 504] on icon "button" at bounding box center [1017, 513] width 19 height 19
click at [1028, 550] on button "Edit" at bounding box center [1052, 559] width 92 height 24
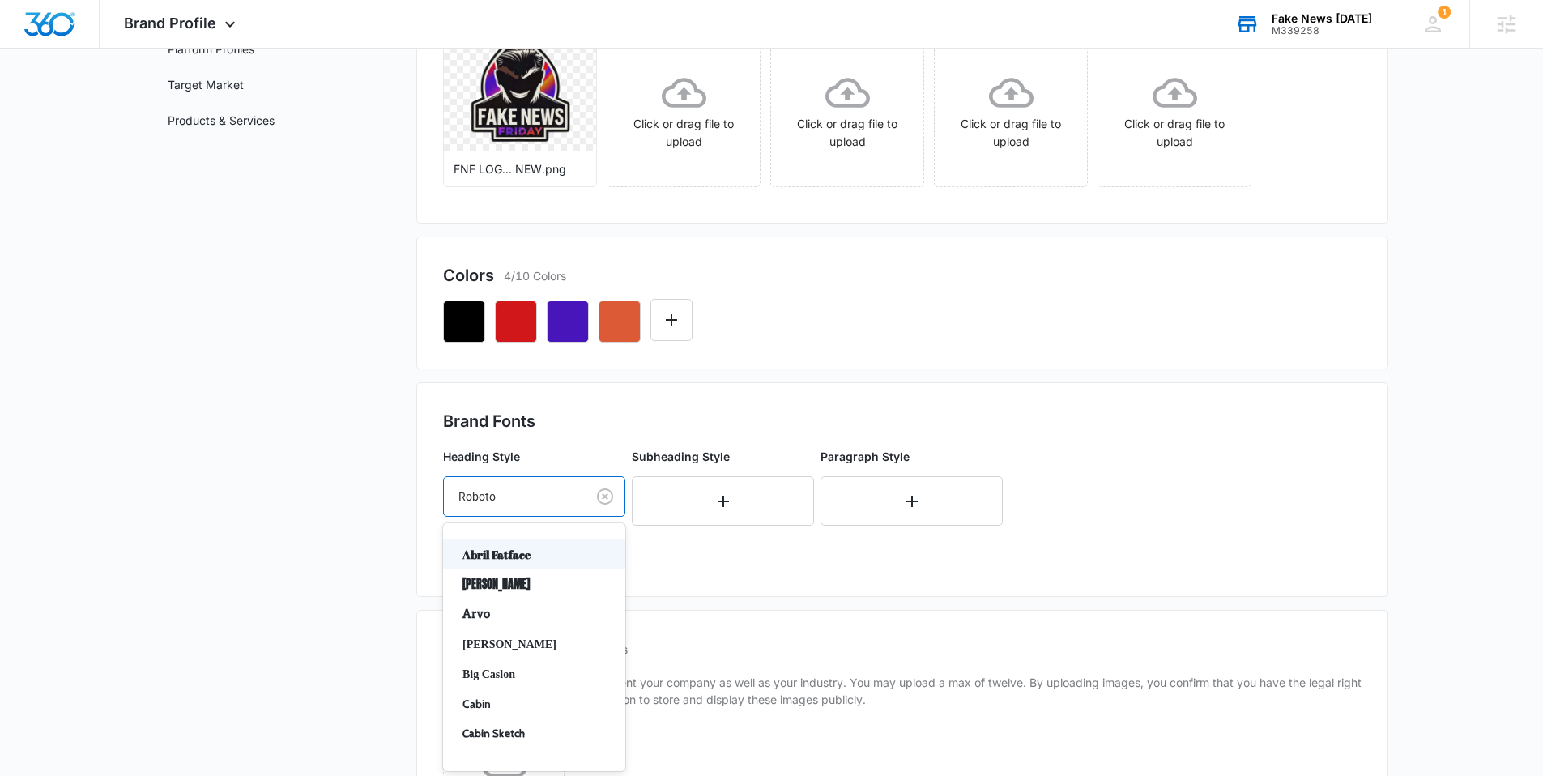
click at [516, 497] on div at bounding box center [511, 497] width 106 height 20
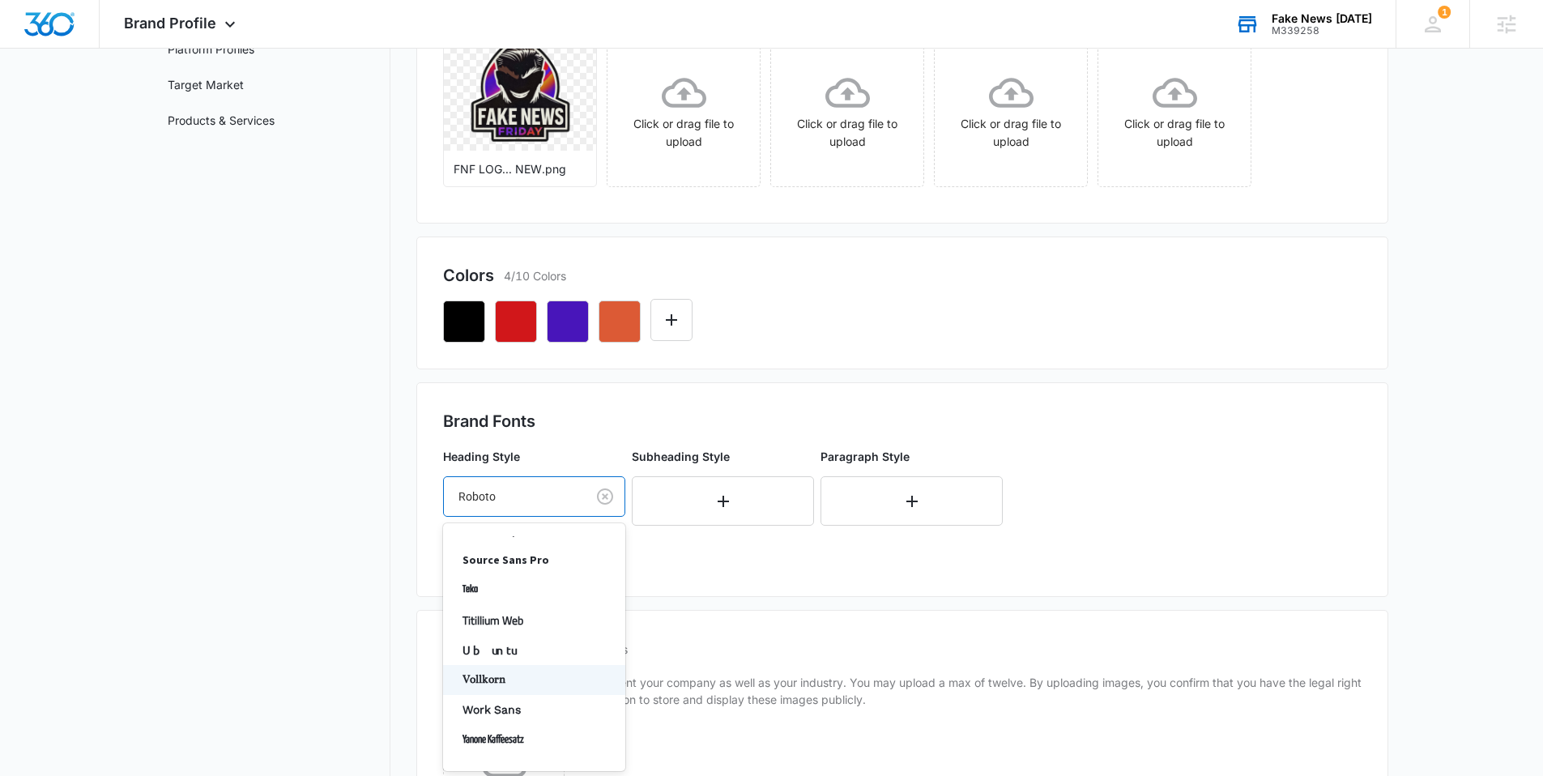
click at [504, 672] on p "Vollkorn" at bounding box center [532, 679] width 140 height 17
click at [521, 534] on div at bounding box center [514, 543] width 113 height 20
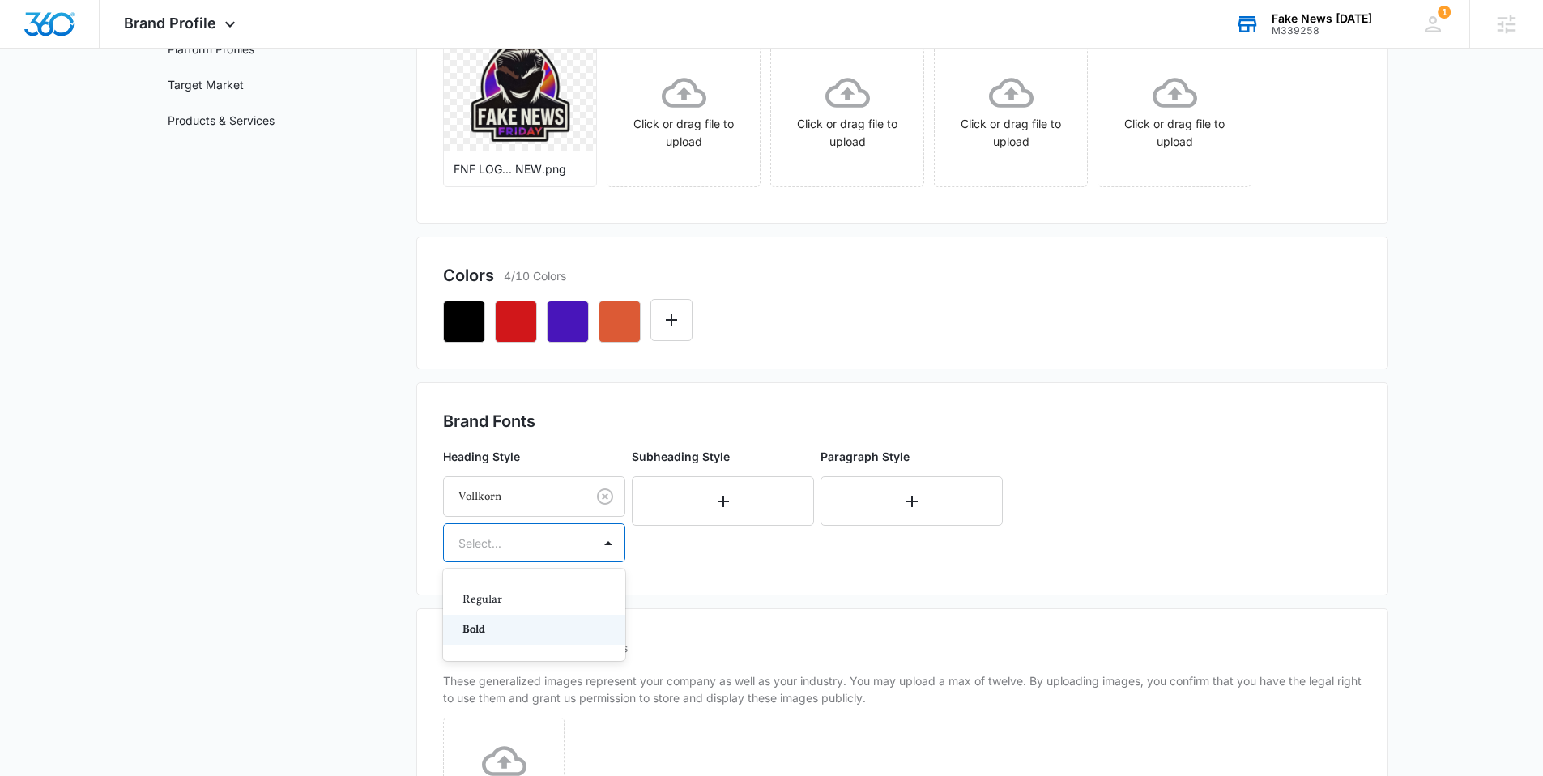
click at [480, 624] on p "Bold" at bounding box center [532, 629] width 140 height 17
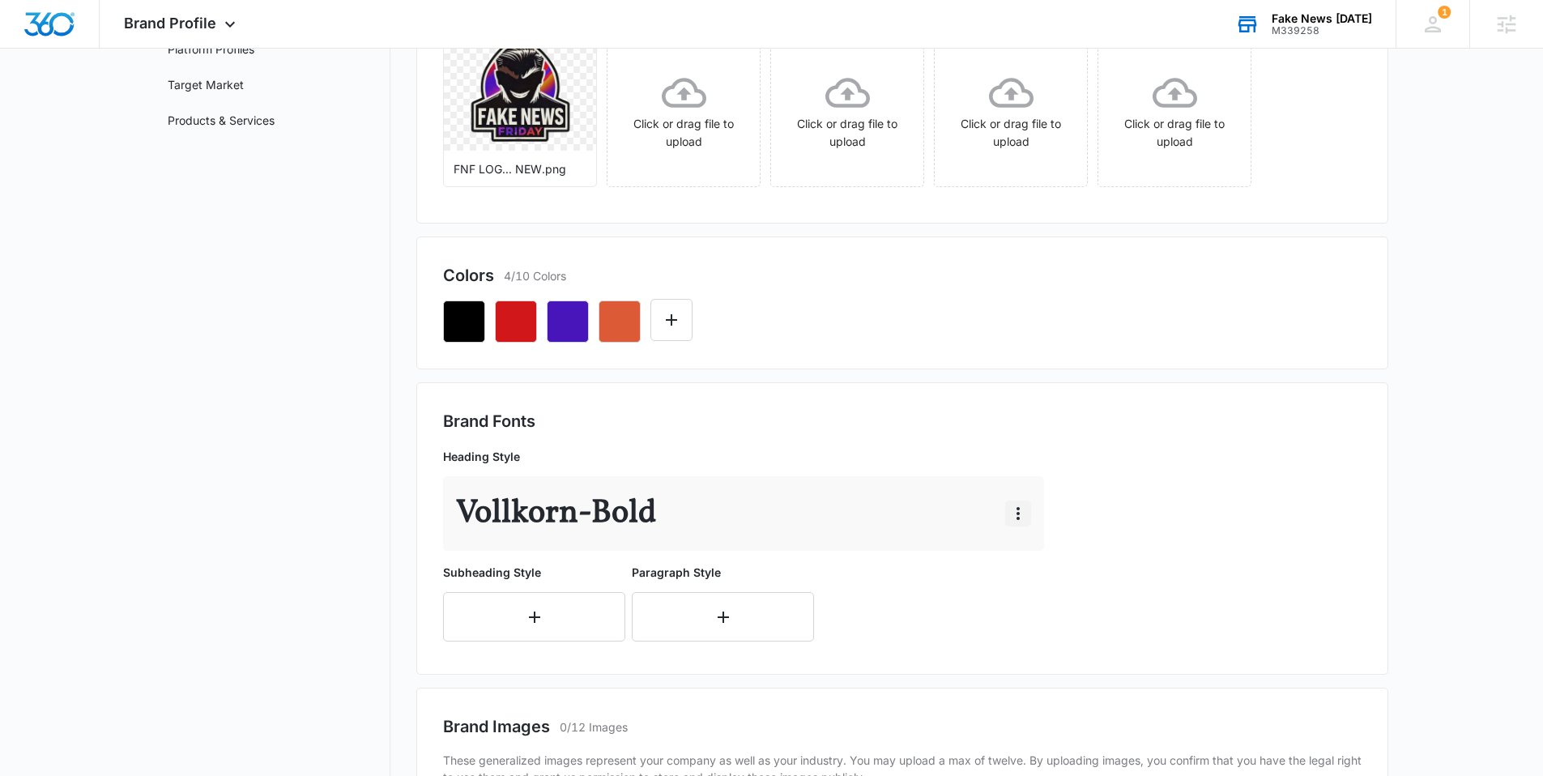
click at [1011, 509] on icon "button" at bounding box center [1017, 513] width 19 height 19
click at [1054, 562] on div "Edit" at bounding box center [1042, 558] width 34 height 11
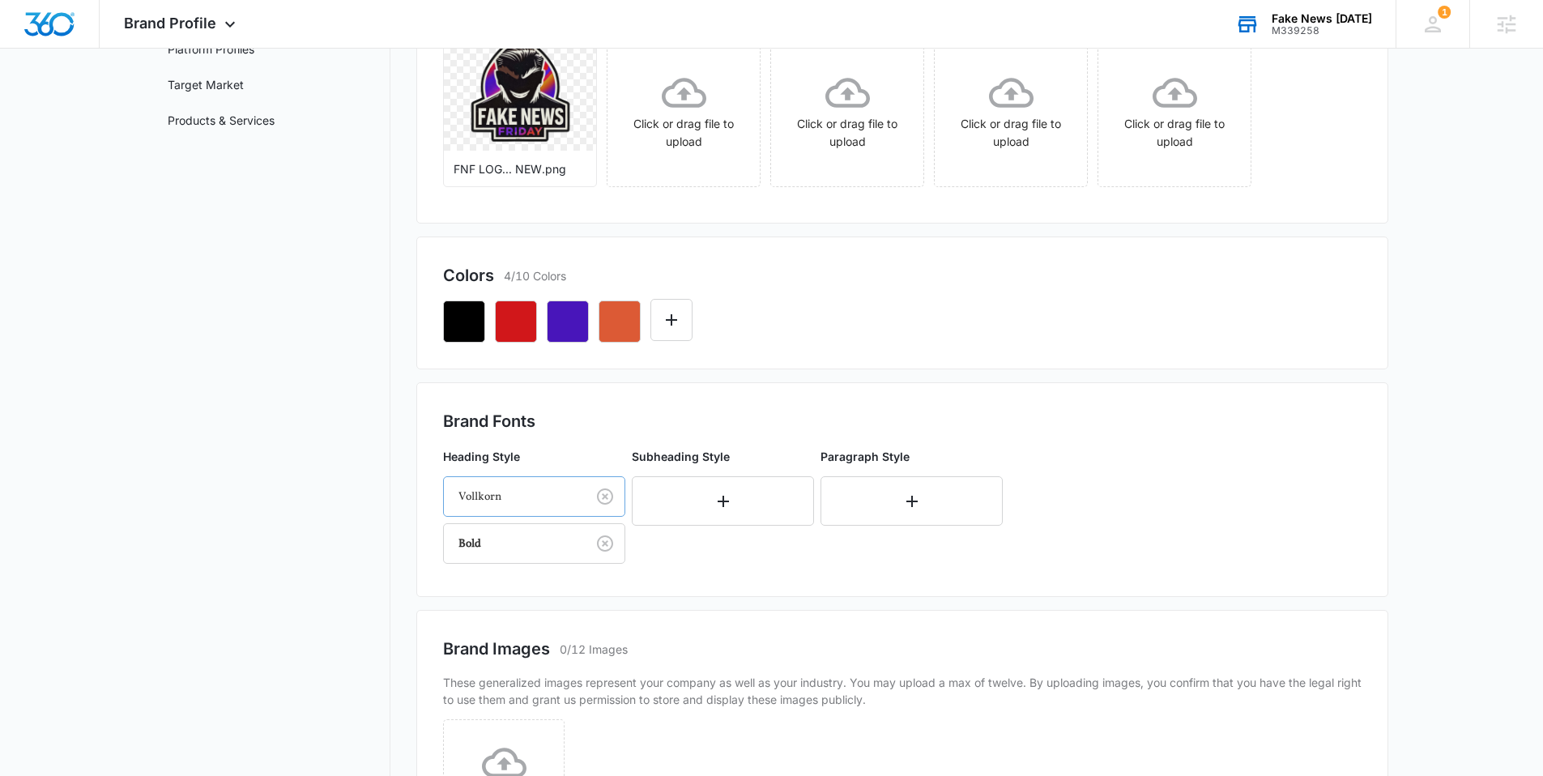
click at [543, 497] on div at bounding box center [511, 497] width 106 height 20
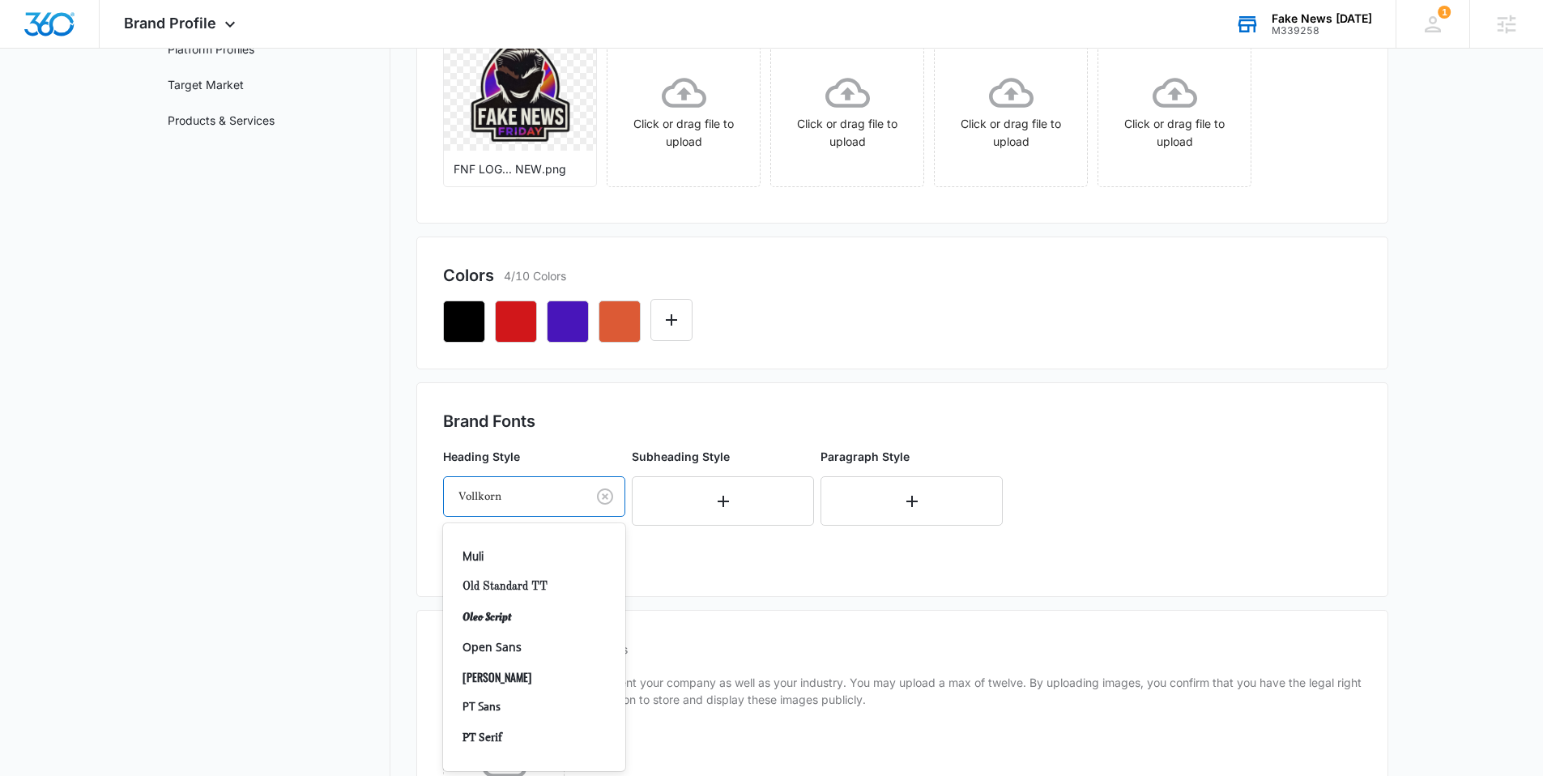
scroll to position [739, 0]
click at [536, 590] on p "Old Standard TT" at bounding box center [532, 594] width 140 height 17
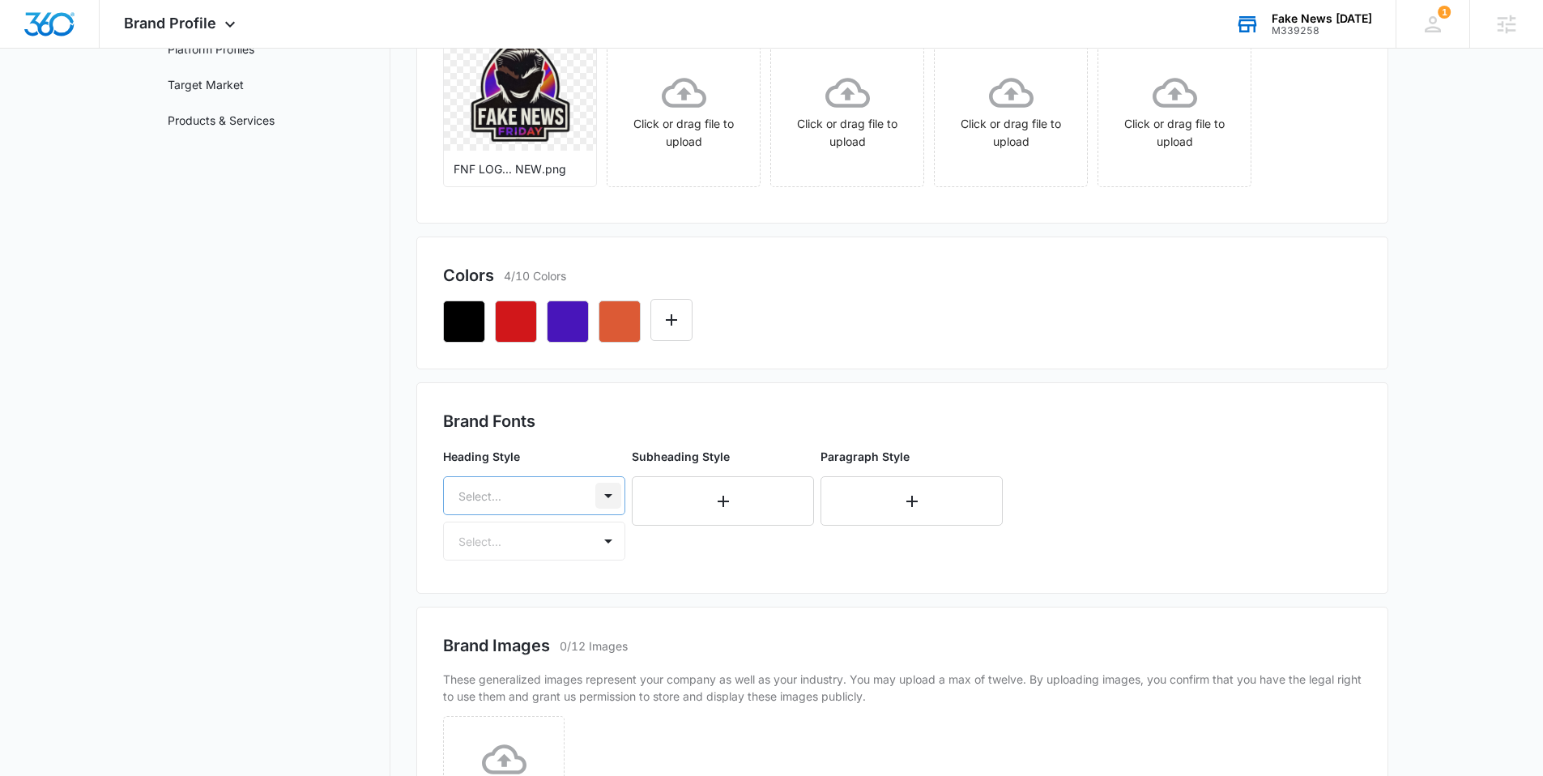
click at [603, 498] on div at bounding box center [608, 496] width 26 height 26
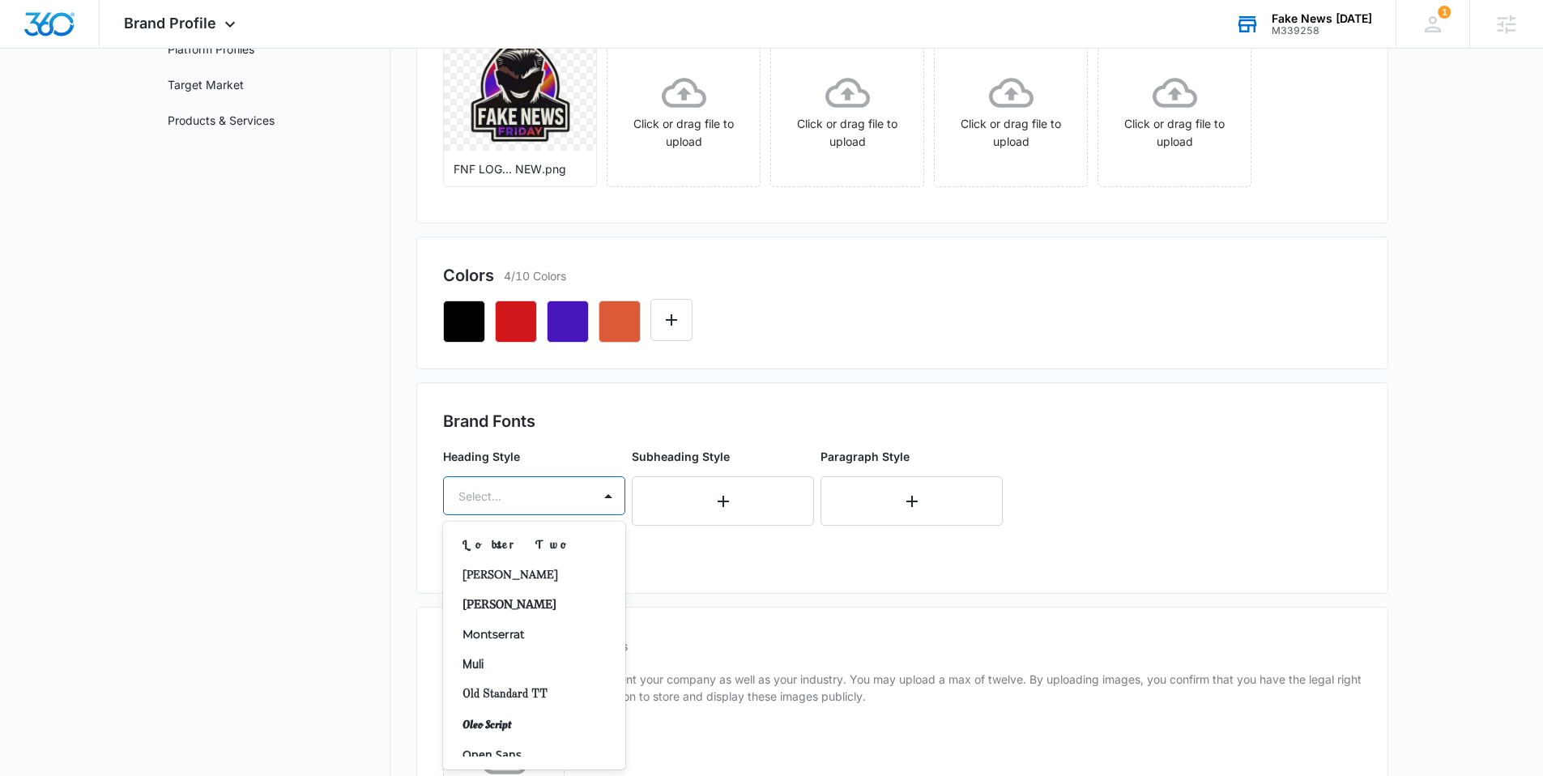
scroll to position [642, 0]
click at [545, 608] on div "Merriweather" at bounding box center [534, 600] width 182 height 30
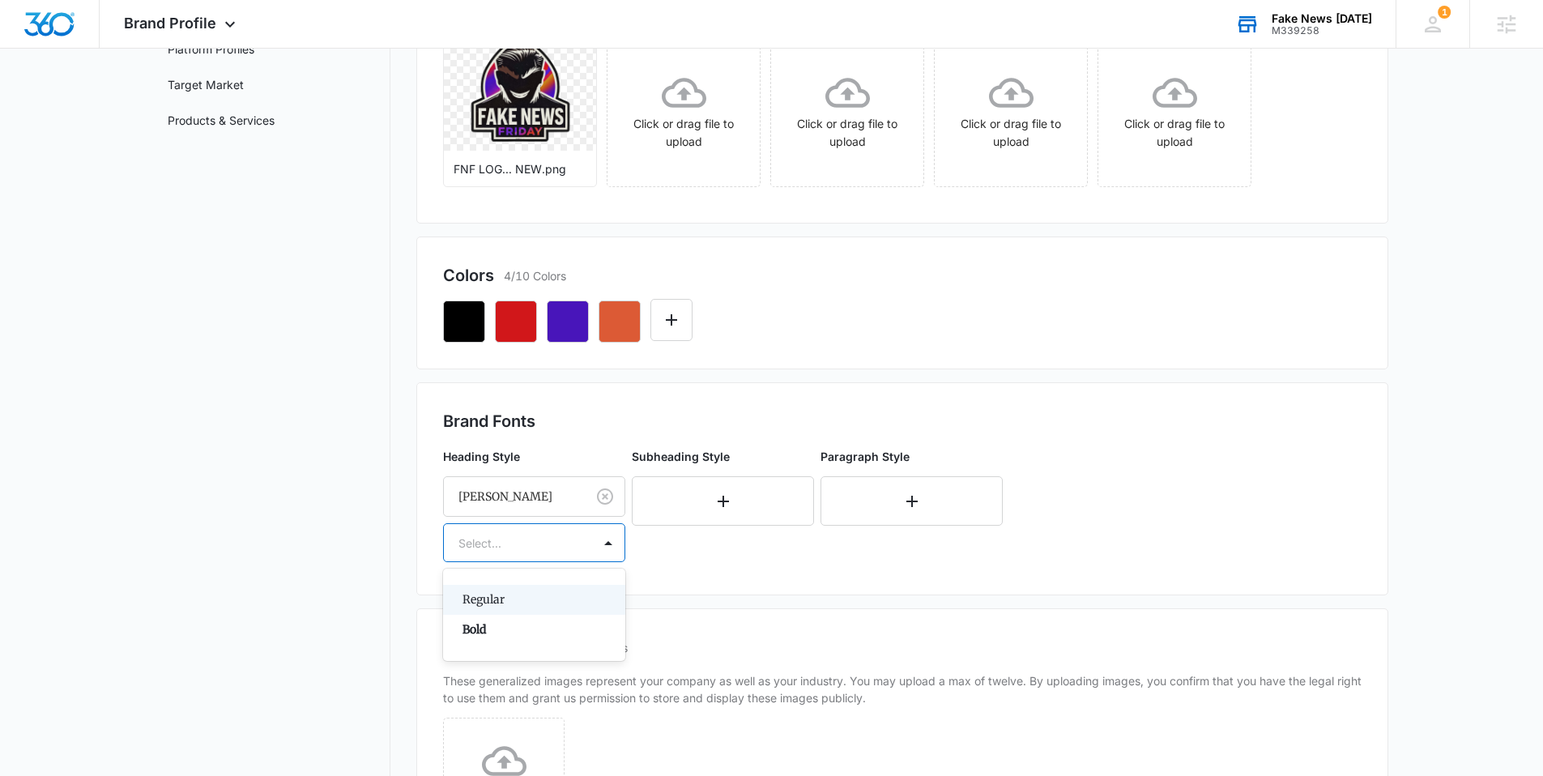
click at [548, 554] on div "Select..." at bounding box center [518, 543] width 148 height 36
click at [486, 625] on p "Bold" at bounding box center [532, 629] width 140 height 17
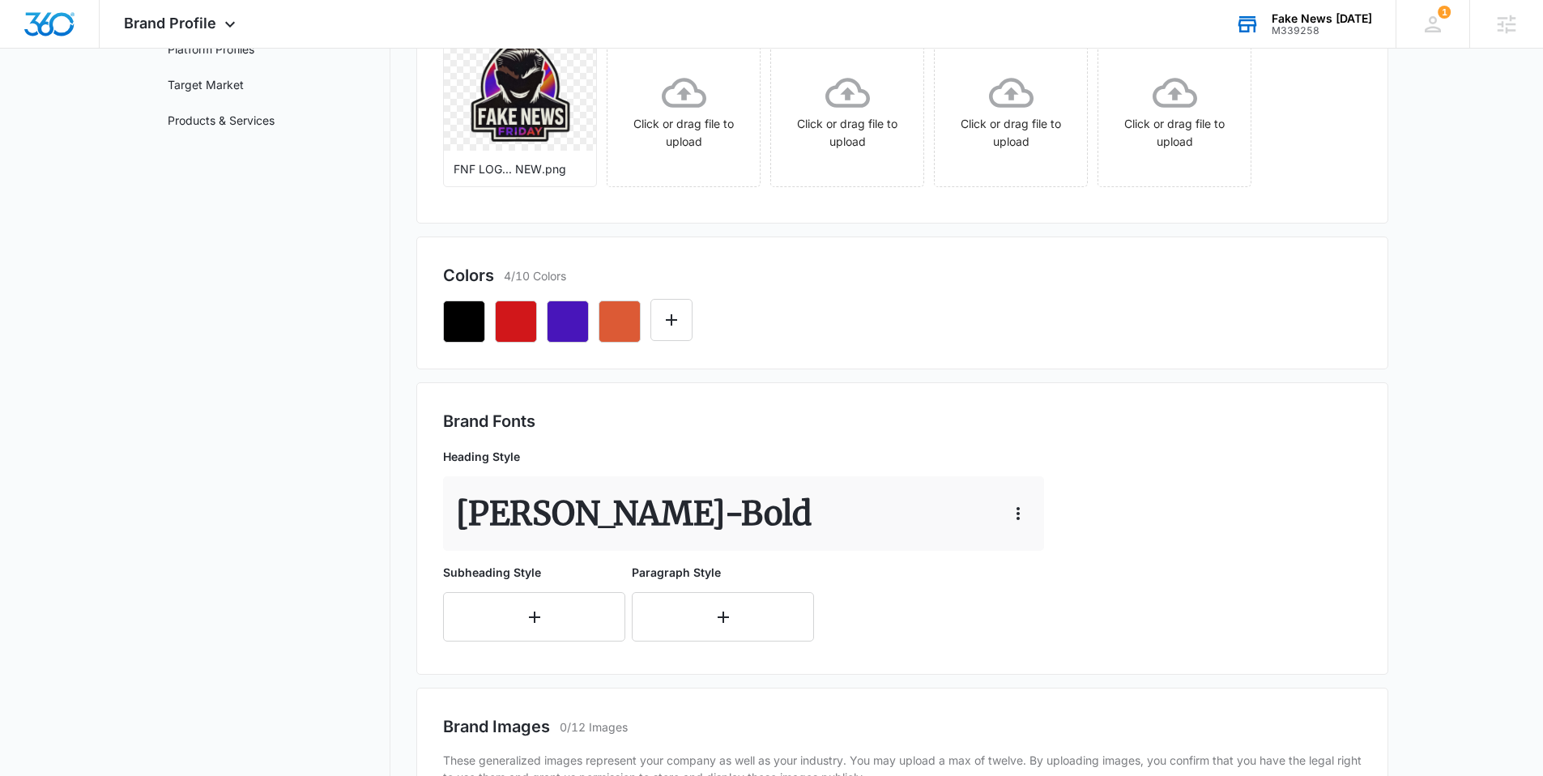
click at [364, 434] on nav "Brand Profile Getting Started Overview Brand Assets Objectives Platform Profile…" at bounding box center [273, 486] width 236 height 1270
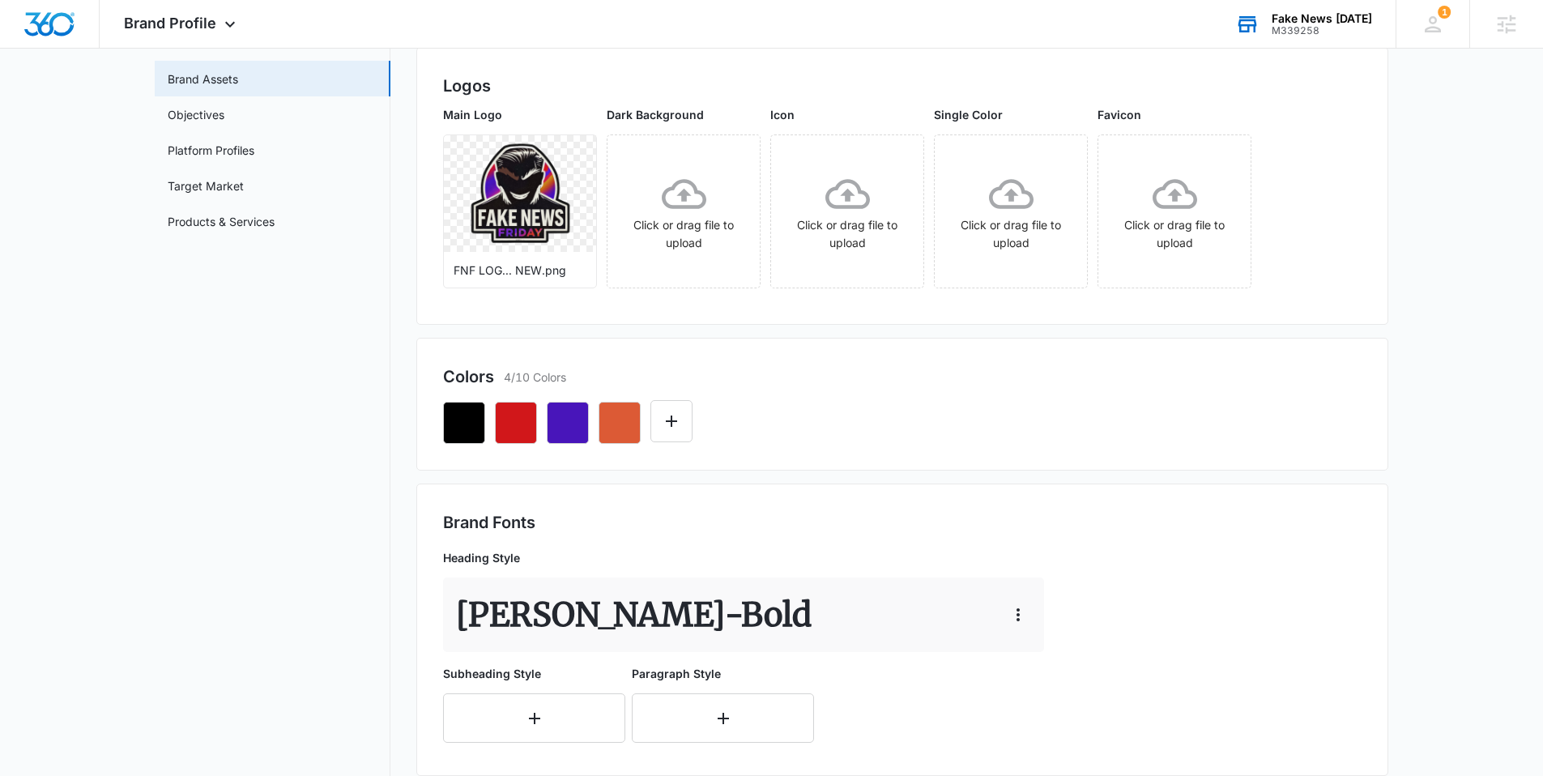
scroll to position [0, 0]
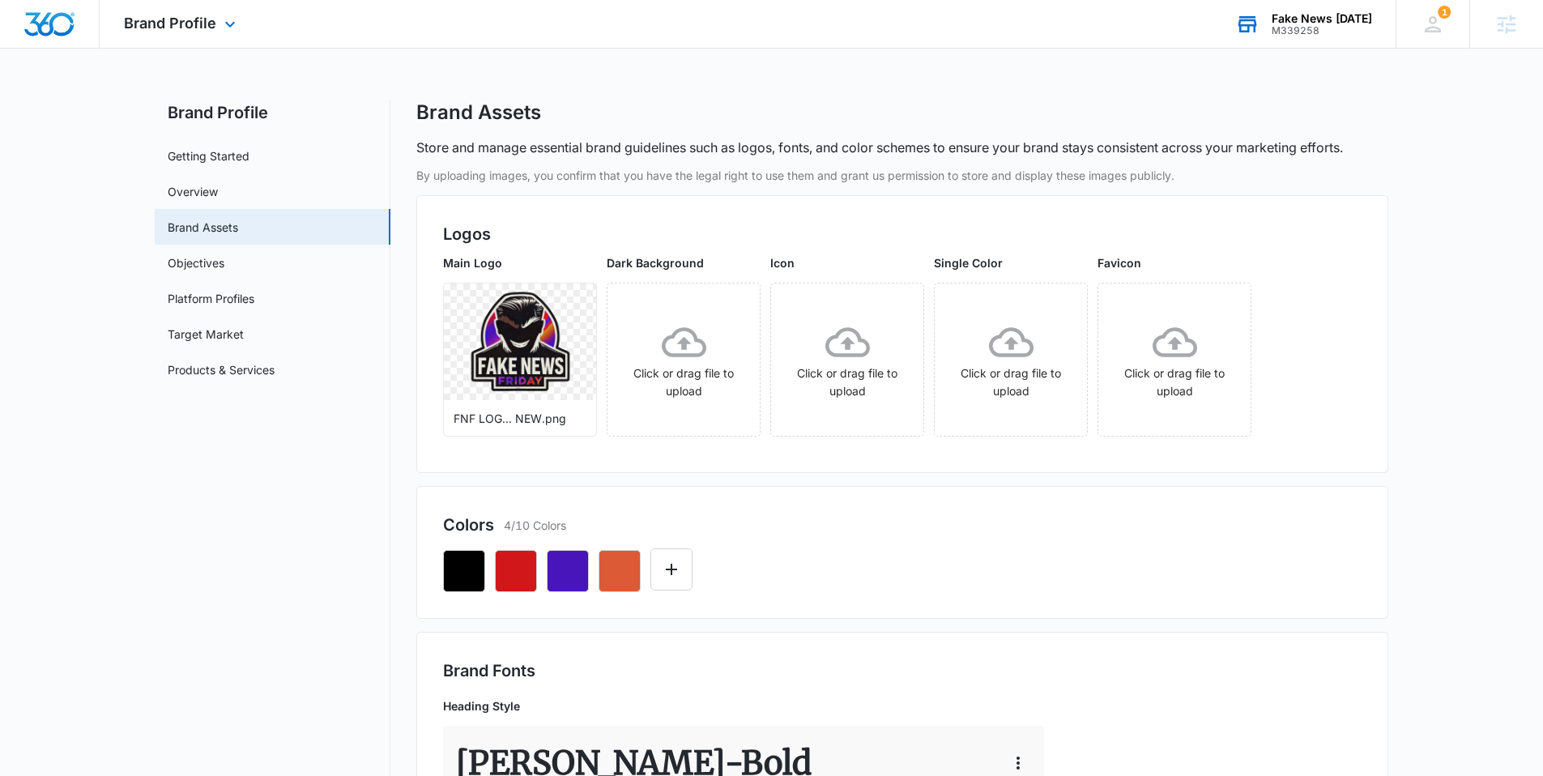
click at [45, 19] on img "Dashboard" at bounding box center [49, 24] width 52 height 24
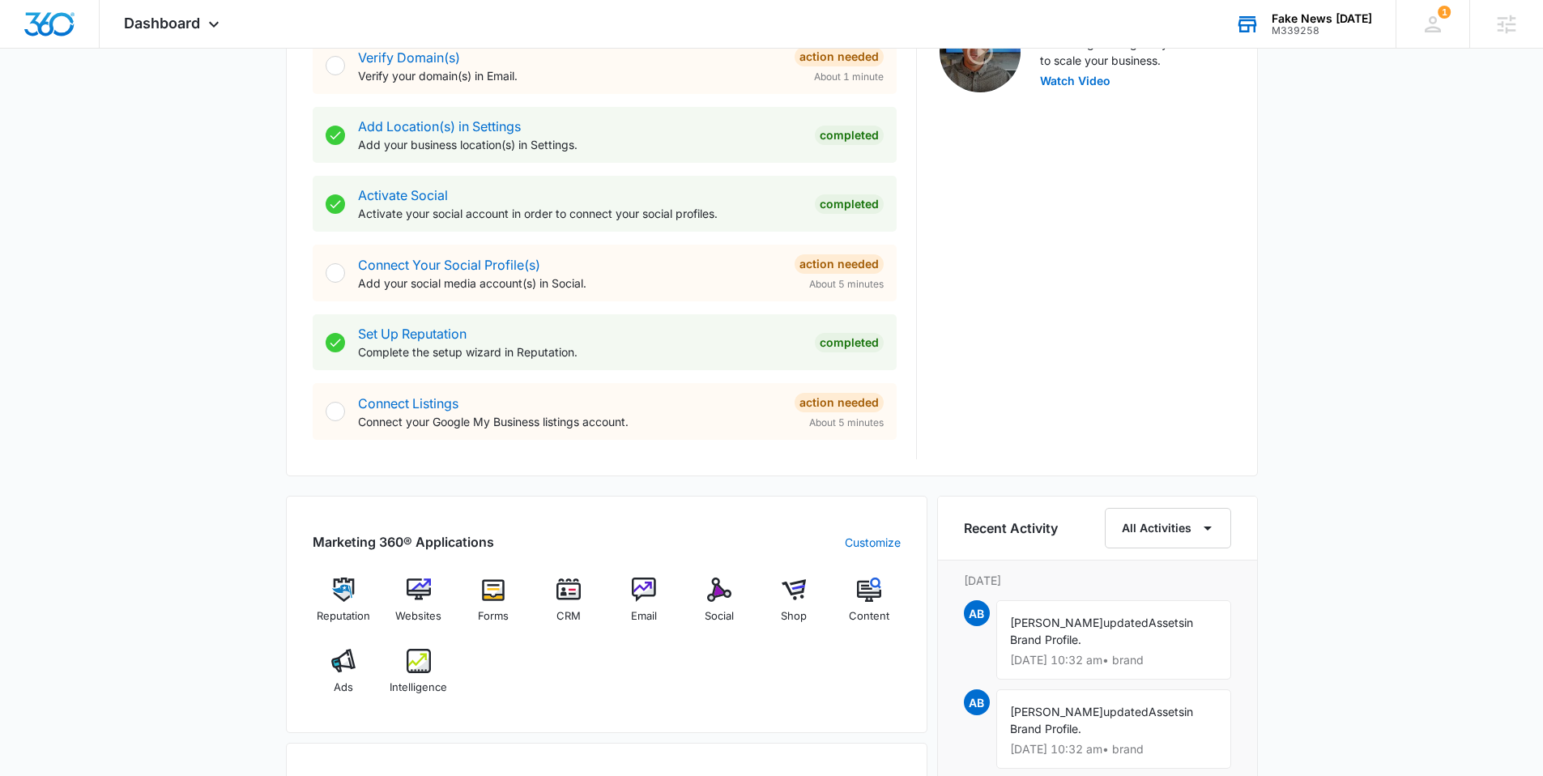
scroll to position [563, 0]
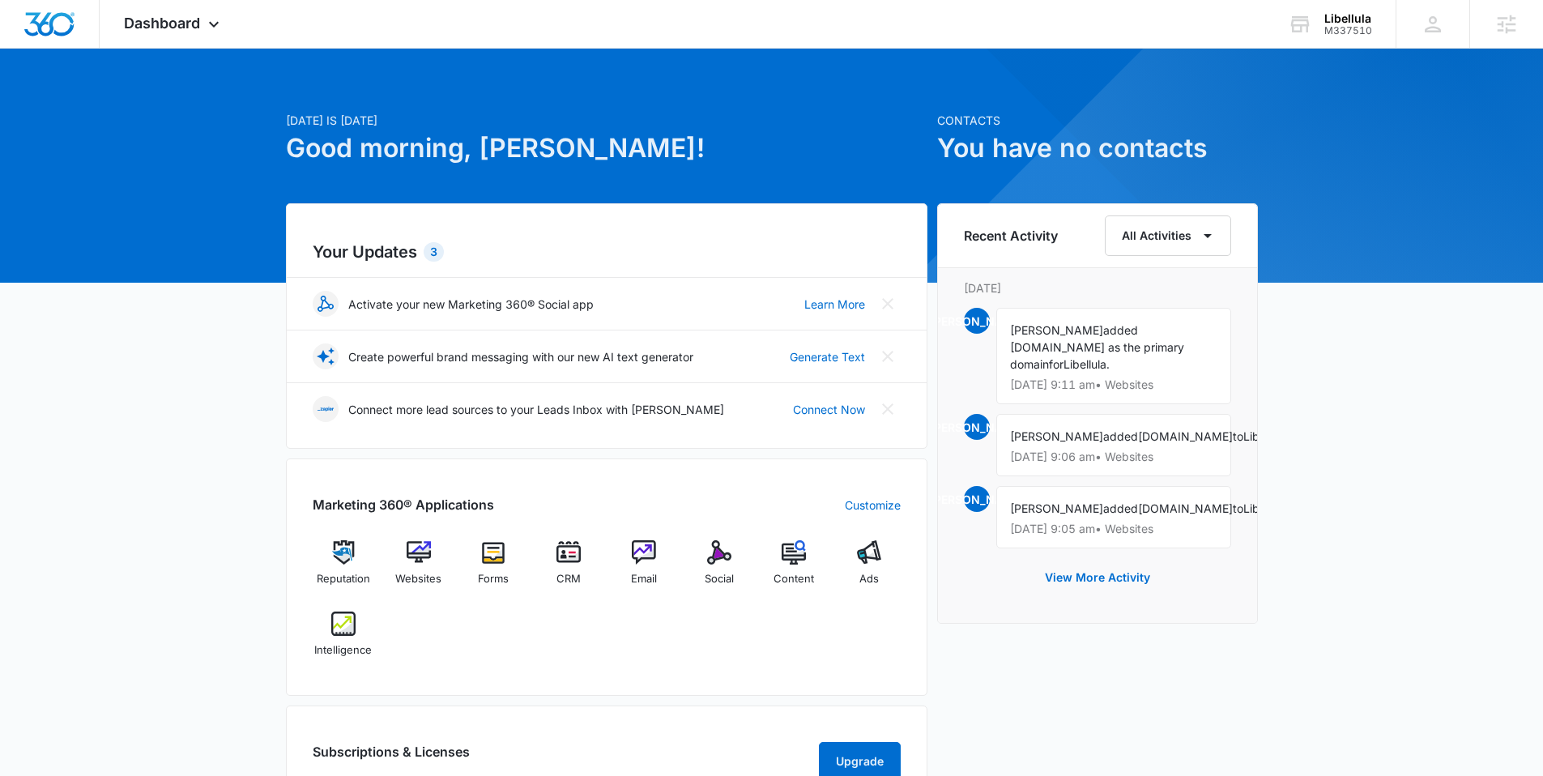
scroll to position [21, 0]
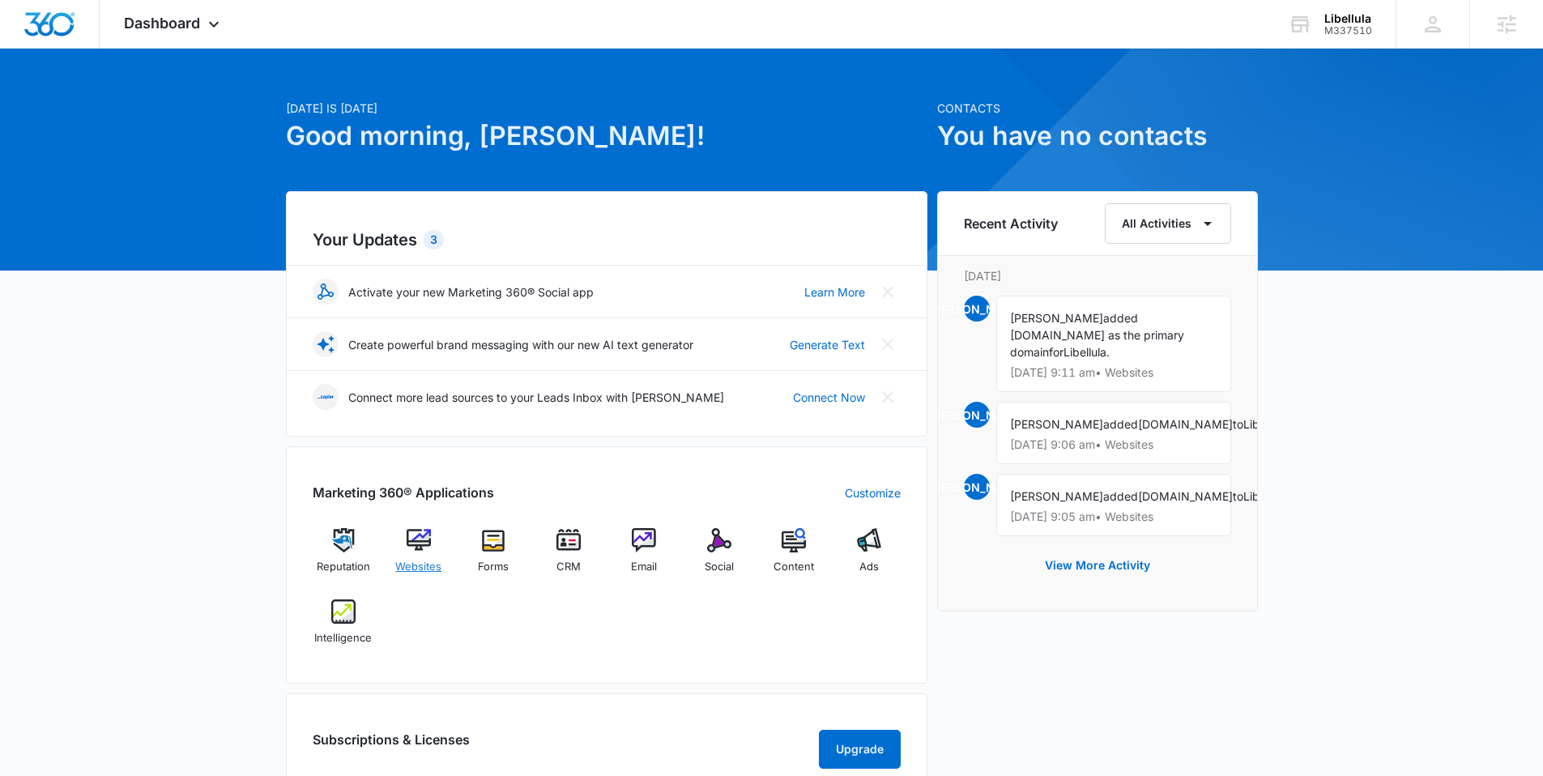
click at [417, 556] on div "Websites" at bounding box center [418, 557] width 62 height 58
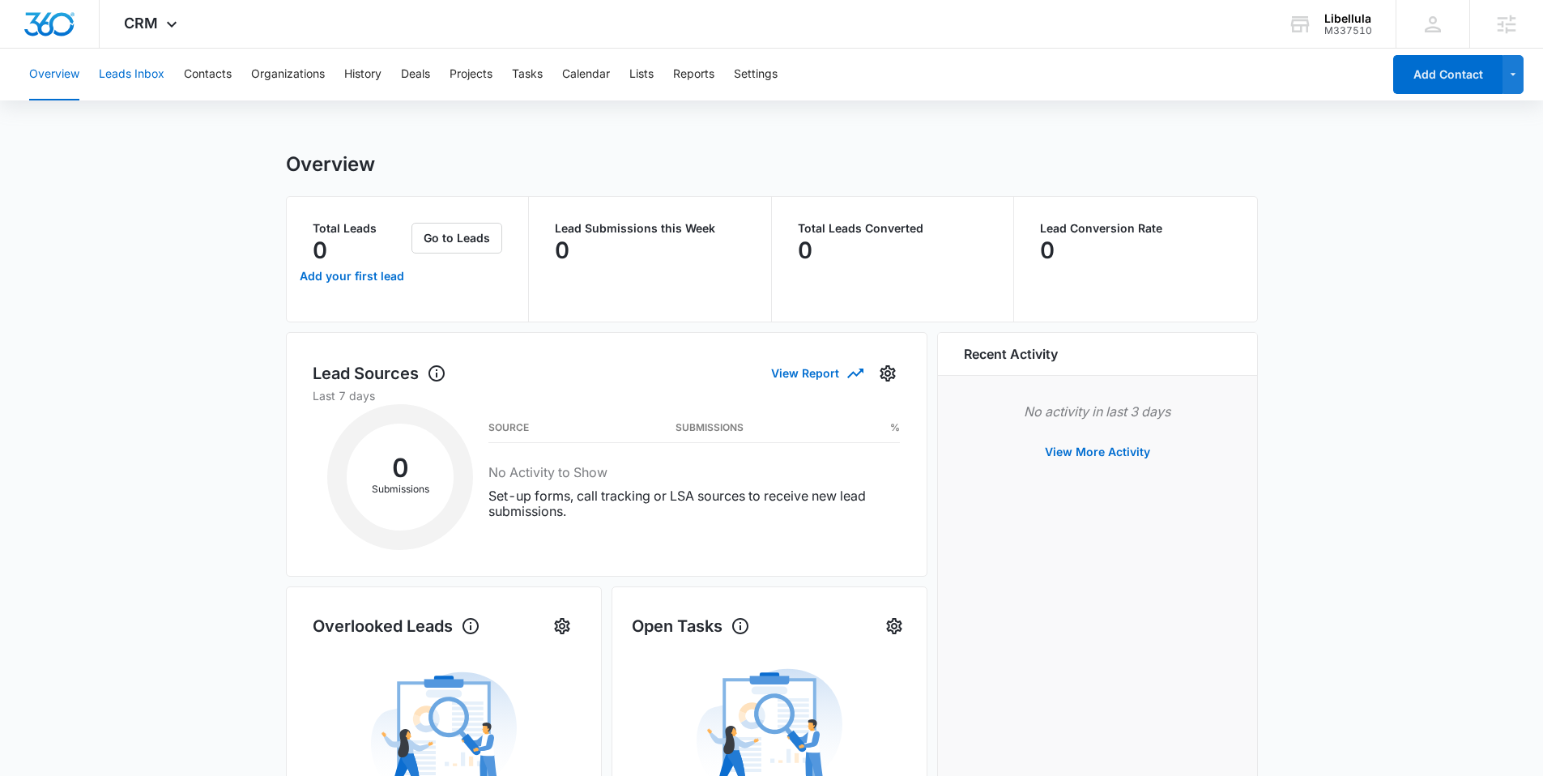
click at [155, 70] on button "Leads Inbox" at bounding box center [132, 75] width 66 height 52
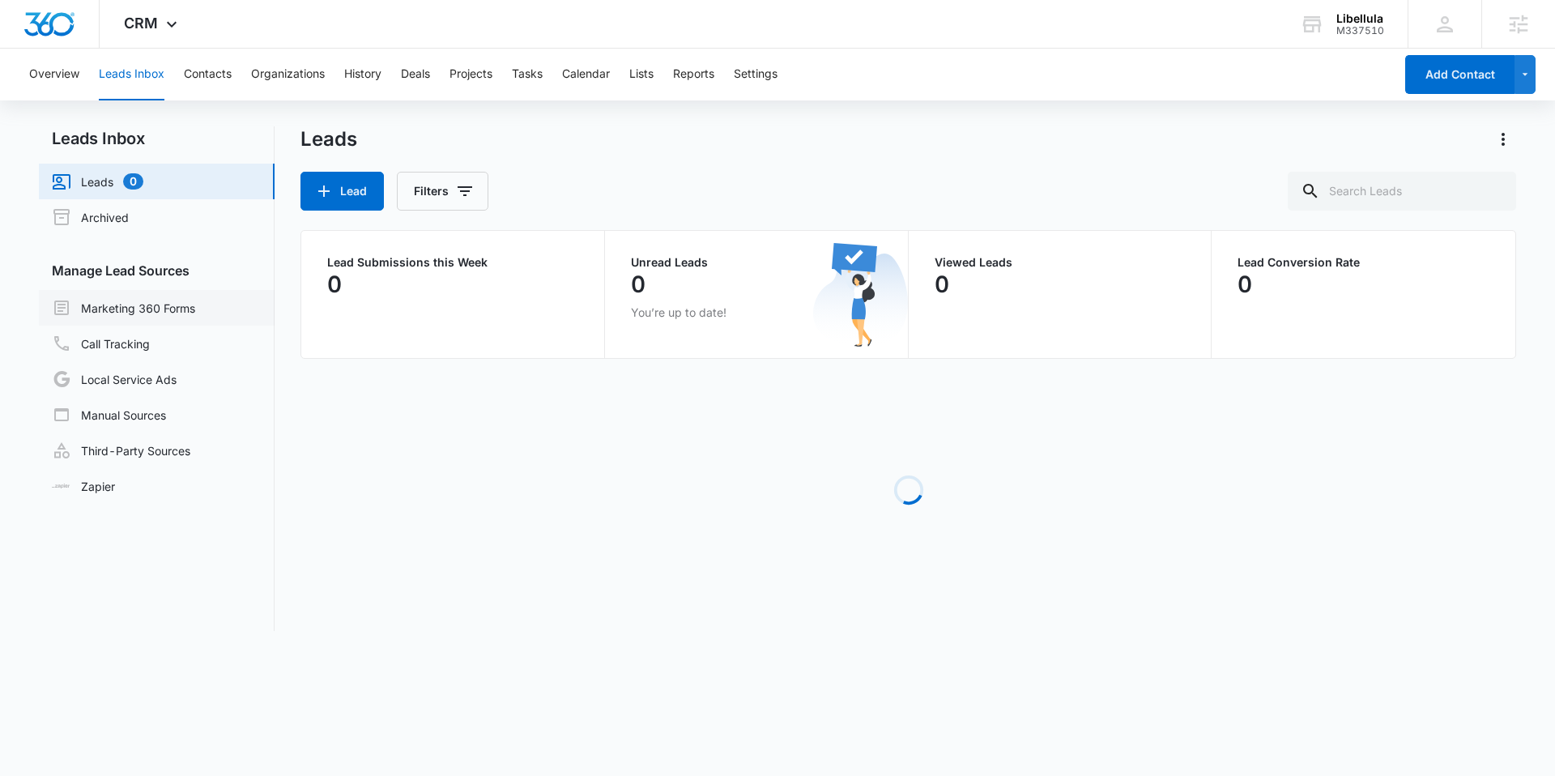
click at [151, 307] on link "Marketing 360 Forms" at bounding box center [123, 307] width 143 height 19
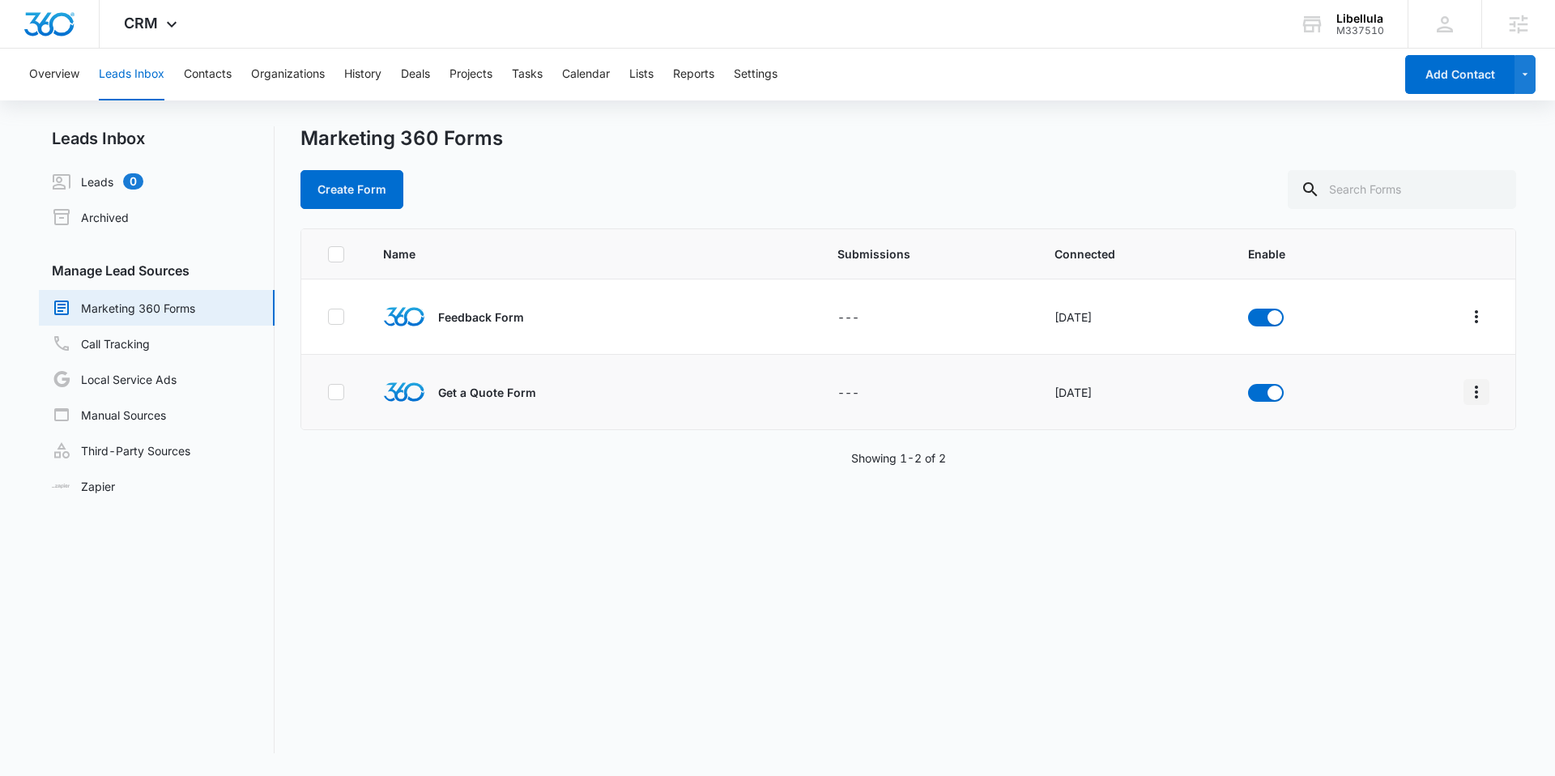
click at [1466, 382] on icon "Overflow Menu" at bounding box center [1475, 391] width 19 height 19
click at [1411, 484] on div "Field Mapping" at bounding box center [1392, 485] width 92 height 11
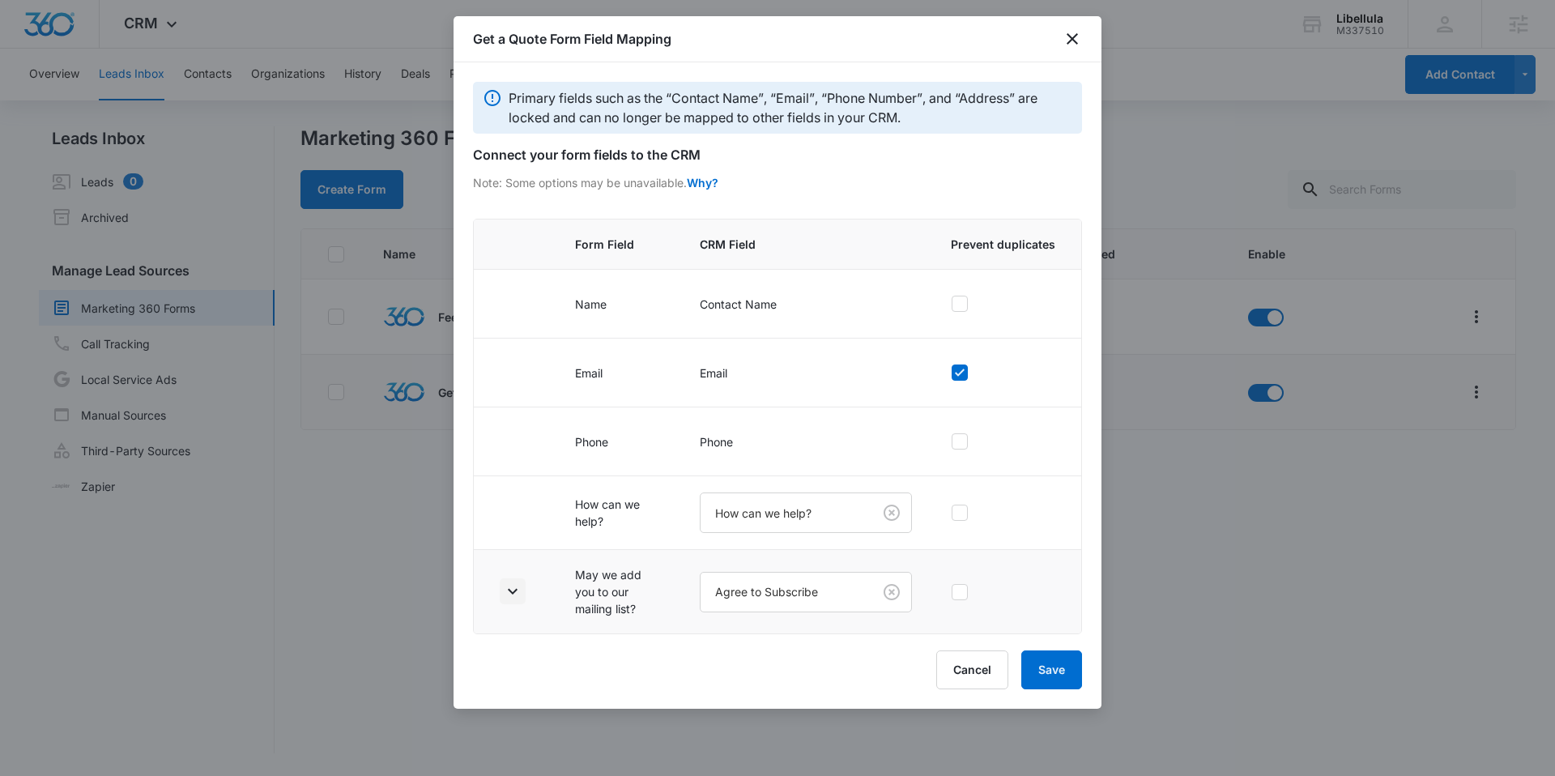
click at [513, 589] on icon "button" at bounding box center [512, 590] width 19 height 19
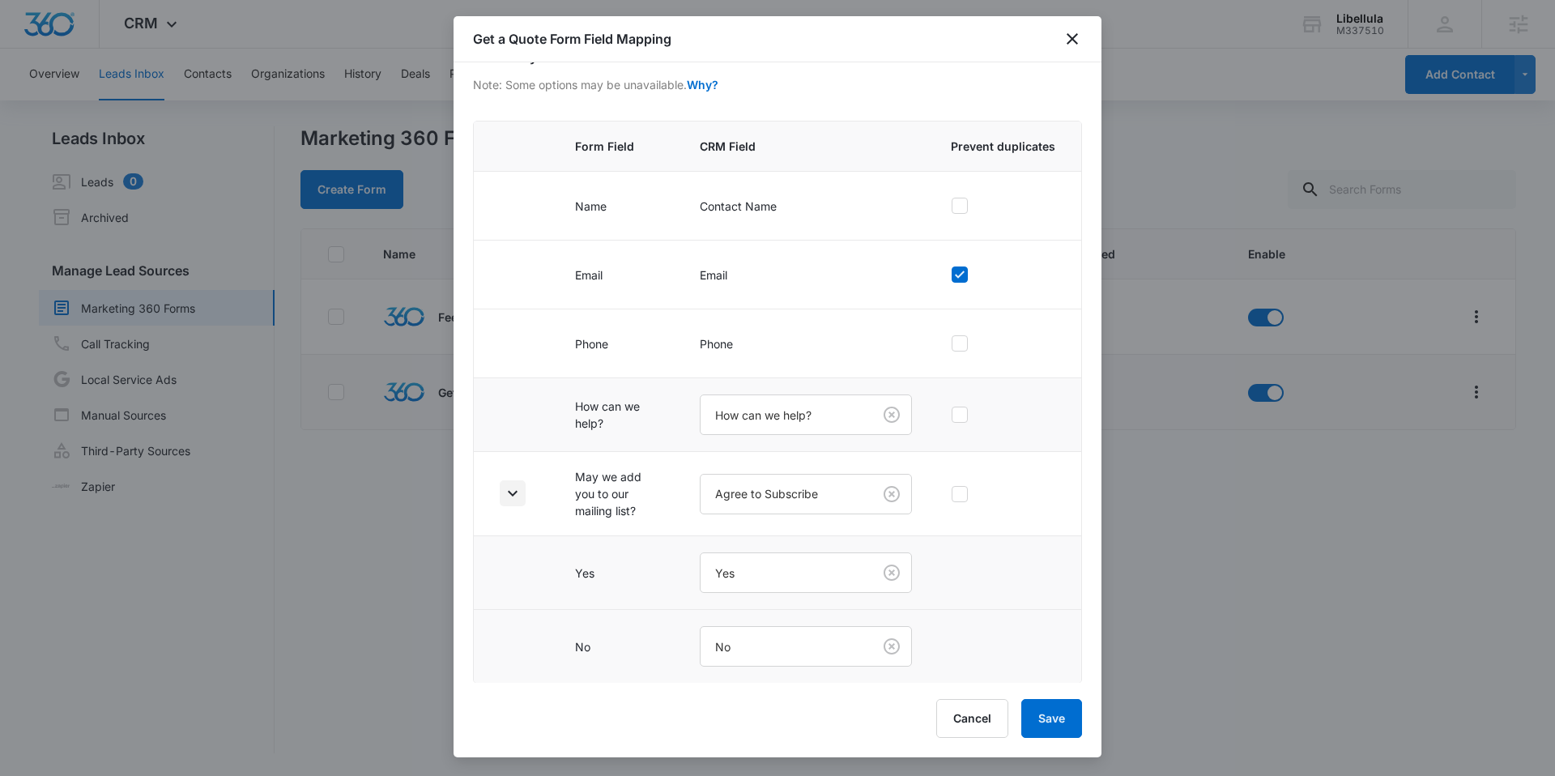
scroll to position [99, 0]
click at [1084, 32] on div "Get a Quote Form Field Mapping" at bounding box center [777, 39] width 648 height 46
click at [1072, 43] on icon "close" at bounding box center [1071, 38] width 19 height 19
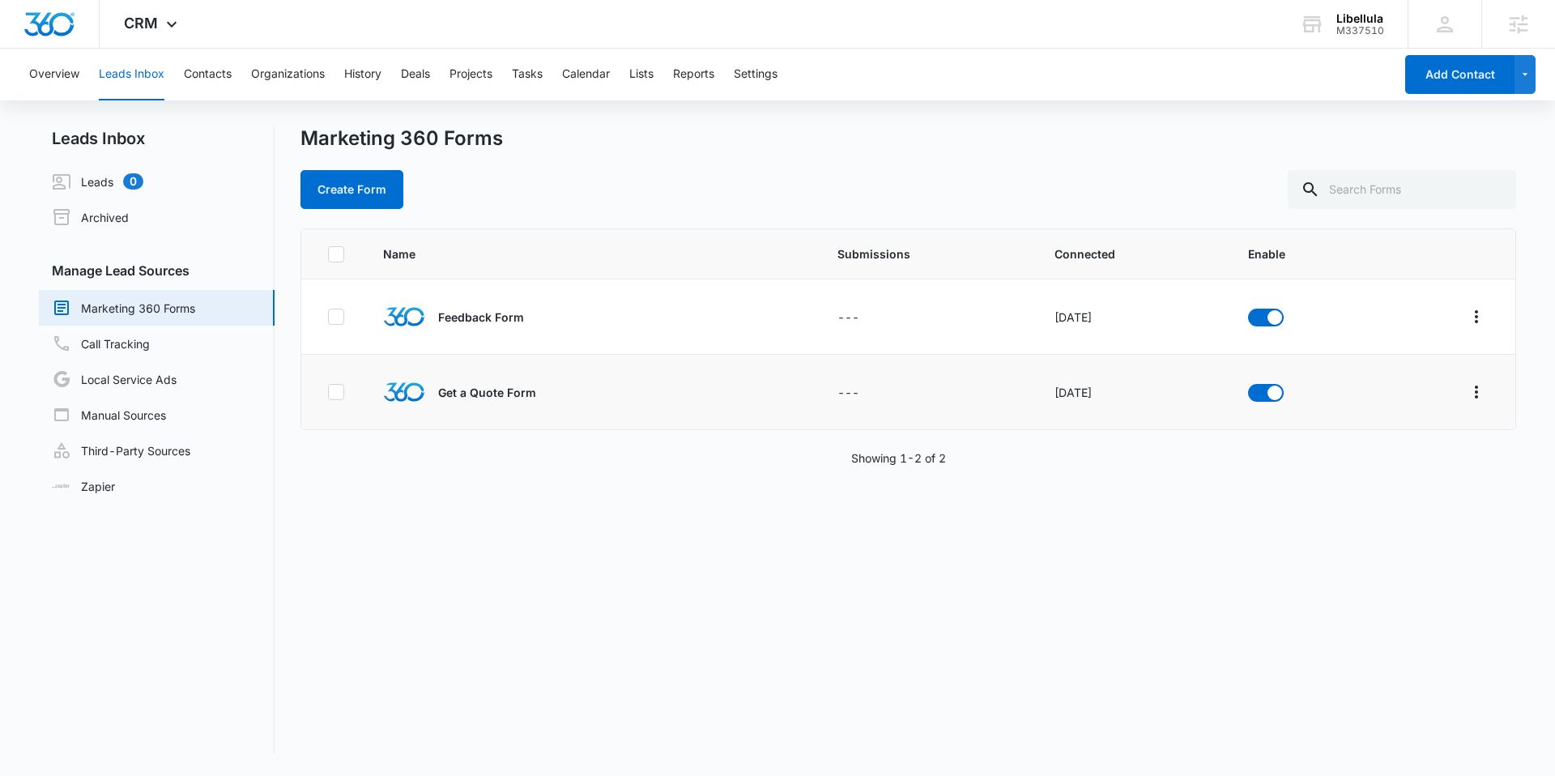
click at [665, 81] on div "Overview Leads Inbox Contacts Organizations History Deals Projects Tasks Calend…" at bounding box center [706, 75] width 1374 height 52
click at [652, 84] on button "Lists" at bounding box center [641, 75] width 24 height 52
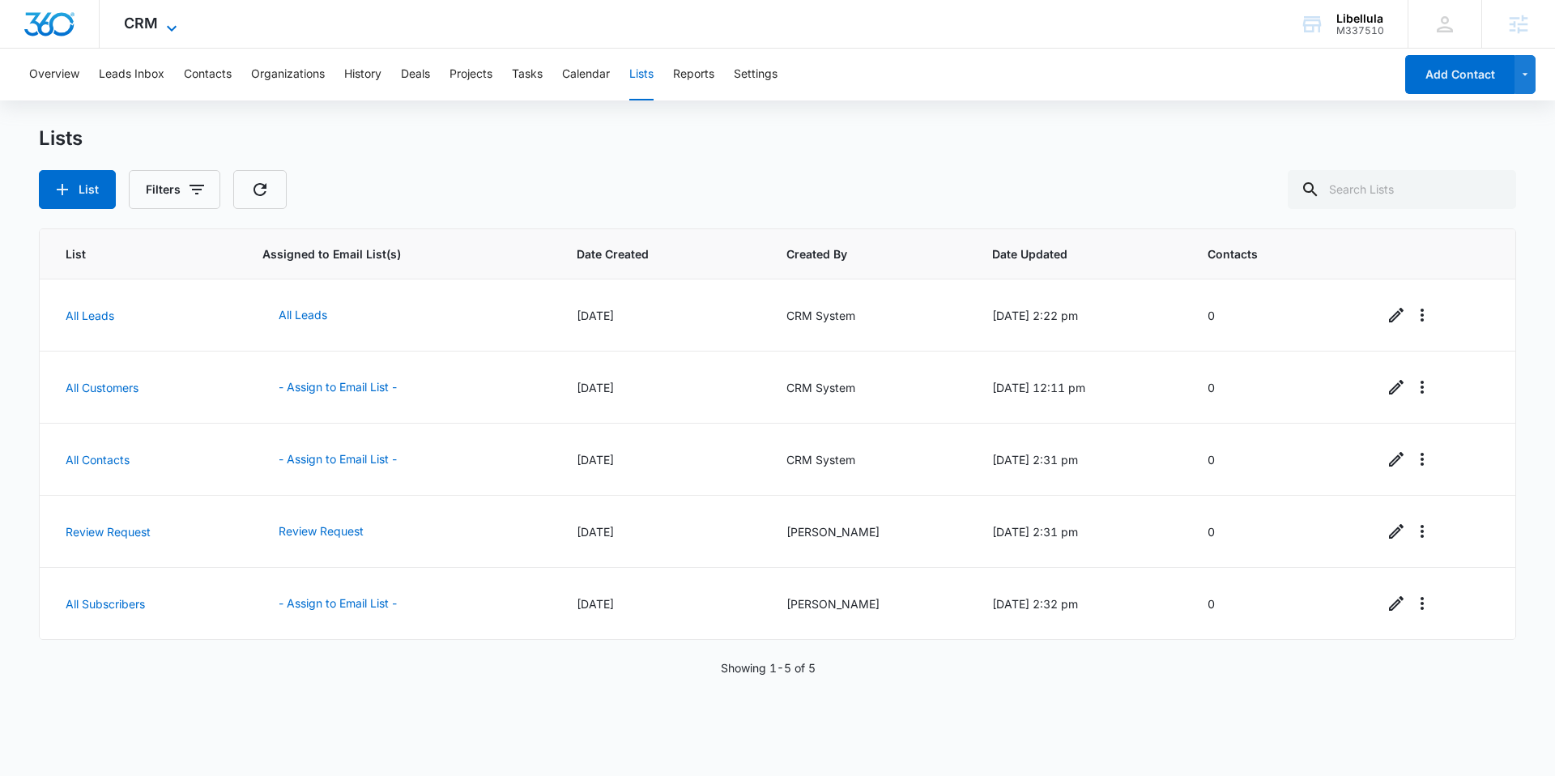
click at [165, 20] on icon at bounding box center [171, 28] width 19 height 19
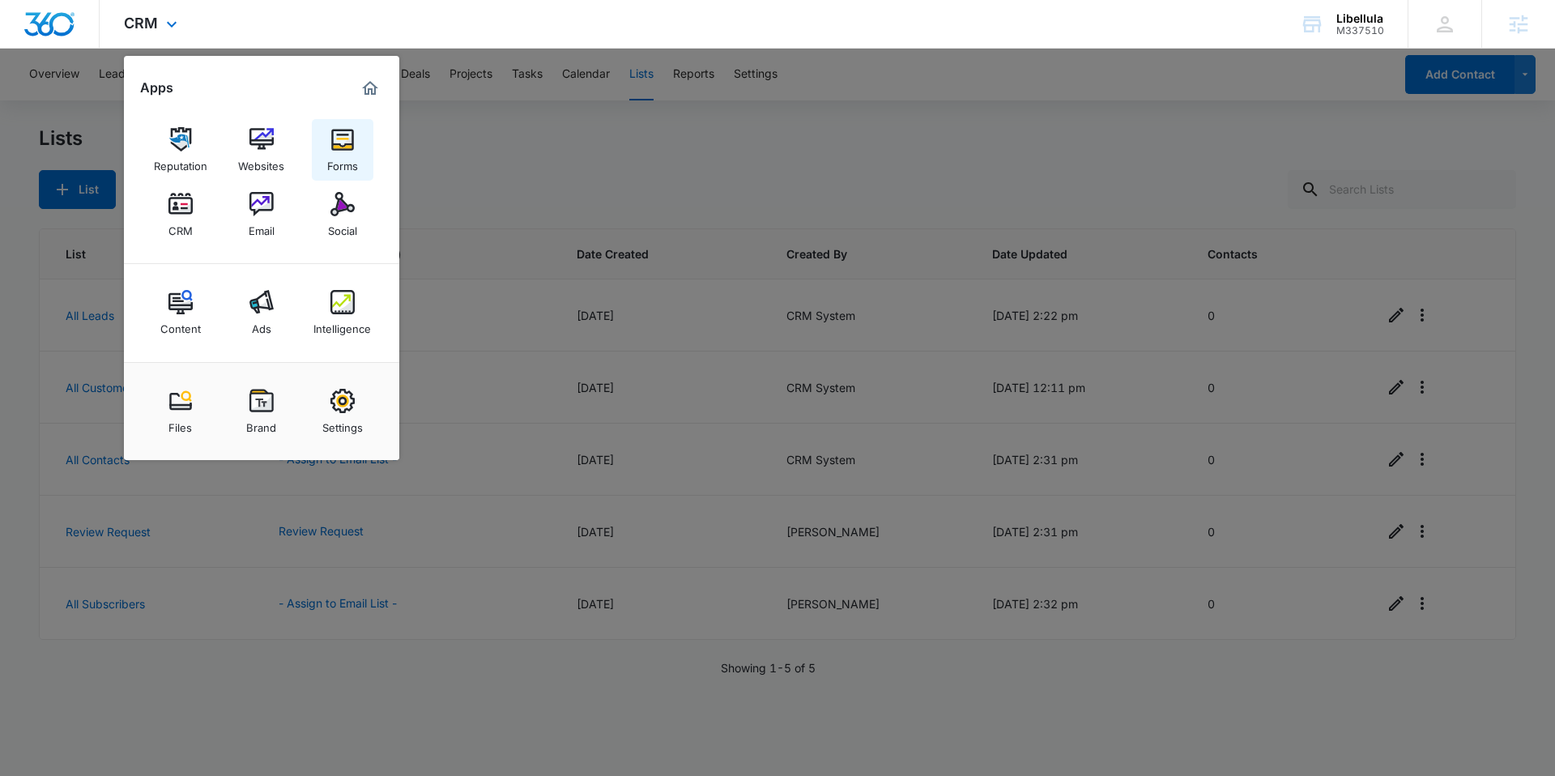
click at [330, 149] on img at bounding box center [342, 139] width 24 height 24
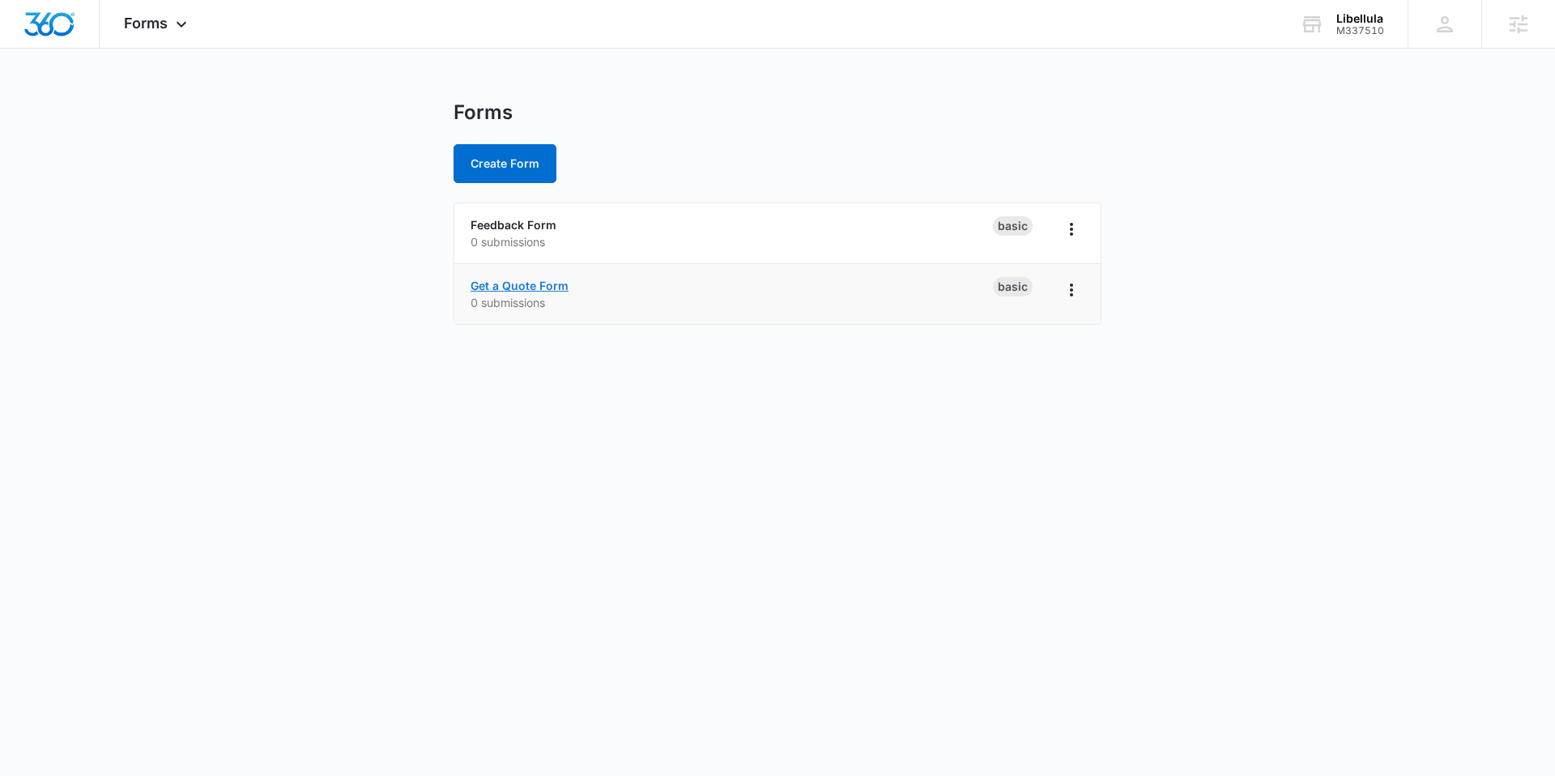
click at [513, 279] on link "Get a Quote Form" at bounding box center [519, 286] width 98 height 14
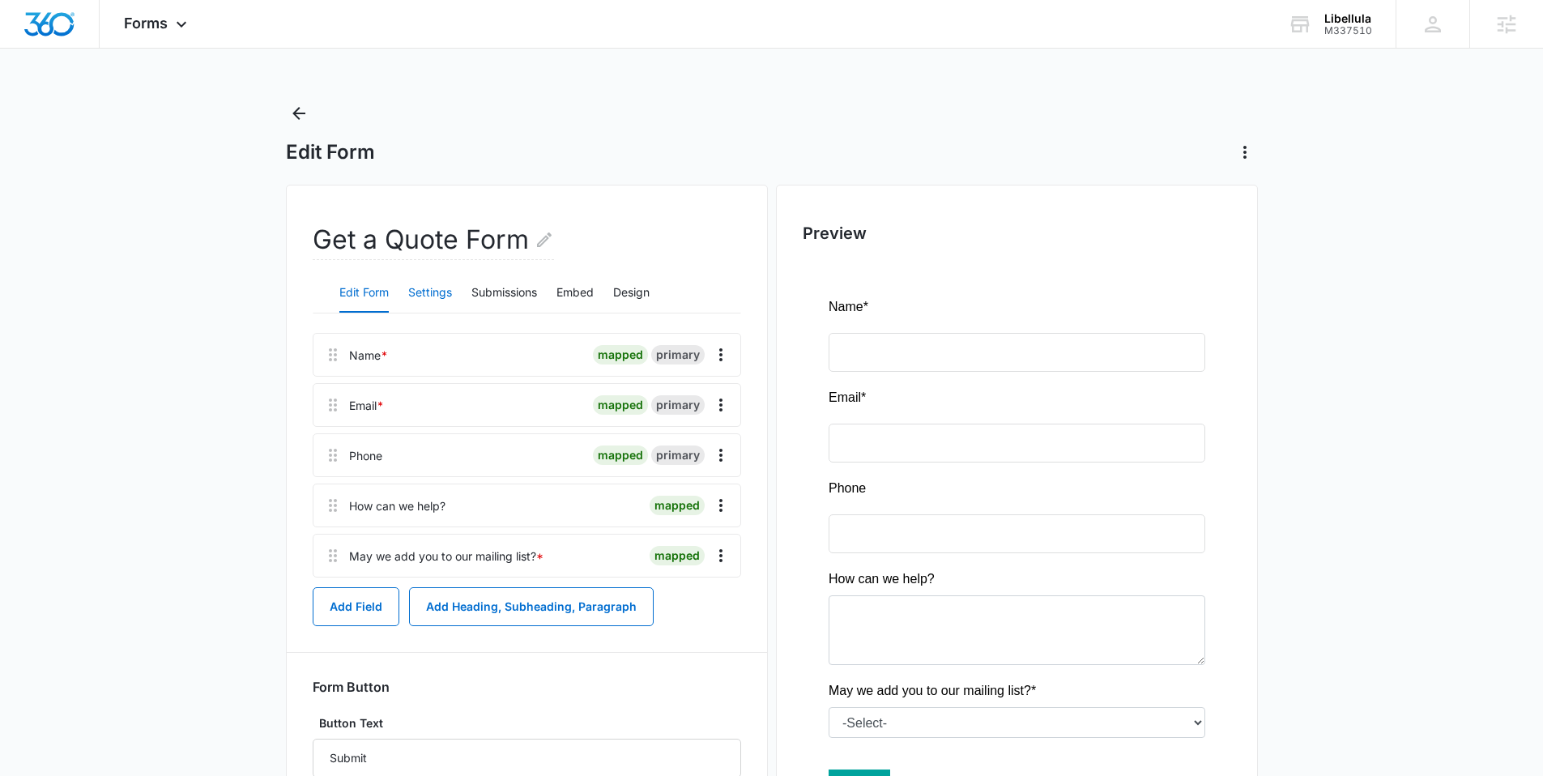
click at [434, 300] on button "Settings" at bounding box center [430, 293] width 44 height 39
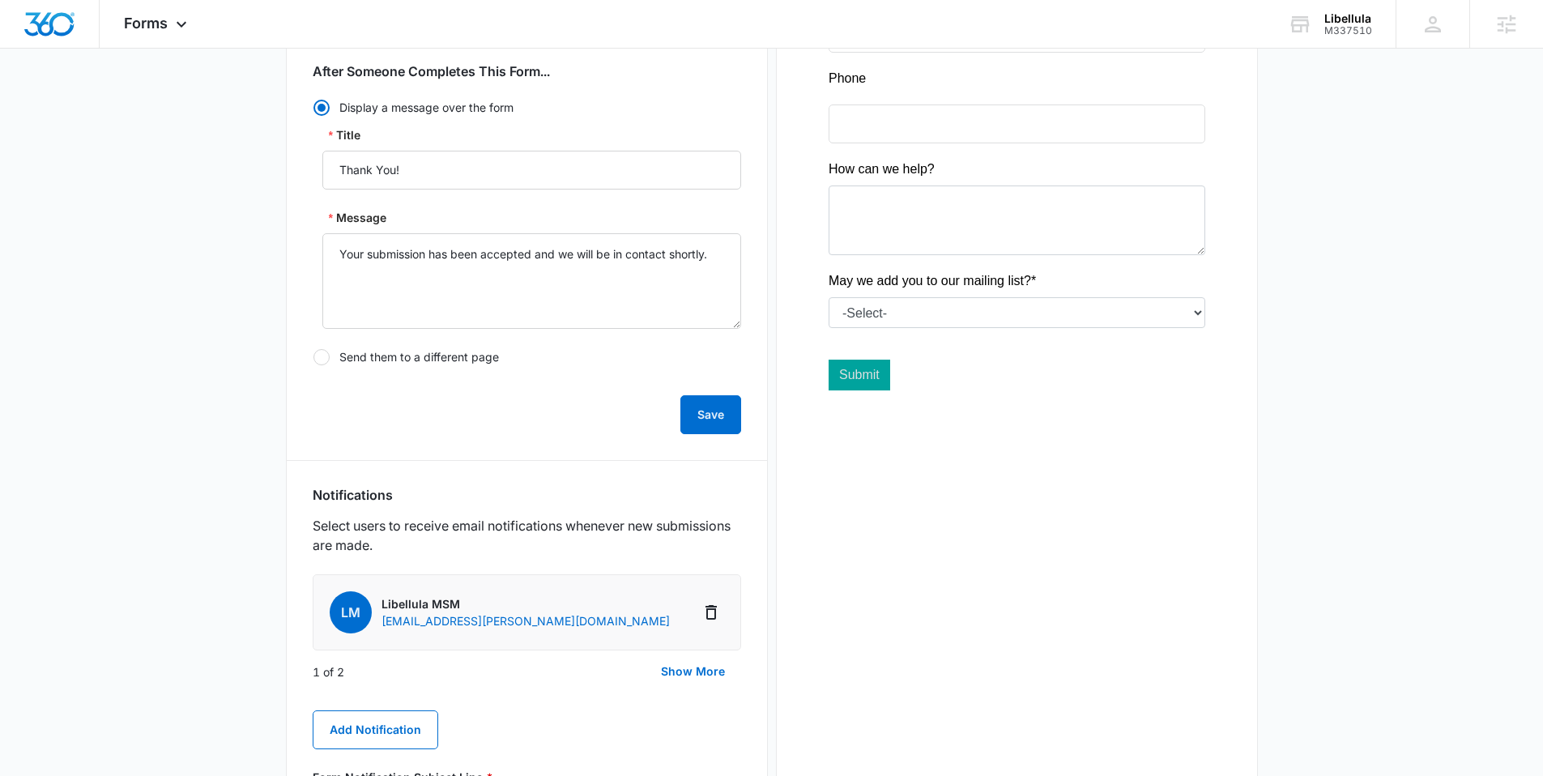
scroll to position [414, 0]
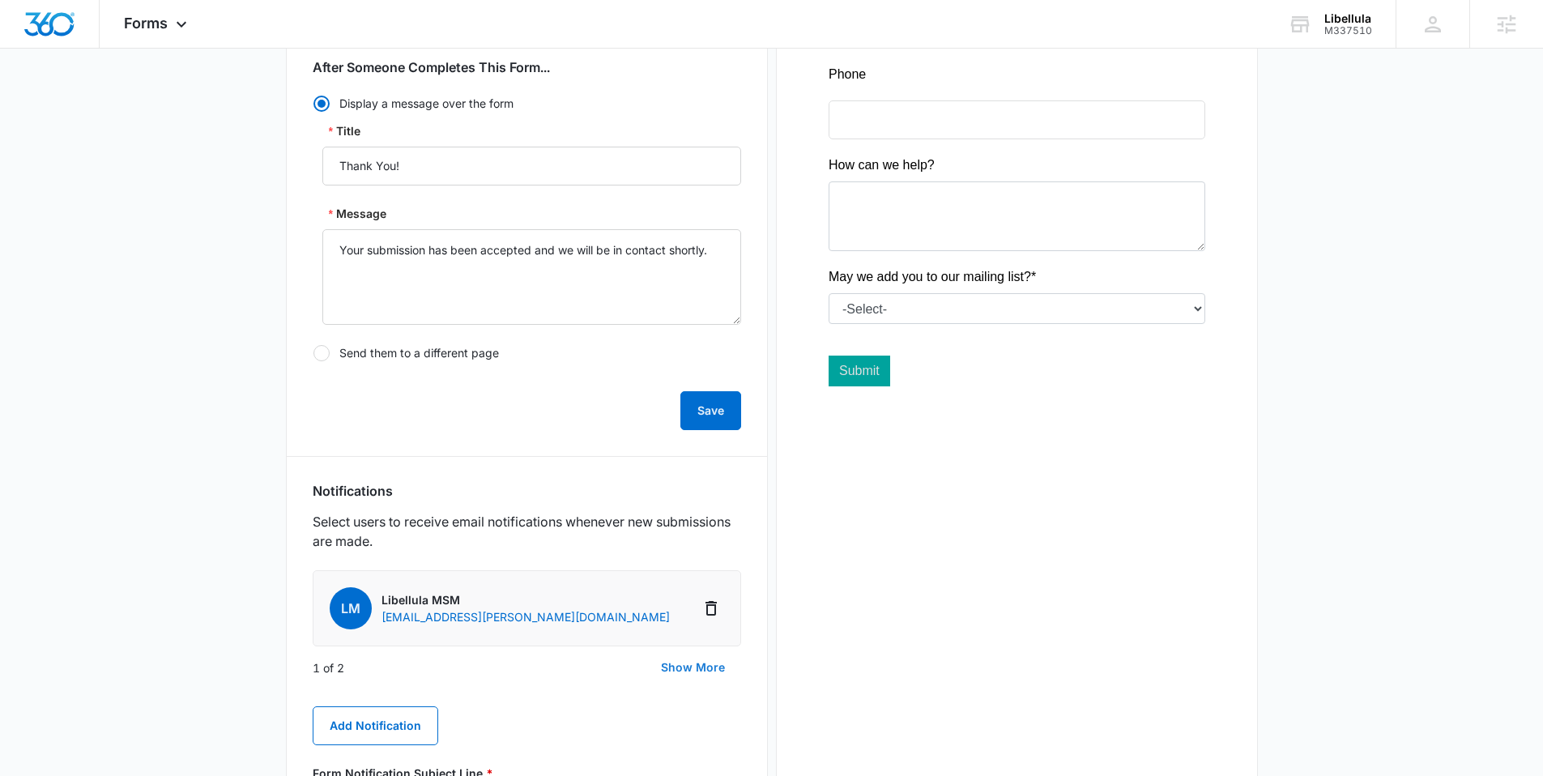
click at [718, 673] on button "Show More" at bounding box center [693, 667] width 96 height 39
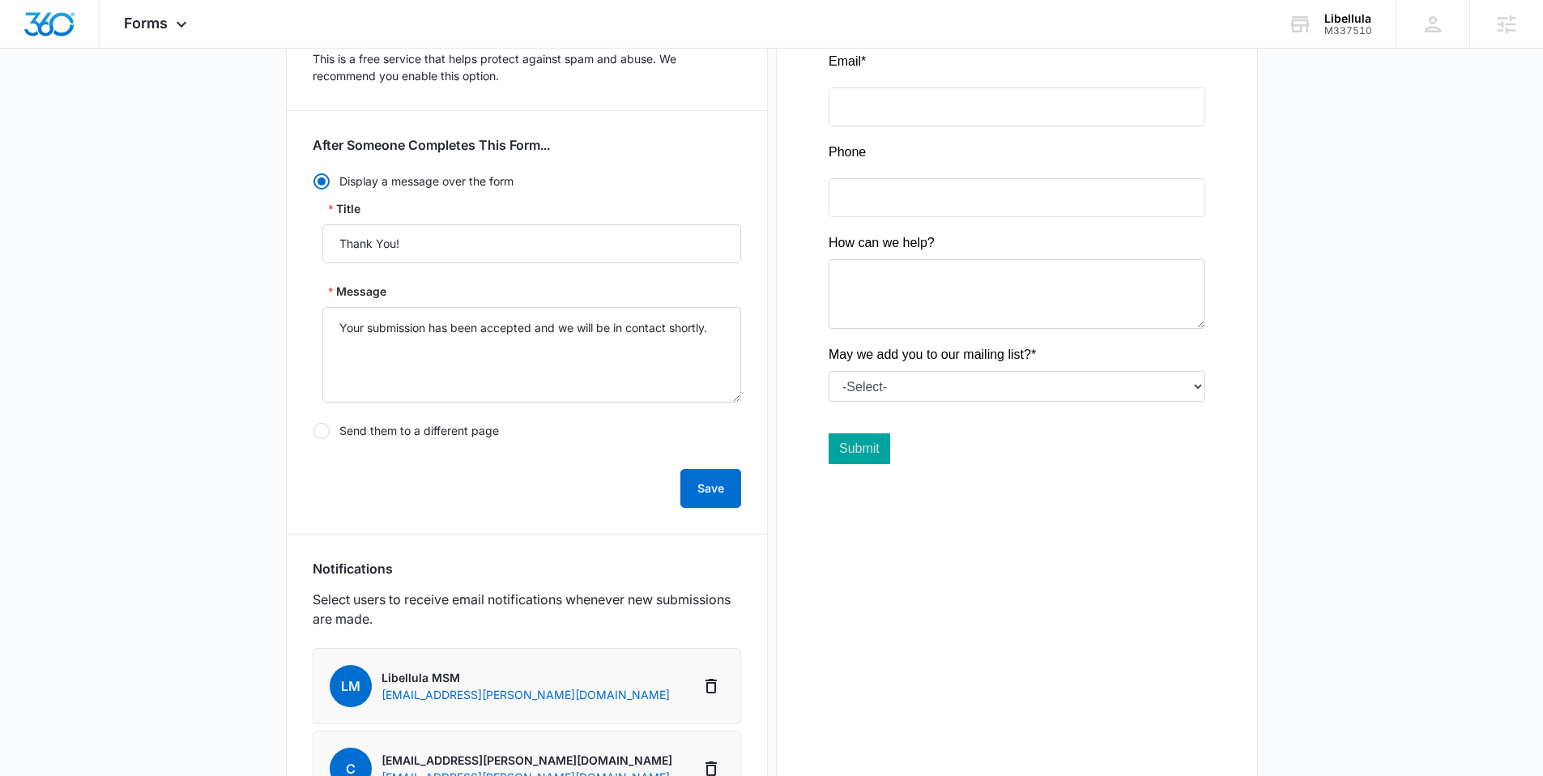
scroll to position [0, 0]
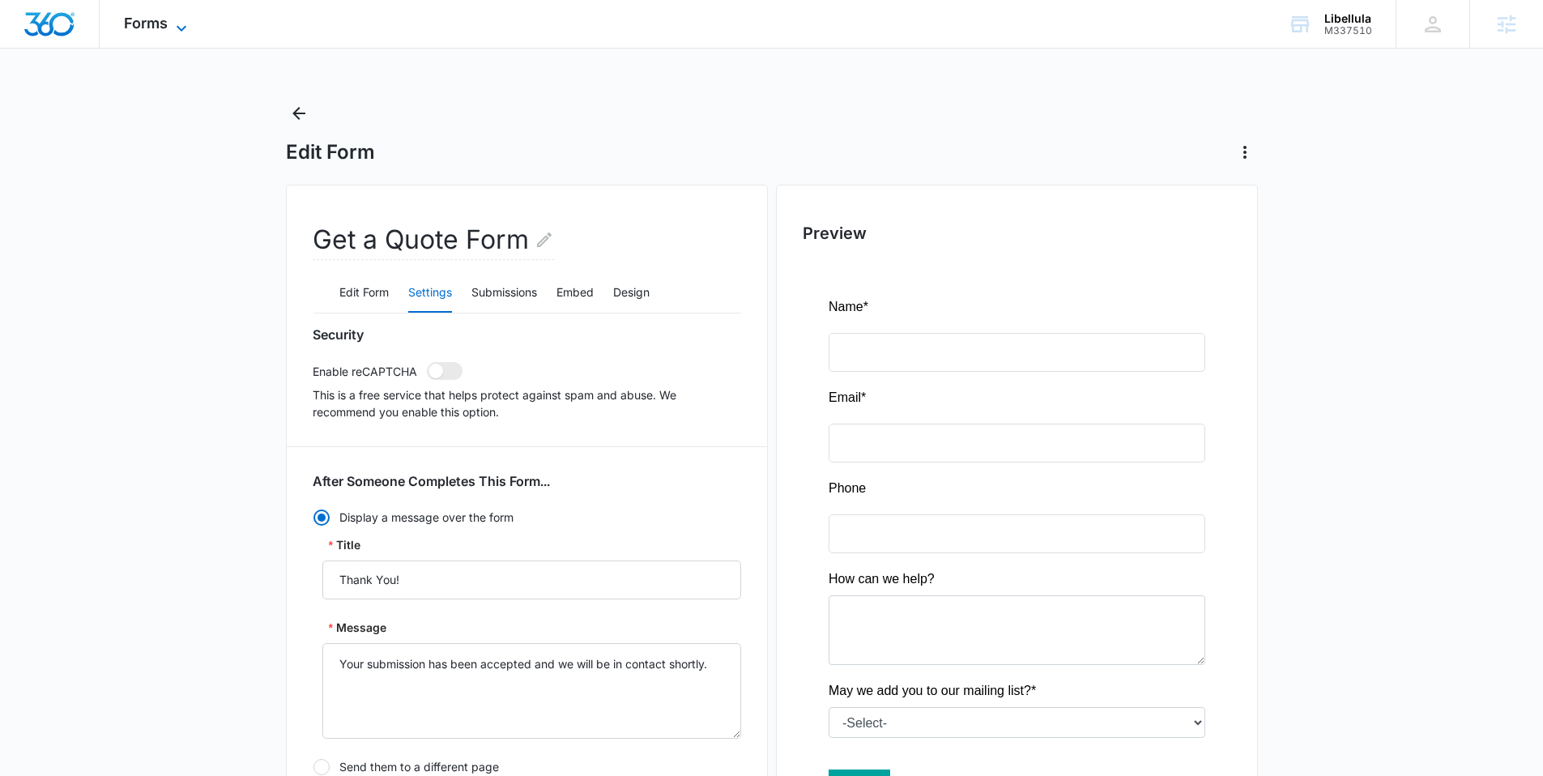
click at [182, 31] on icon at bounding box center [181, 28] width 19 height 19
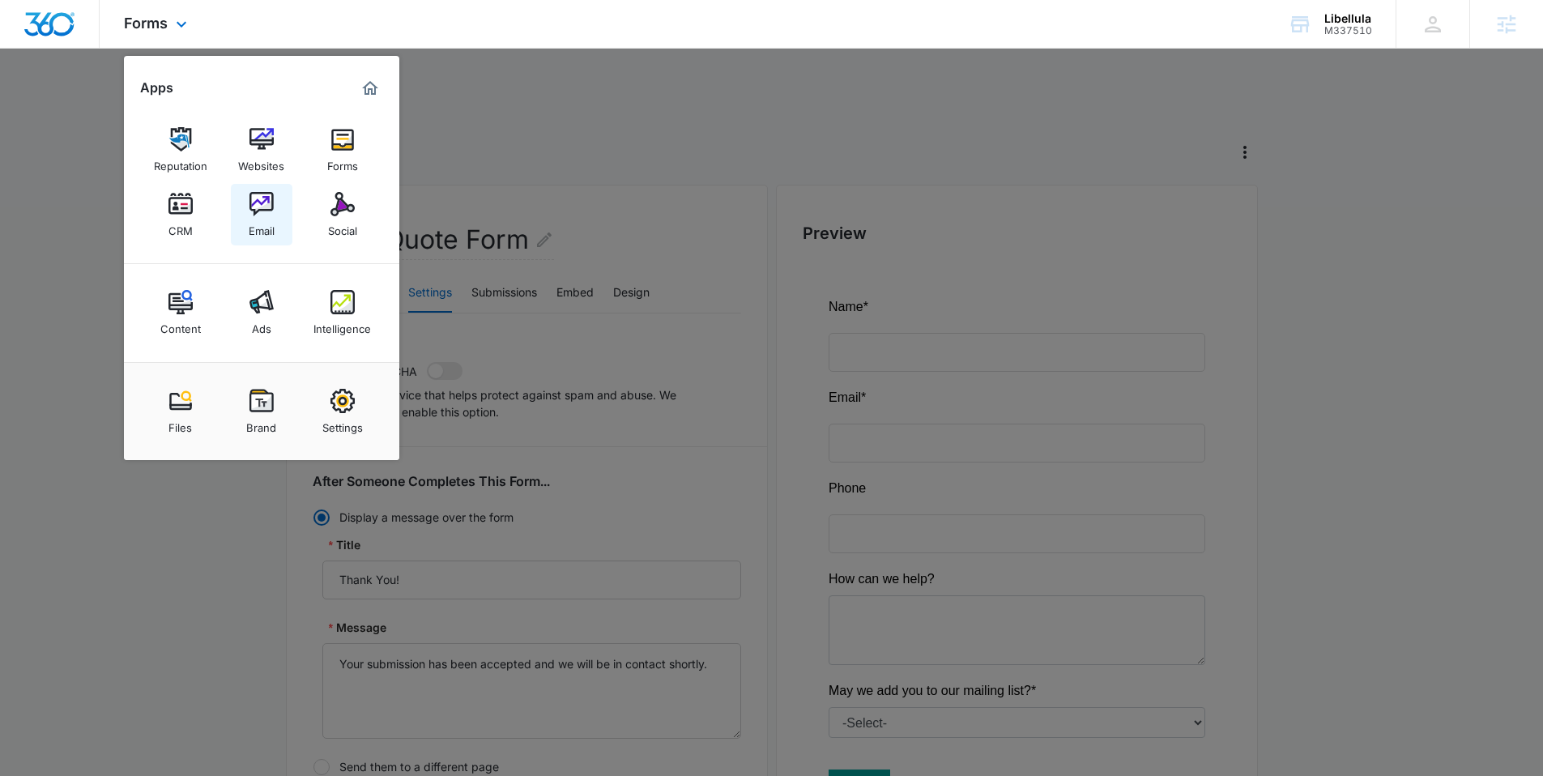
click at [265, 215] on img at bounding box center [261, 204] width 24 height 24
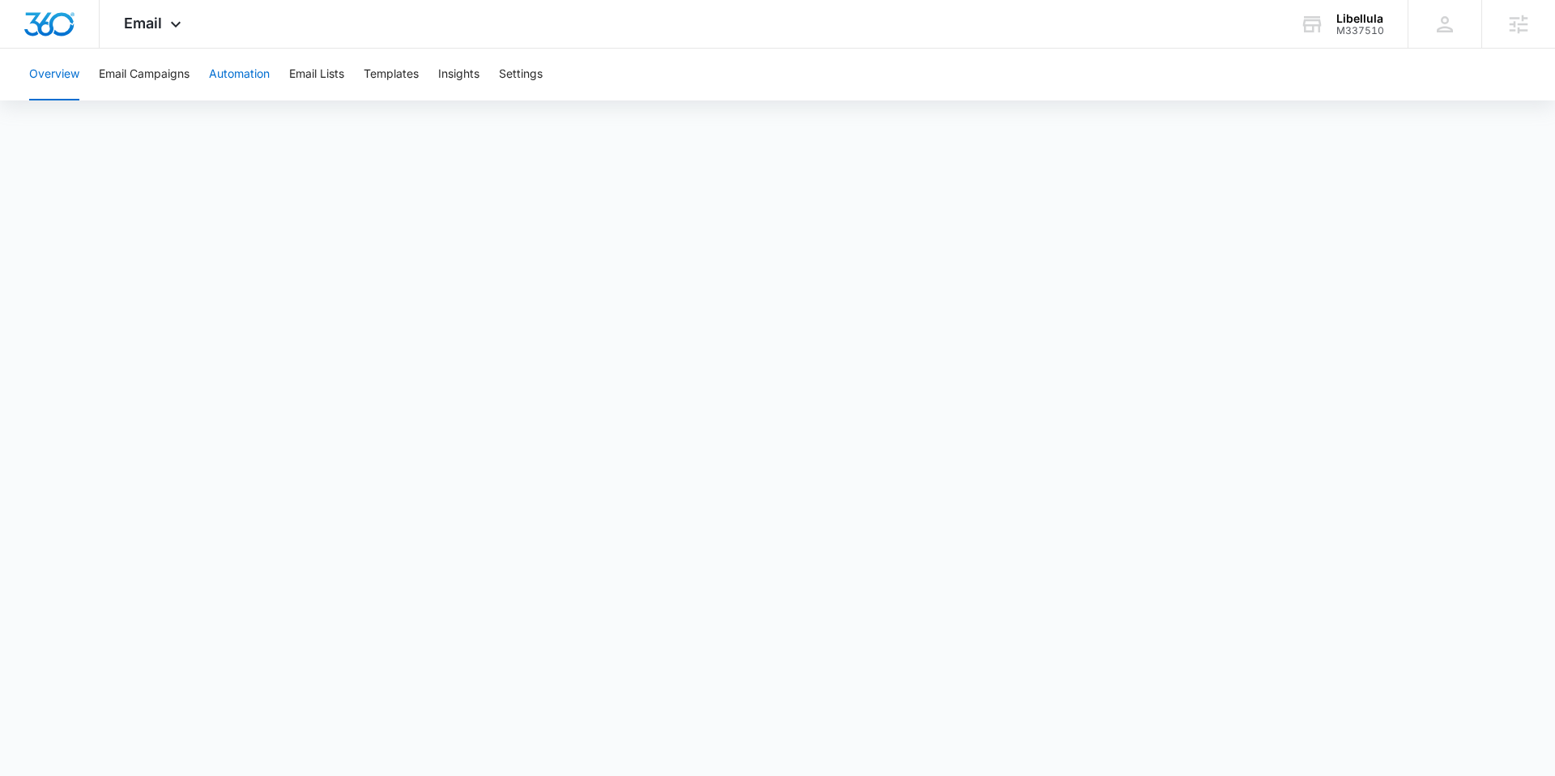
click at [254, 83] on button "Automation" at bounding box center [239, 75] width 61 height 52
click at [530, 55] on button "Settings" at bounding box center [521, 75] width 44 height 52
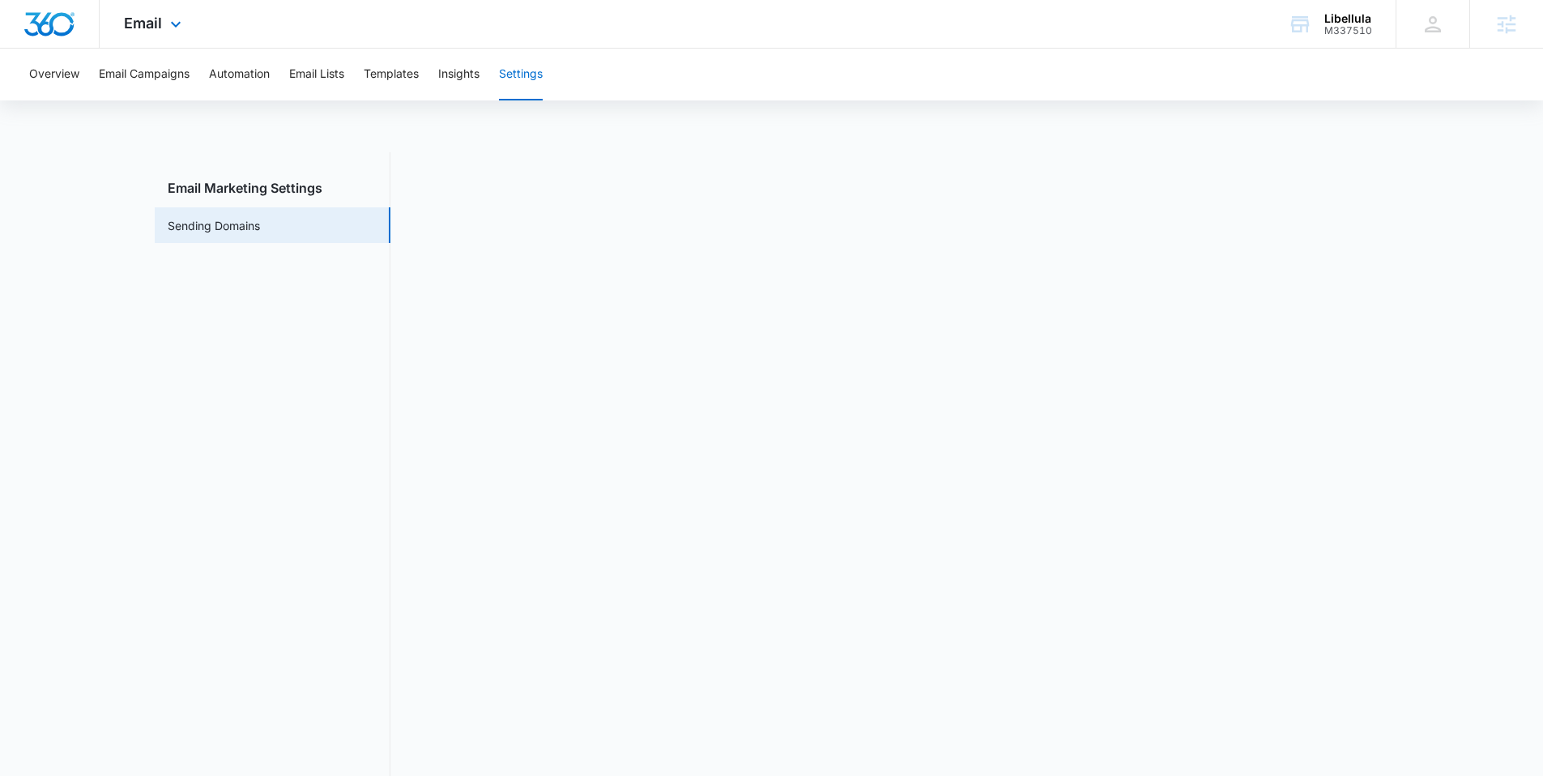
click at [65, 27] on img "Dashboard" at bounding box center [49, 24] width 52 height 24
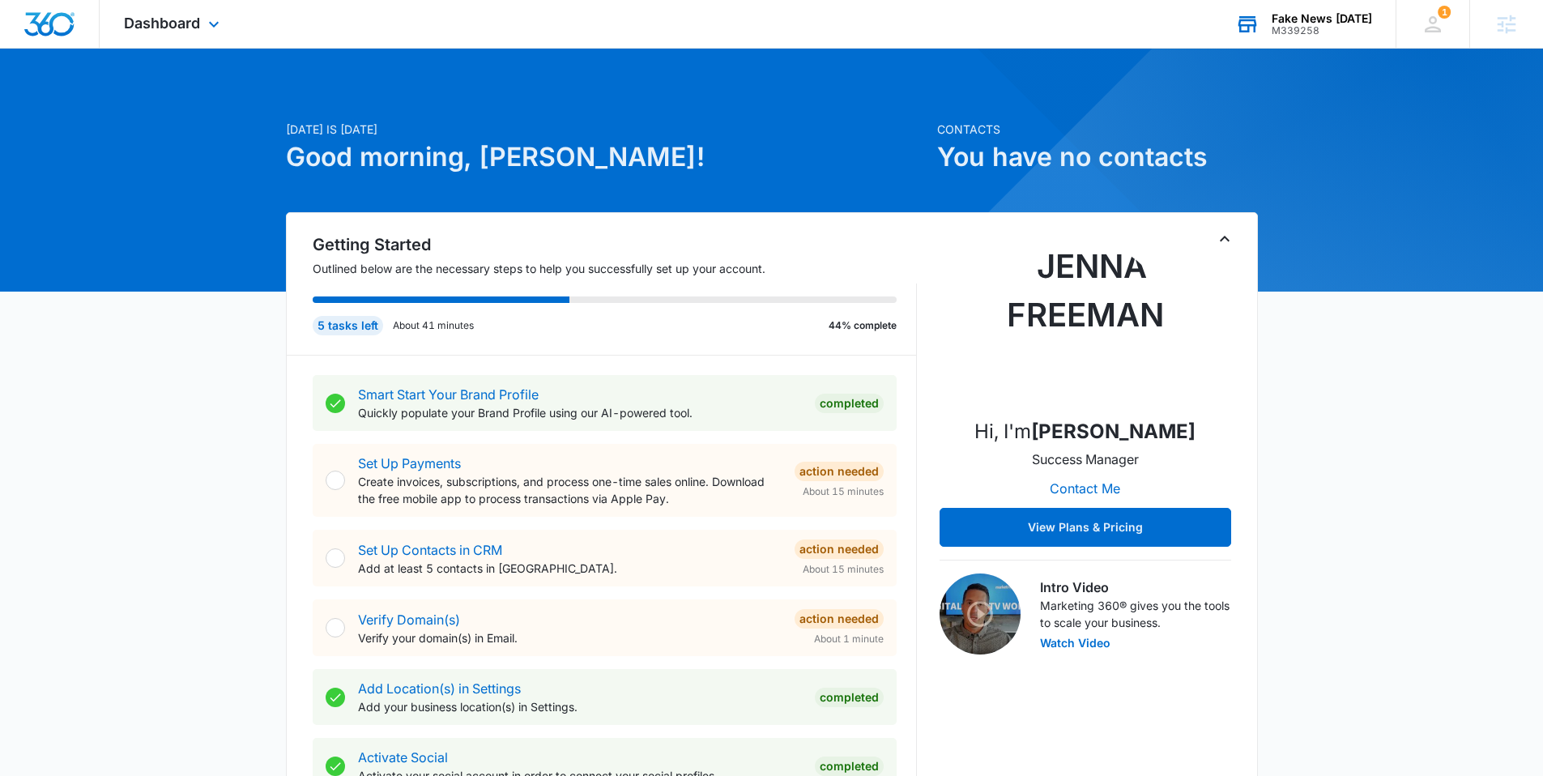
click at [1322, 19] on div "Fake News [DATE]" at bounding box center [1321, 18] width 100 height 13
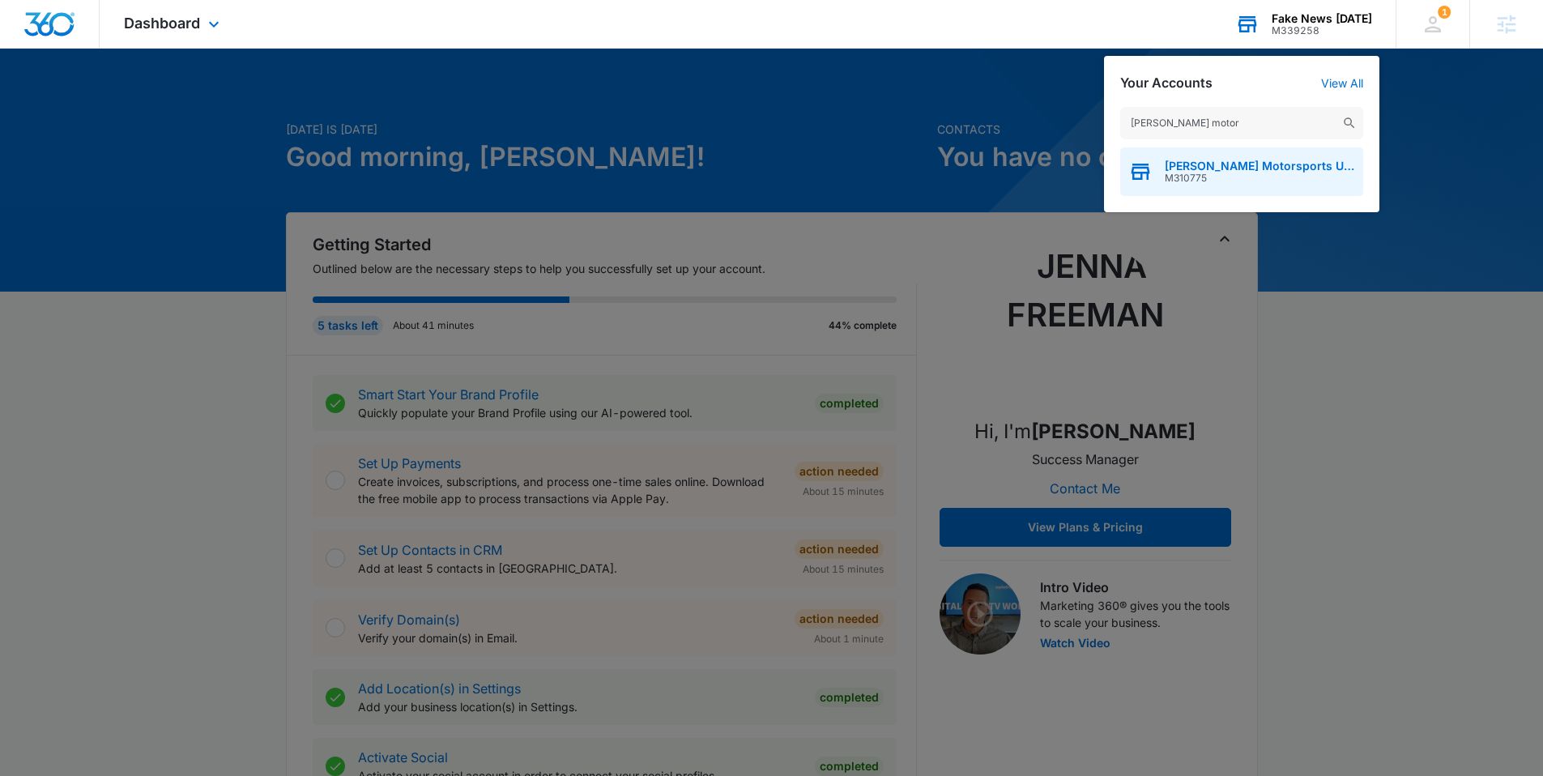
type input "[PERSON_NAME] motor"
click at [1197, 150] on div "[PERSON_NAME] Motorsports USA, LLC M310775" at bounding box center [1241, 171] width 243 height 49
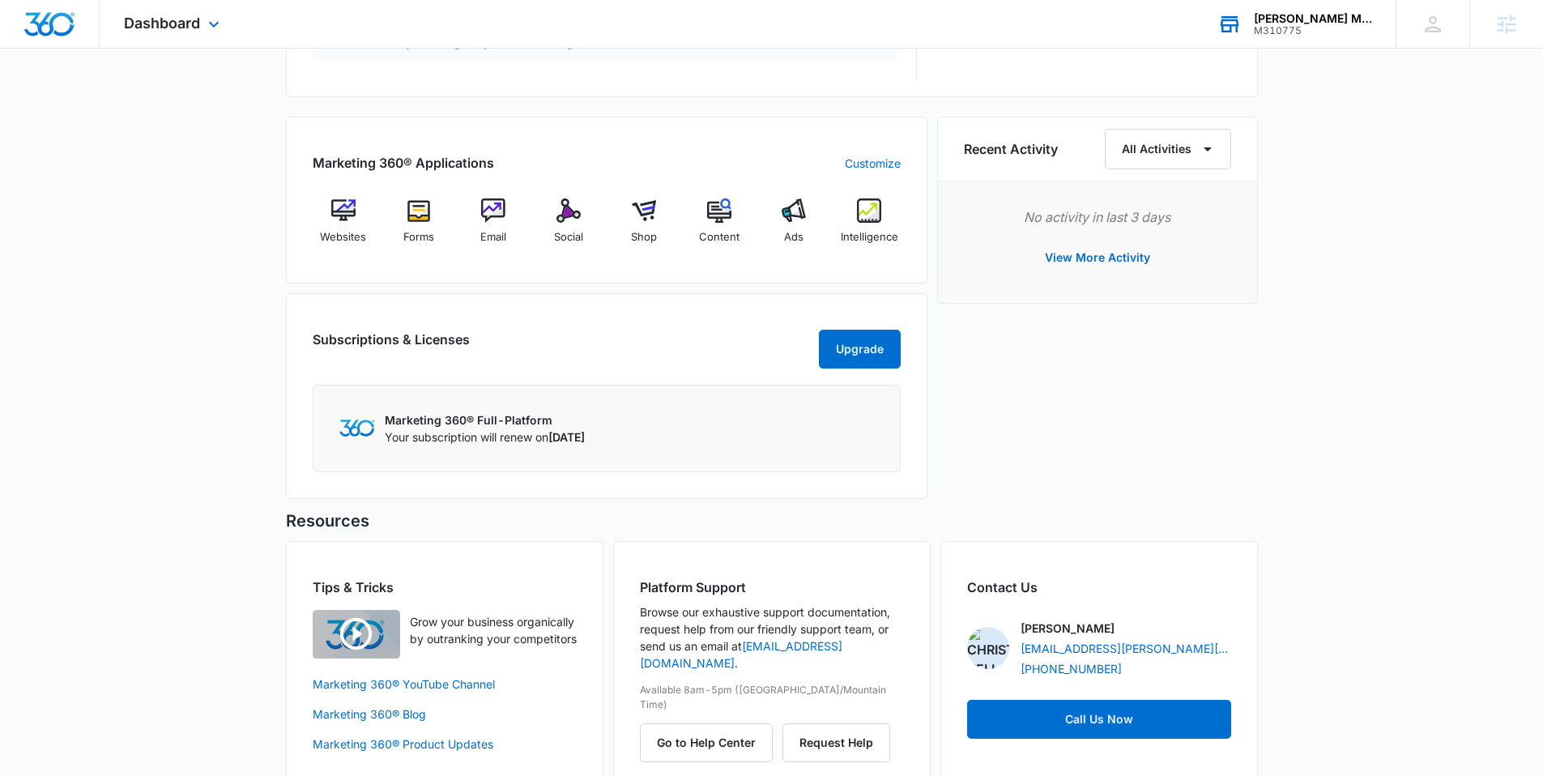
scroll to position [942, 0]
click at [329, 204] on div "Websites" at bounding box center [344, 226] width 62 height 58
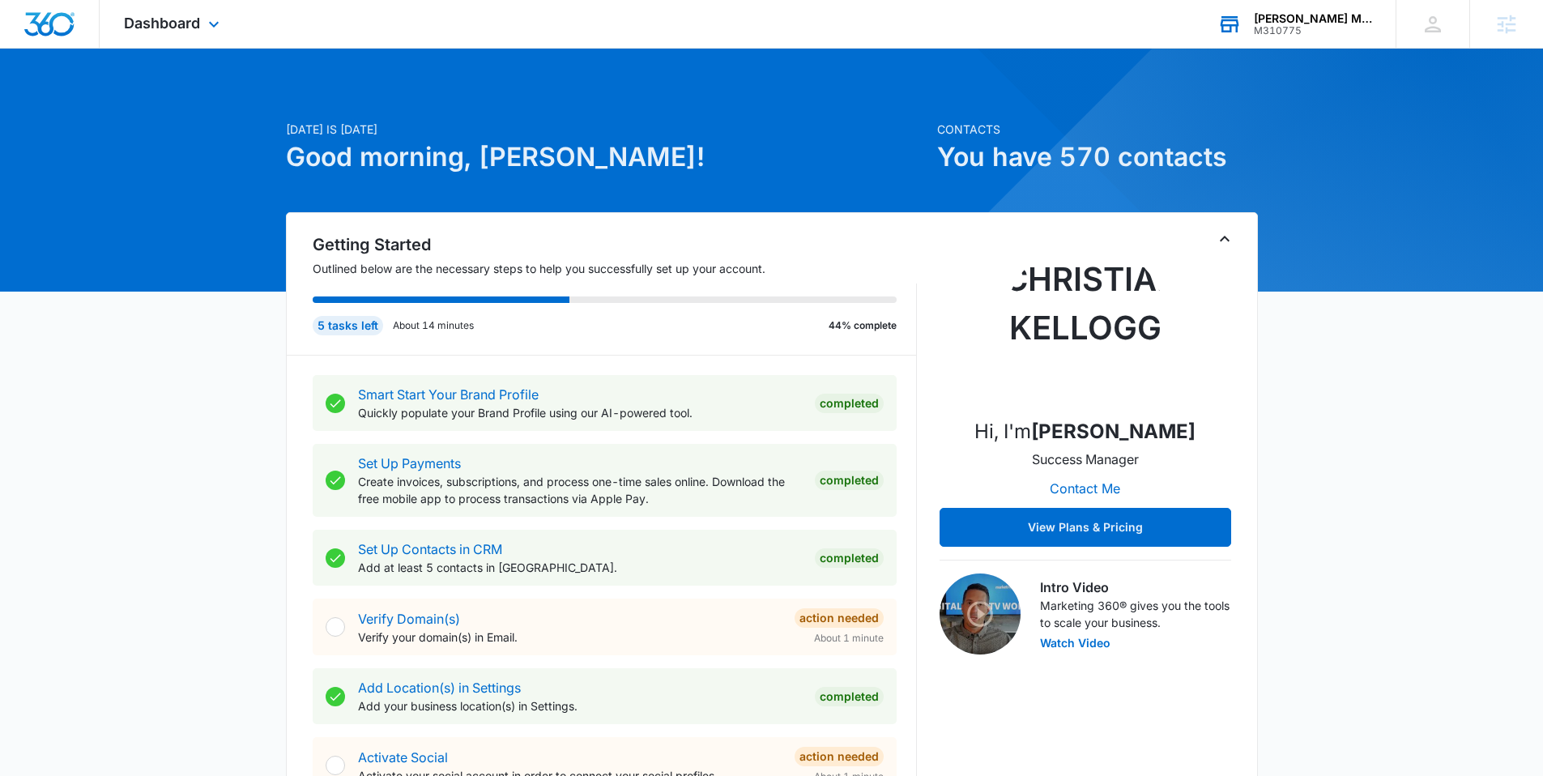
click at [1318, 36] on div "[PERSON_NAME] Motorsports [GEOGRAPHIC_DATA], LLC M310775 Your Accounts View All" at bounding box center [1294, 24] width 202 height 48
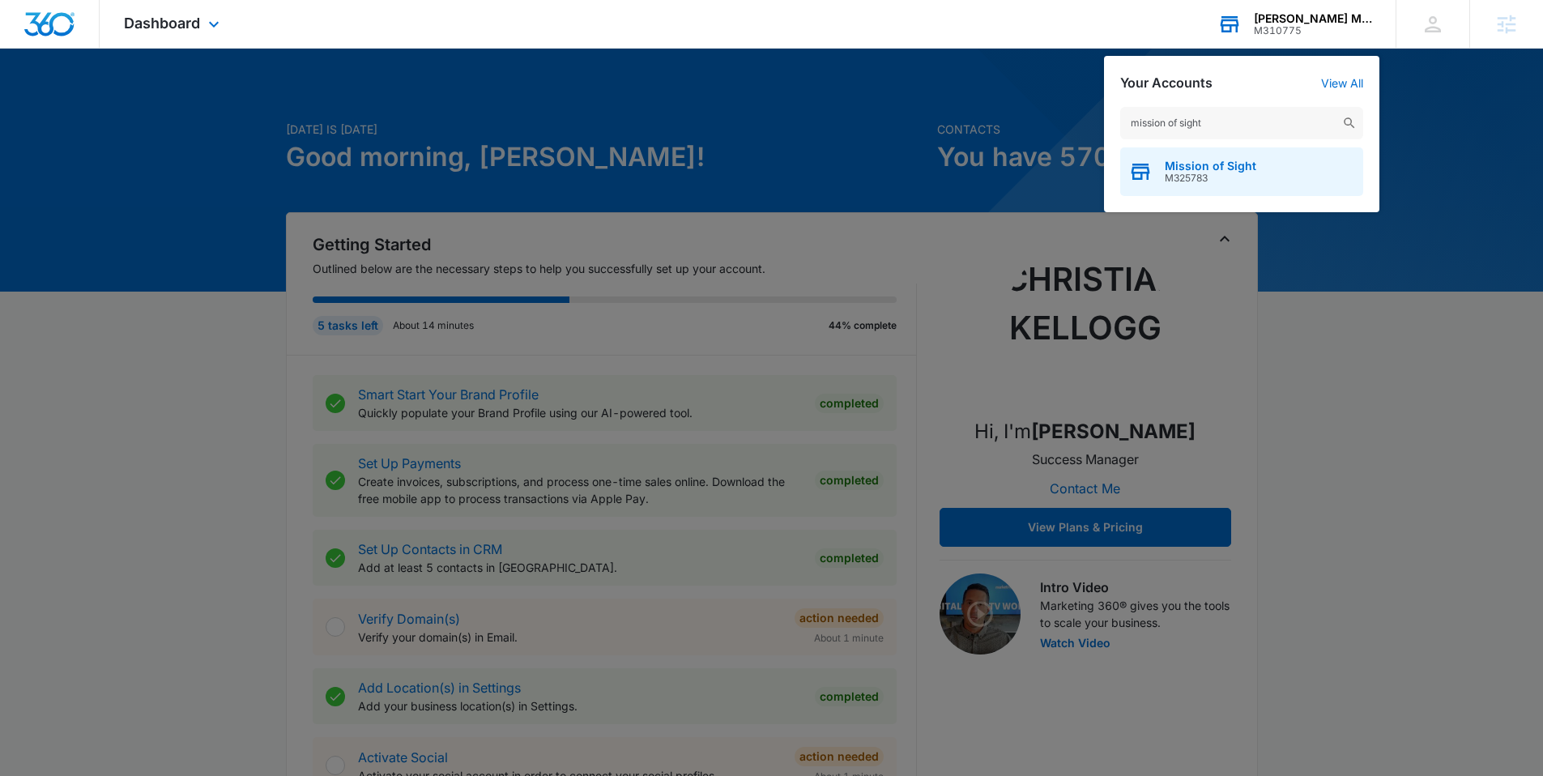
type input "mission of sight"
click at [1206, 173] on span "M325783" at bounding box center [1210, 177] width 92 height 11
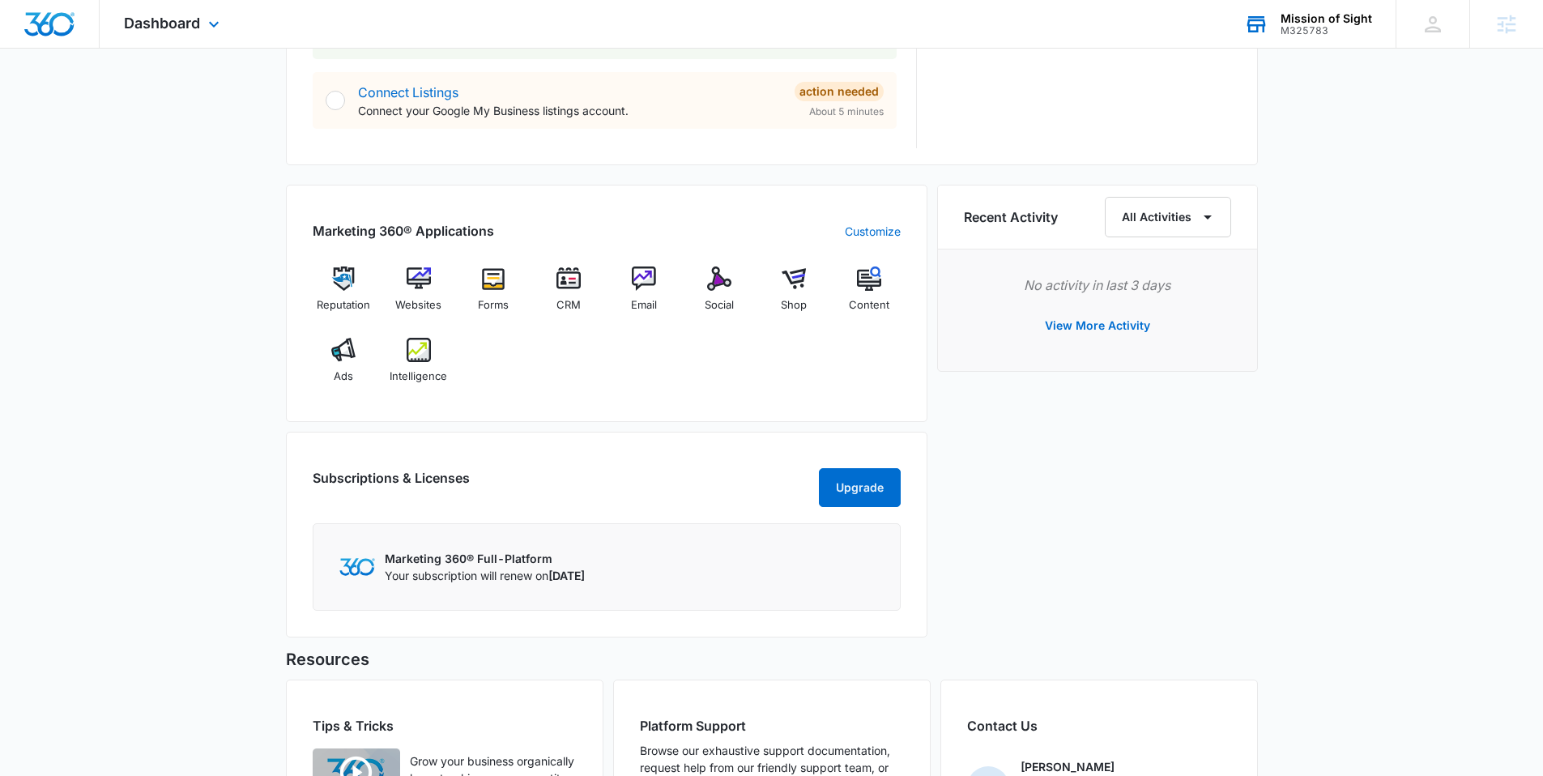
scroll to position [939, 0]
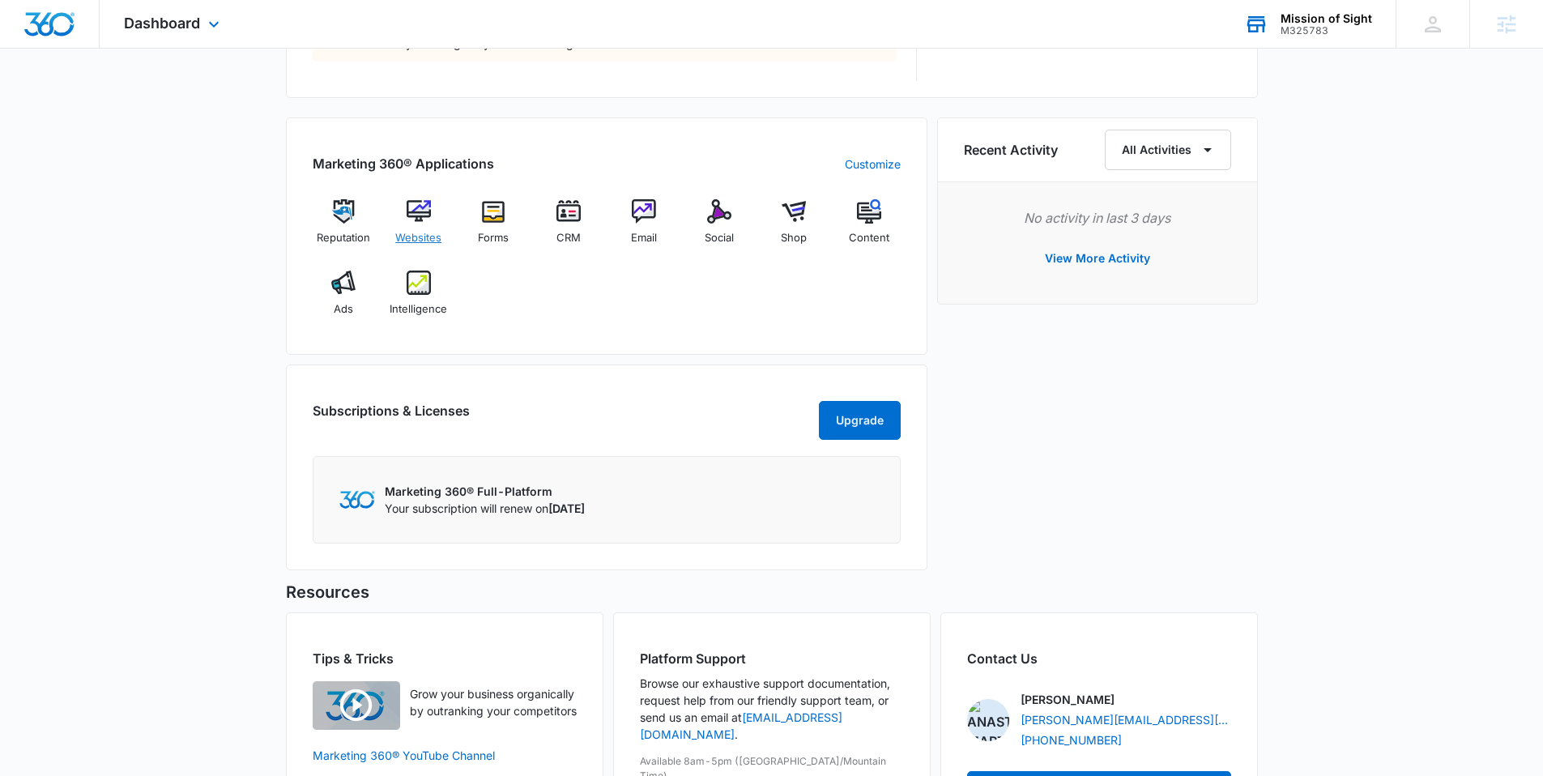
click at [424, 227] on div "Websites" at bounding box center [418, 228] width 62 height 58
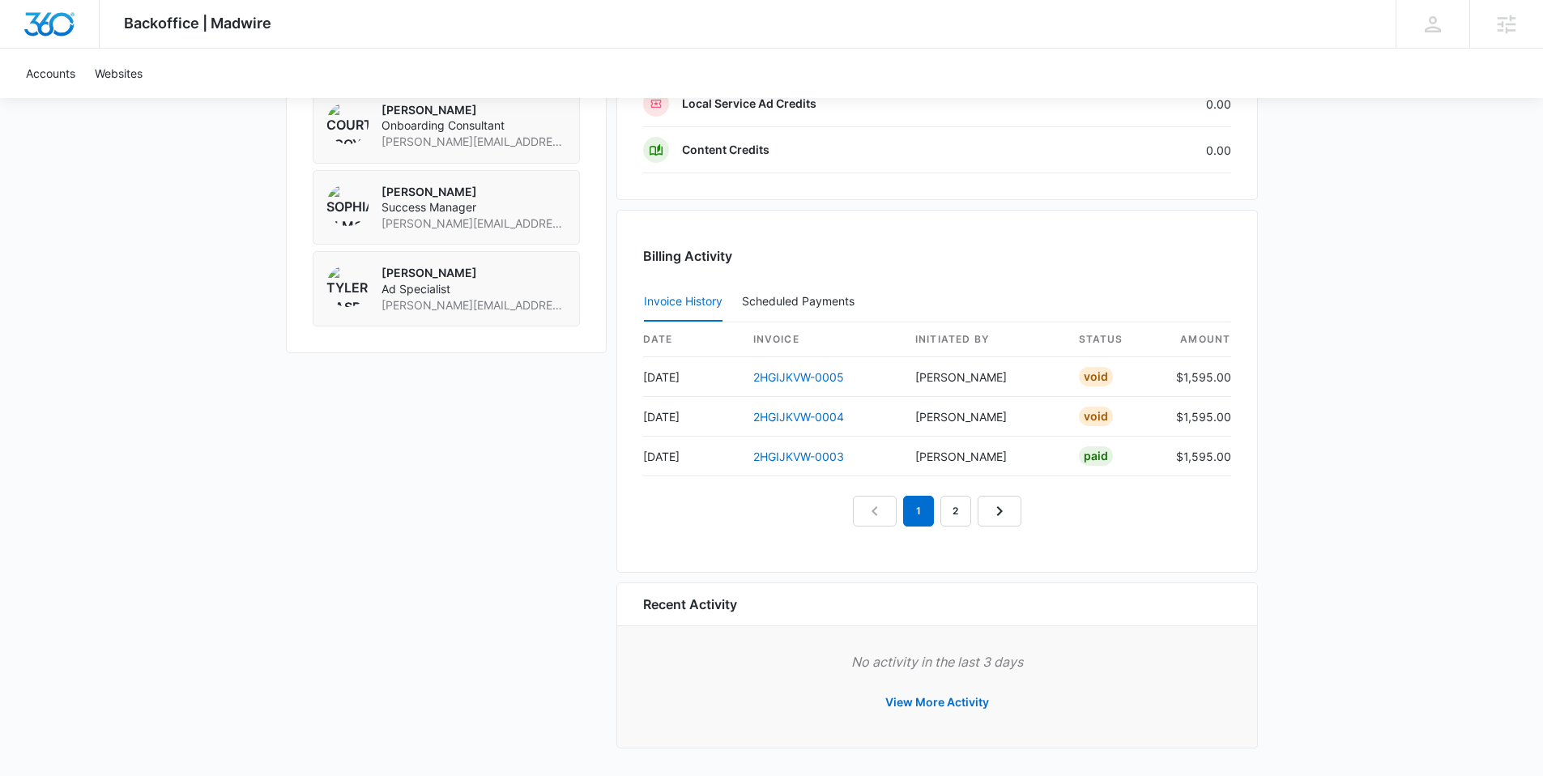
scroll to position [1294, 0]
click at [930, 702] on button "View More Activity" at bounding box center [937, 698] width 136 height 39
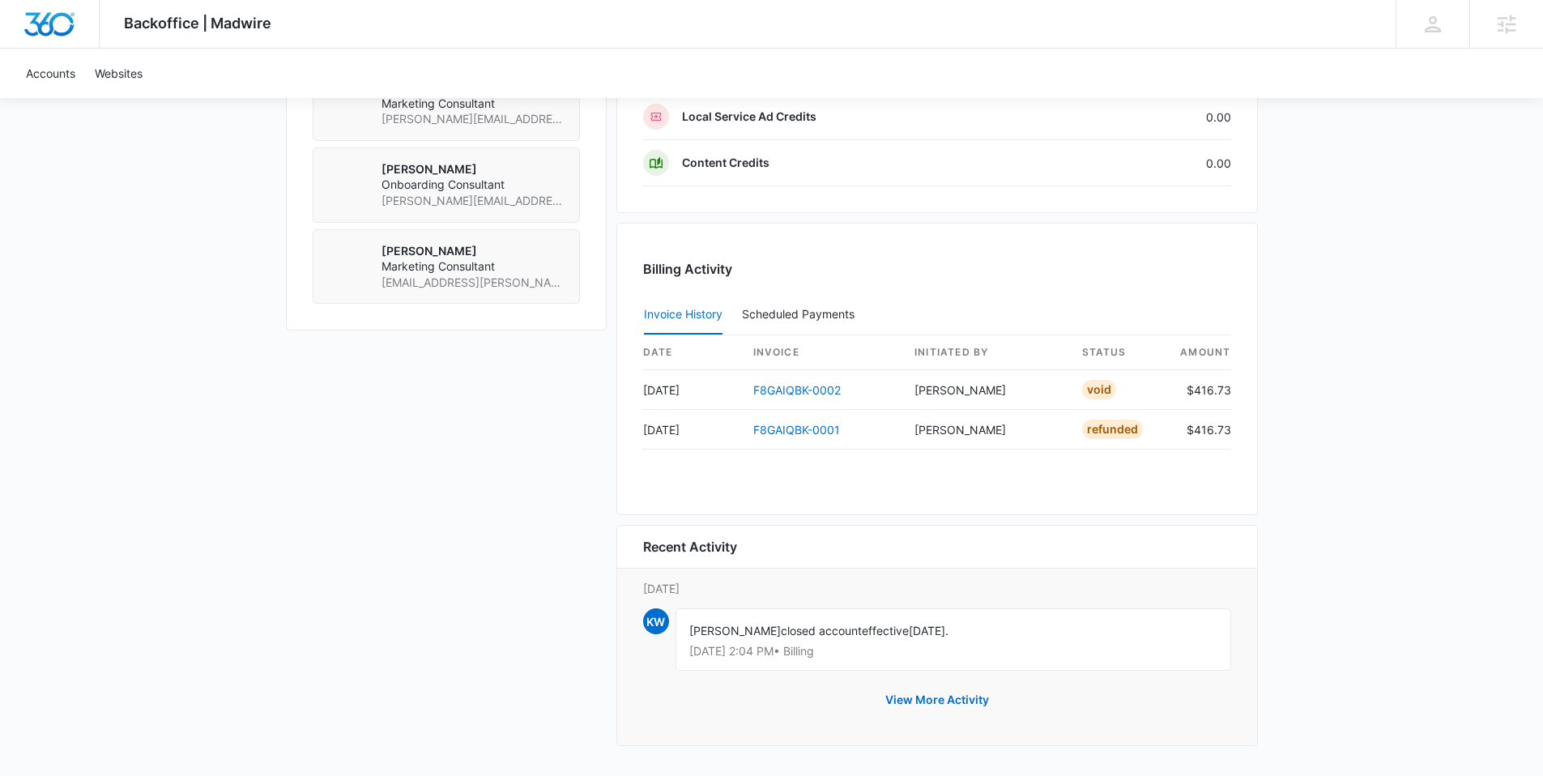
scroll to position [1279, 0]
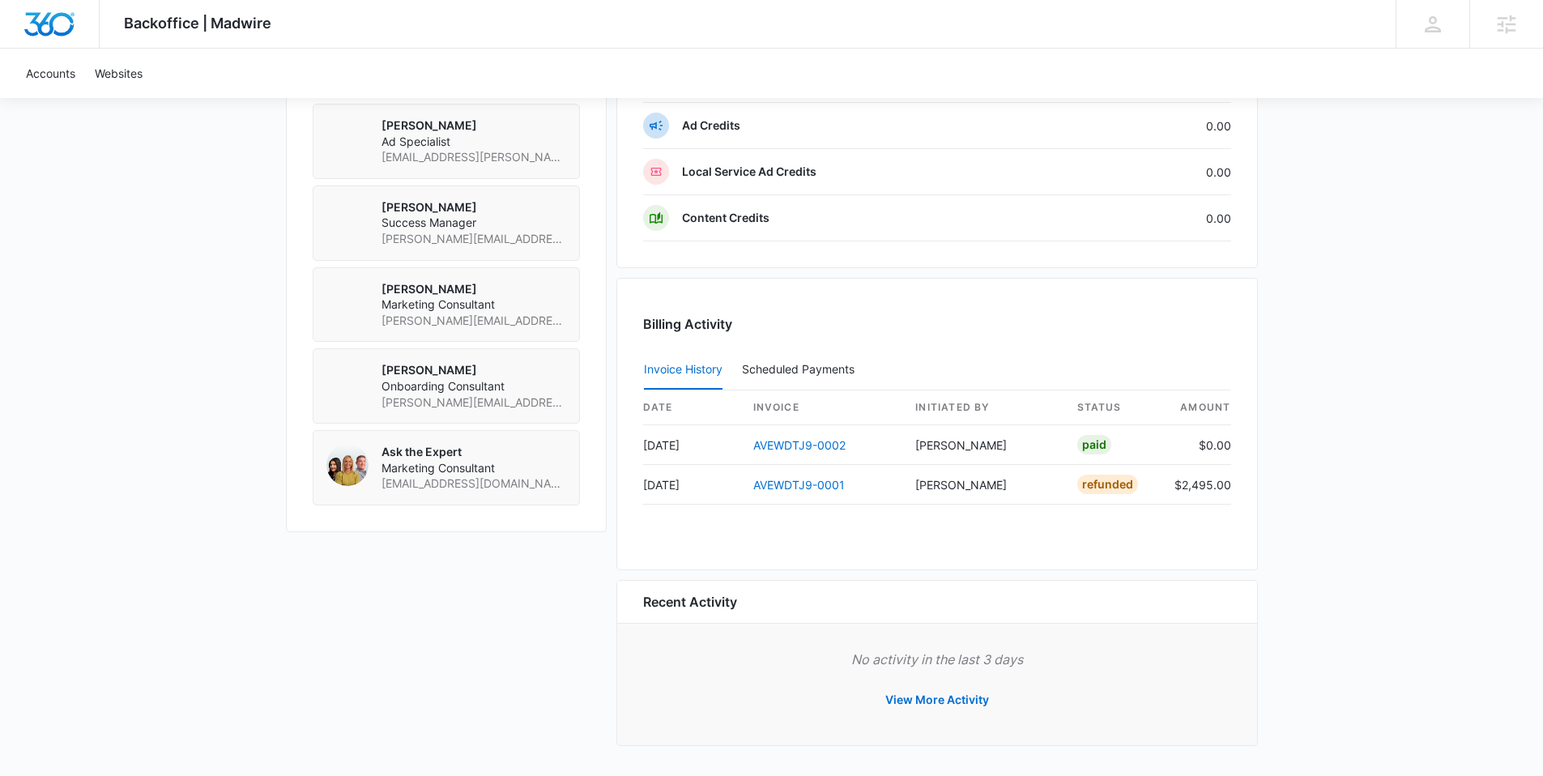
scroll to position [1224, 0]
click at [926, 700] on button "View More Activity" at bounding box center [937, 698] width 136 height 39
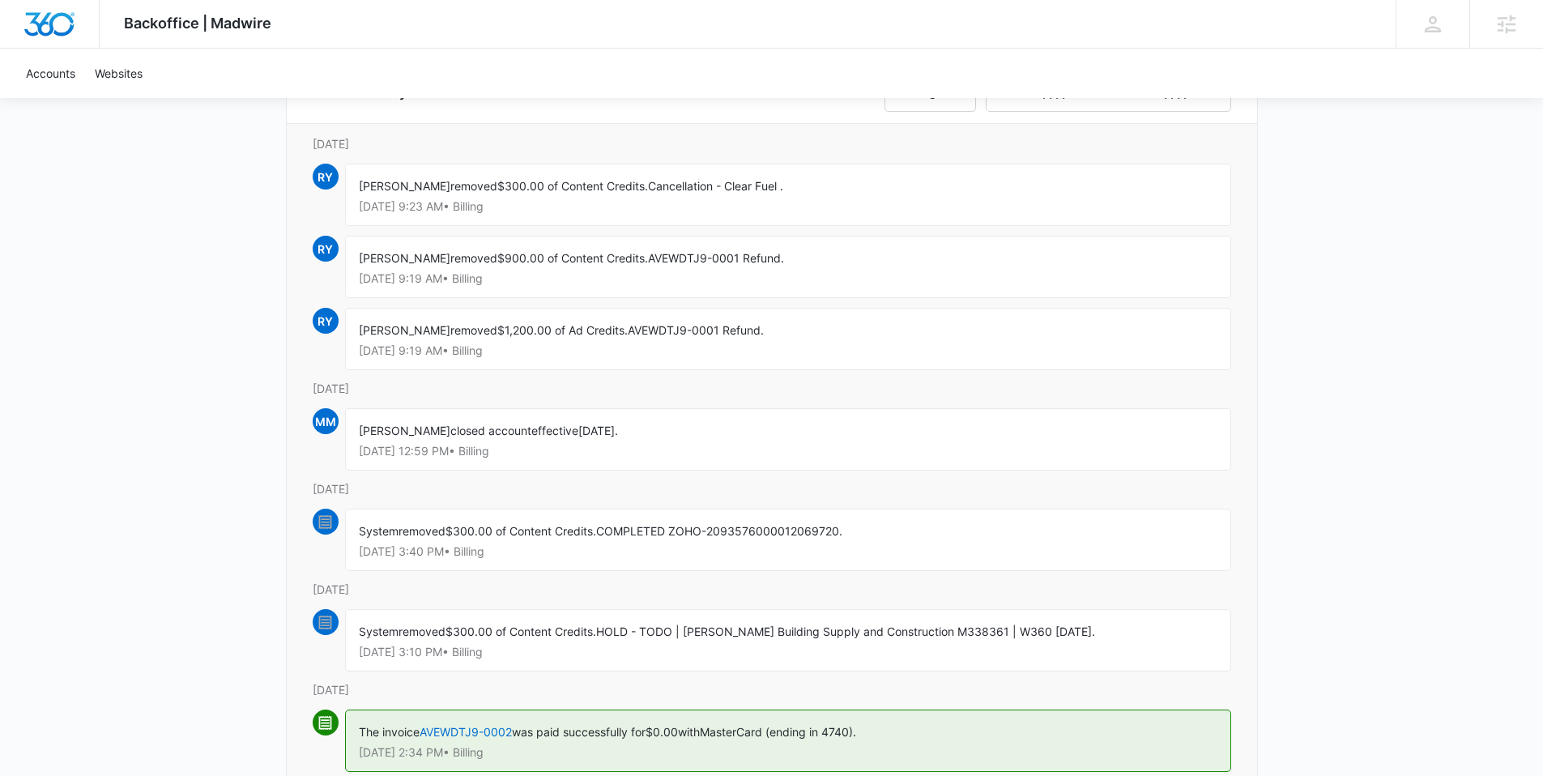
scroll to position [102, 0]
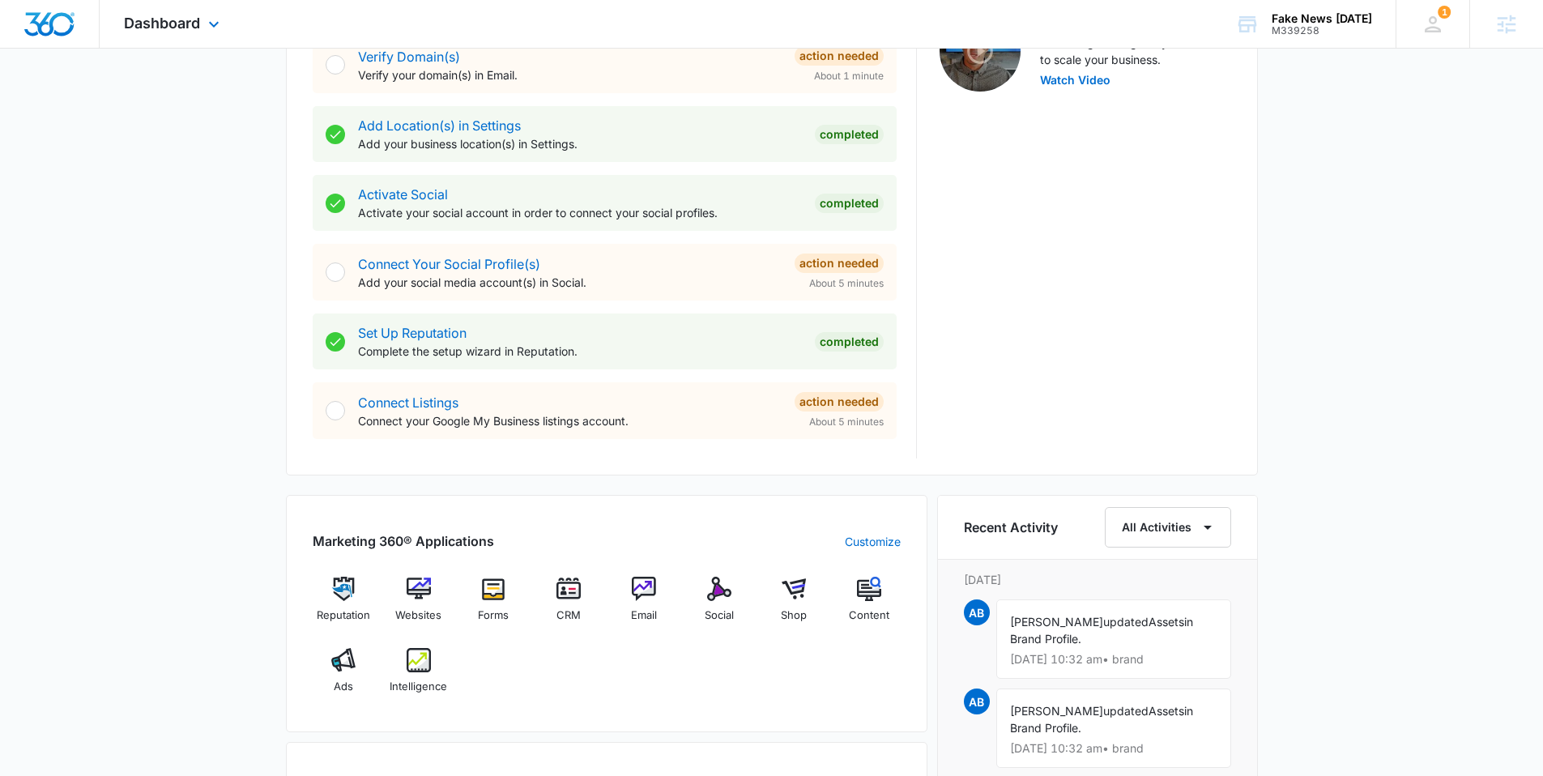
click at [53, 15] on img "Dashboard" at bounding box center [49, 24] width 52 height 24
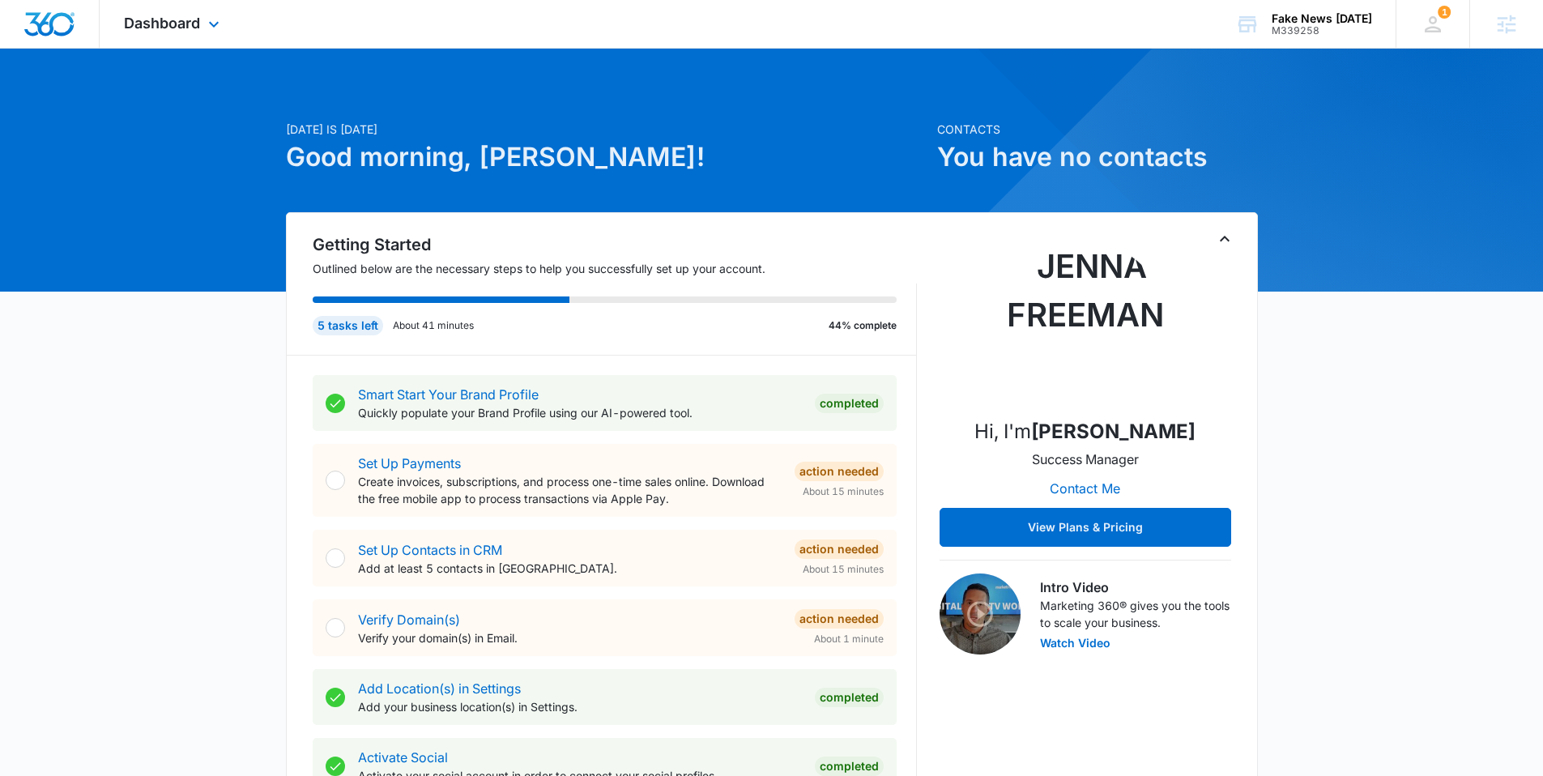
click at [203, 23] on div "Dashboard Apps Reputation Websites Forms CRM Email Social Shop Content Ads Inte…" at bounding box center [174, 24] width 148 height 48
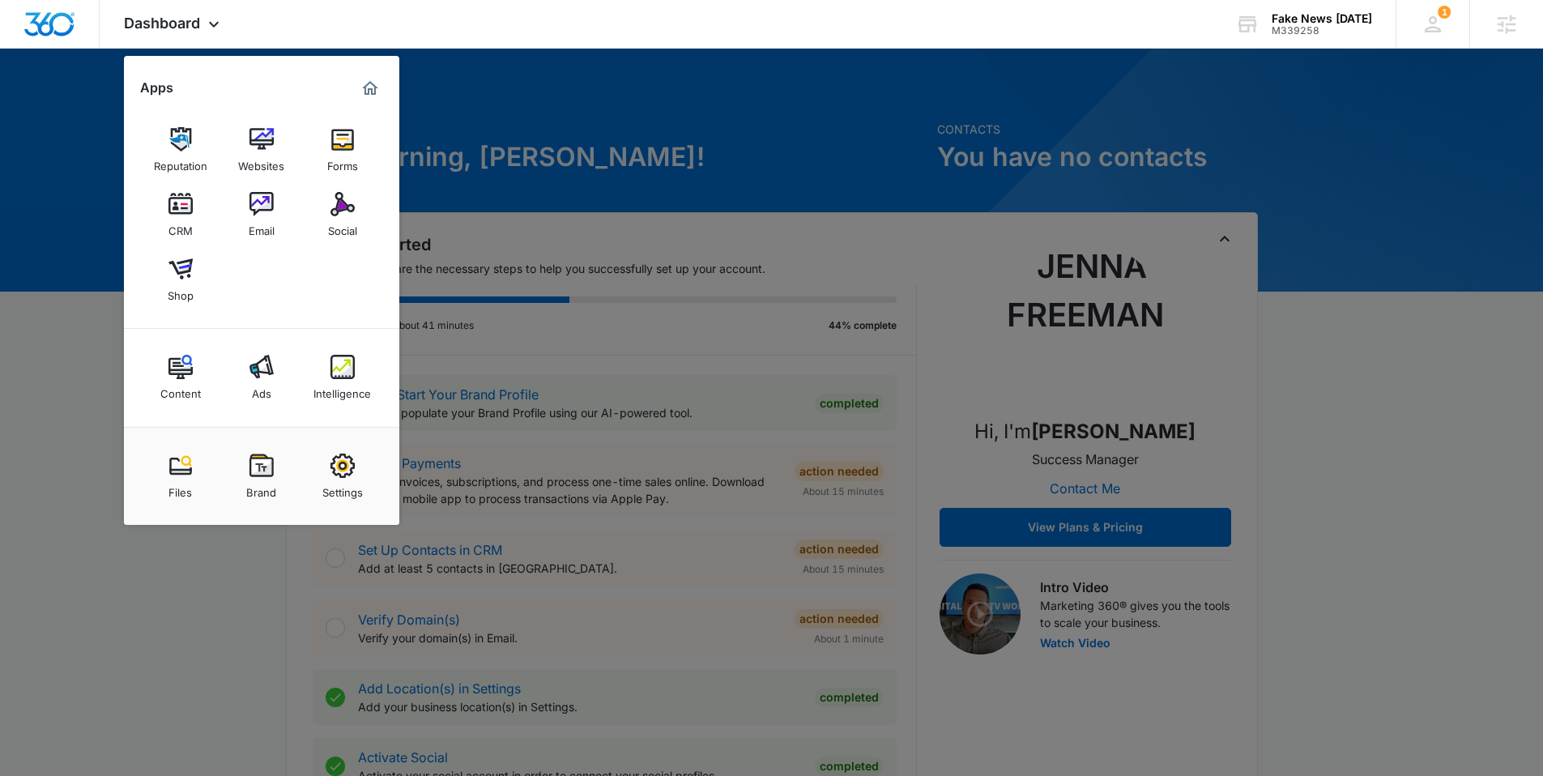
click at [267, 461] on img at bounding box center [261, 465] width 24 height 24
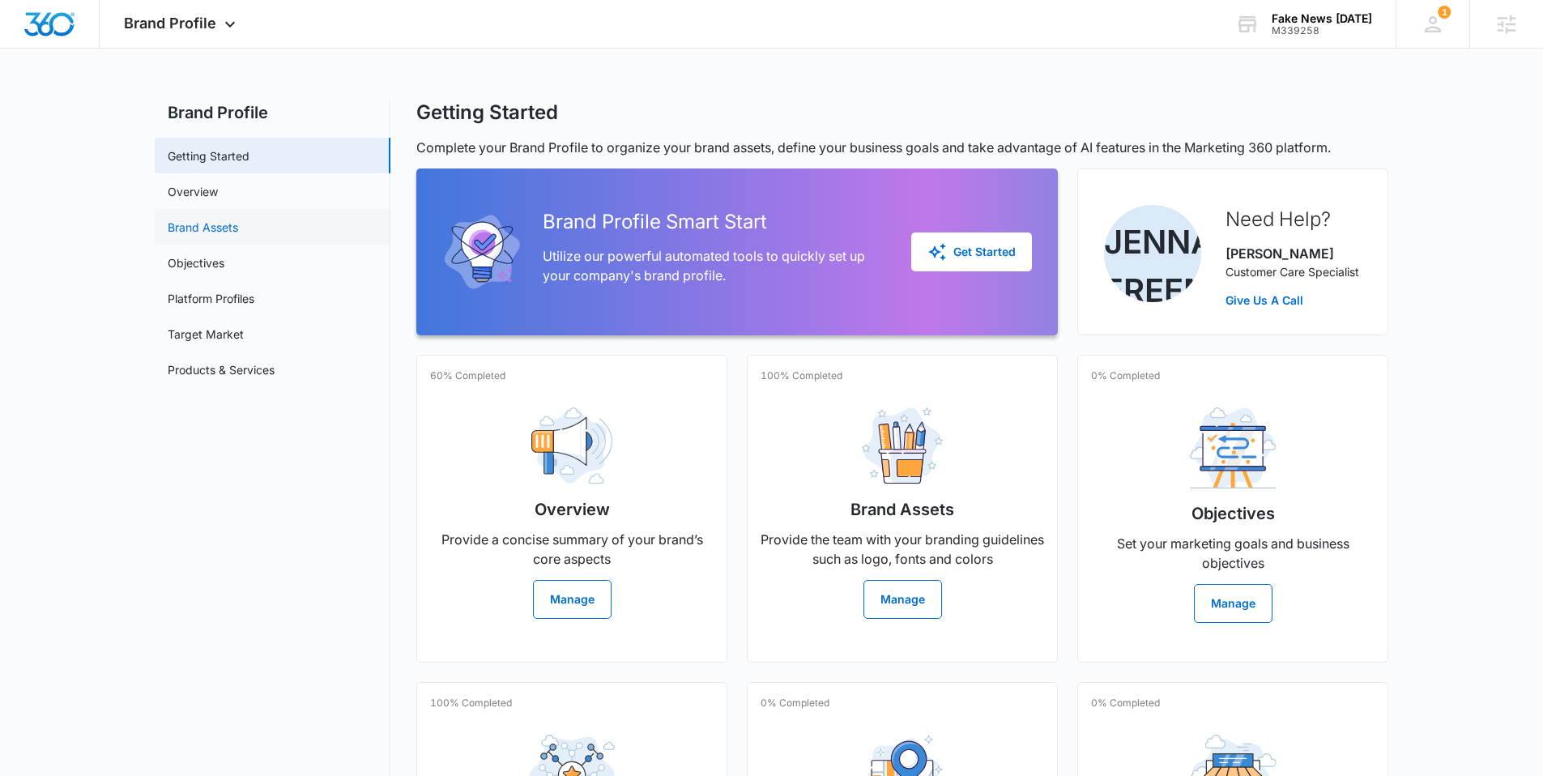
click at [219, 222] on link "Brand Assets" at bounding box center [203, 227] width 70 height 17
